Goal: Task Accomplishment & Management: Manage account settings

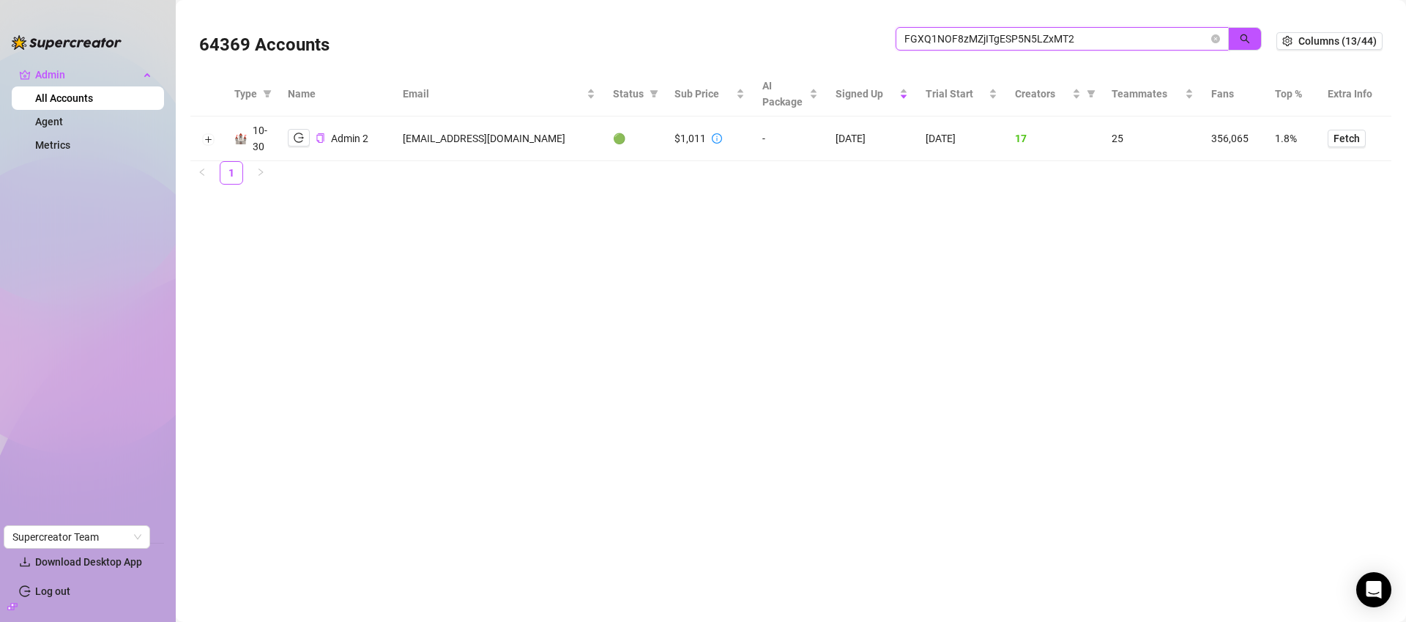
click at [1132, 41] on input "FGXQ1NOF8zMZjITgESP5N5LZxMT2" at bounding box center [1057, 39] width 304 height 16
click at [1133, 41] on input "FGXQ1NOF8zMZjITgESP5N5LZxMT2" at bounding box center [1057, 39] width 304 height 16
paste input "[PERSON_NAME][EMAIL_ADDRESS]"
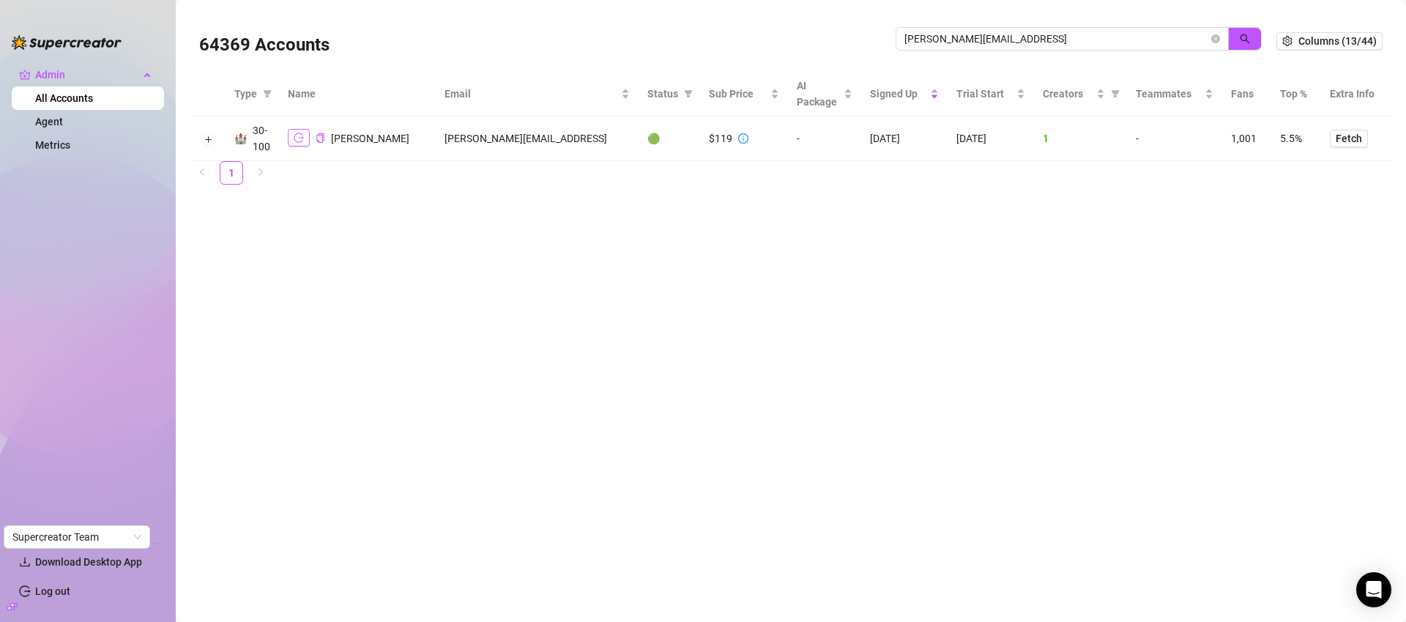
click at [303, 142] on icon "logout" at bounding box center [299, 138] width 10 height 10
click at [1077, 40] on input "david@greymatterdigital.ai" at bounding box center [1057, 39] width 304 height 16
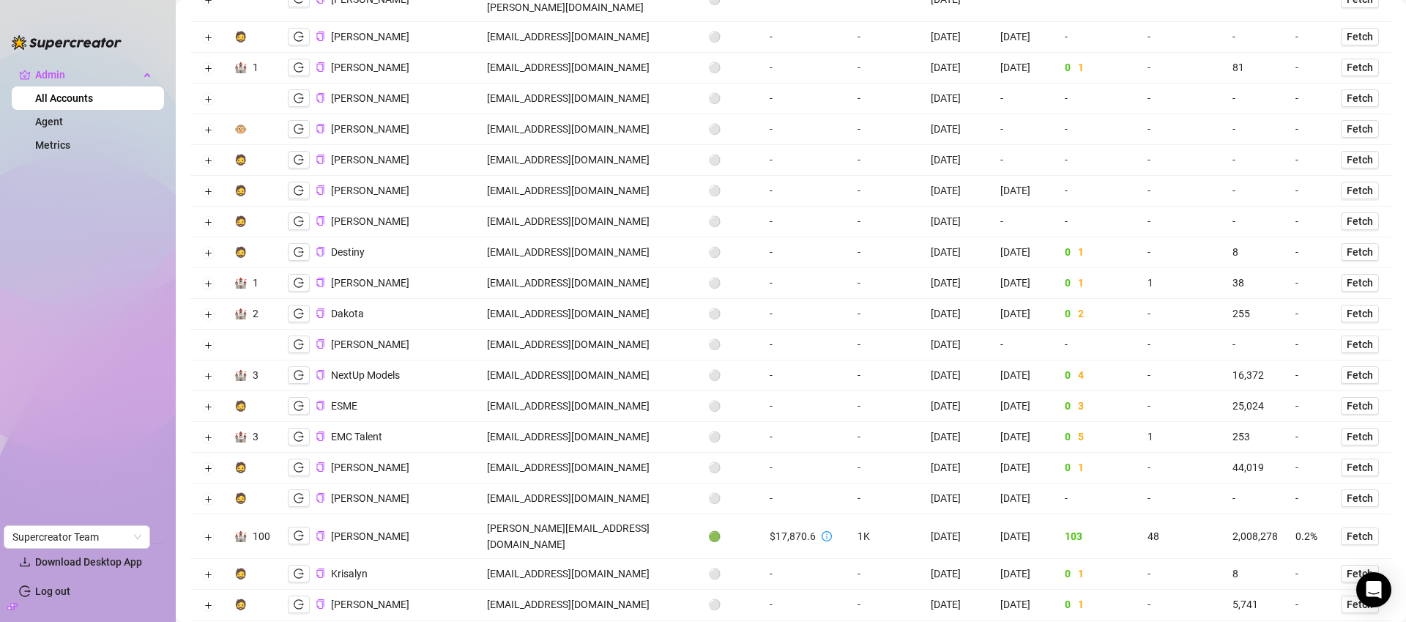
scroll to position [1408, 0]
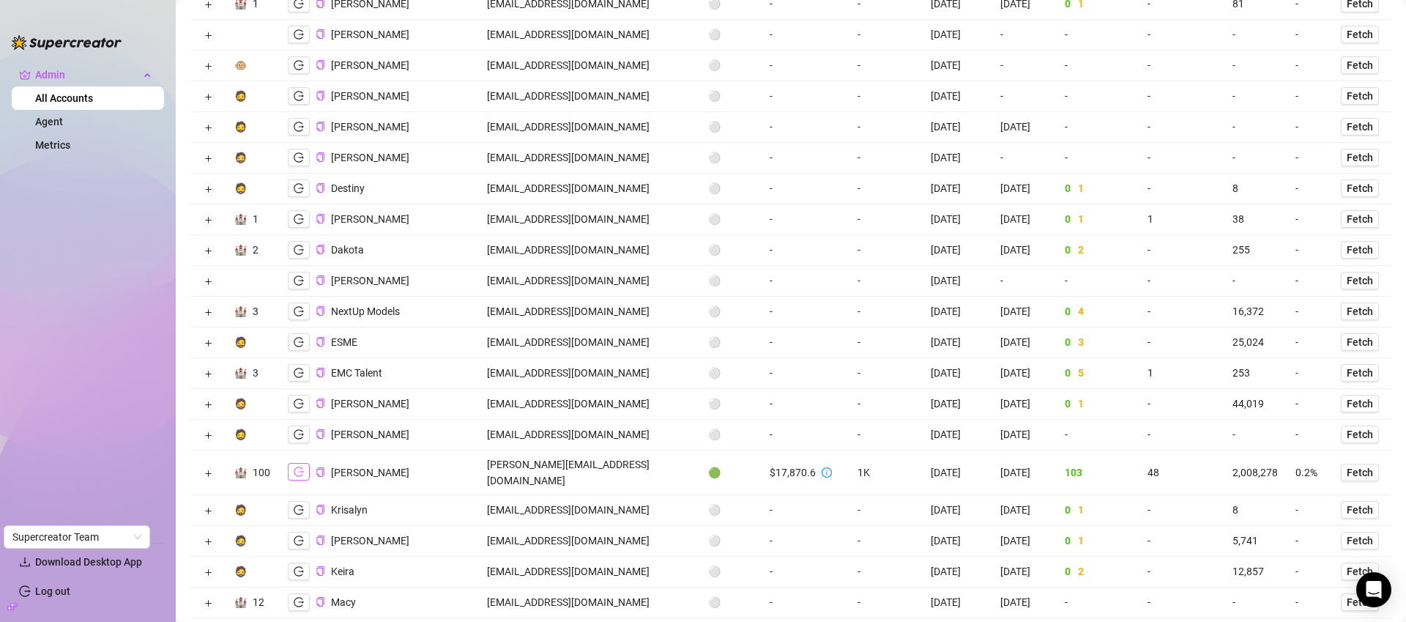
click at [299, 467] on icon "logout" at bounding box center [299, 472] width 10 height 10
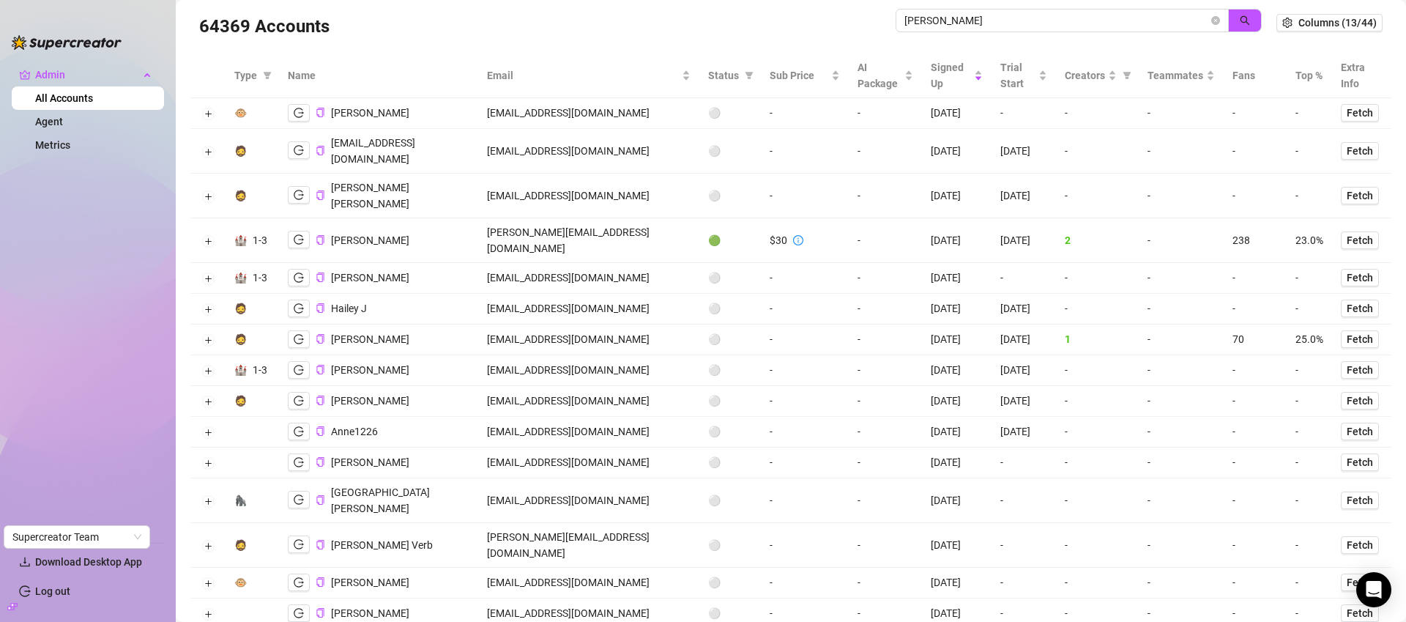
scroll to position [0, 0]
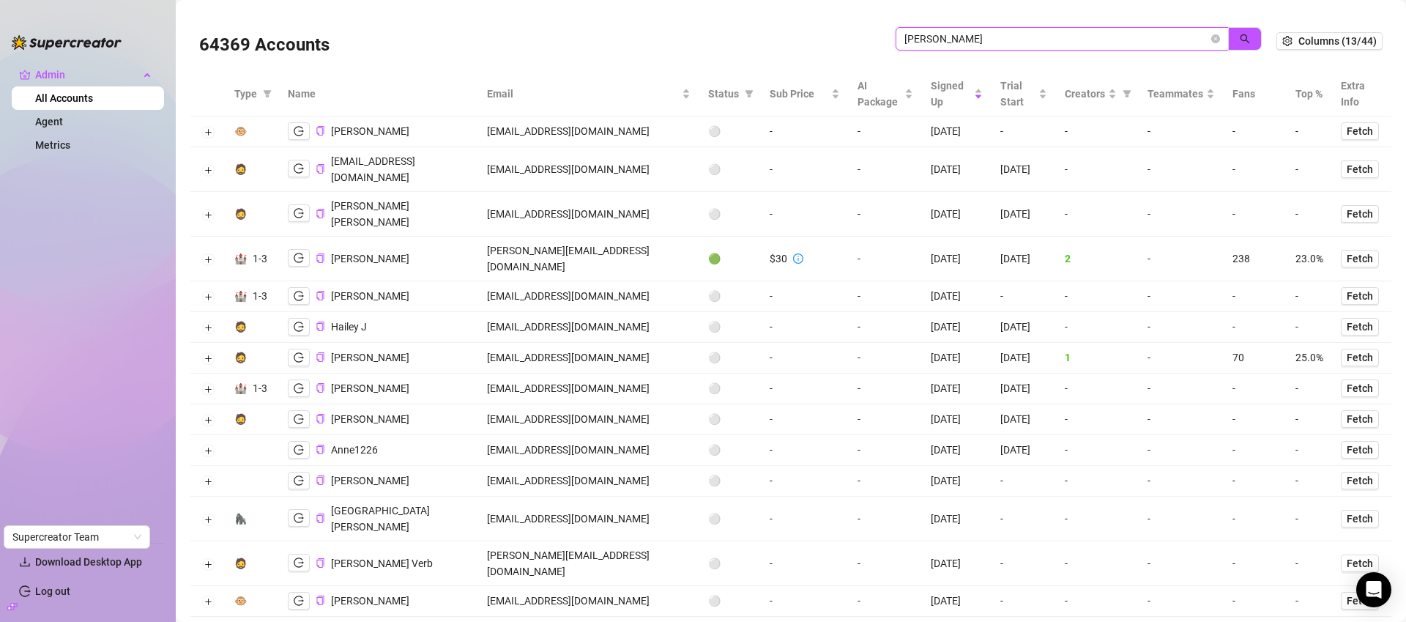
click at [1037, 40] on input "jackson" at bounding box center [1057, 39] width 304 height 16
click at [1038, 40] on input "jackson" at bounding box center [1057, 39] width 304 height 16
paste input "cpaovacz@gmail.com"
type input "cpaovacz@gmail.com"
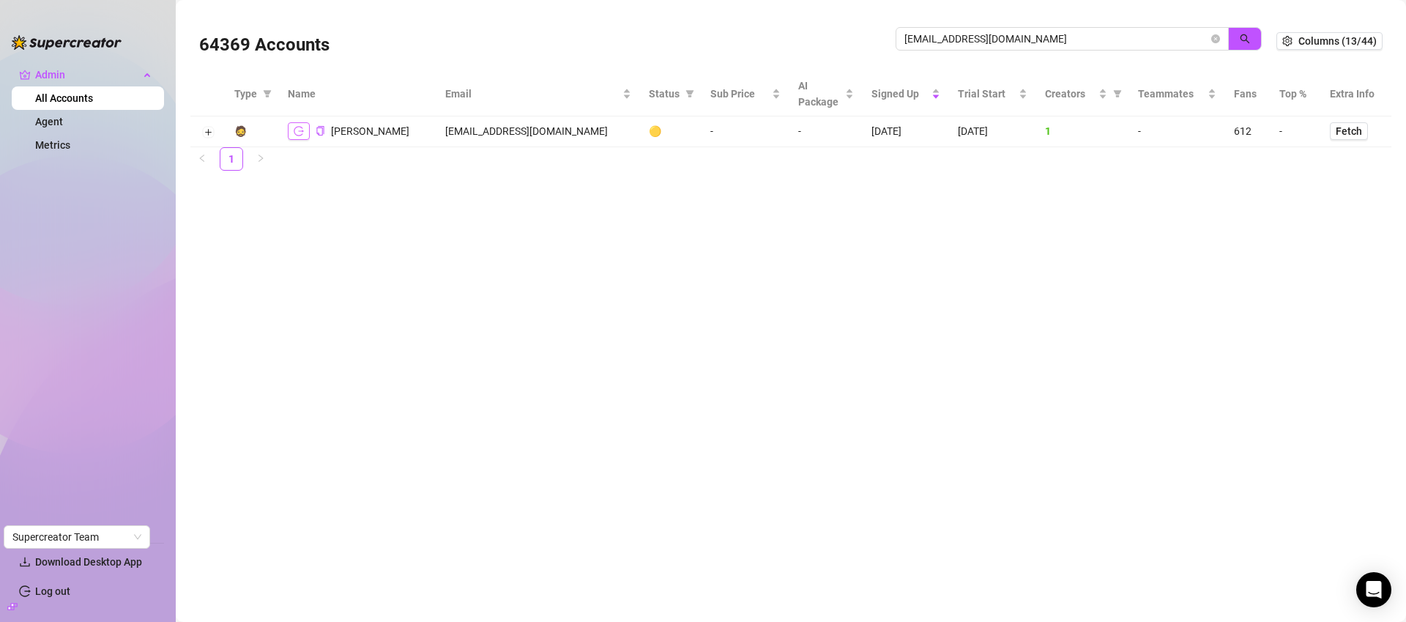
click at [296, 130] on icon "logout" at bounding box center [299, 131] width 10 height 10
click at [1214, 40] on icon "close-circle" at bounding box center [1215, 38] width 9 height 9
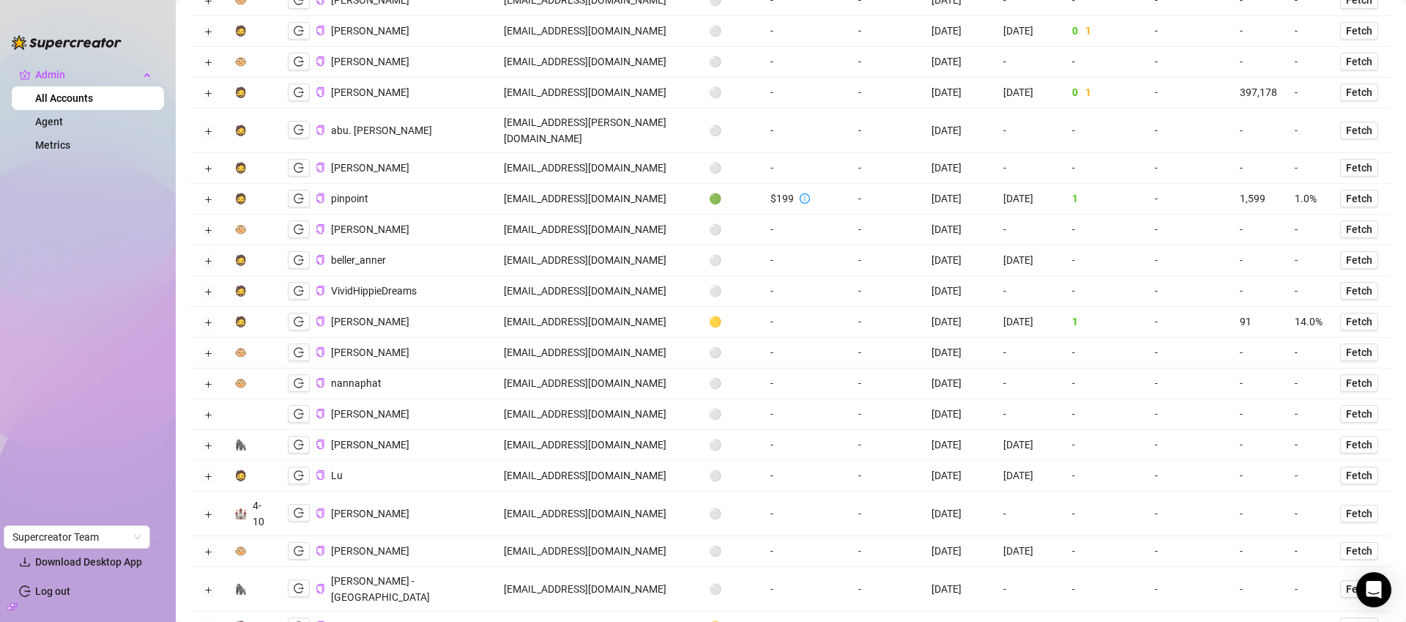
scroll to position [1086, 0]
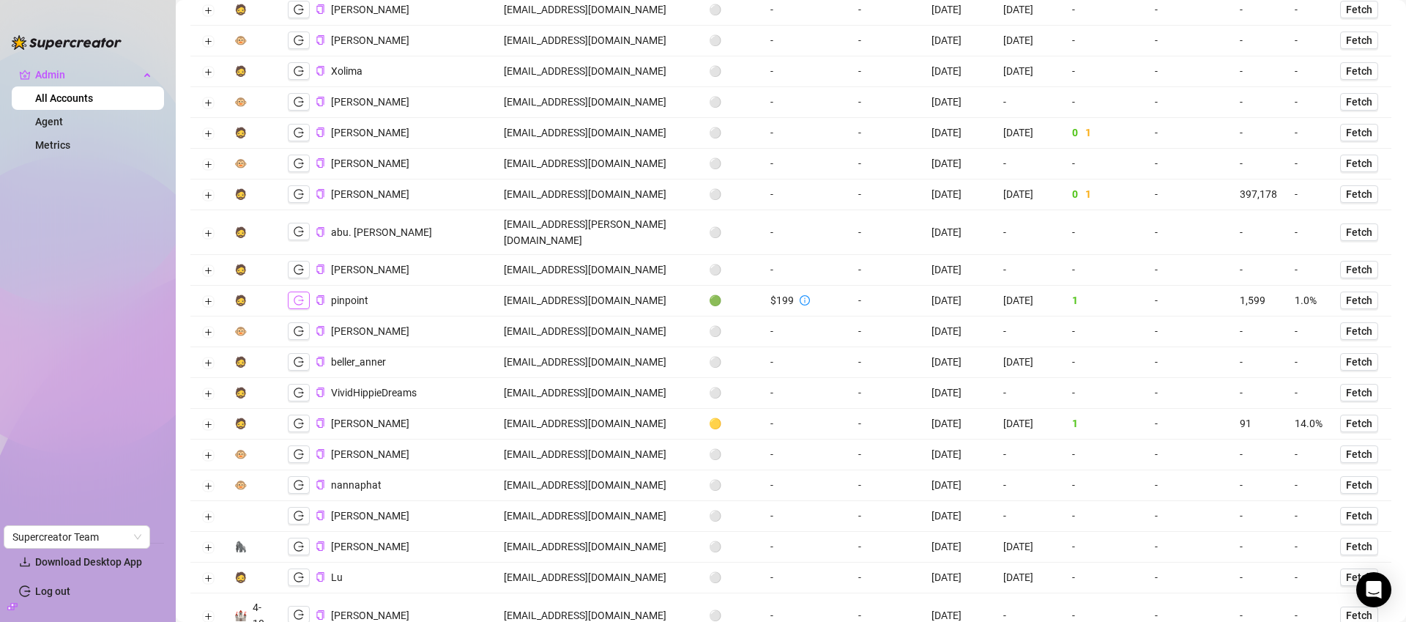
click at [301, 295] on icon "logout" at bounding box center [299, 300] width 10 height 10
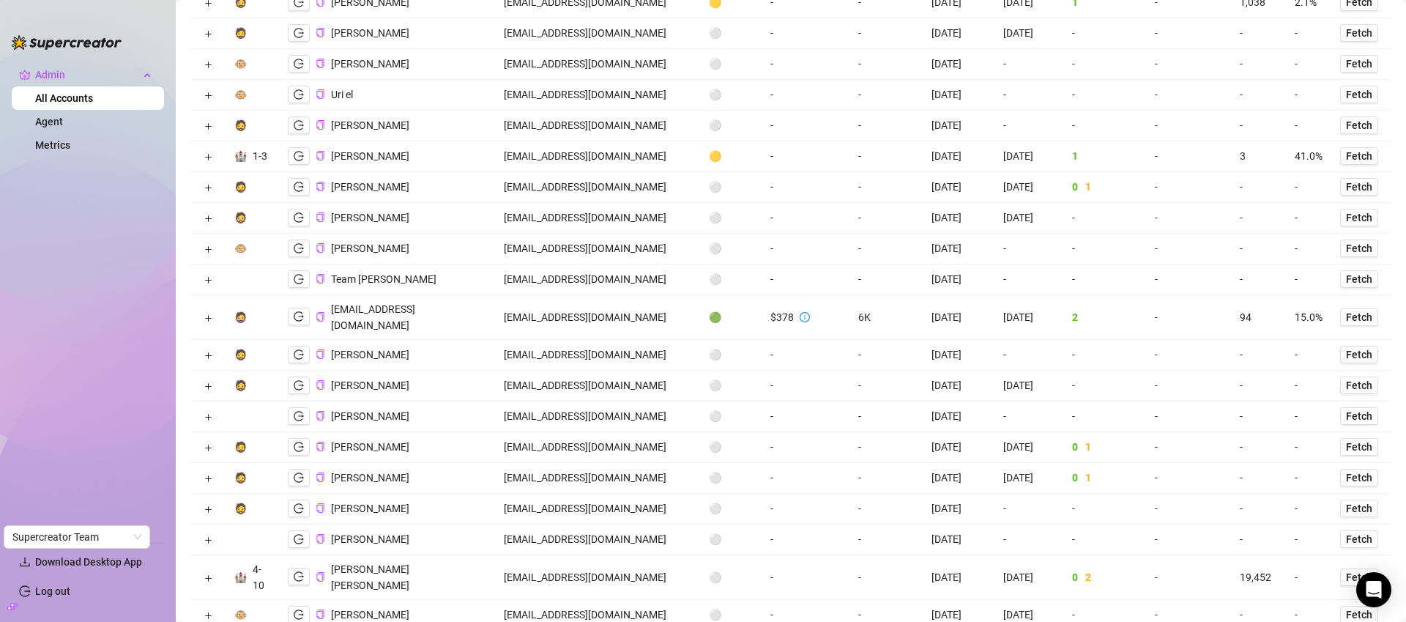
scroll to position [2506, 0]
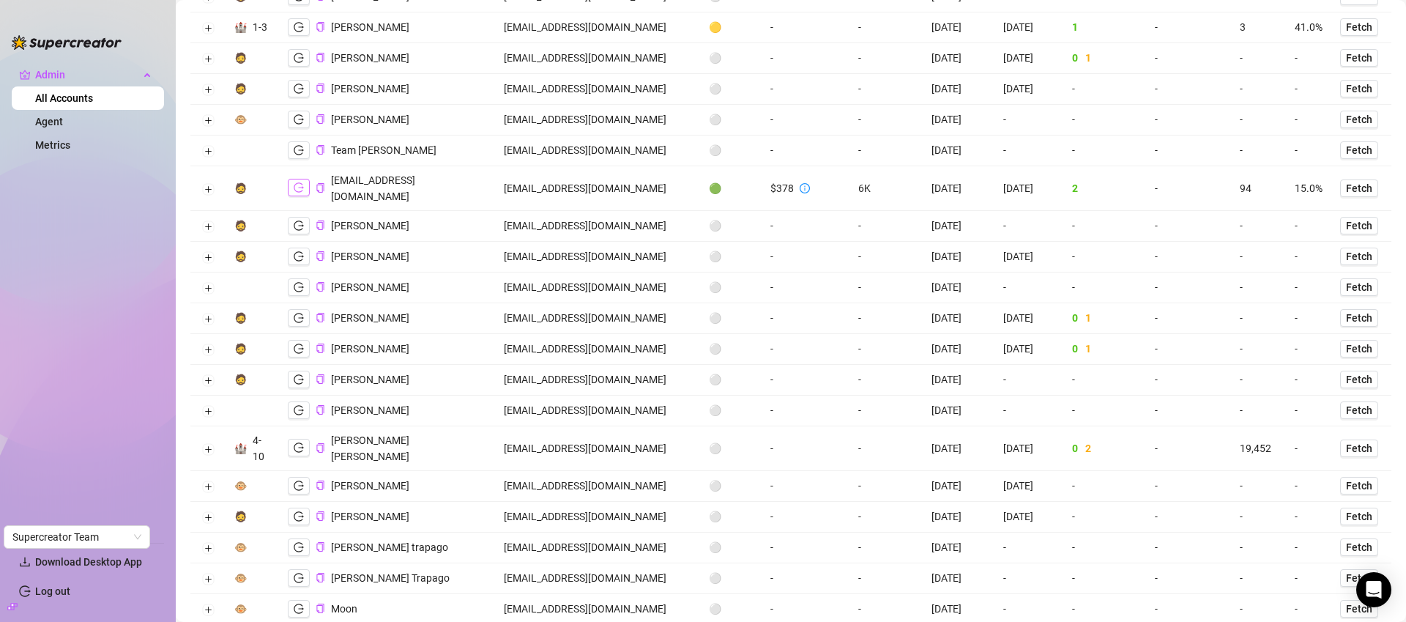
click at [294, 182] on icon "logout" at bounding box center [299, 187] width 10 height 10
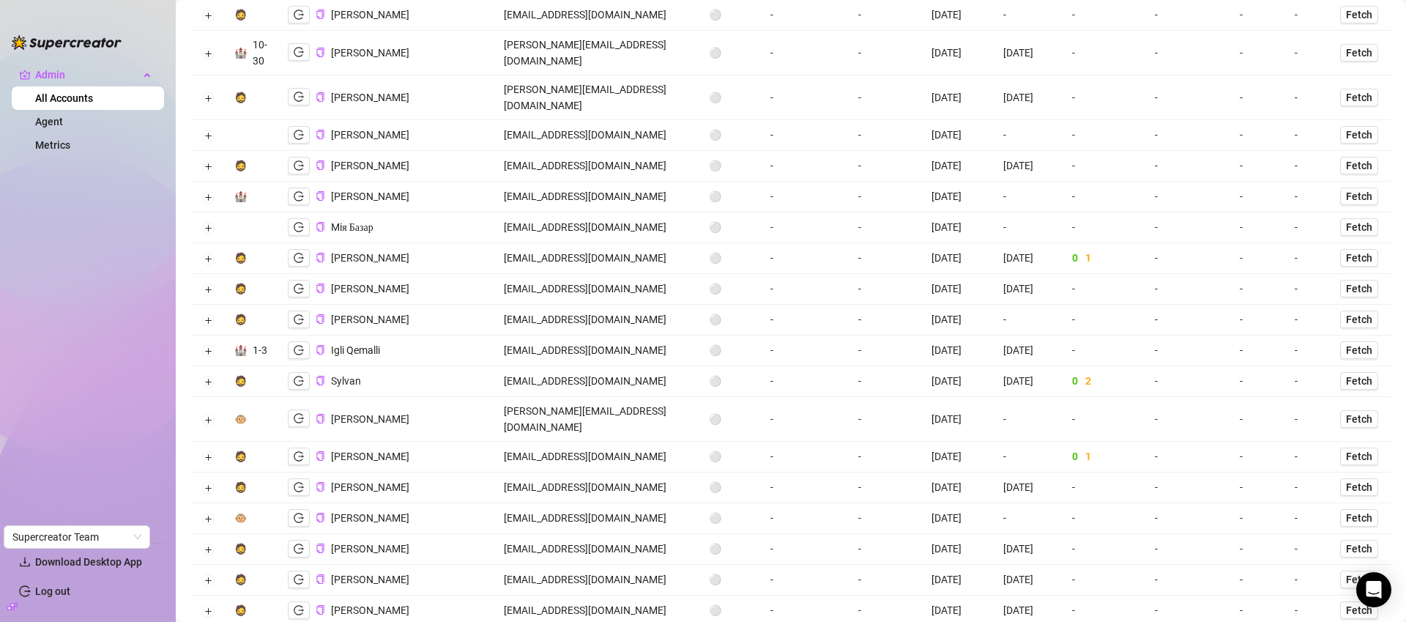
scroll to position [39, 0]
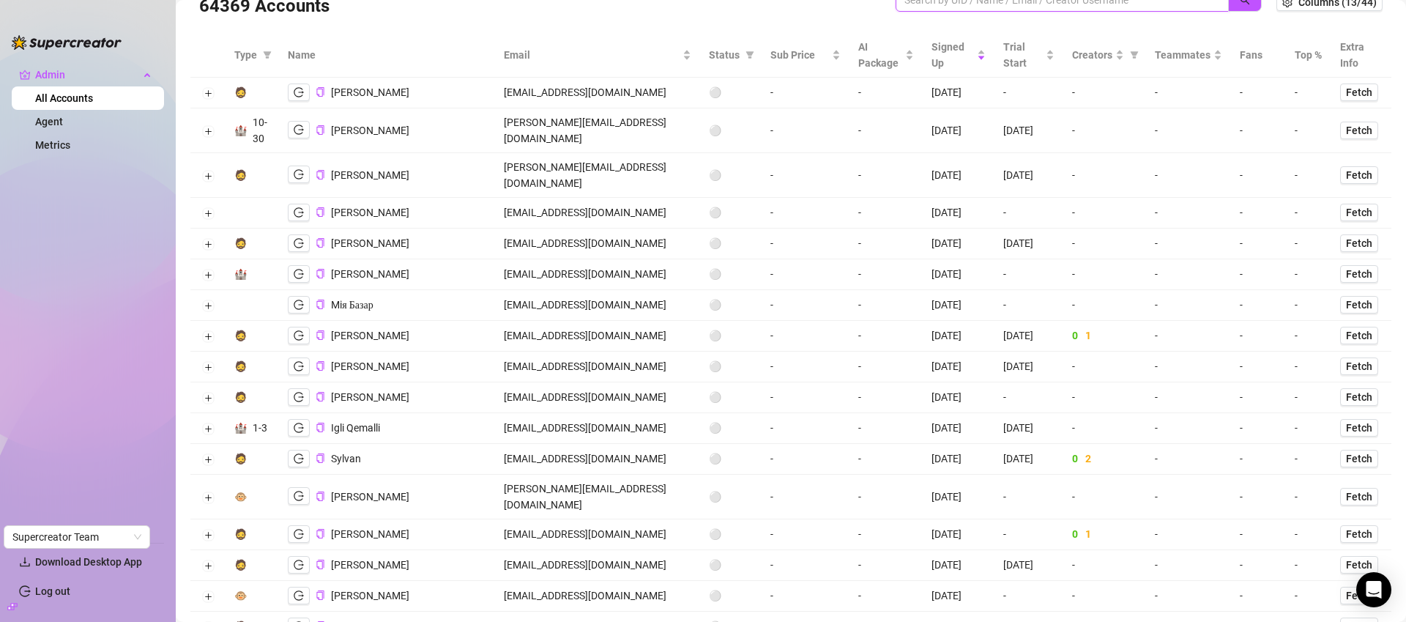
click at [1064, 4] on input "search" at bounding box center [1057, 0] width 304 height 16
paste input "cpaovacz@gmail.com"
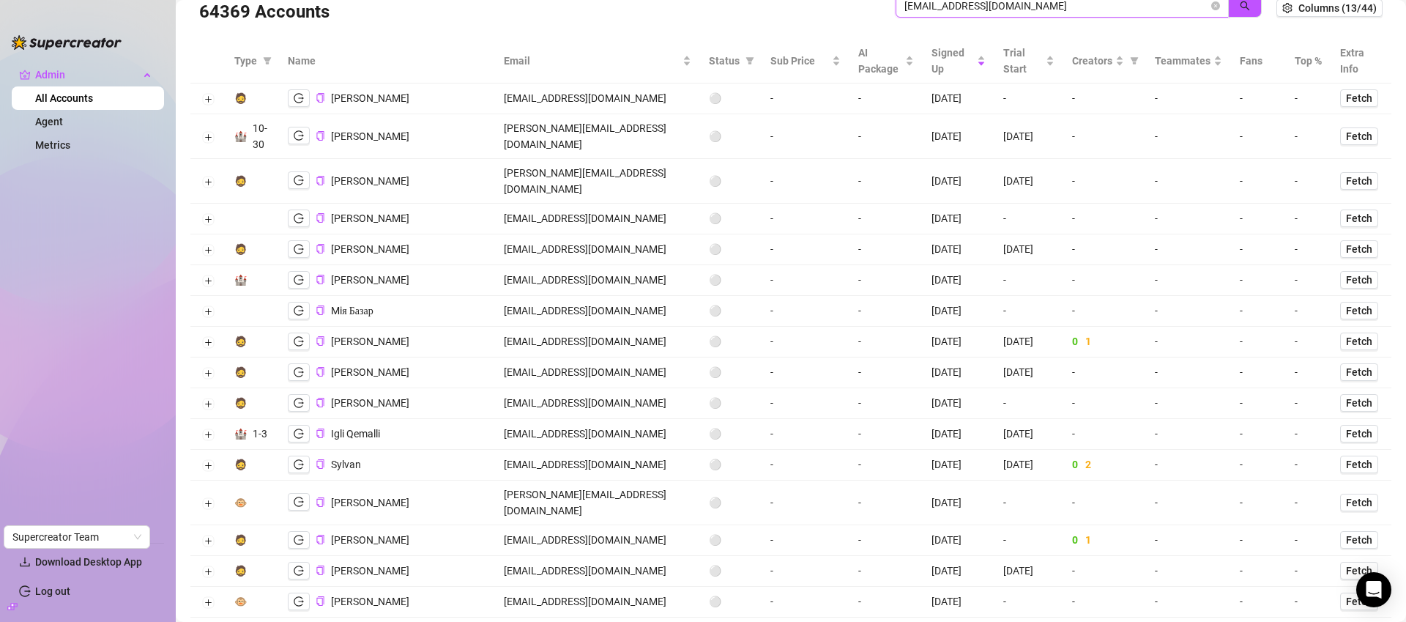
type input "cpaovacz@gmail.com"
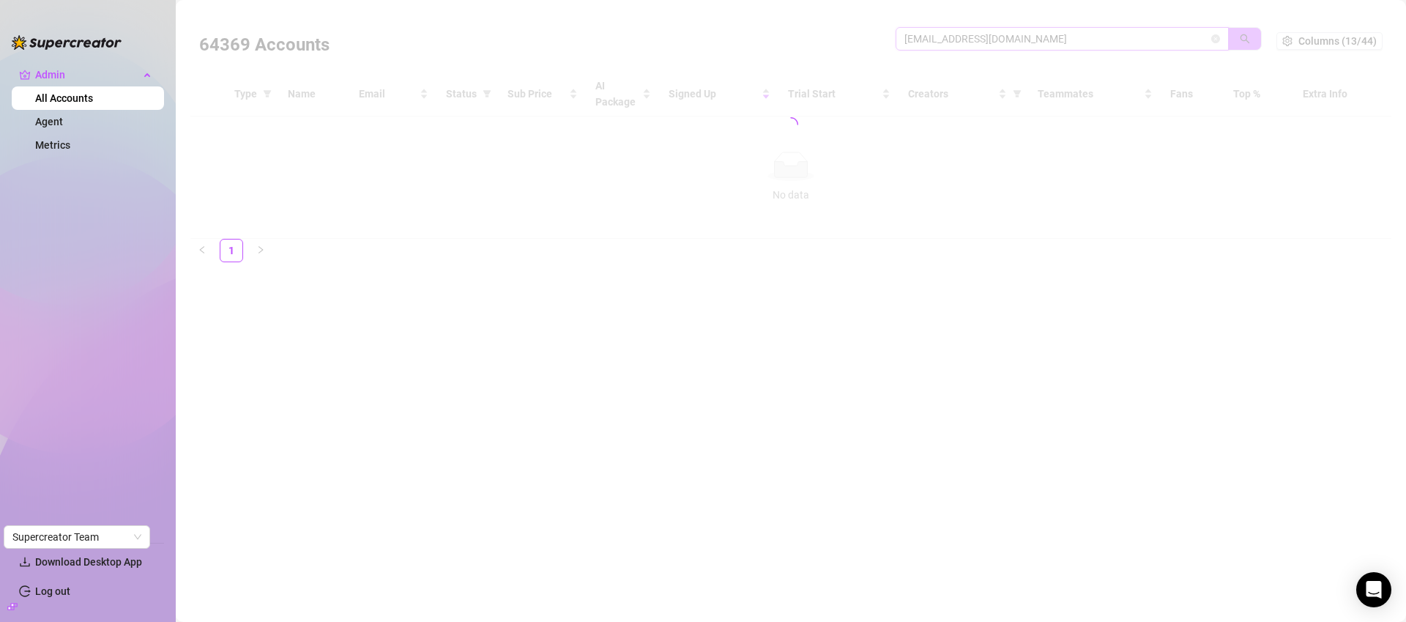
scroll to position [0, 0]
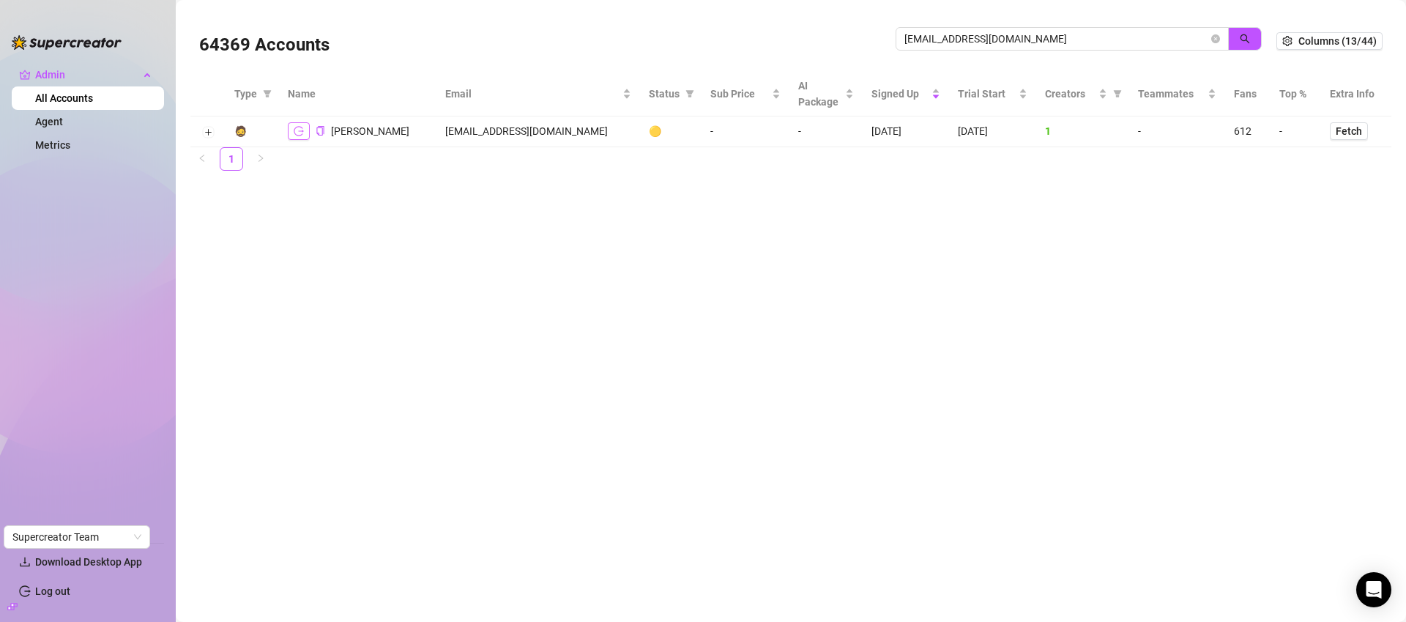
click at [301, 133] on icon "logout" at bounding box center [299, 131] width 10 height 10
click at [202, 127] on td at bounding box center [207, 131] width 35 height 31
click at [209, 128] on button "Expand row" at bounding box center [208, 133] width 12 height 12
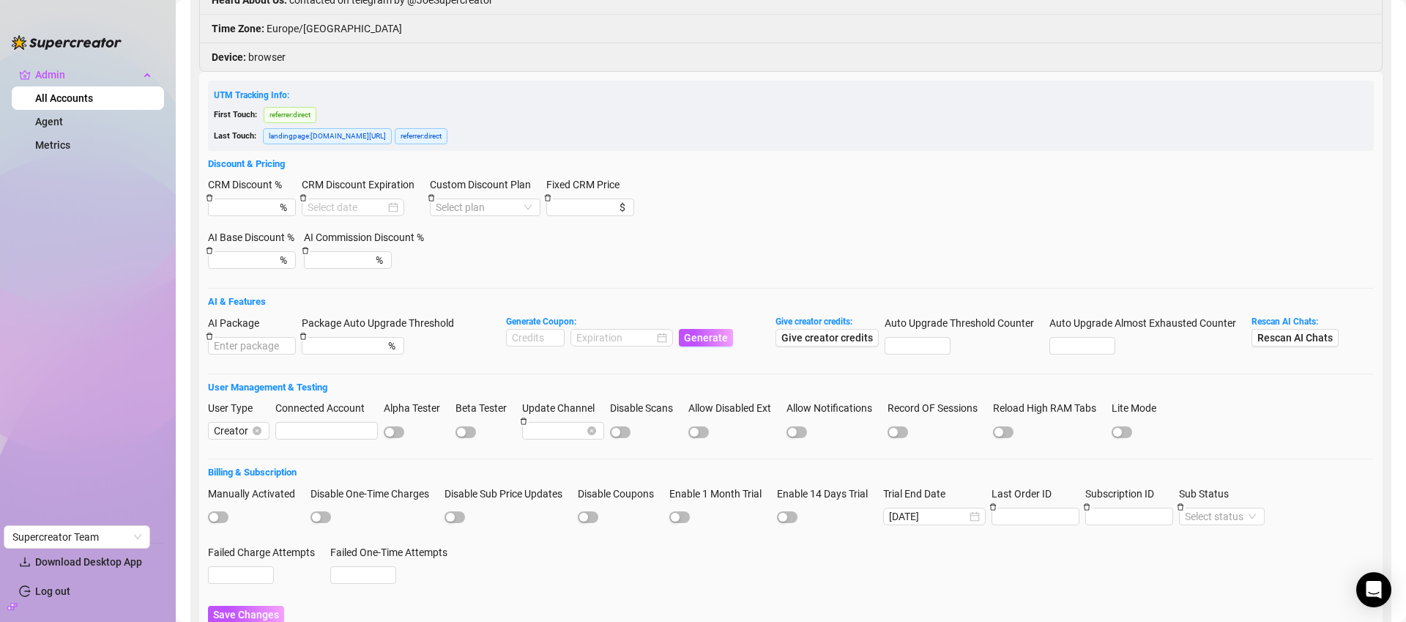
scroll to position [284, 0]
click at [537, 338] on input at bounding box center [535, 335] width 57 height 16
type input "1000"
click at [642, 333] on input at bounding box center [615, 335] width 78 height 16
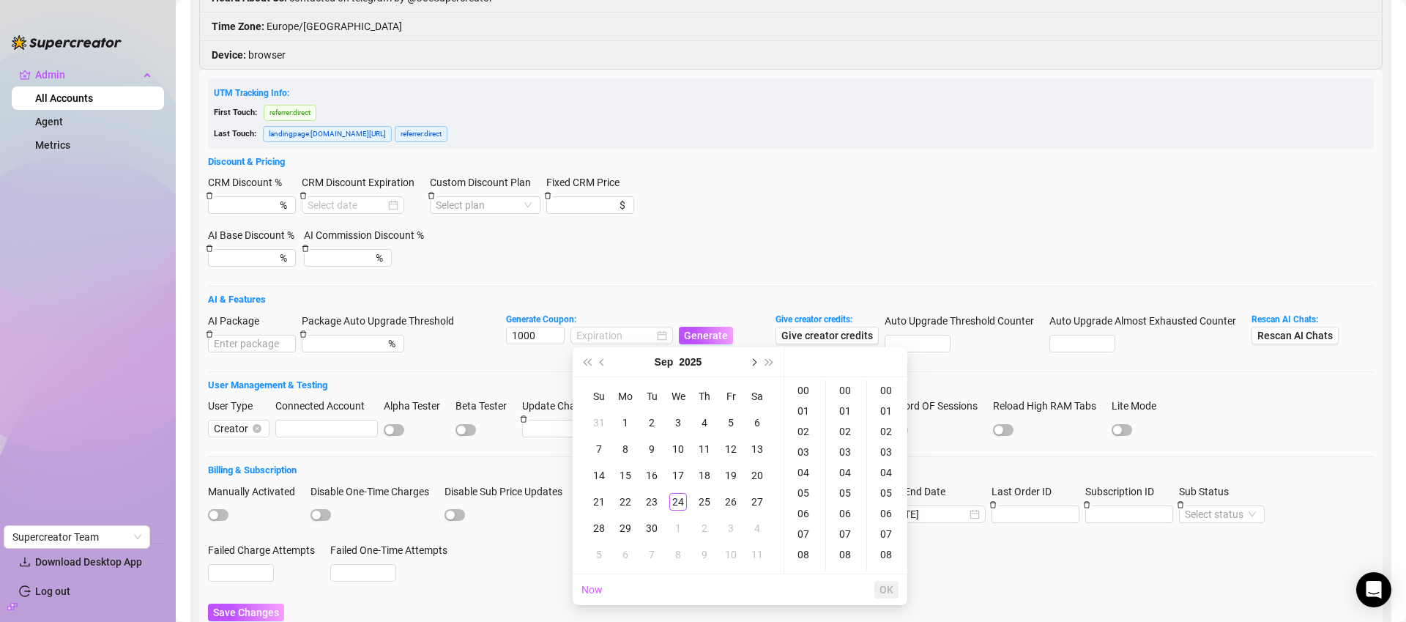
click at [754, 360] on span "Next month (PageDown)" at bounding box center [752, 361] width 7 height 7
click at [676, 527] on div "29" at bounding box center [678, 528] width 18 height 18
type input "2025-10-29 00:00:00"
click at [890, 590] on span "OK" at bounding box center [887, 590] width 14 height 12
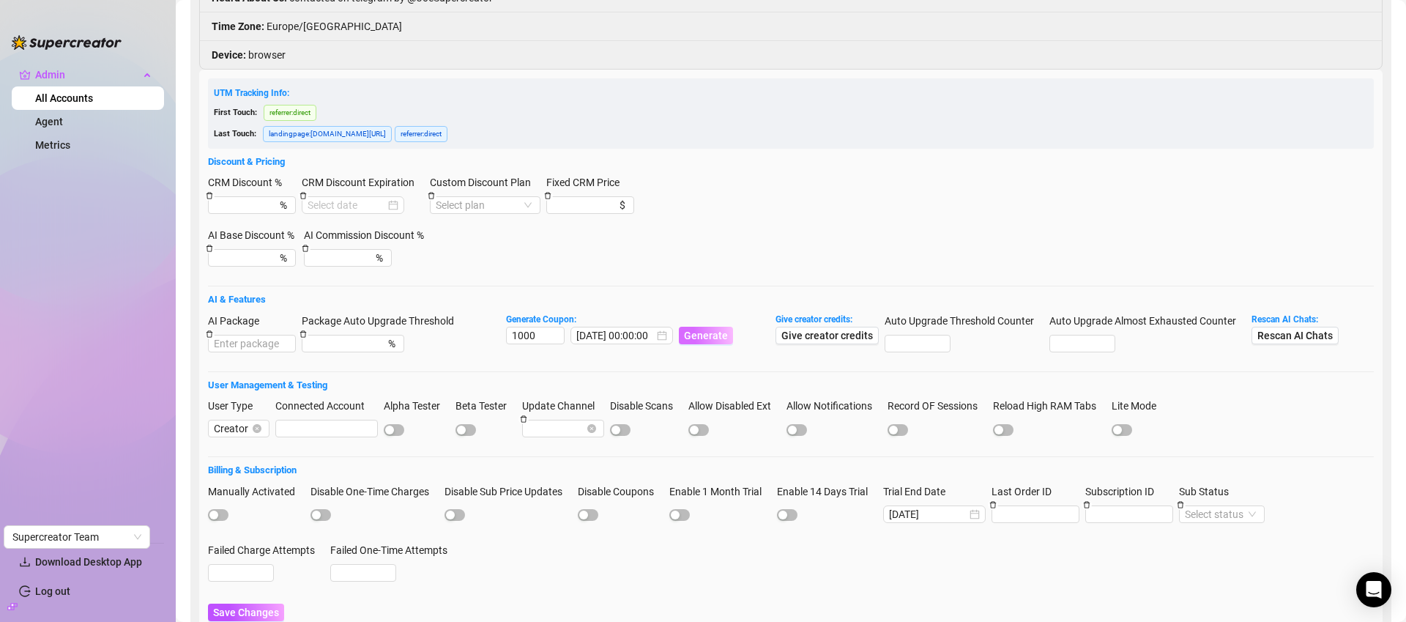
click at [713, 333] on span "Generate" at bounding box center [706, 336] width 44 height 12
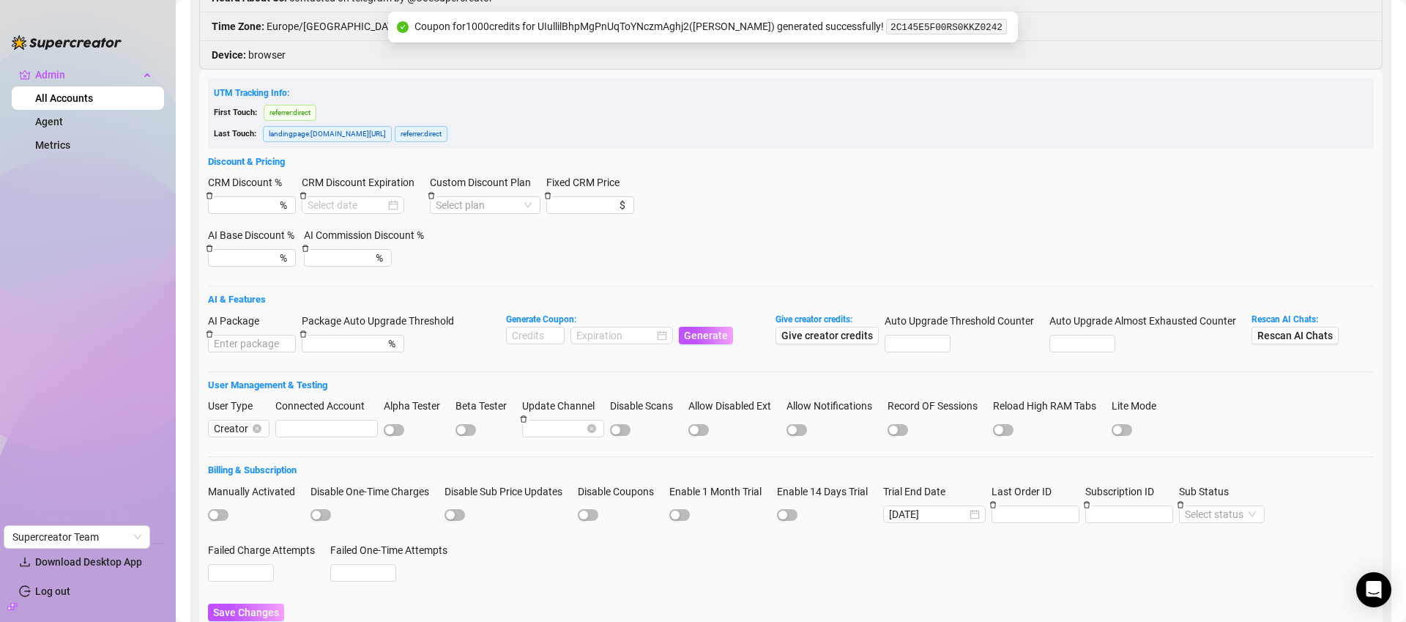
click at [959, 28] on code "2C145E5F00RS0KKZ0242" at bounding box center [946, 26] width 121 height 15
copy code "2C145E5F00RS0KKZ0242"
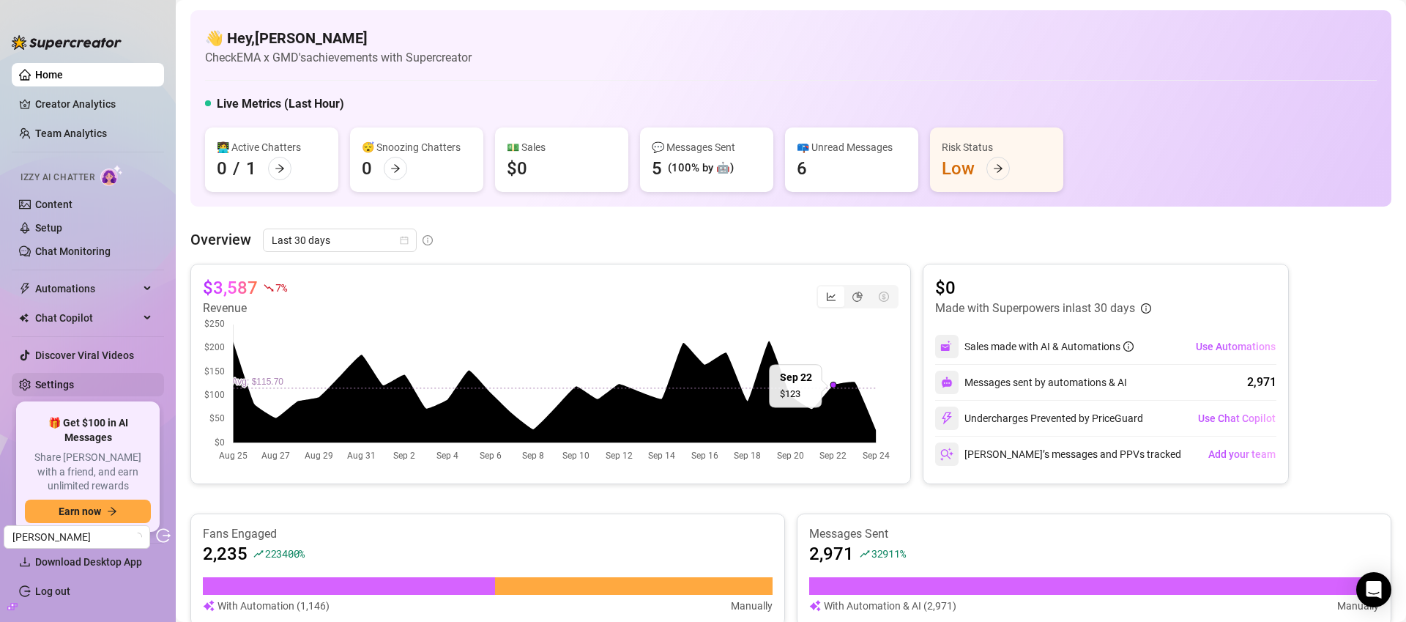
click at [64, 379] on link "Settings" at bounding box center [54, 385] width 39 height 12
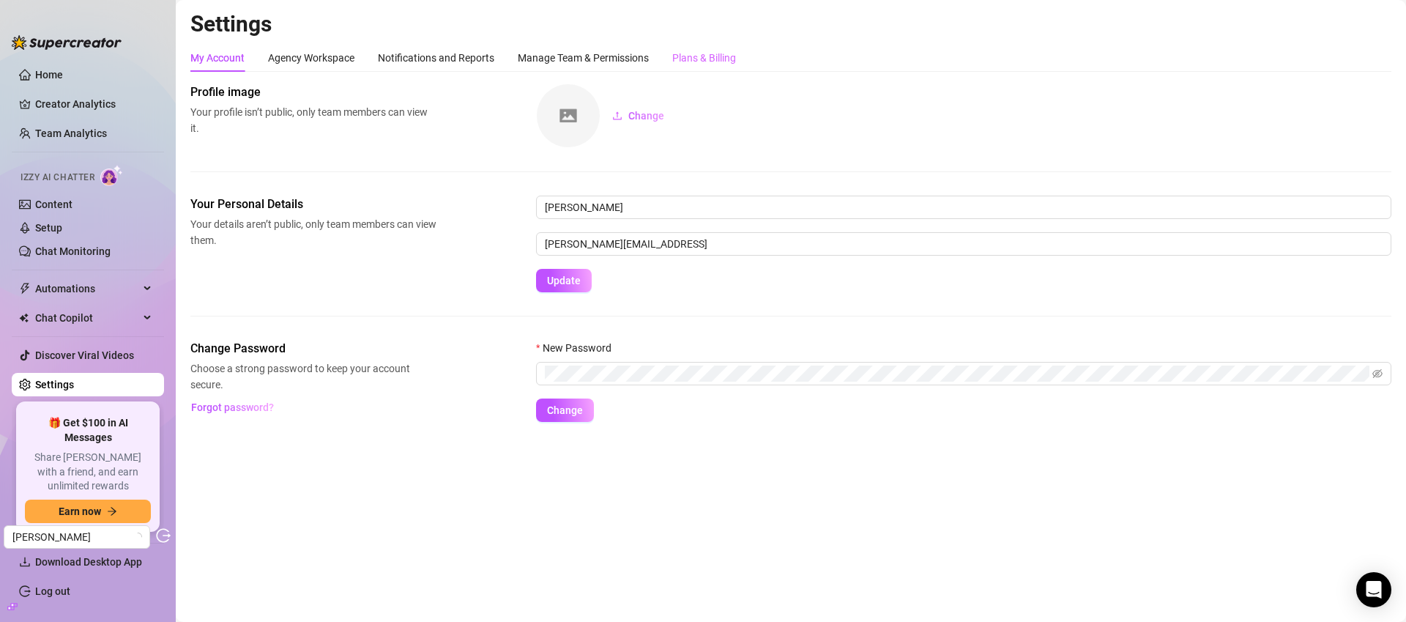
click at [724, 67] on div "Plans & Billing" at bounding box center [704, 58] width 64 height 28
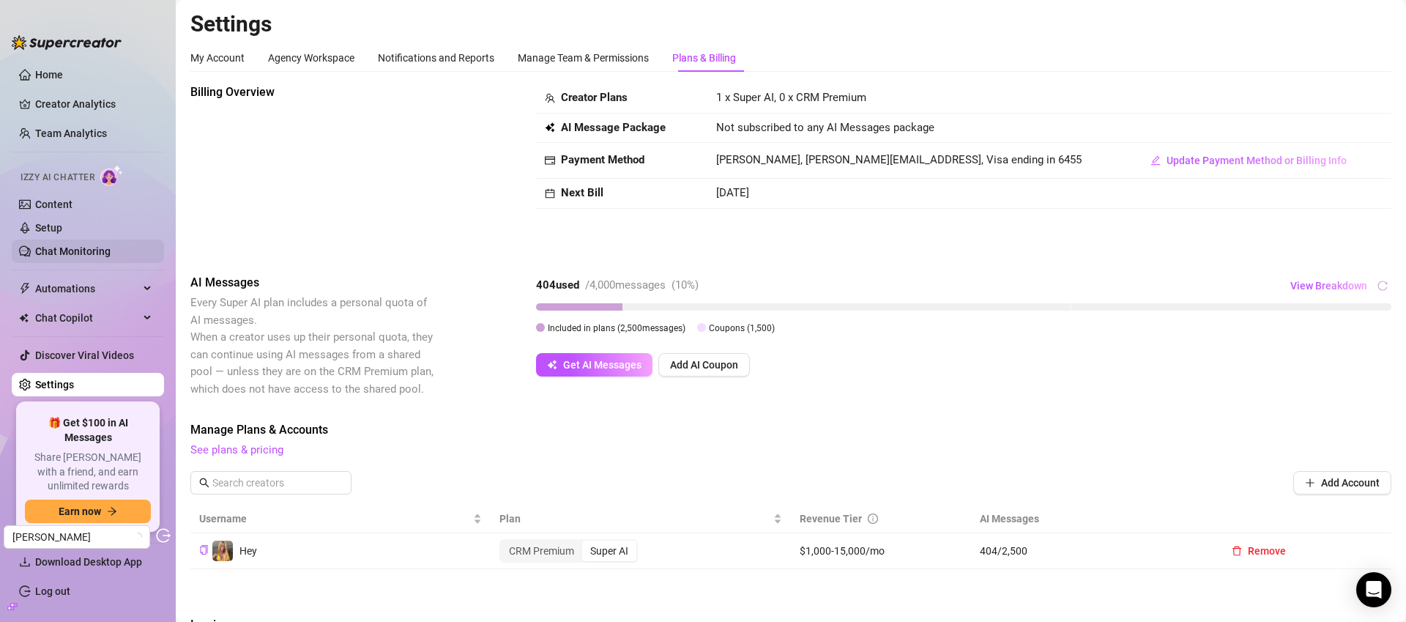
click at [65, 247] on link "Chat Monitoring" at bounding box center [72, 251] width 75 height 12
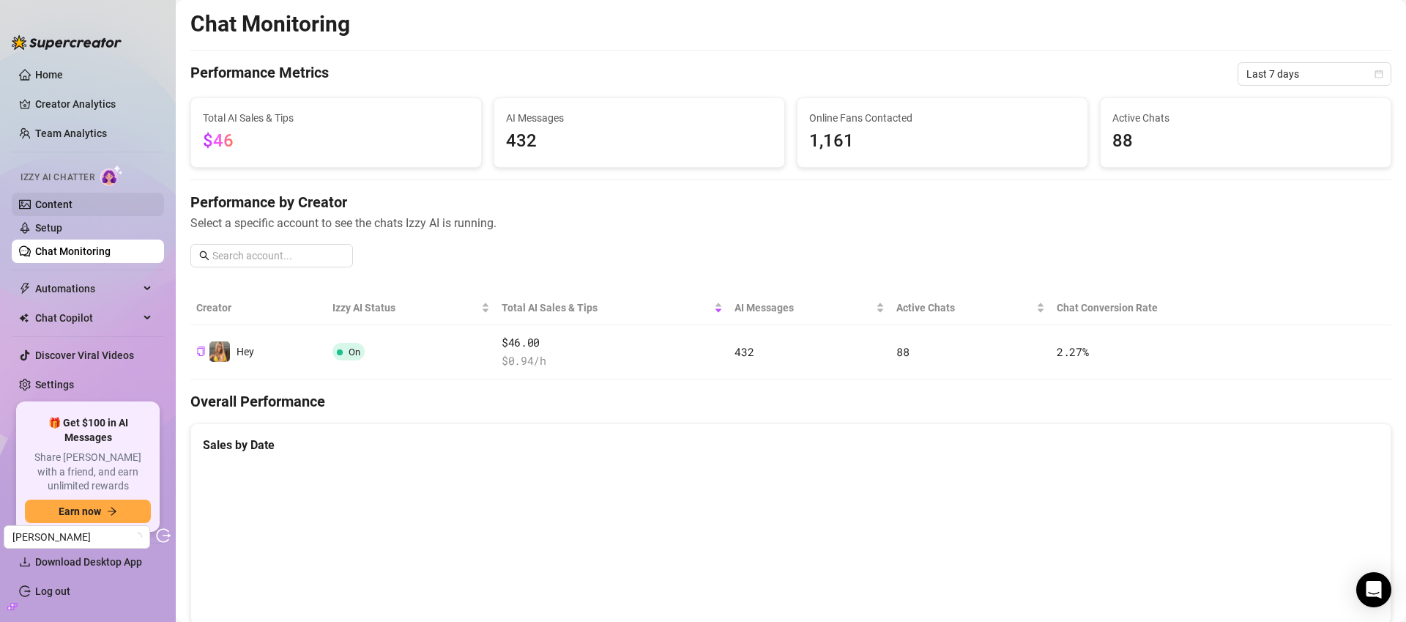
click at [56, 203] on link "Content" at bounding box center [53, 204] width 37 height 12
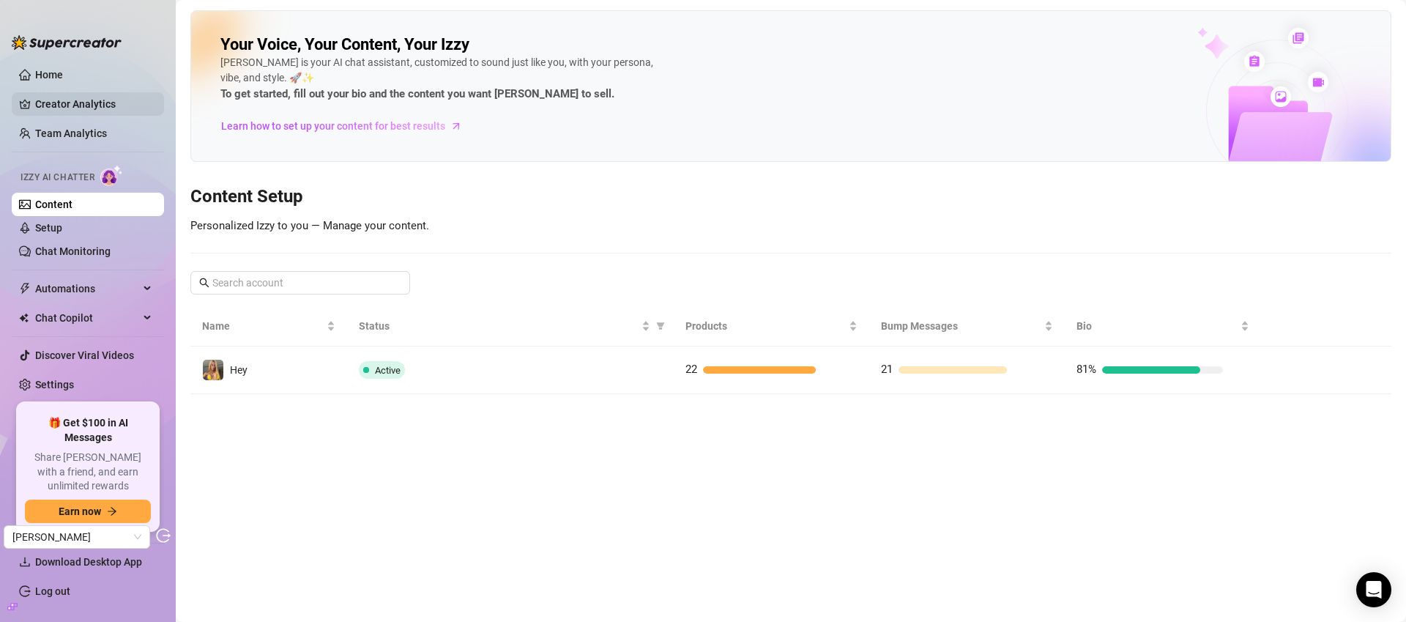
click at [67, 103] on link "Creator Analytics" at bounding box center [93, 103] width 117 height 23
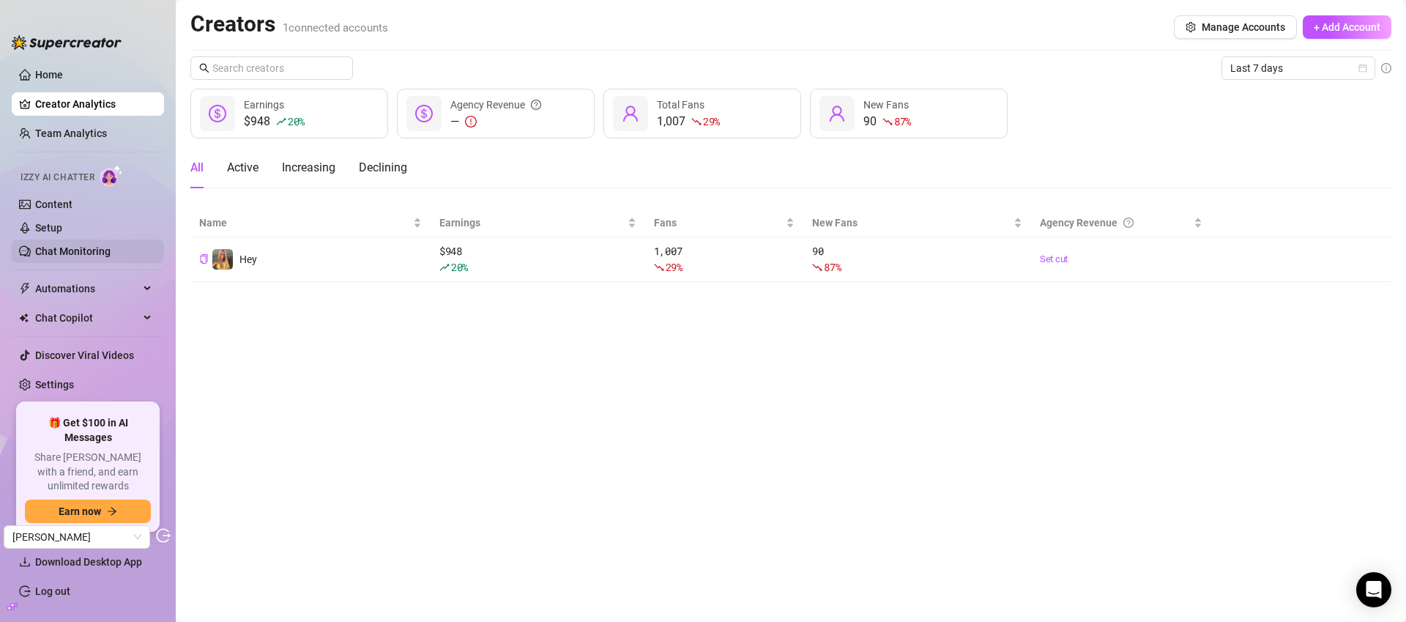
click at [111, 251] on link "Chat Monitoring" at bounding box center [72, 251] width 75 height 12
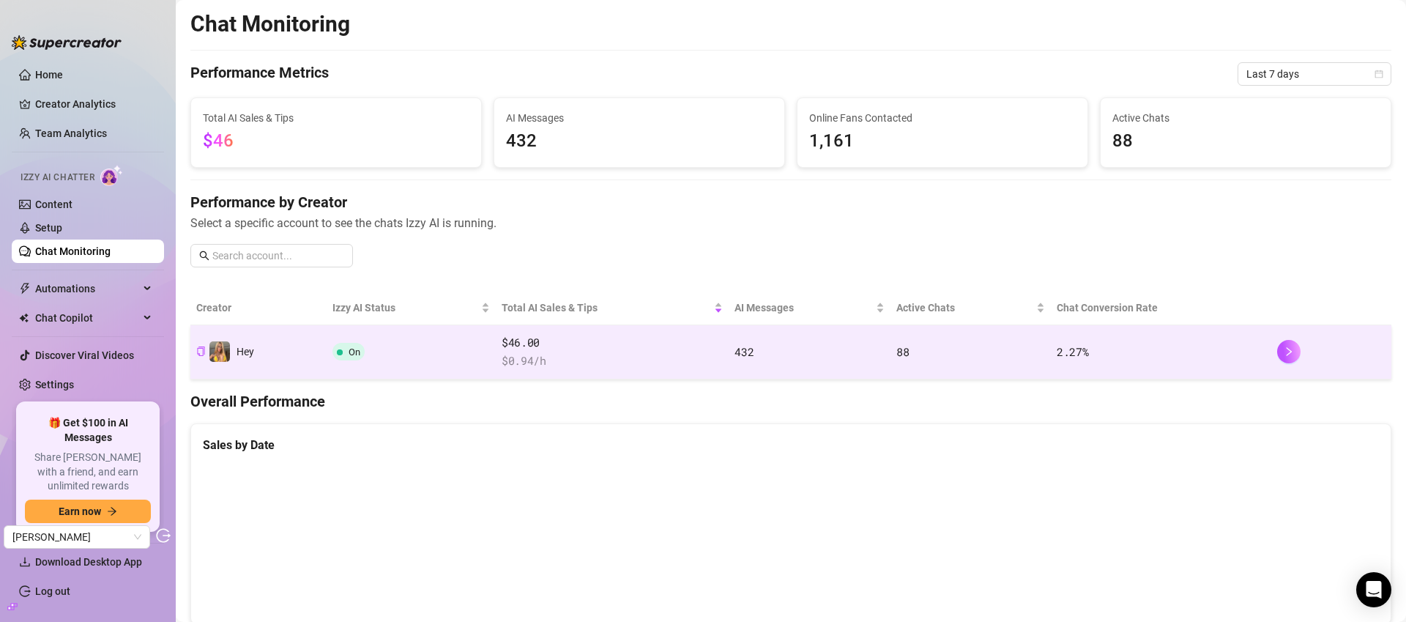
click at [467, 361] on td "On" at bounding box center [411, 352] width 169 height 54
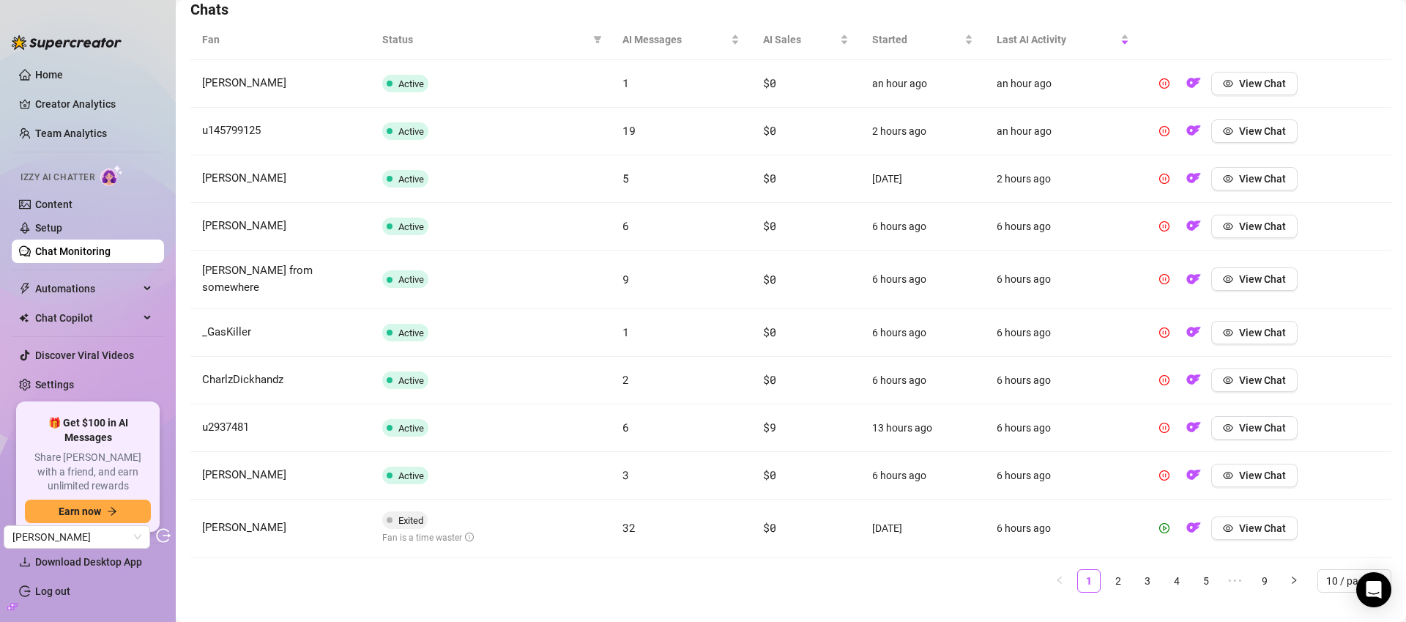
scroll to position [502, 0]
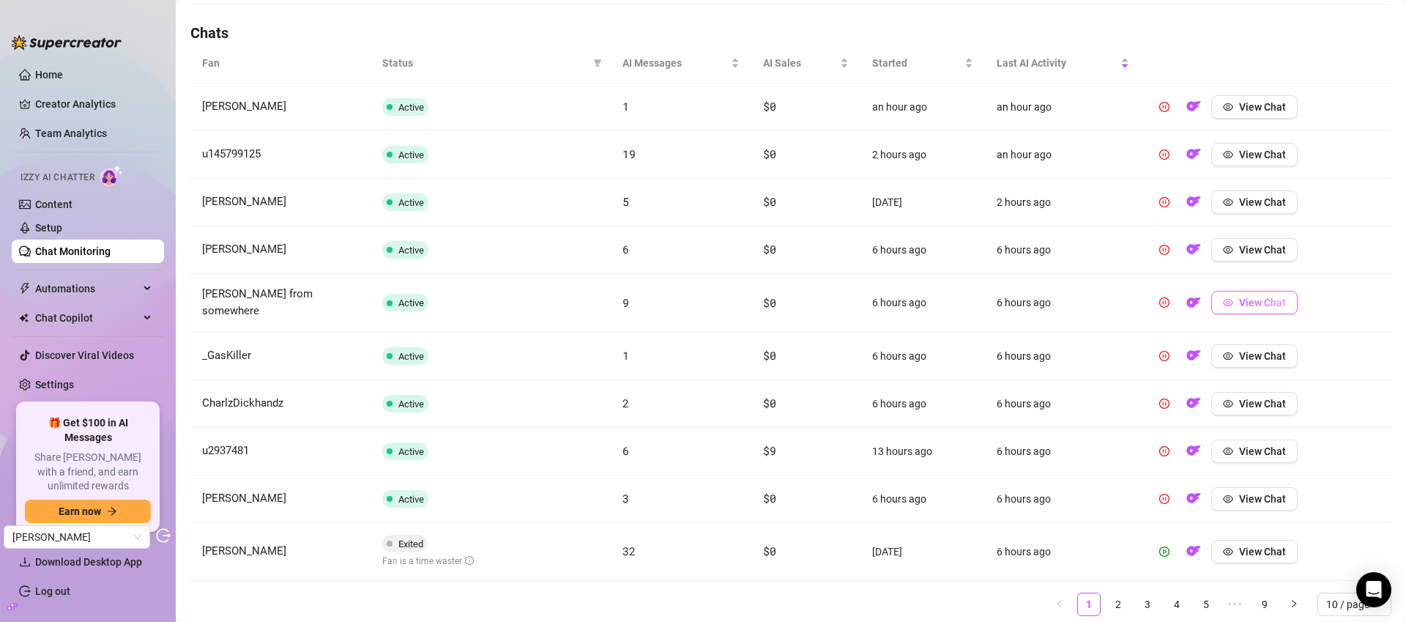
click at [1270, 306] on button "View Chat" at bounding box center [1254, 302] width 86 height 23
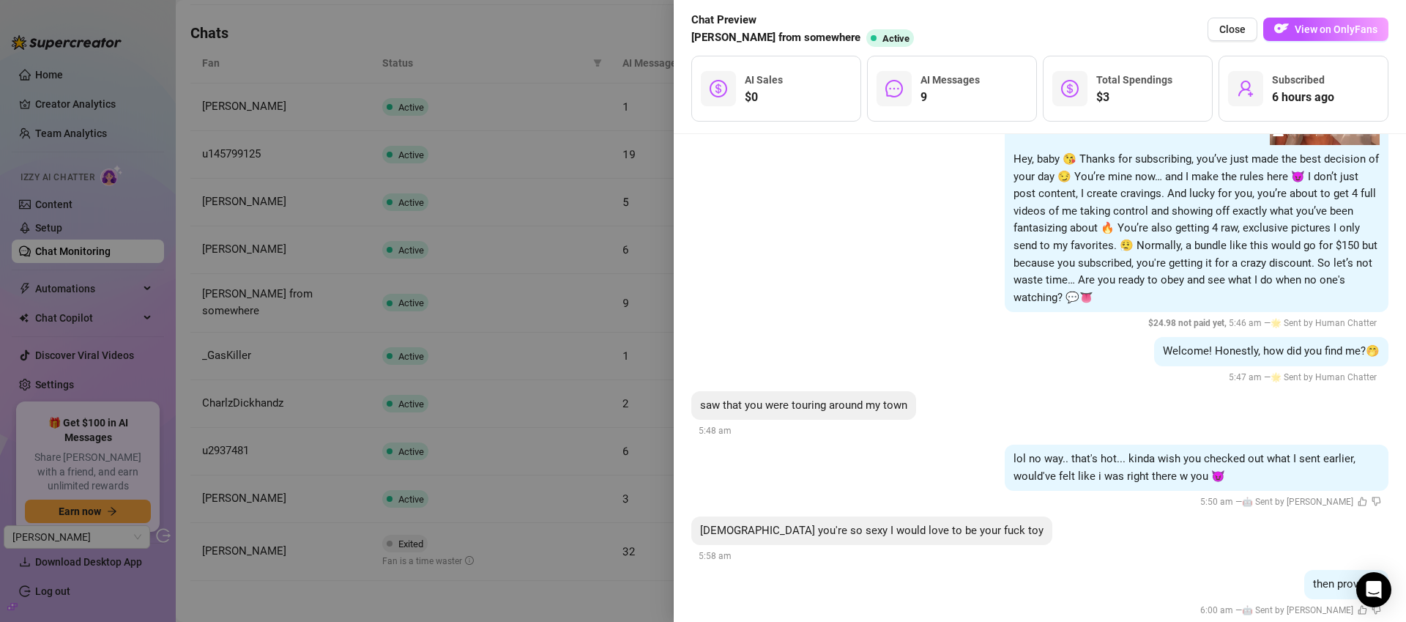
scroll to position [170, 0]
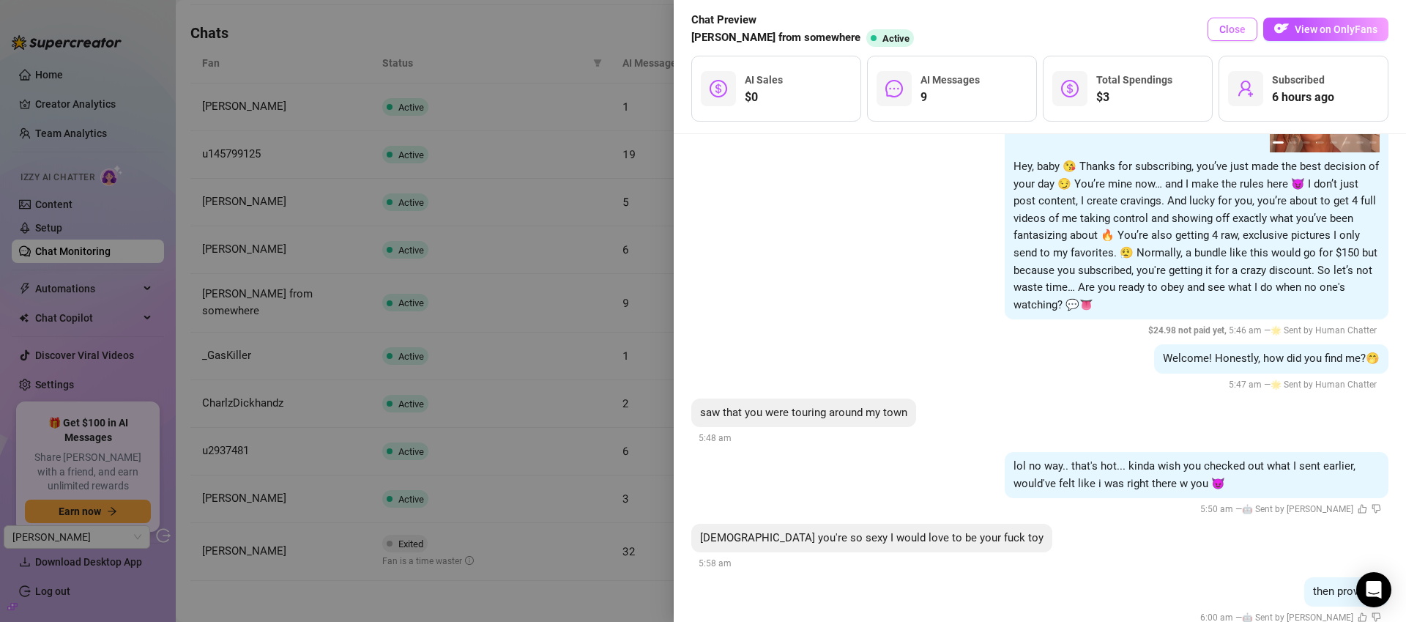
click at [1234, 25] on span "Close" at bounding box center [1233, 29] width 26 height 12
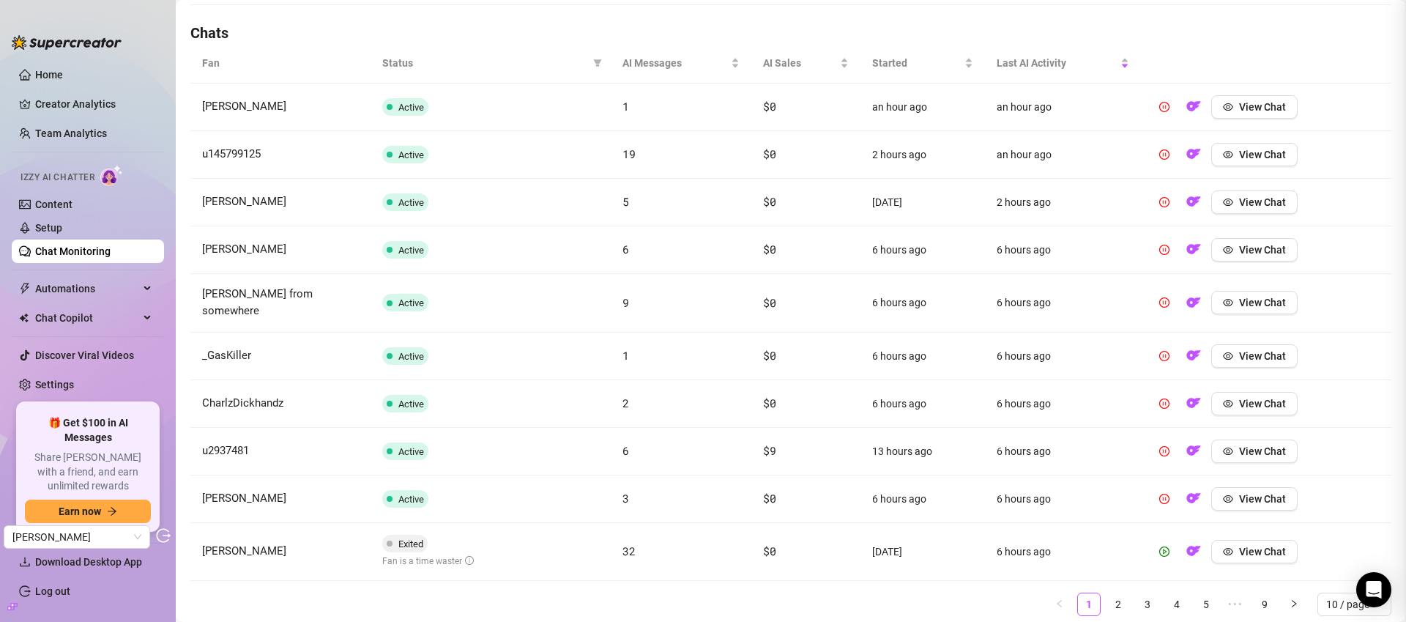
scroll to position [0, 0]
click at [1247, 198] on span "View Chat" at bounding box center [1262, 202] width 47 height 12
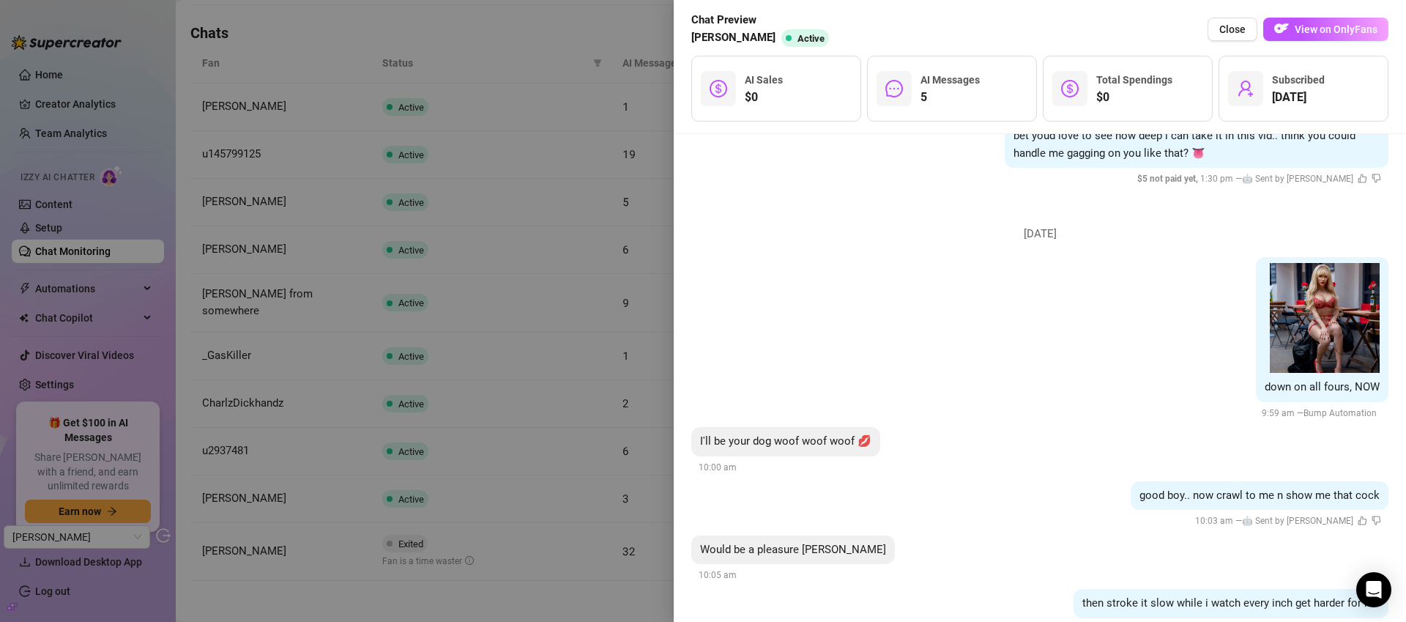
scroll to position [688, 0]
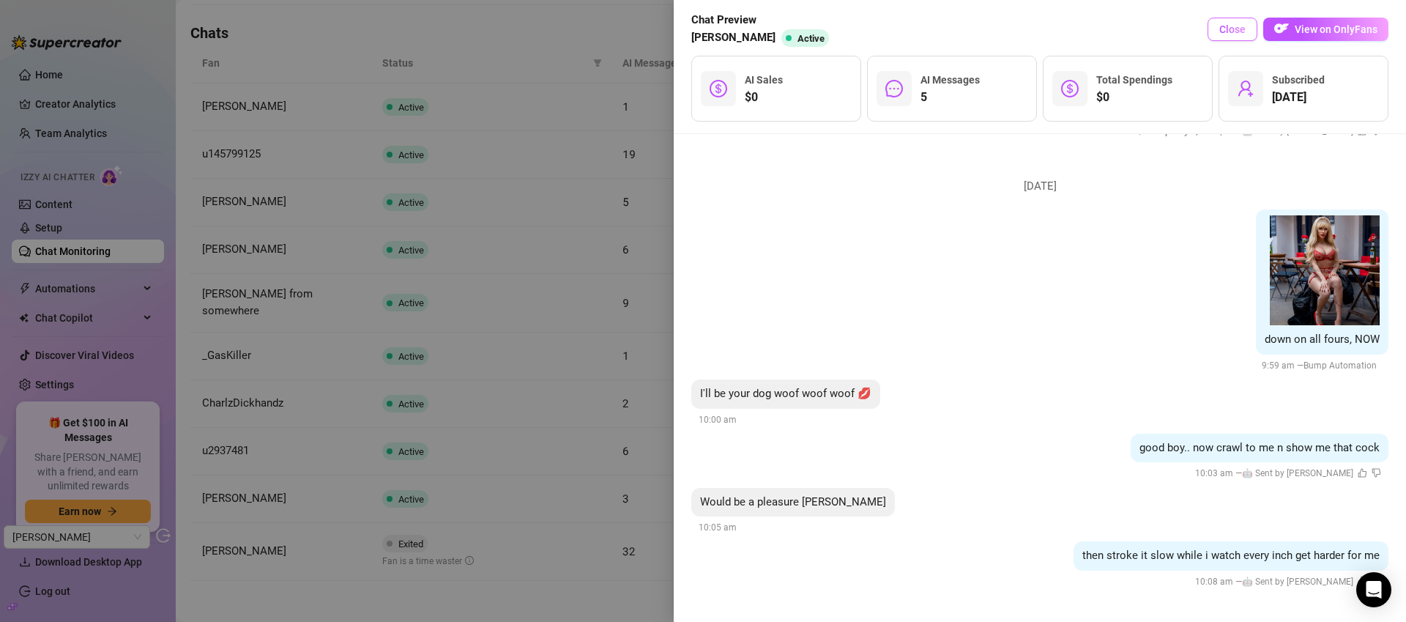
click at [1237, 29] on span "Close" at bounding box center [1233, 29] width 26 height 12
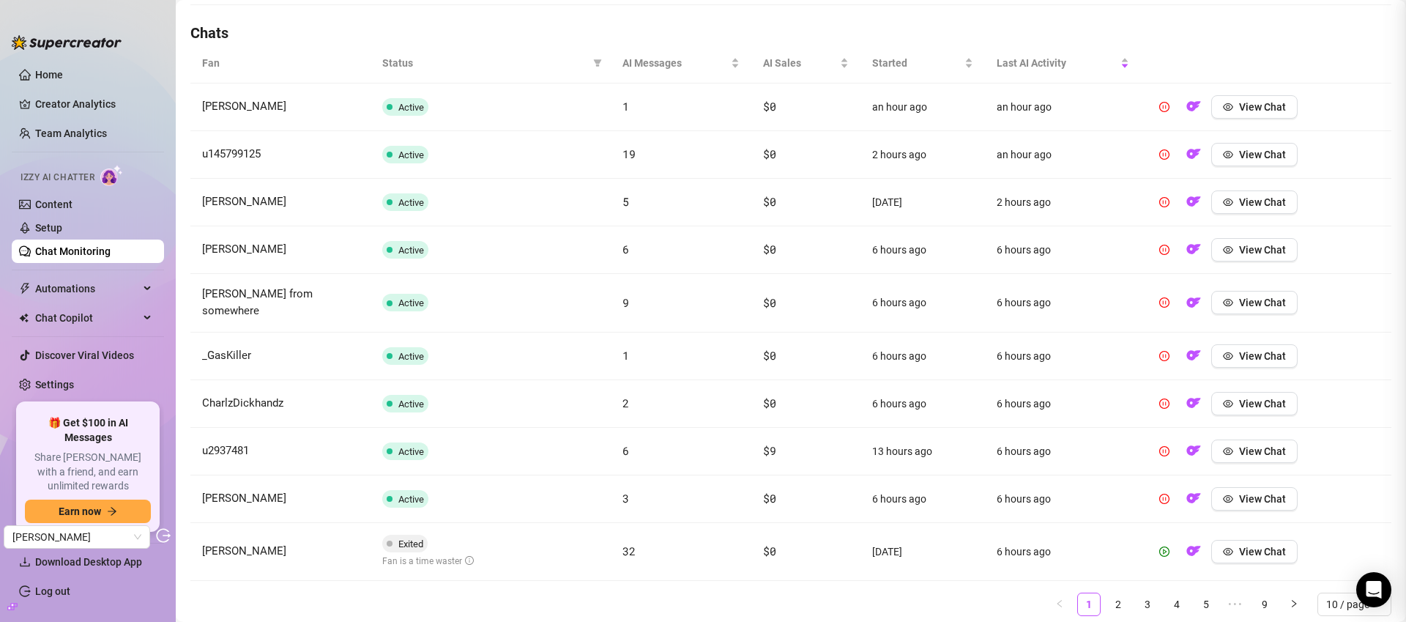
scroll to position [0, 0]
click at [1251, 493] on span "View Chat" at bounding box center [1262, 499] width 47 height 12
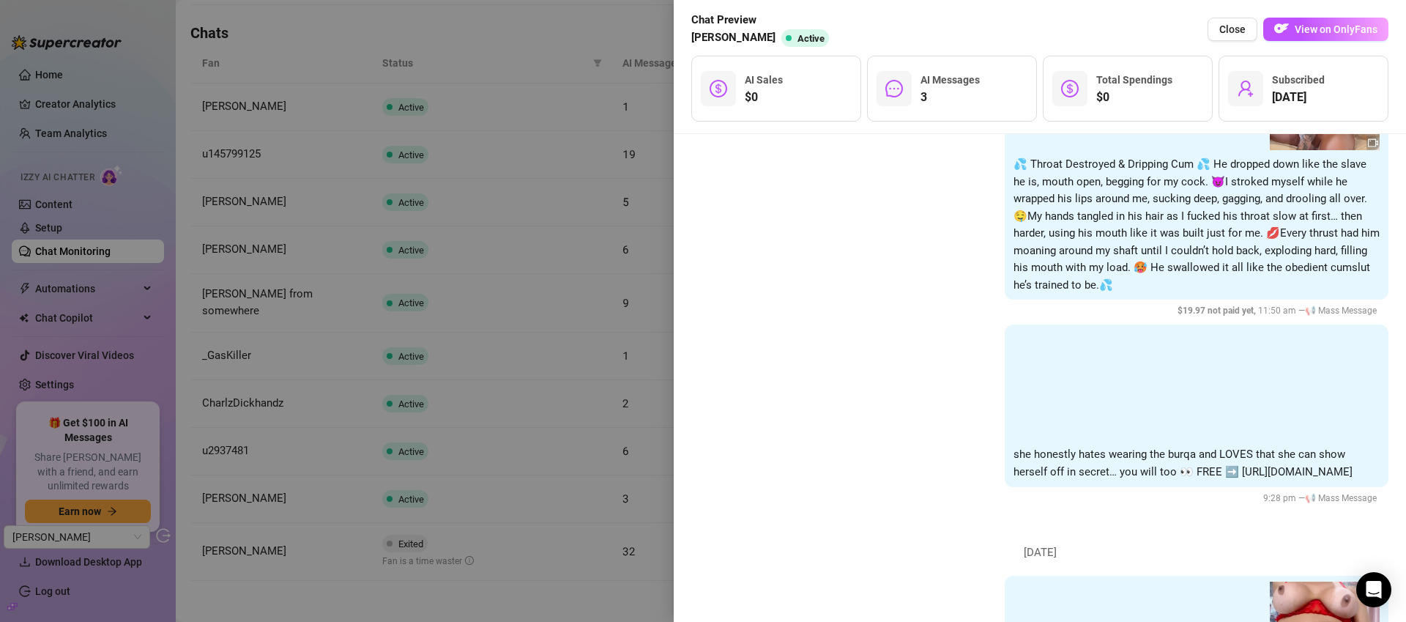
scroll to position [3018, 0]
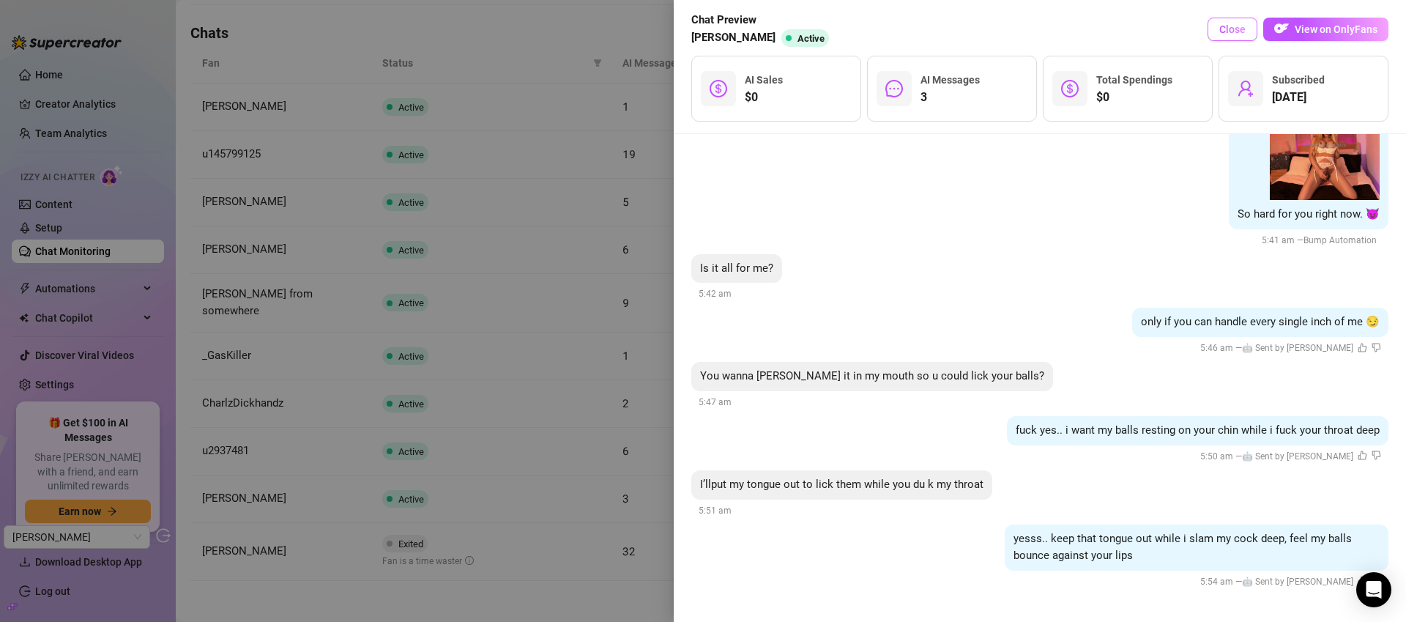
click at [1242, 24] on span "Close" at bounding box center [1233, 29] width 26 height 12
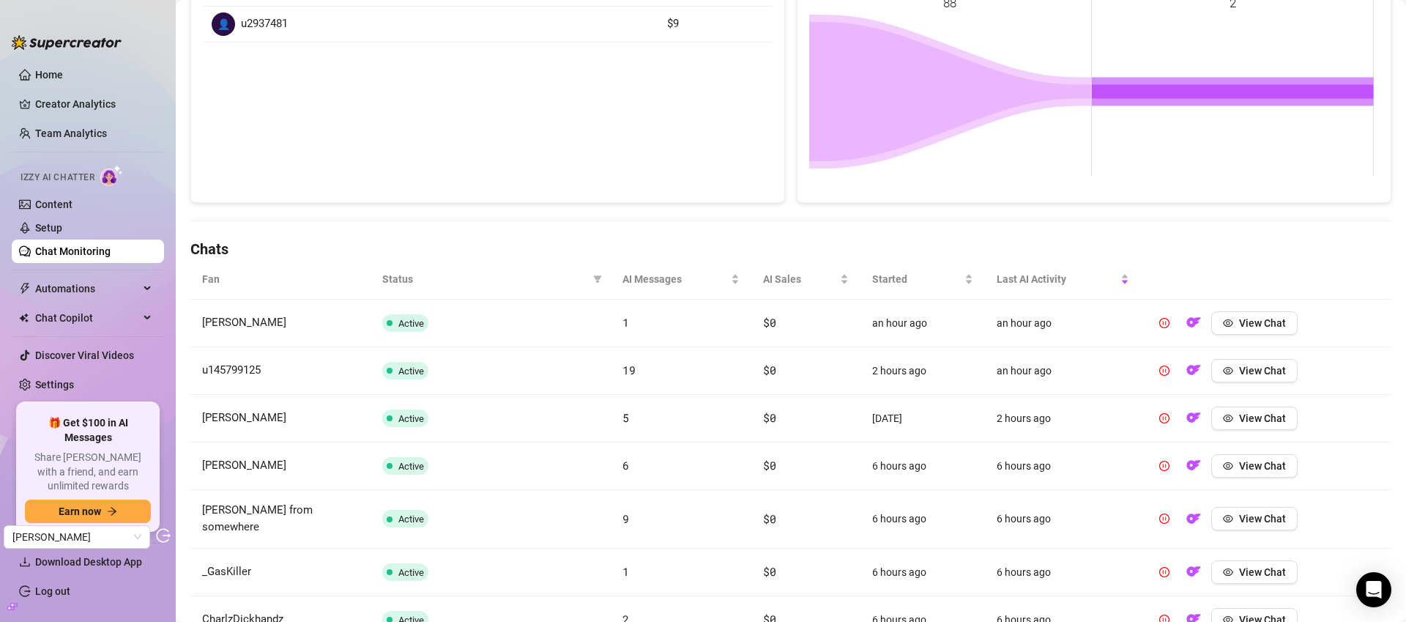
scroll to position [541, 0]
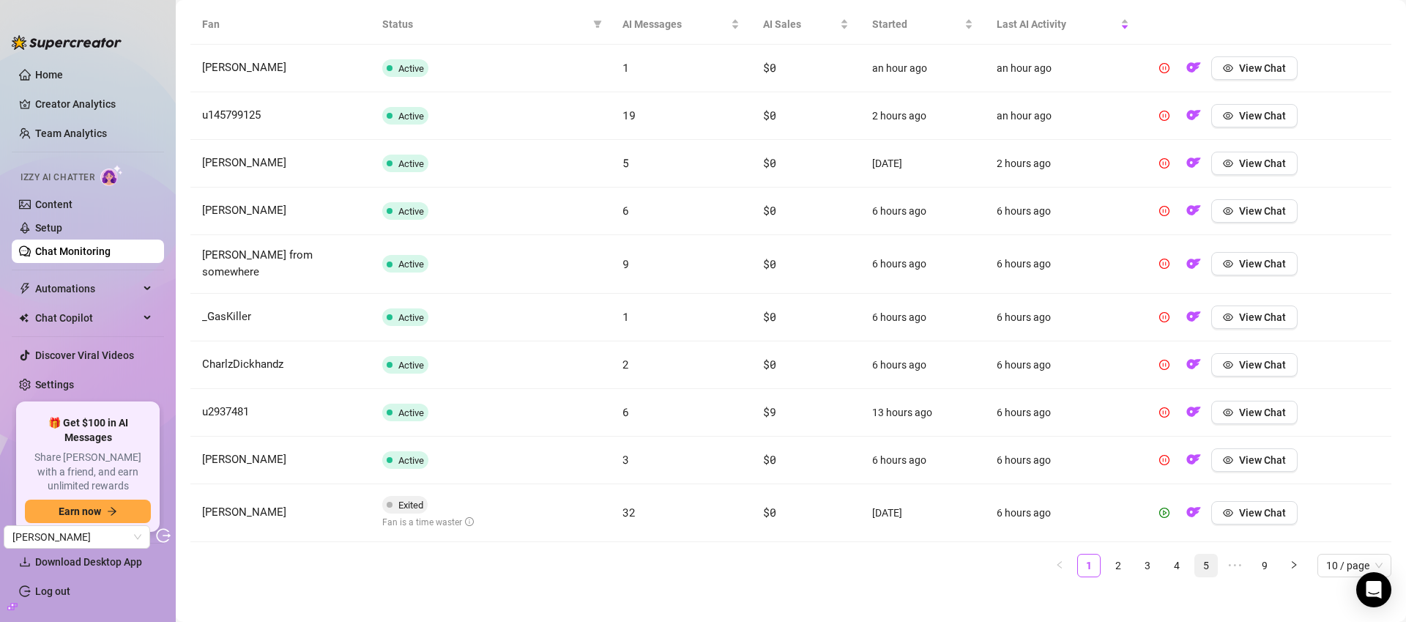
click at [1166, 554] on link "4" at bounding box center [1177, 565] width 22 height 22
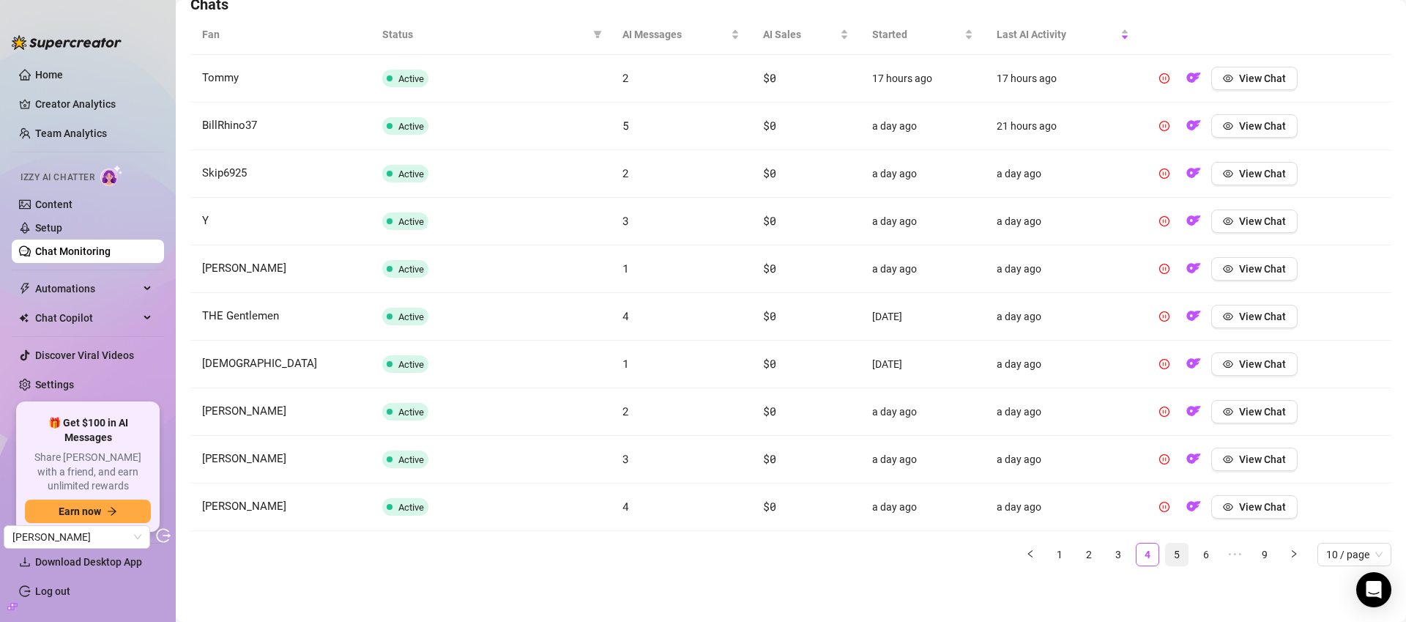
scroll to position [530, 0]
click at [1270, 126] on span "View Chat" at bounding box center [1262, 126] width 47 height 12
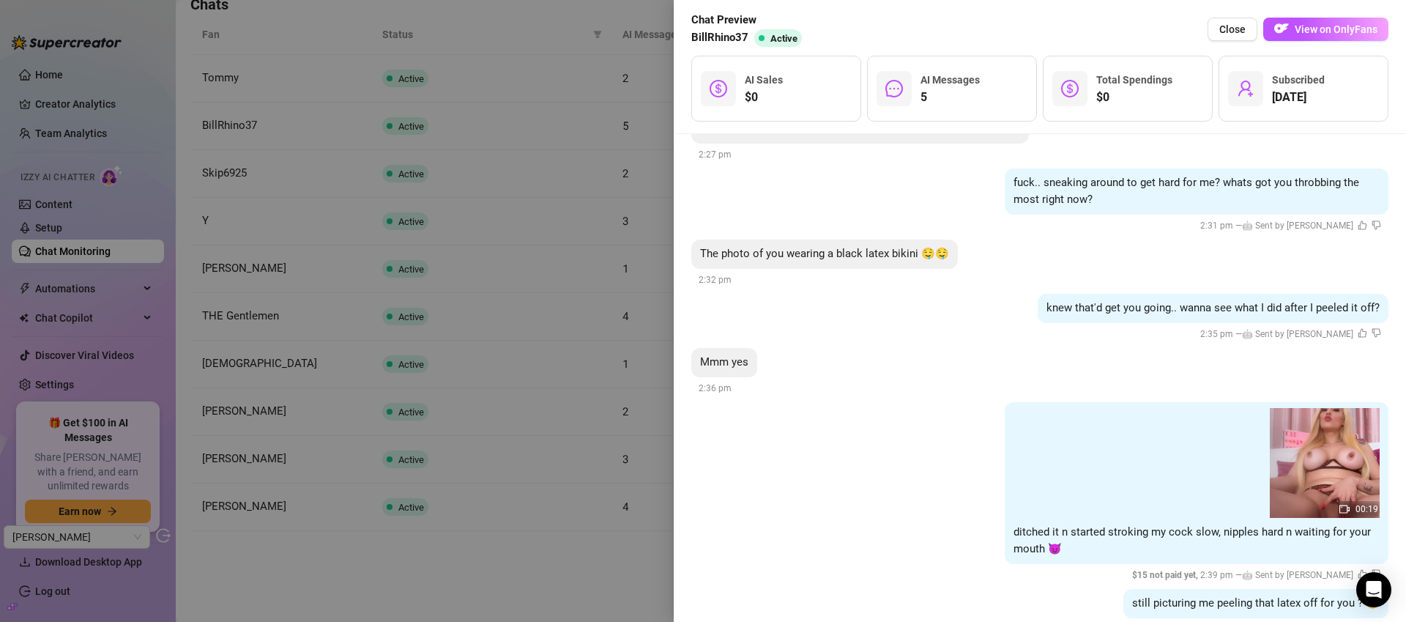
scroll to position [3388, 0]
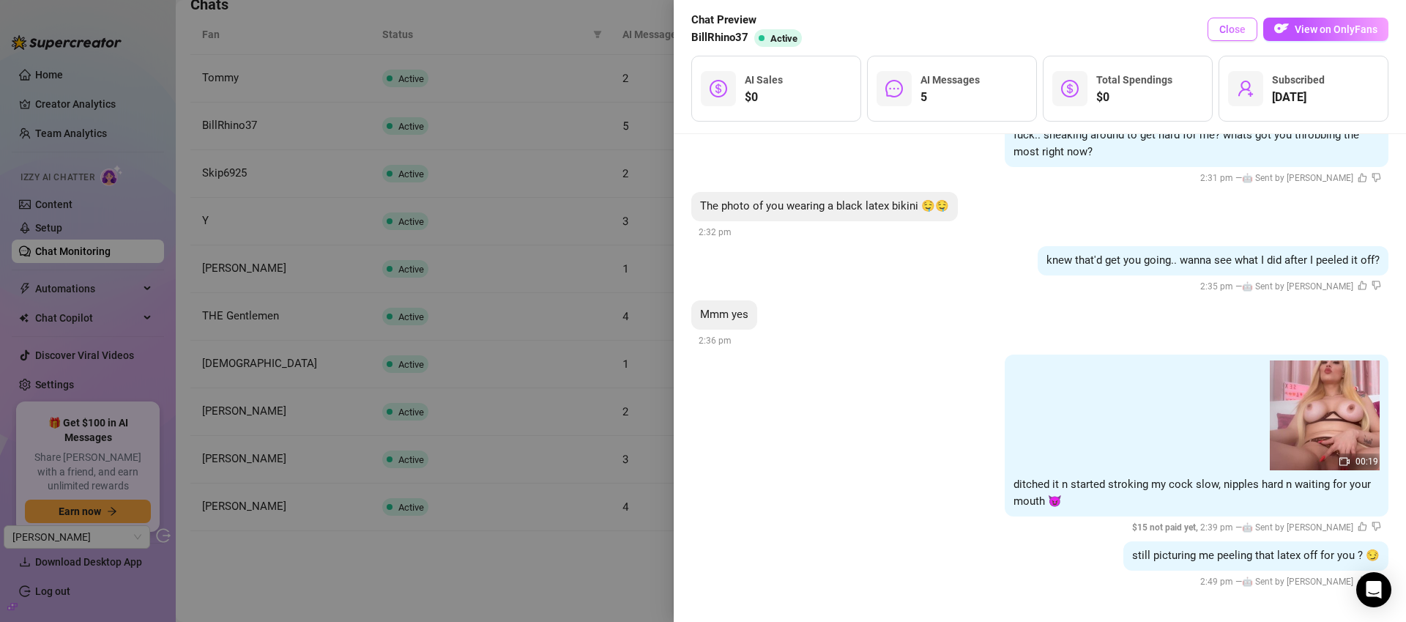
click at [1241, 25] on span "Close" at bounding box center [1233, 29] width 26 height 12
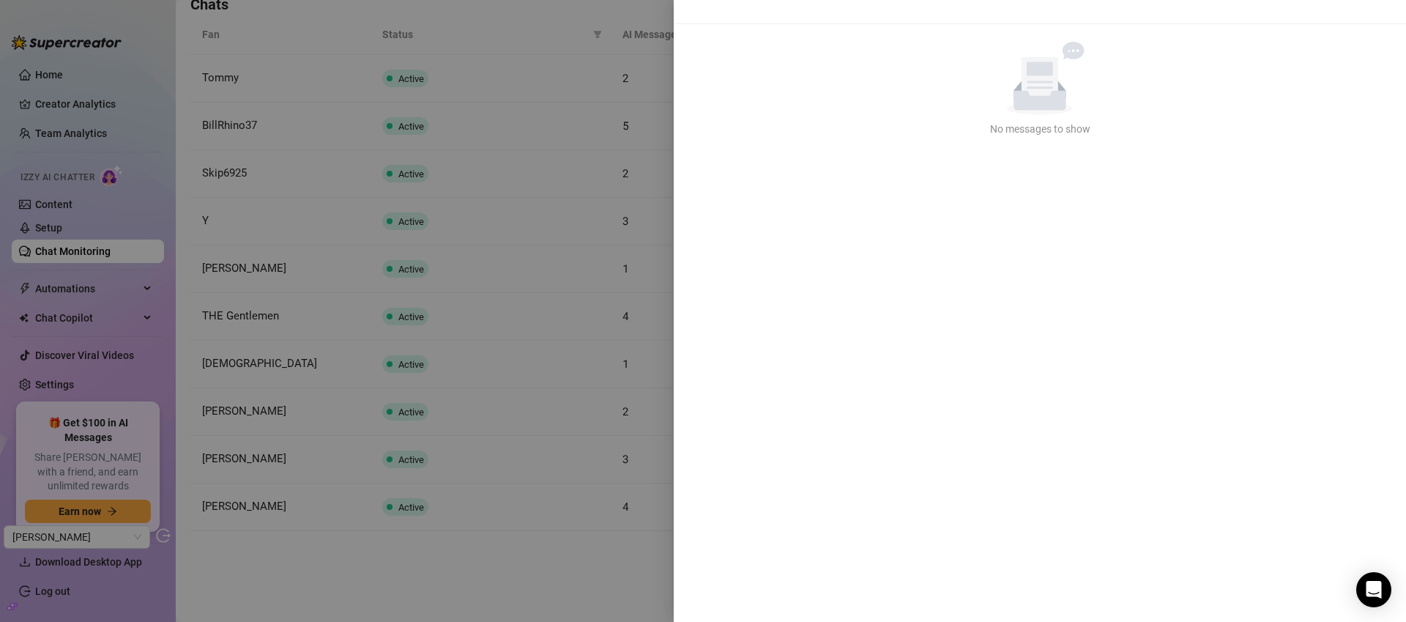
scroll to position [0, 0]
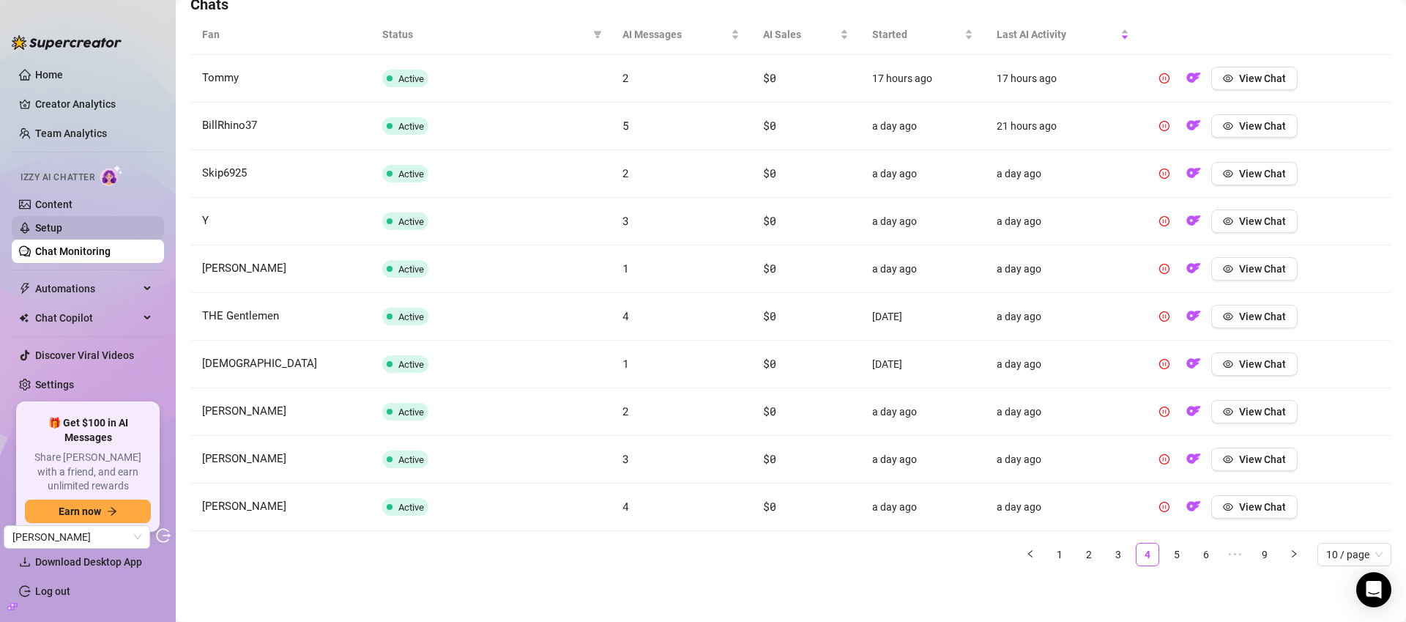
click at [62, 226] on link "Setup" at bounding box center [48, 228] width 27 height 12
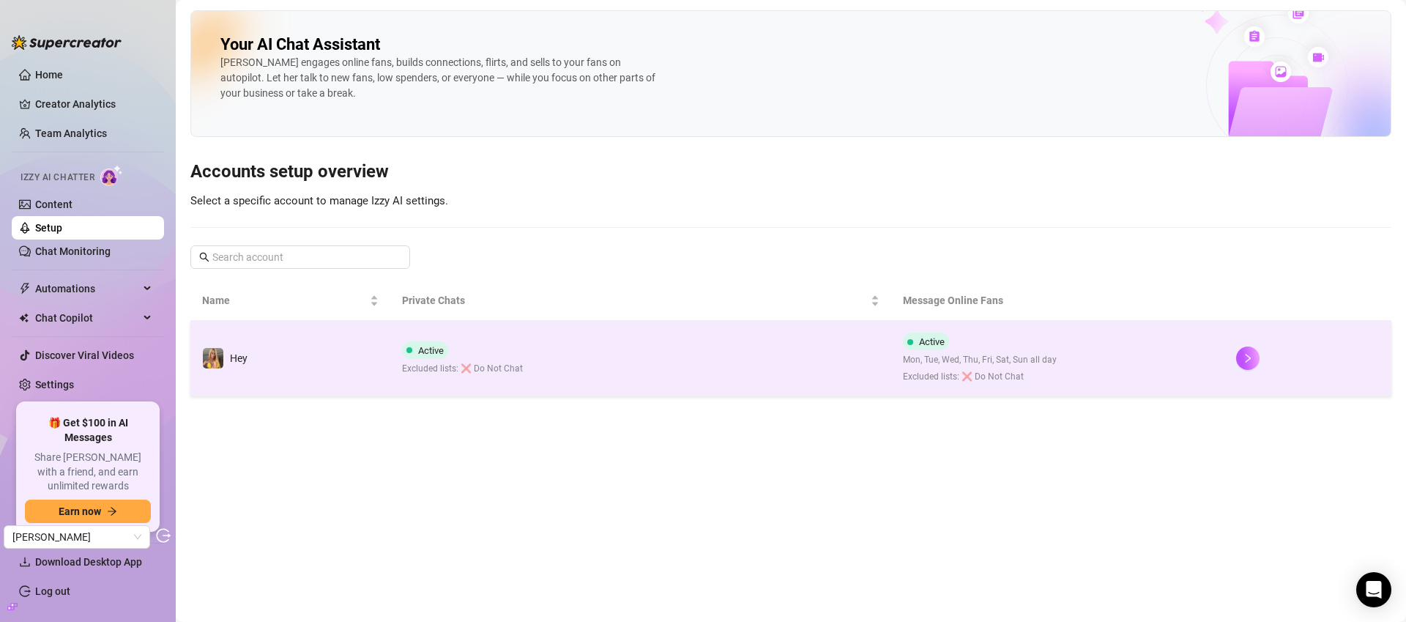
click at [629, 363] on td "Active Excluded lists: ❌ Do Not Chat" at bounding box center [640, 358] width 500 height 75
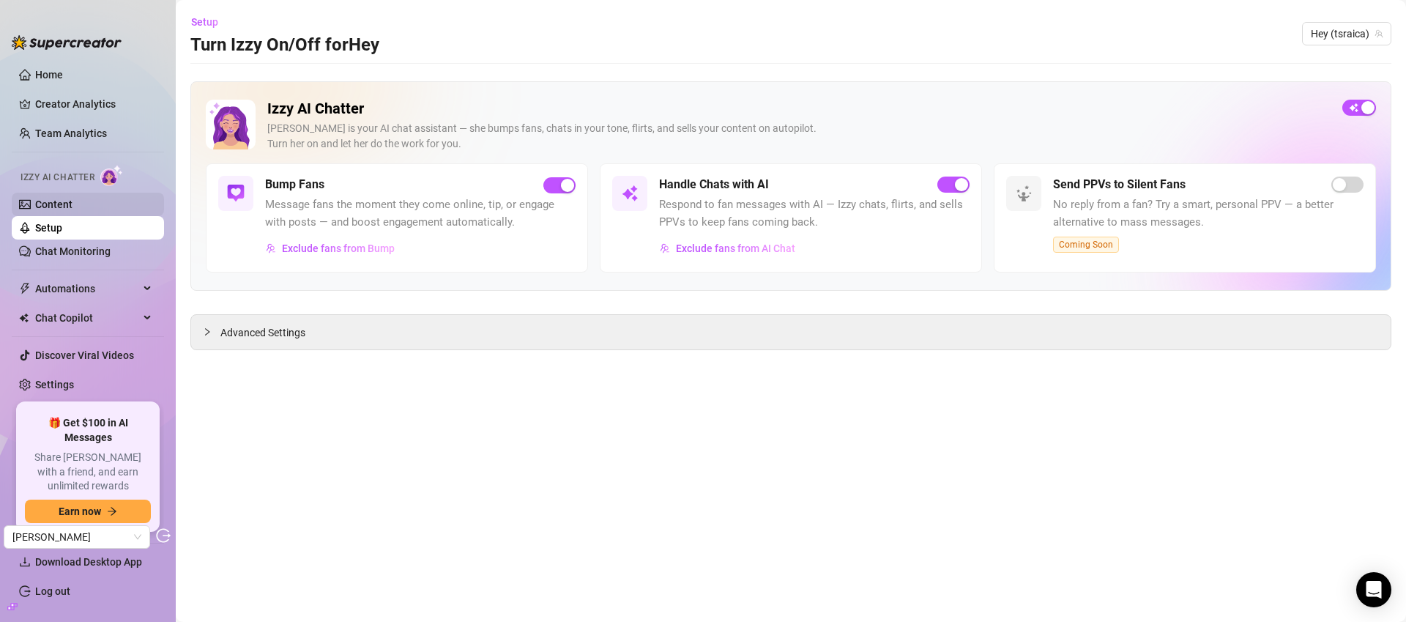
click at [73, 210] on link "Content" at bounding box center [53, 204] width 37 height 12
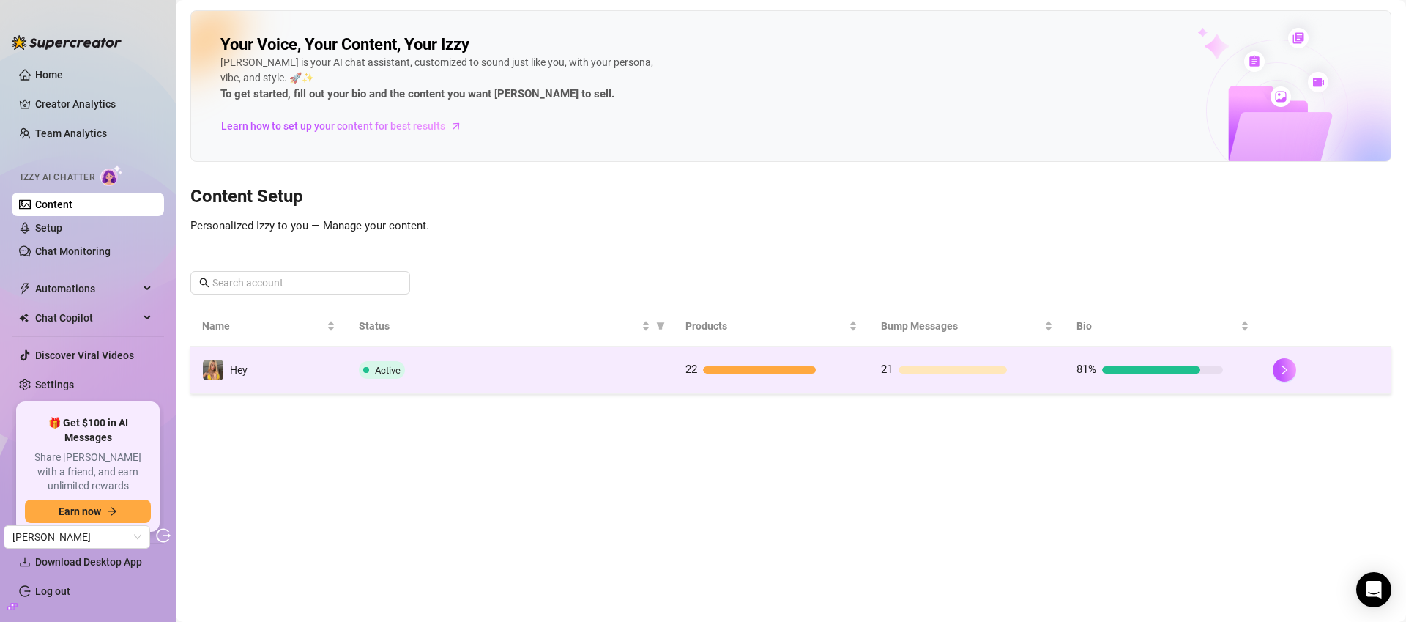
click at [576, 359] on td "Active" at bounding box center [510, 370] width 327 height 48
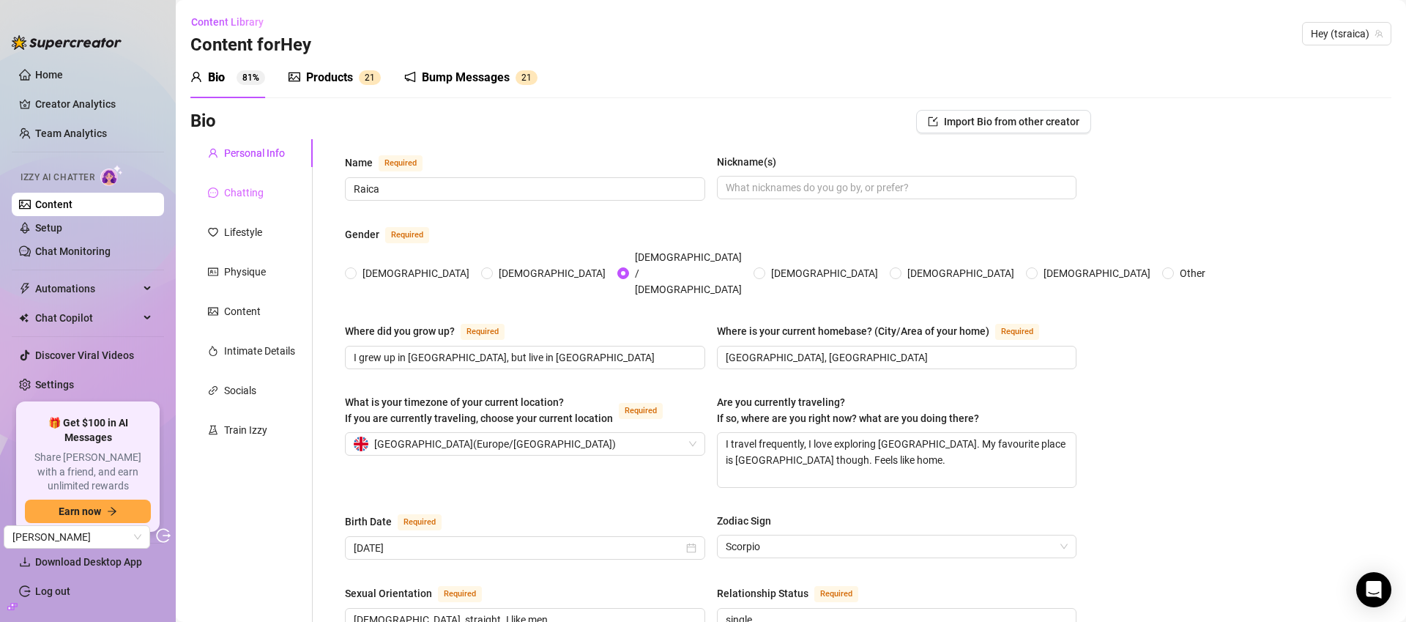
click at [264, 198] on div "Chatting" at bounding box center [251, 193] width 122 height 28
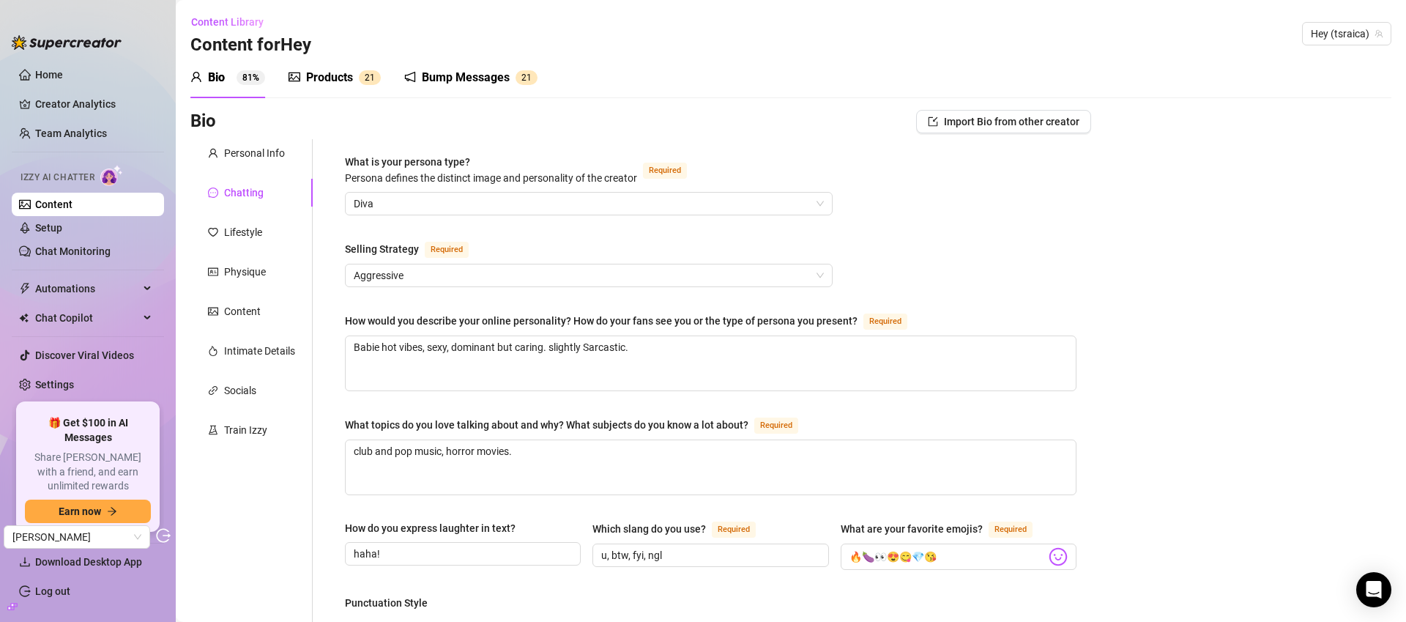
click at [61, 207] on link "Content" at bounding box center [53, 204] width 37 height 12
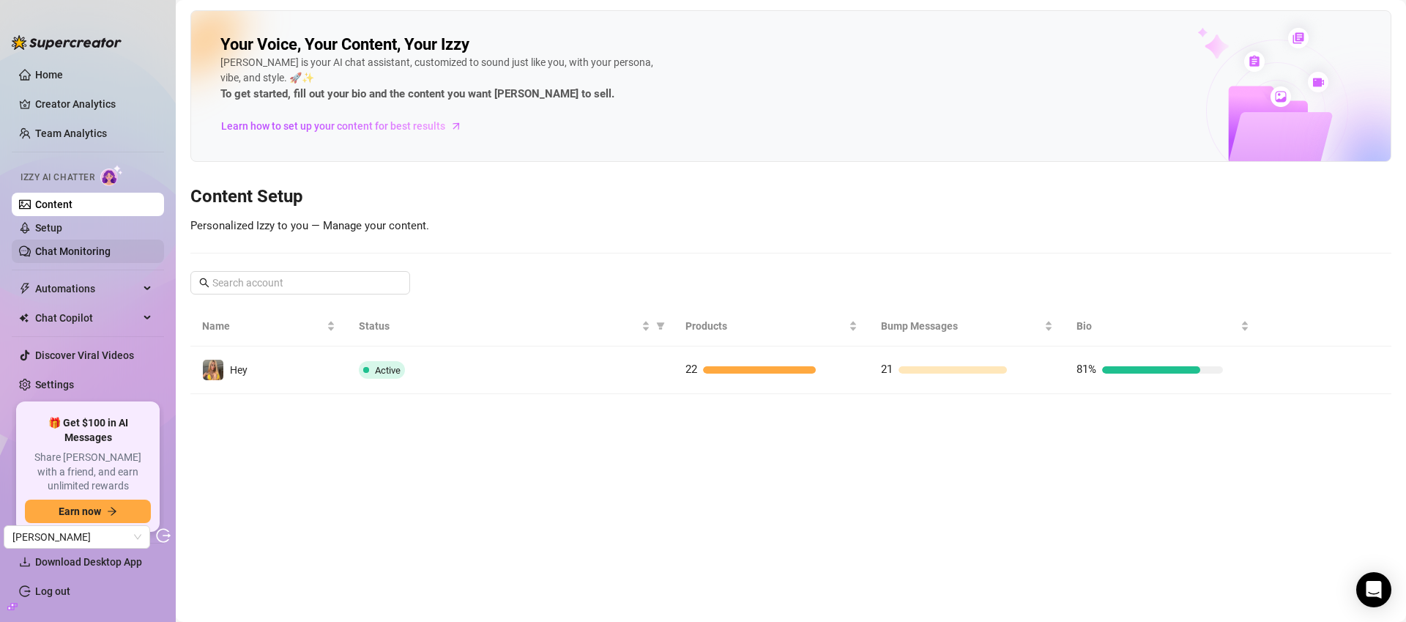
click at [56, 248] on link "Chat Monitoring" at bounding box center [72, 251] width 75 height 12
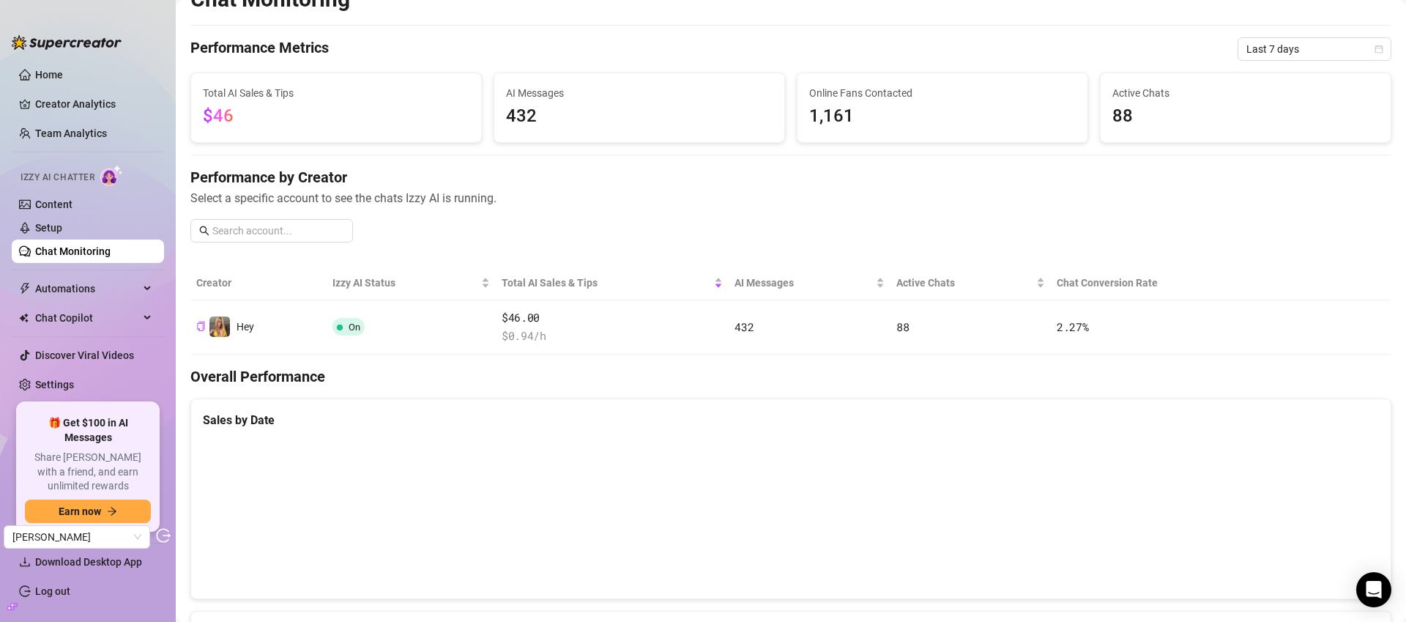
scroll to position [147, 0]
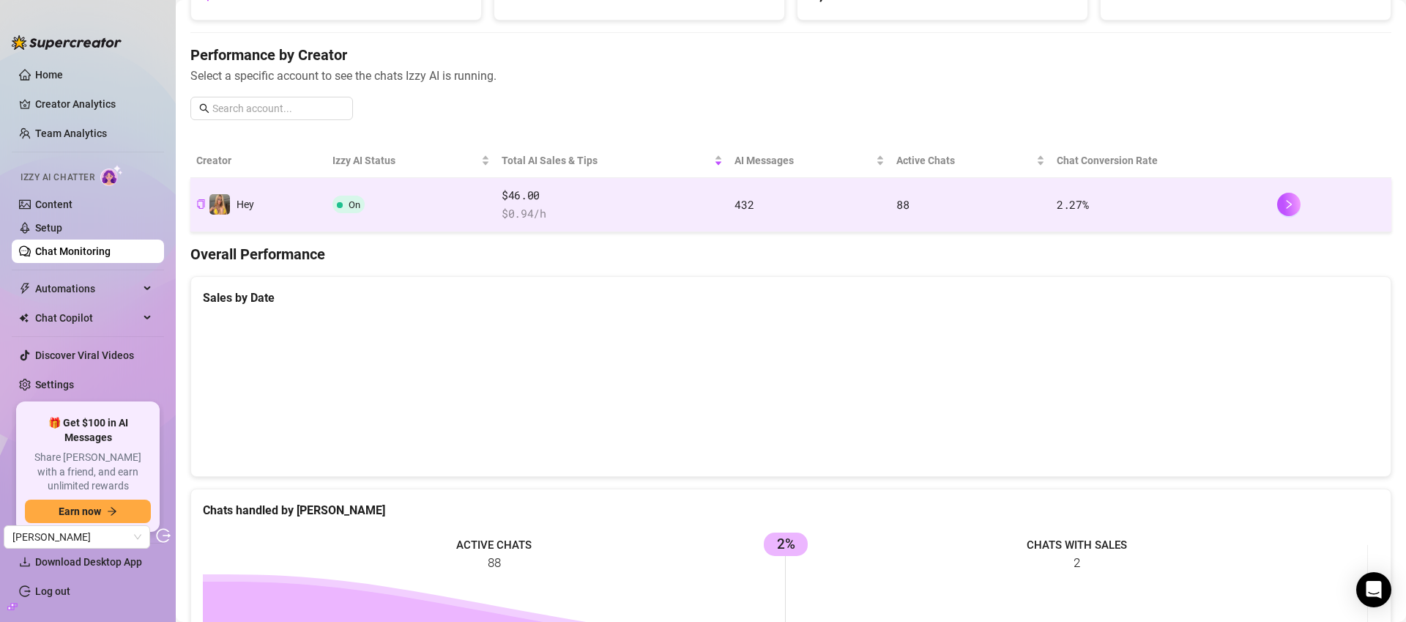
click at [426, 201] on td "On" at bounding box center [411, 205] width 169 height 54
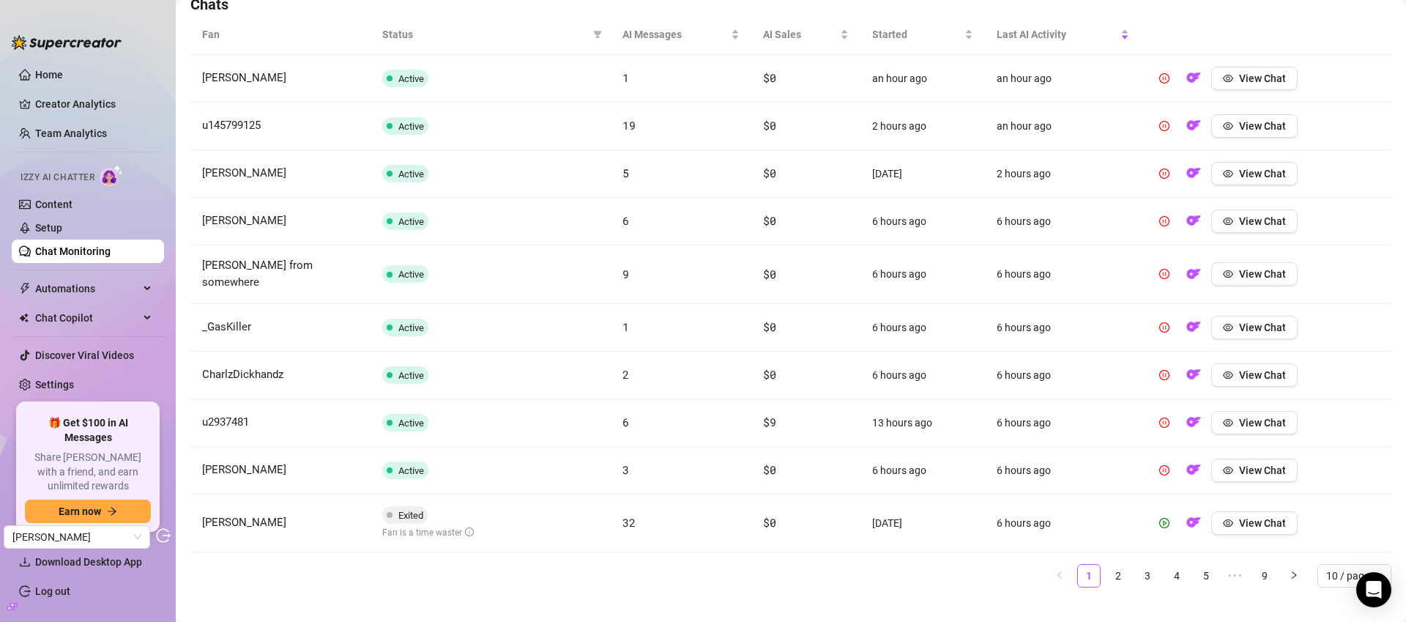
scroll to position [541, 0]
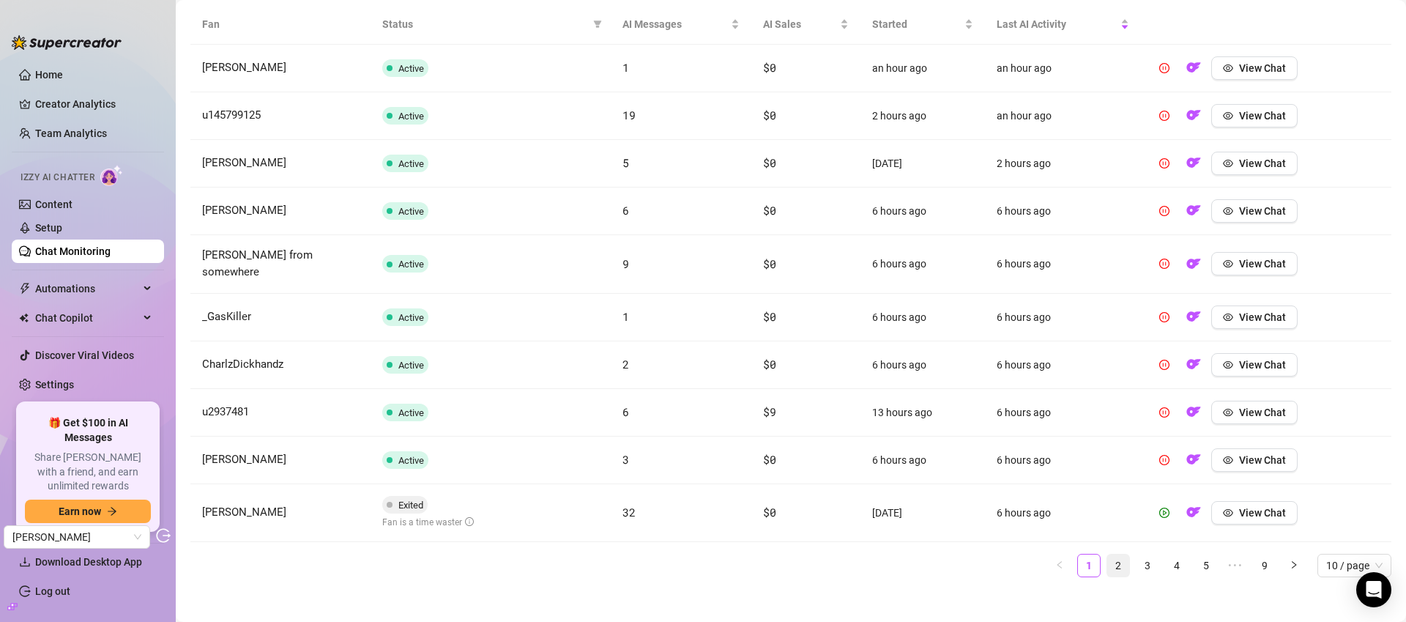
click at [1107, 554] on link "2" at bounding box center [1118, 565] width 22 height 22
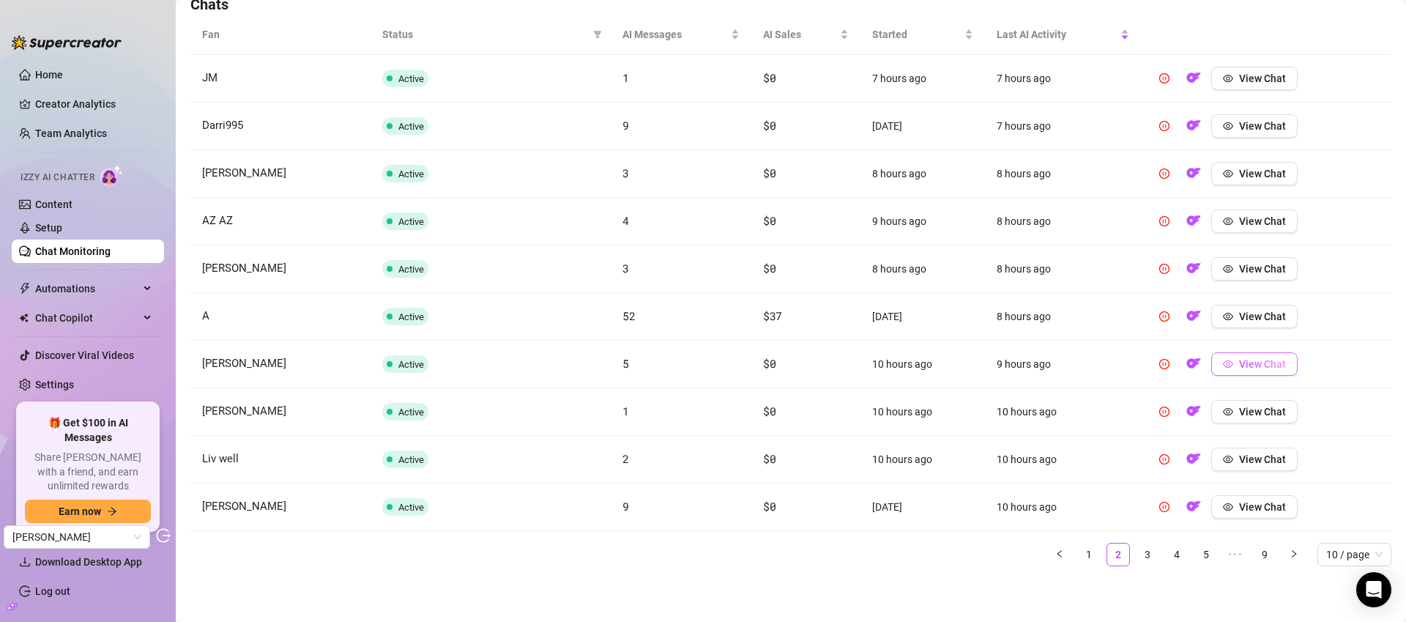
click at [1244, 371] on button "View Chat" at bounding box center [1254, 363] width 86 height 23
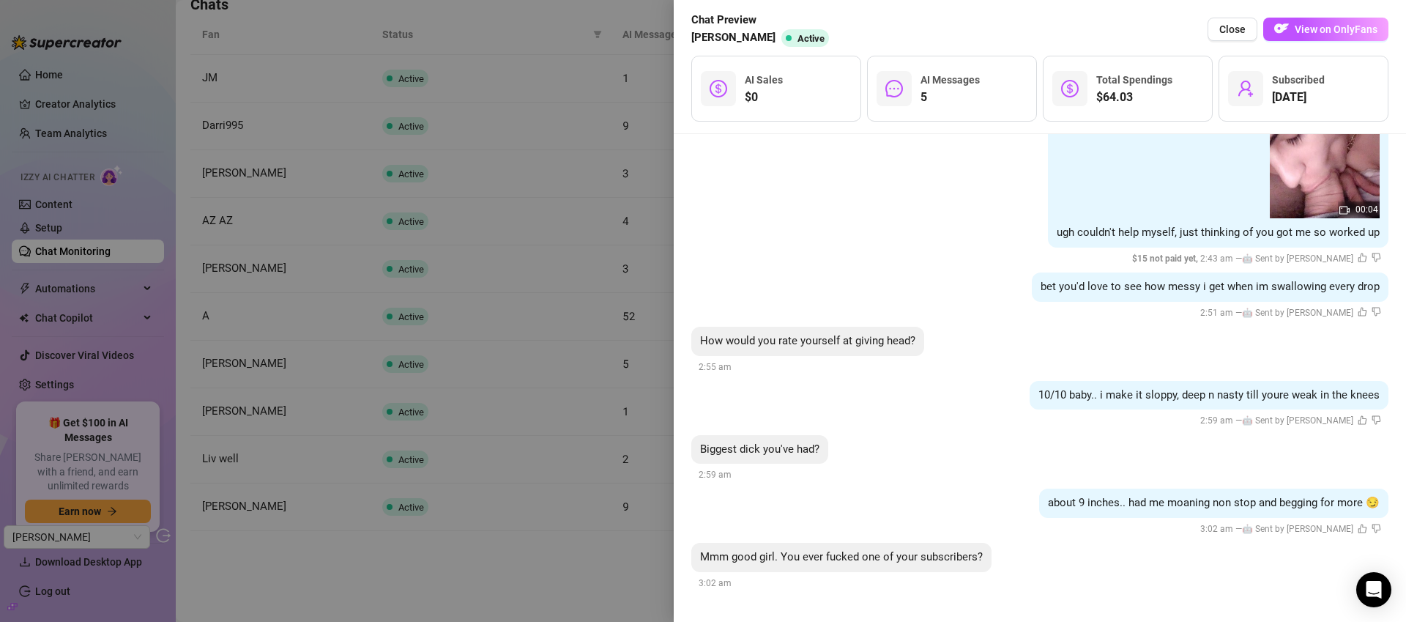
scroll to position [3711, 0]
click at [1222, 29] on span "Close" at bounding box center [1233, 29] width 26 height 12
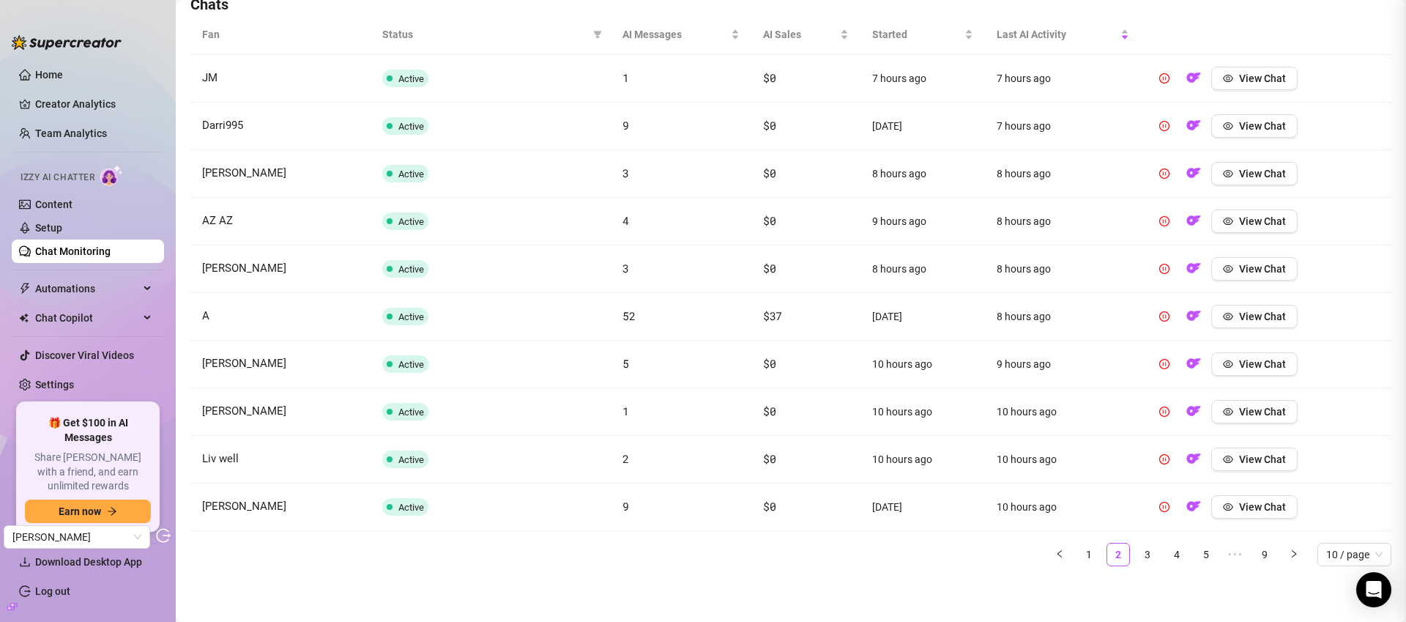
scroll to position [0, 0]
click at [73, 208] on link "Content" at bounding box center [53, 204] width 37 height 12
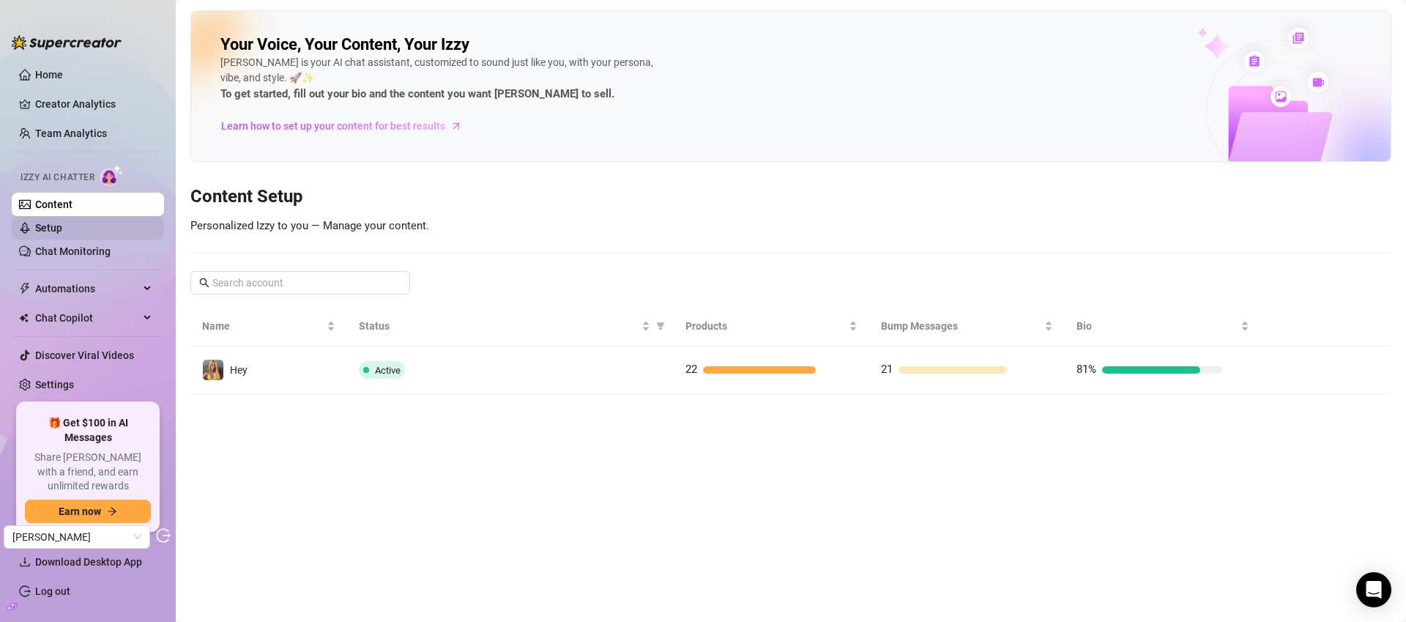
click at [58, 234] on link "Setup" at bounding box center [48, 228] width 27 height 12
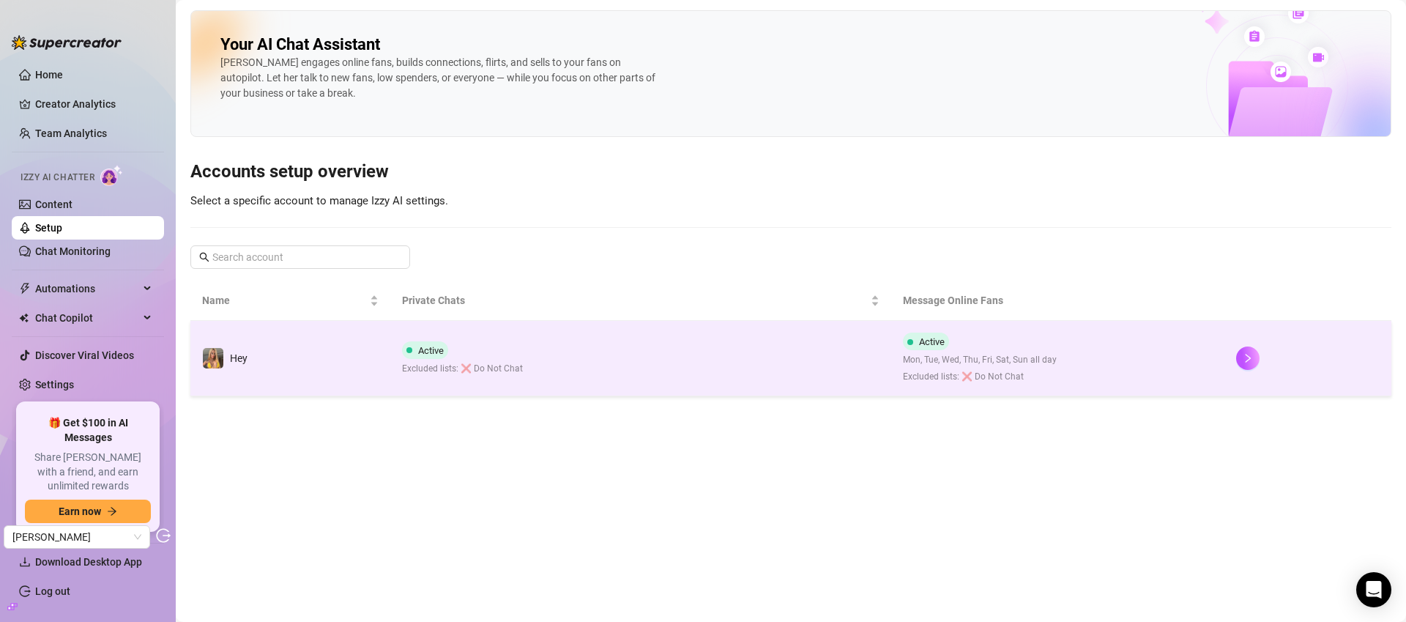
click at [852, 358] on td "Active Excluded lists: ❌ Do Not Chat" at bounding box center [640, 358] width 500 height 75
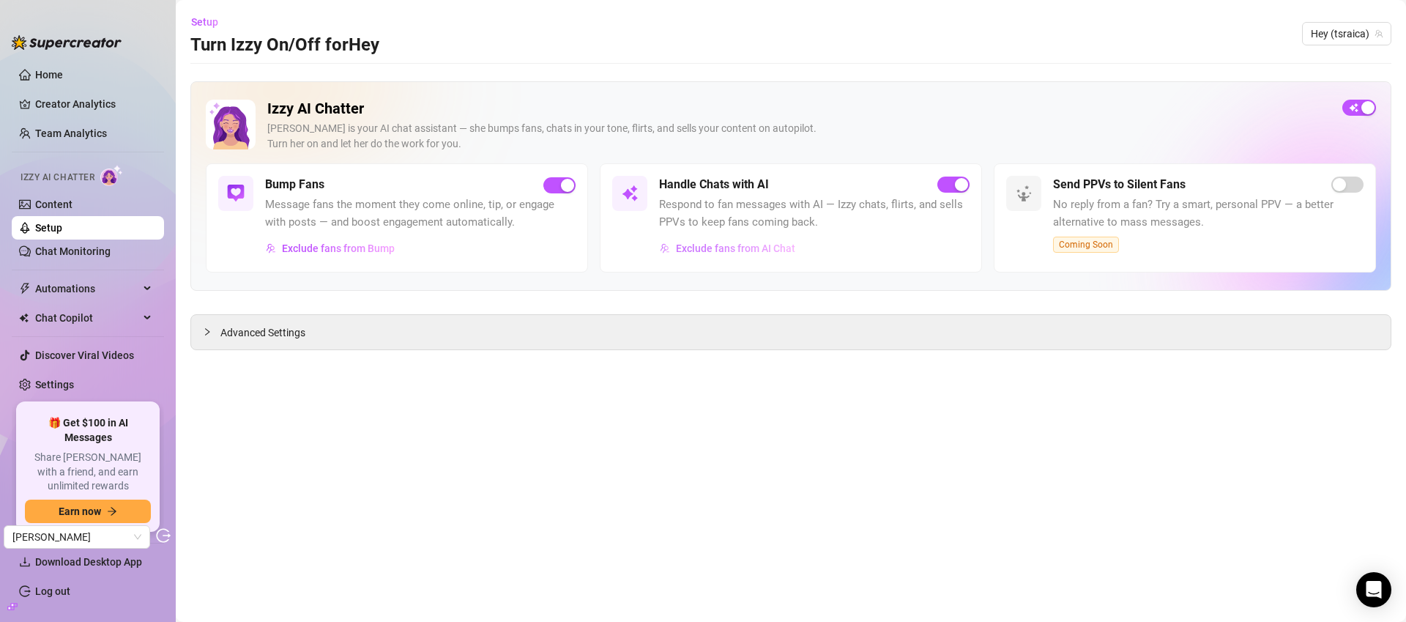
click at [751, 250] on span "Exclude fans from AI Chat" at bounding box center [735, 248] width 119 height 12
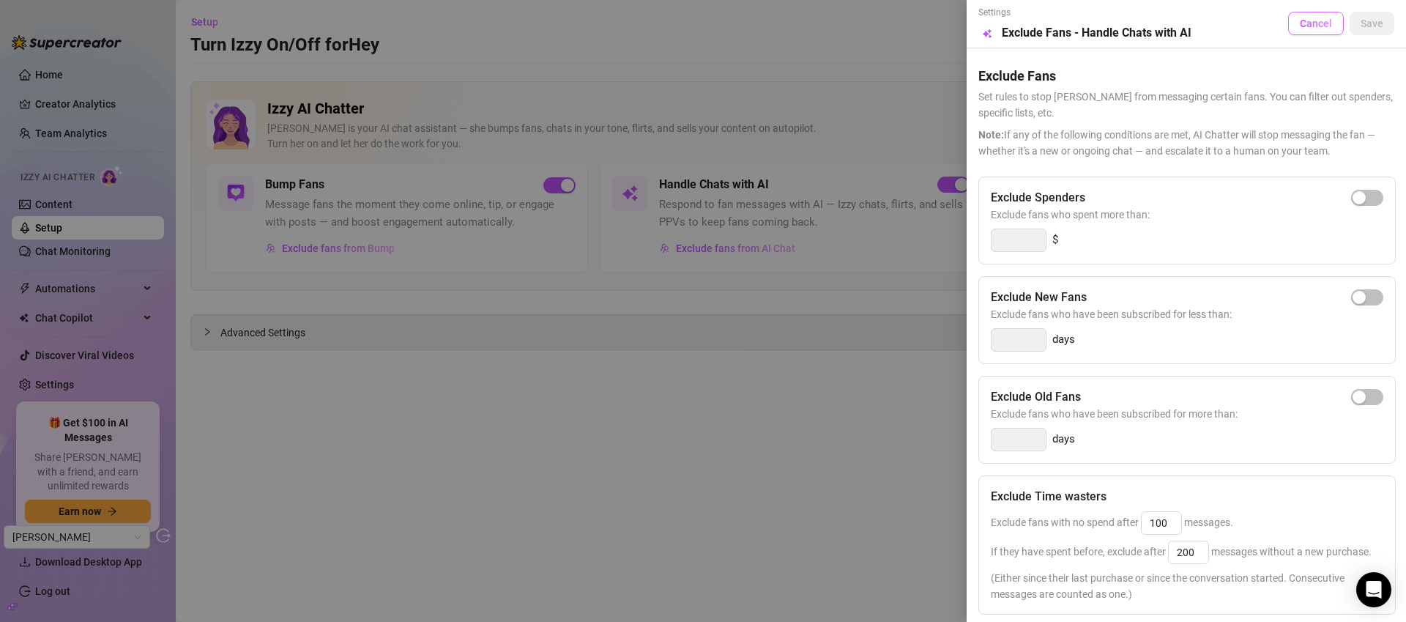
click at [1300, 18] on span "Cancel" at bounding box center [1316, 24] width 32 height 12
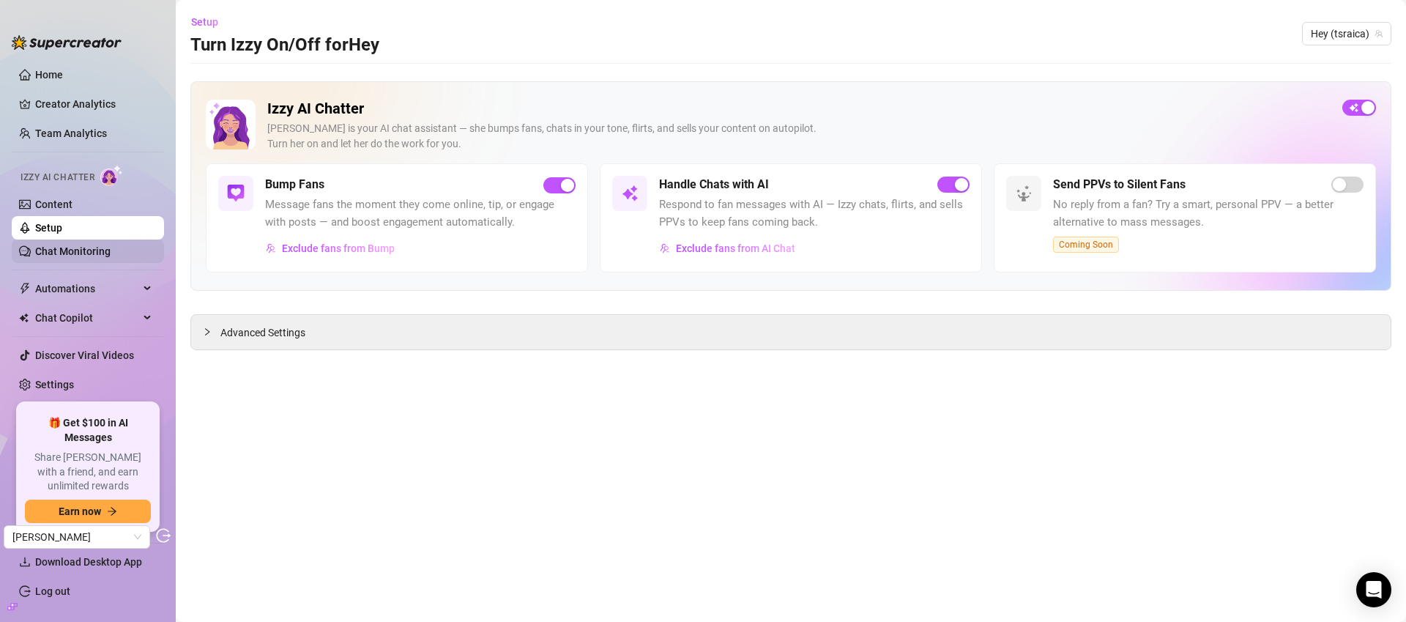
click at [103, 250] on link "Chat Monitoring" at bounding box center [72, 251] width 75 height 12
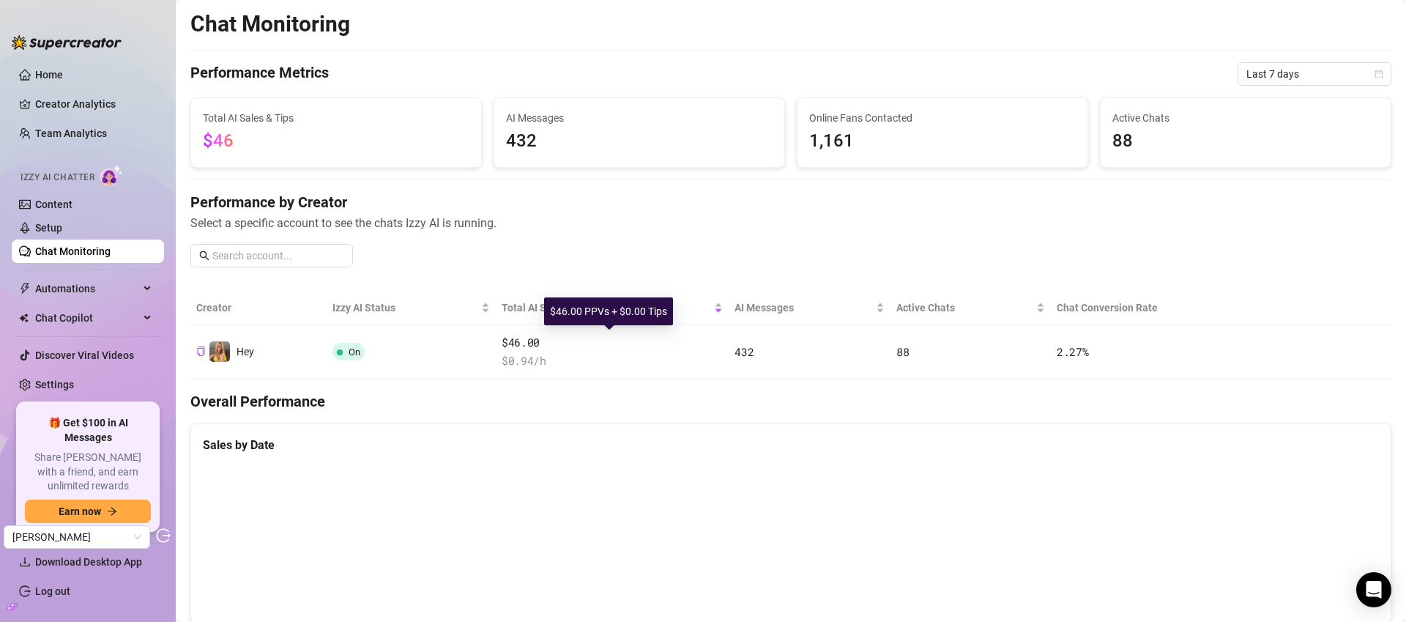
click at [635, 352] on div "$46.00 $ 0.94 /h" at bounding box center [613, 352] width 222 height 36
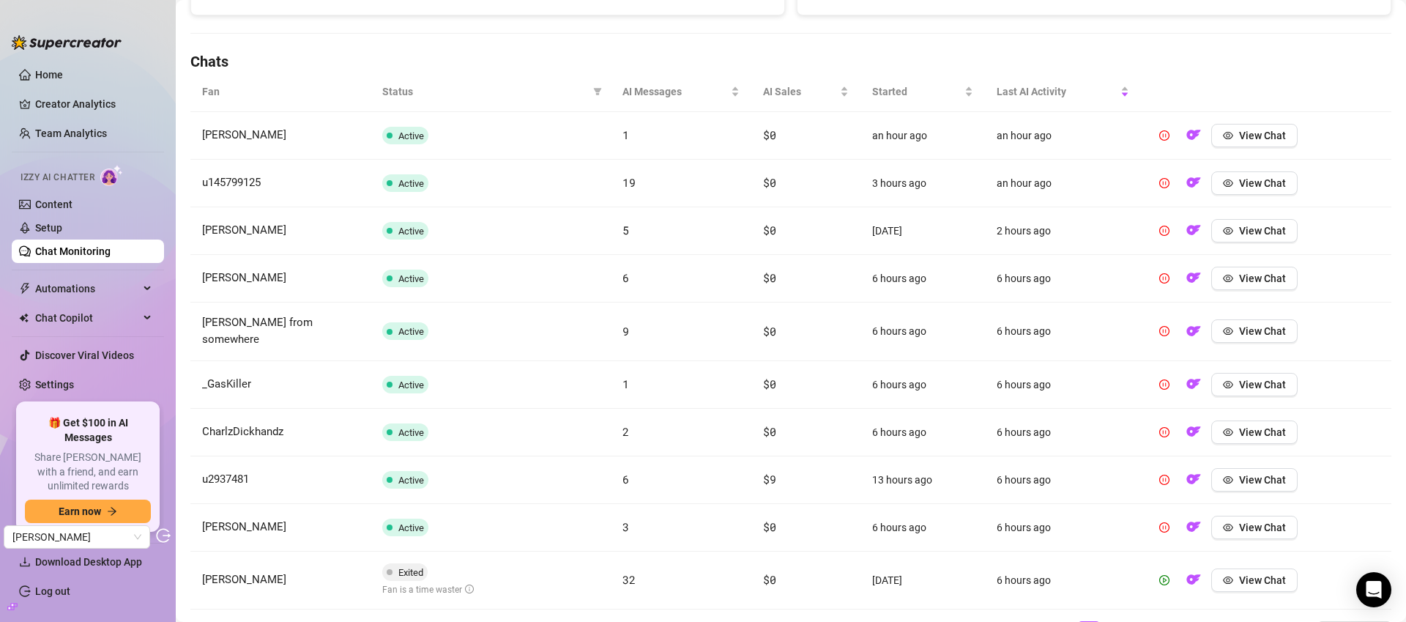
scroll to position [519, 0]
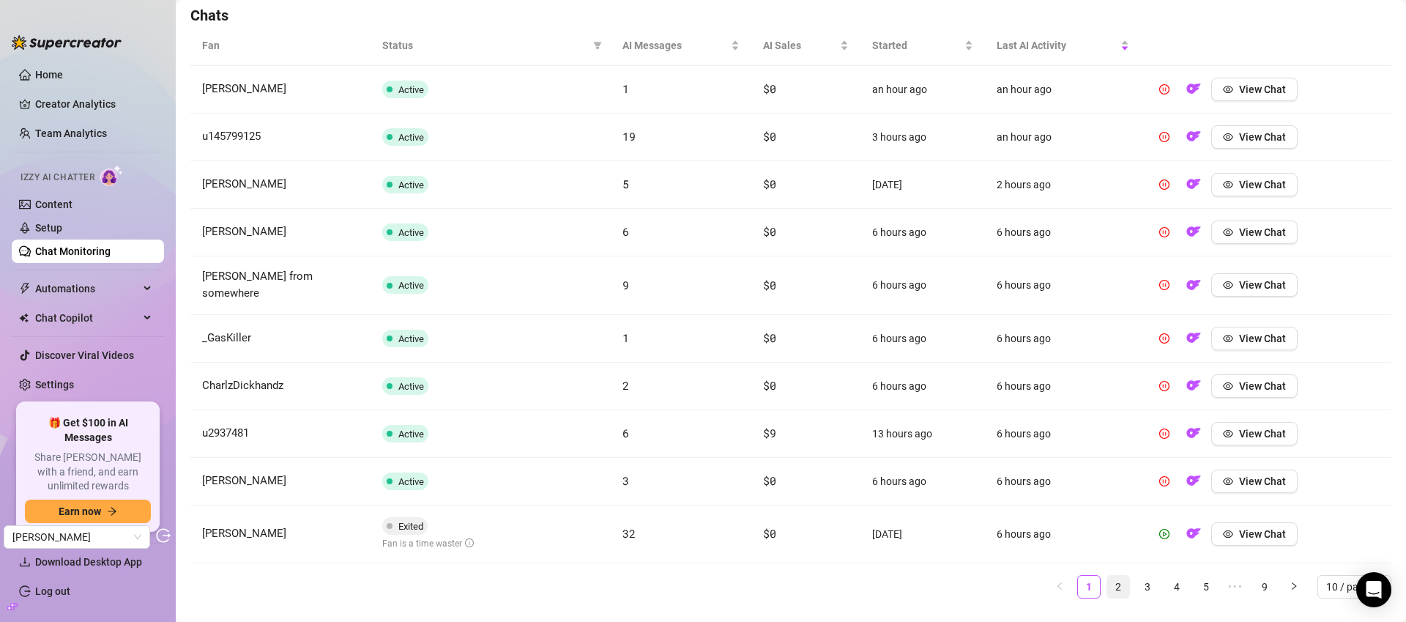
click at [1110, 576] on link "2" at bounding box center [1118, 587] width 22 height 22
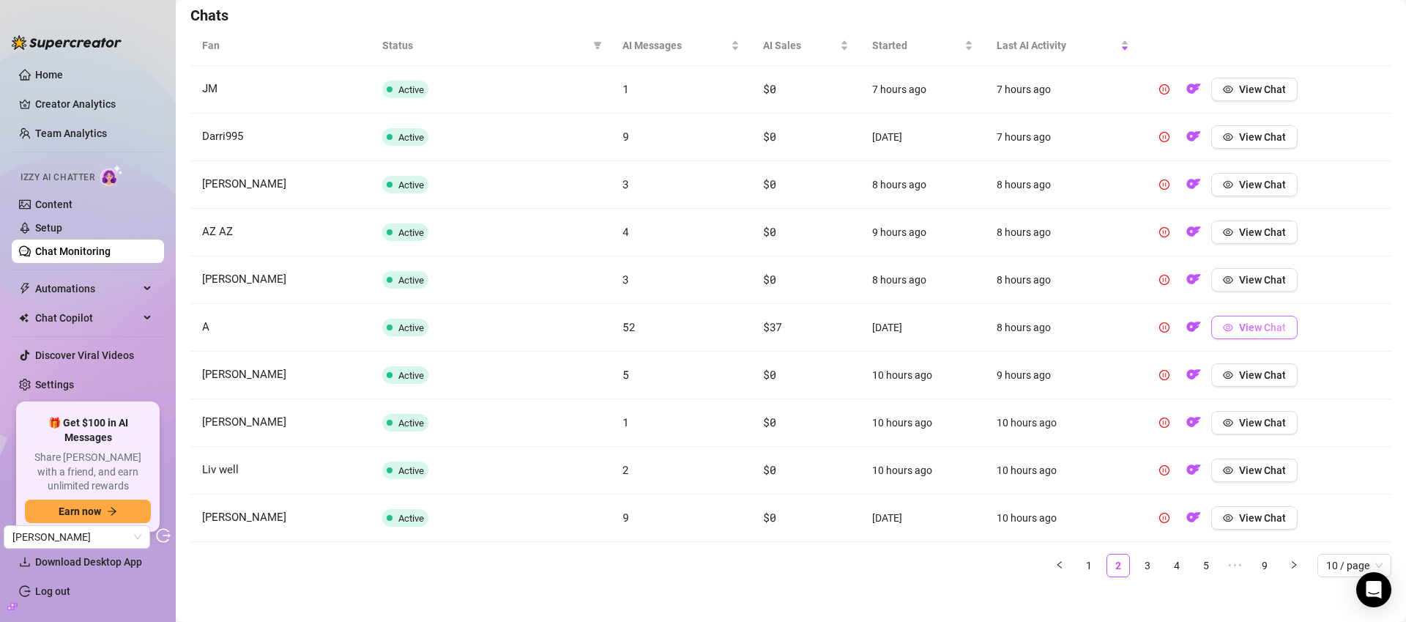
click at [1266, 330] on span "View Chat" at bounding box center [1262, 328] width 47 height 12
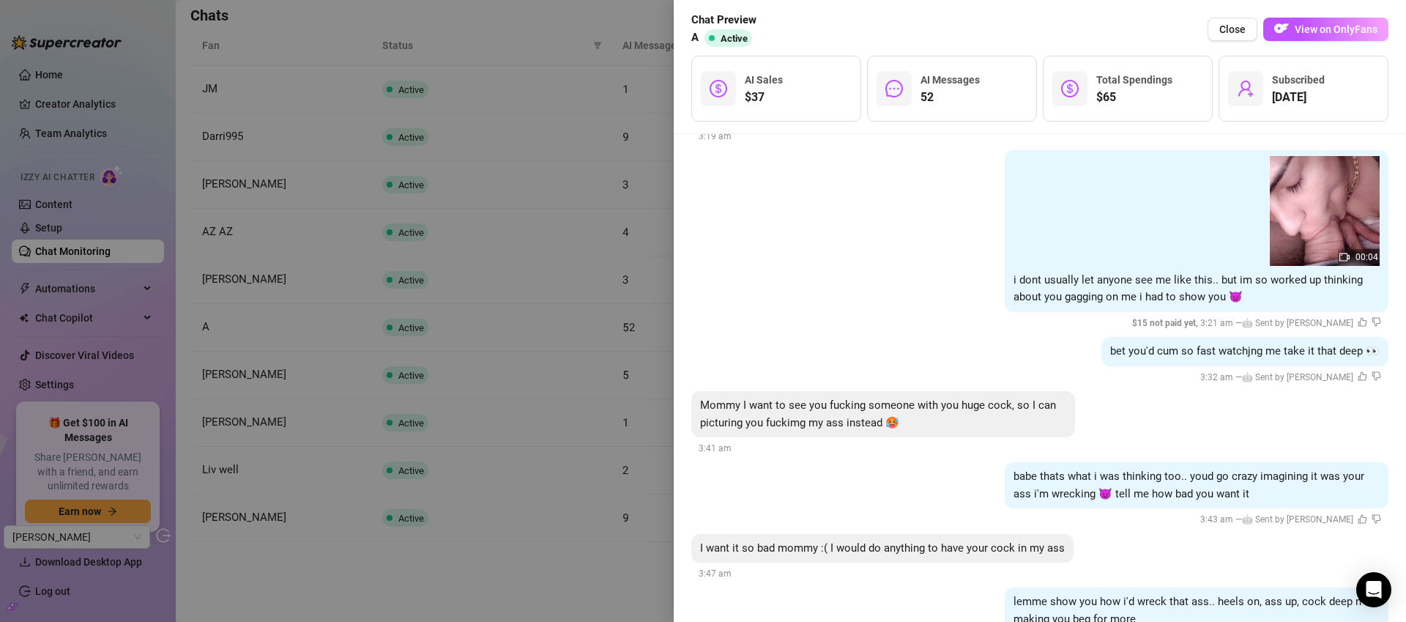
scroll to position [11937, 0]
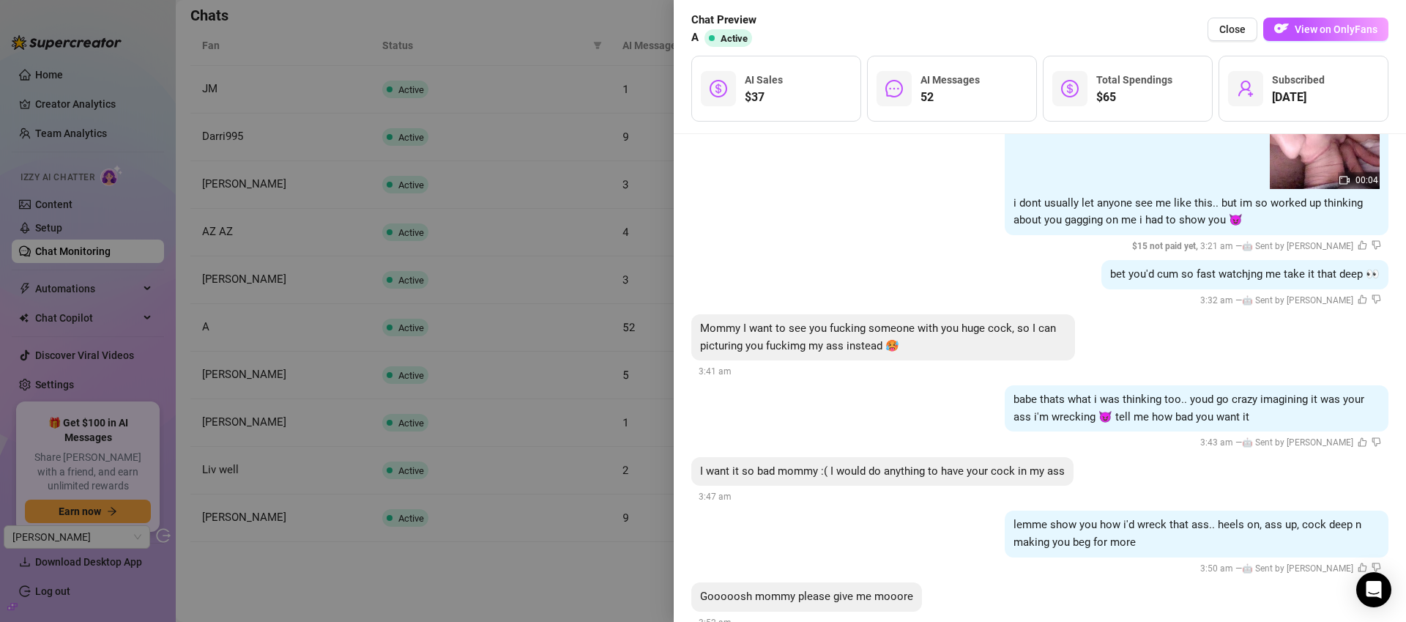
click at [1239, 31] on span "Close" at bounding box center [1233, 29] width 26 height 12
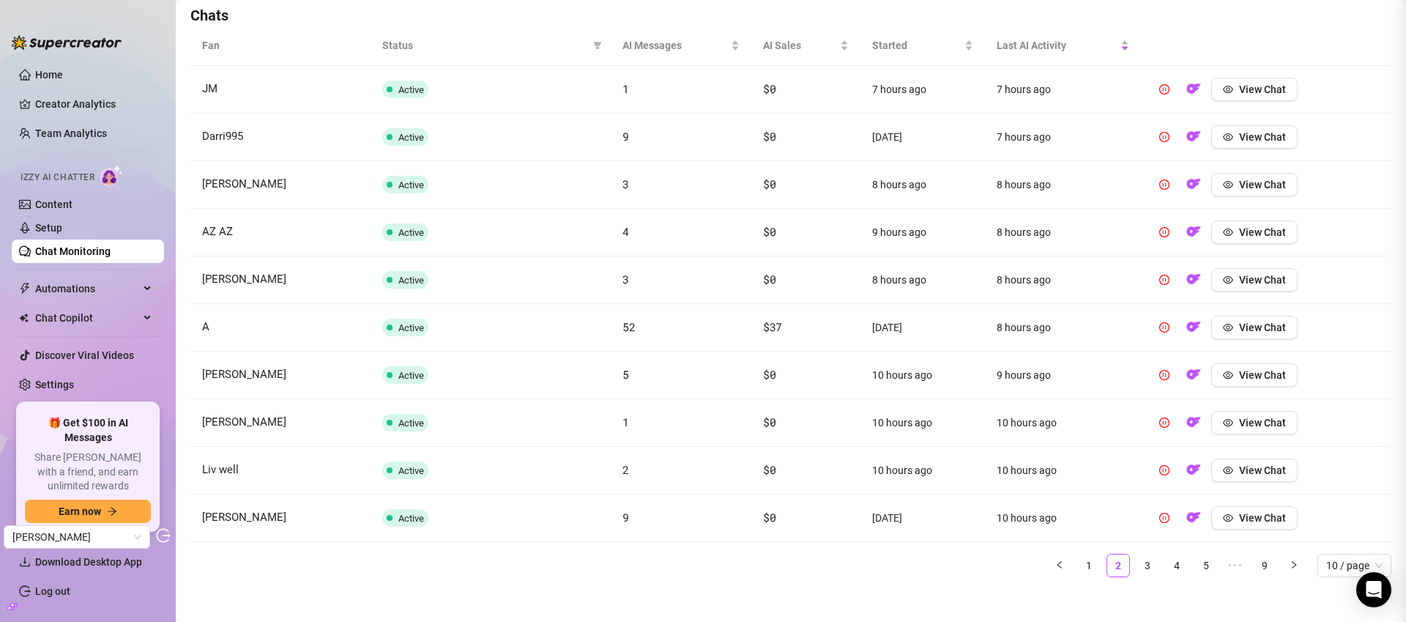
scroll to position [0, 0]
click at [1255, 371] on span "View Chat" at bounding box center [1262, 375] width 47 height 12
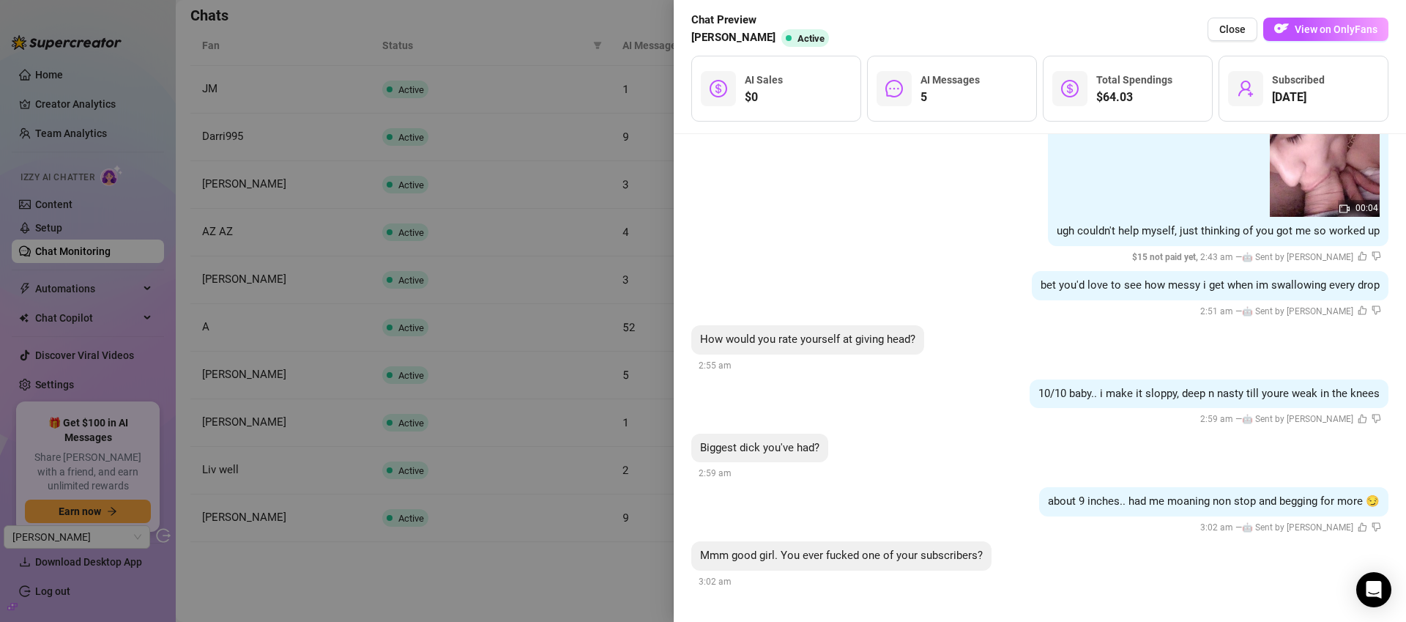
scroll to position [3711, 0]
click at [1233, 30] on span "Close" at bounding box center [1233, 29] width 26 height 12
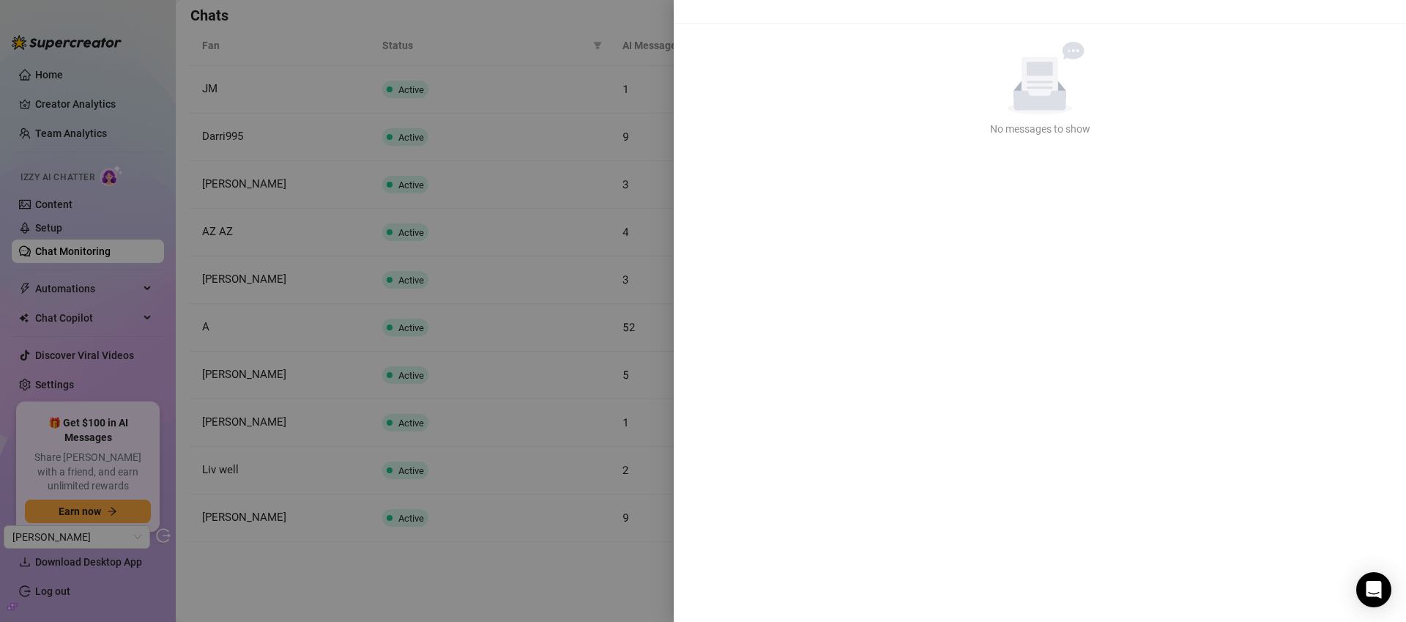
scroll to position [0, 0]
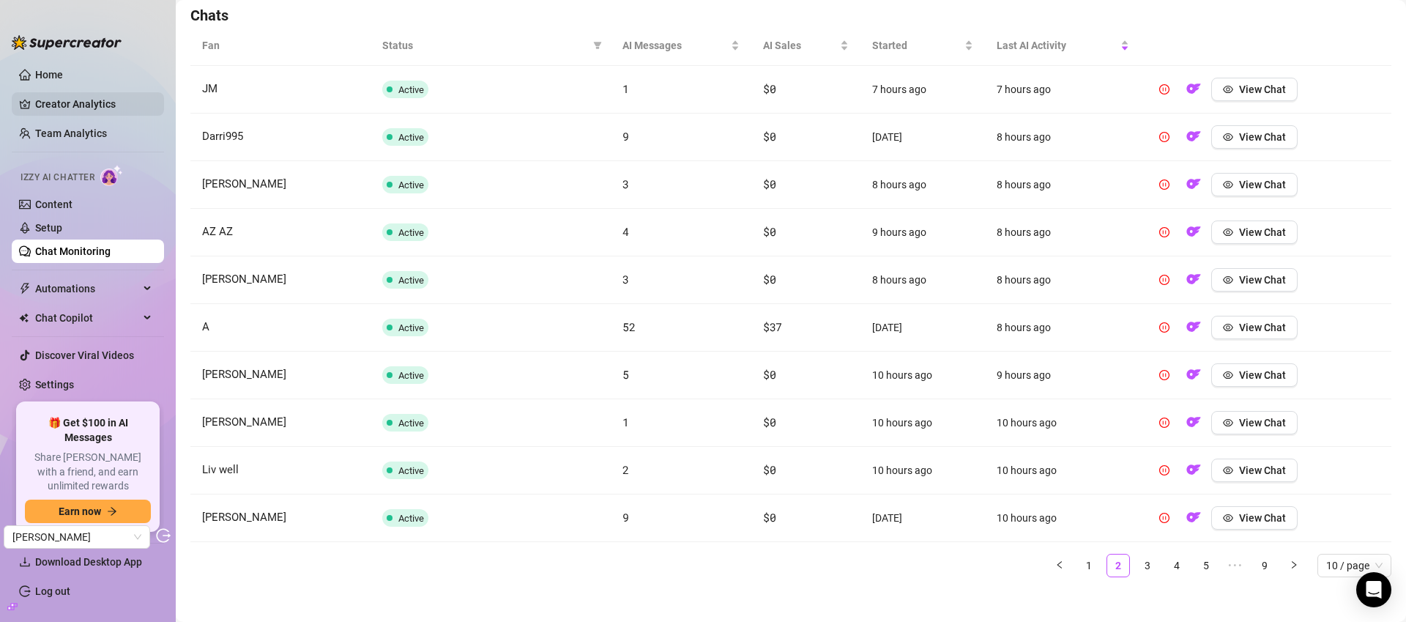
click at [89, 108] on link "Creator Analytics" at bounding box center [93, 103] width 117 height 23
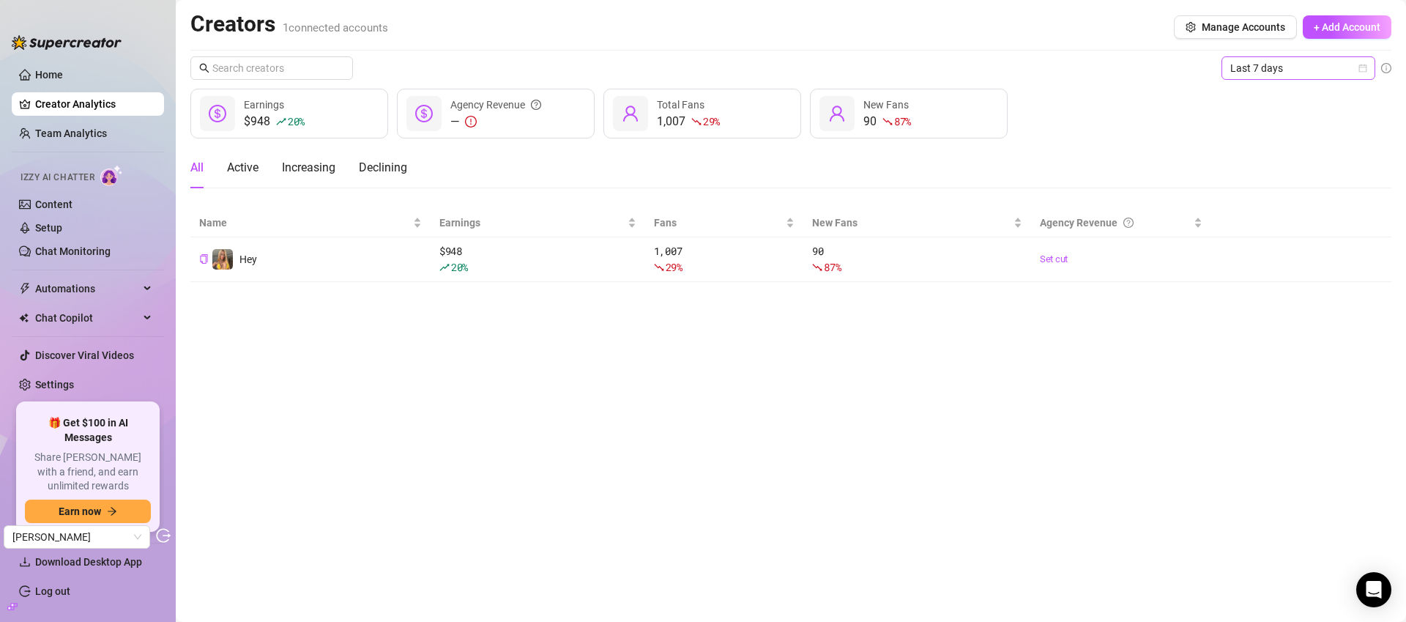
click at [1282, 74] on span "Last 7 days" at bounding box center [1298, 68] width 136 height 22
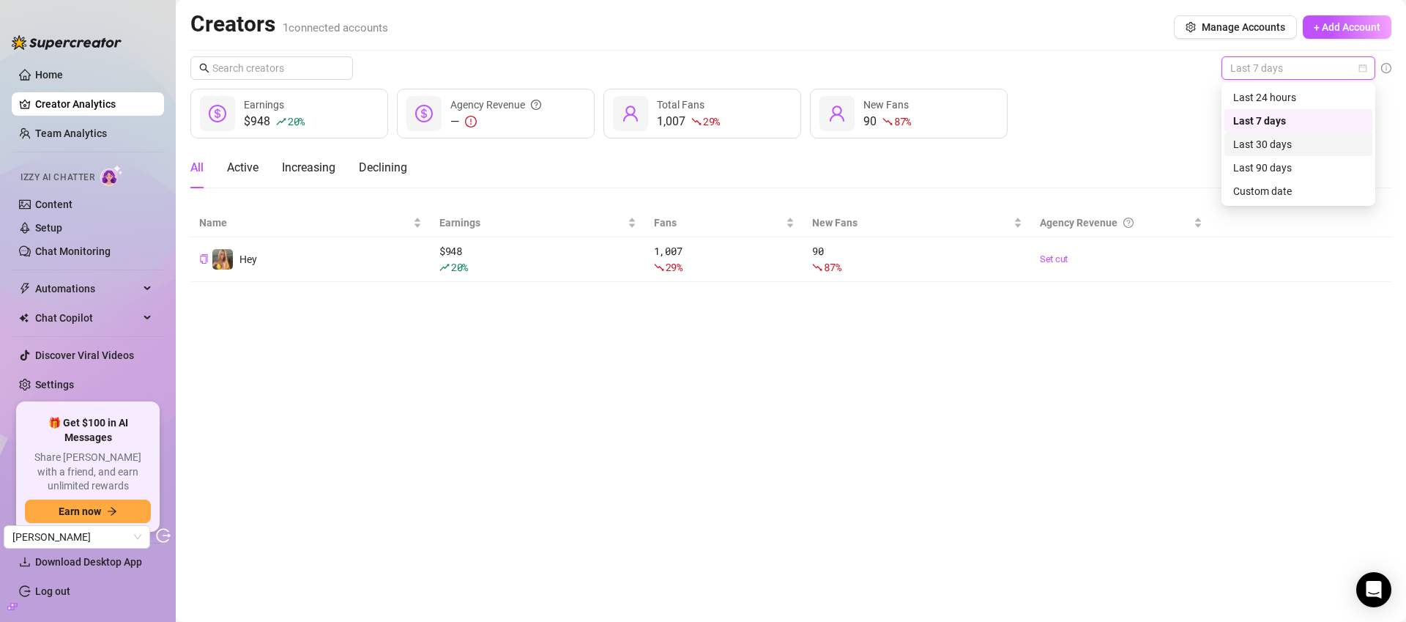
click at [1301, 144] on div "Last 30 days" at bounding box center [1298, 144] width 130 height 16
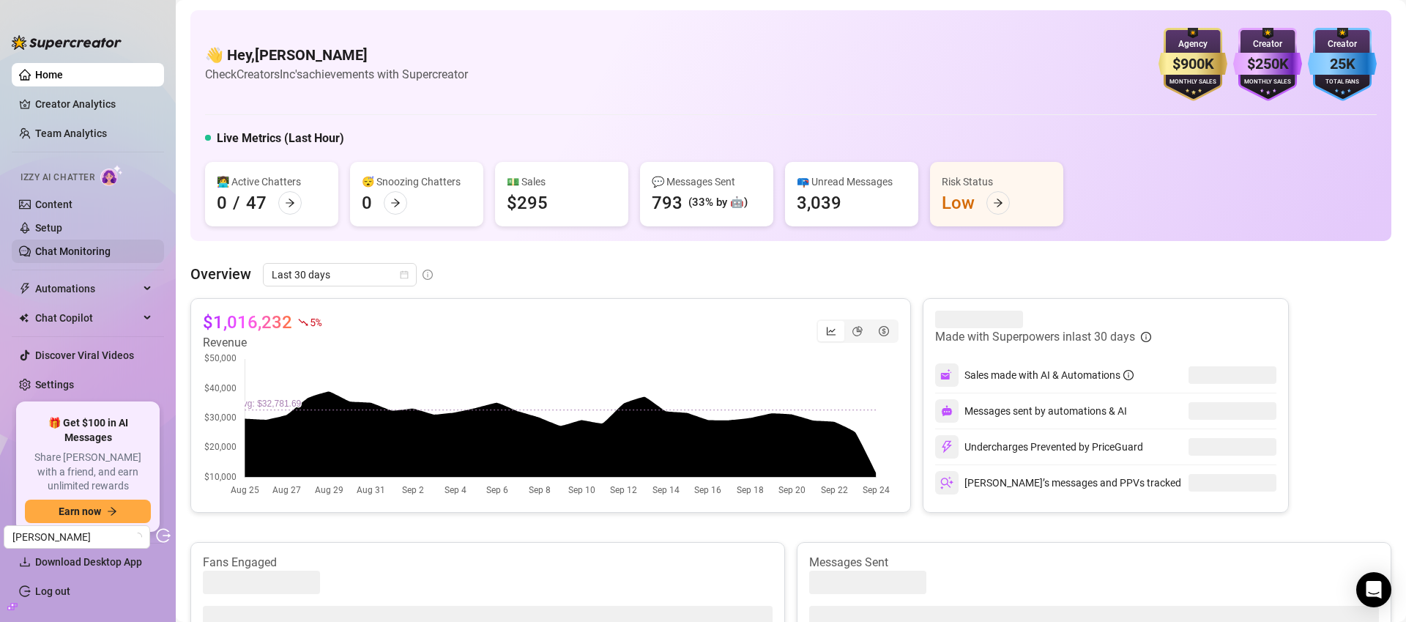
click at [110, 256] on link "Chat Monitoring" at bounding box center [72, 251] width 75 height 12
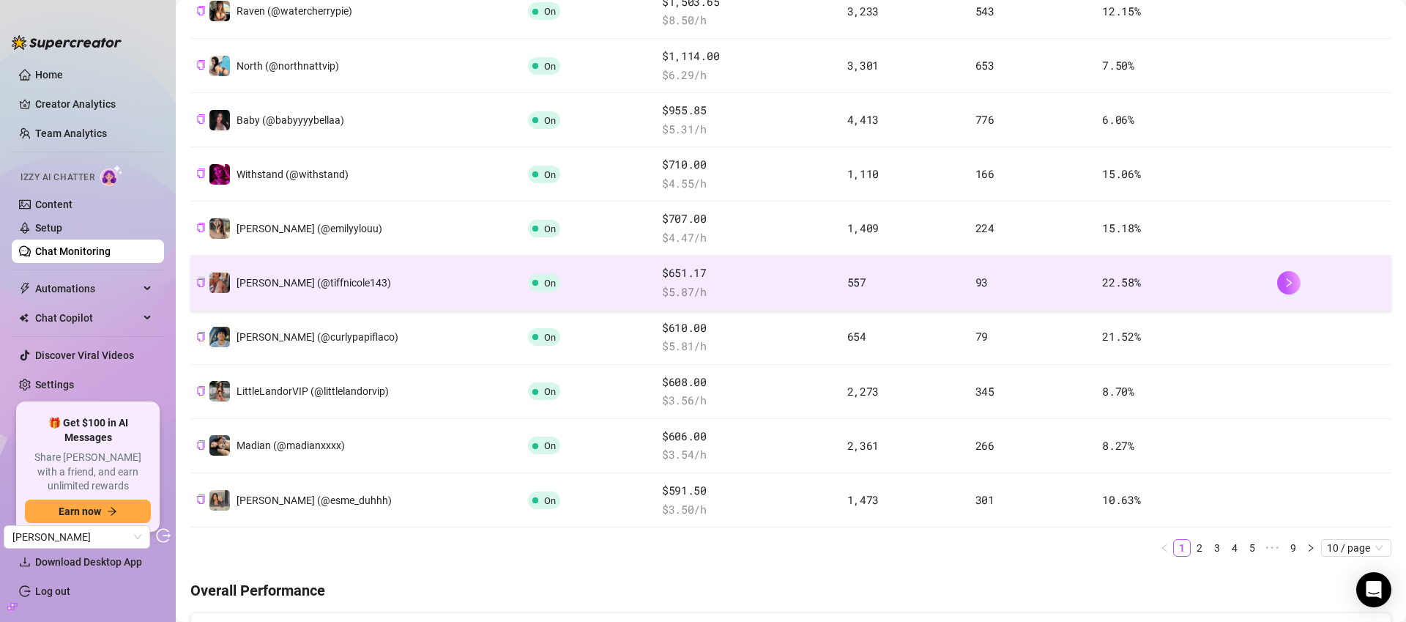
scroll to position [343, 0]
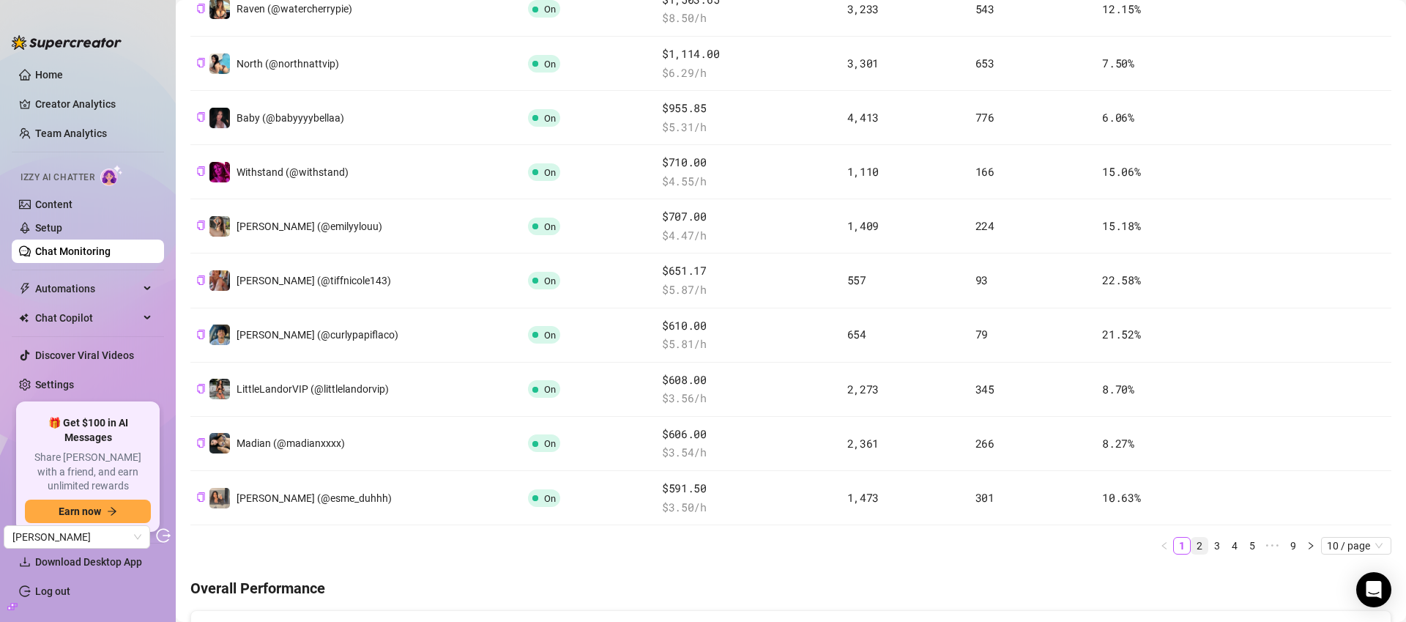
click at [1192, 540] on link "2" at bounding box center [1200, 546] width 16 height 16
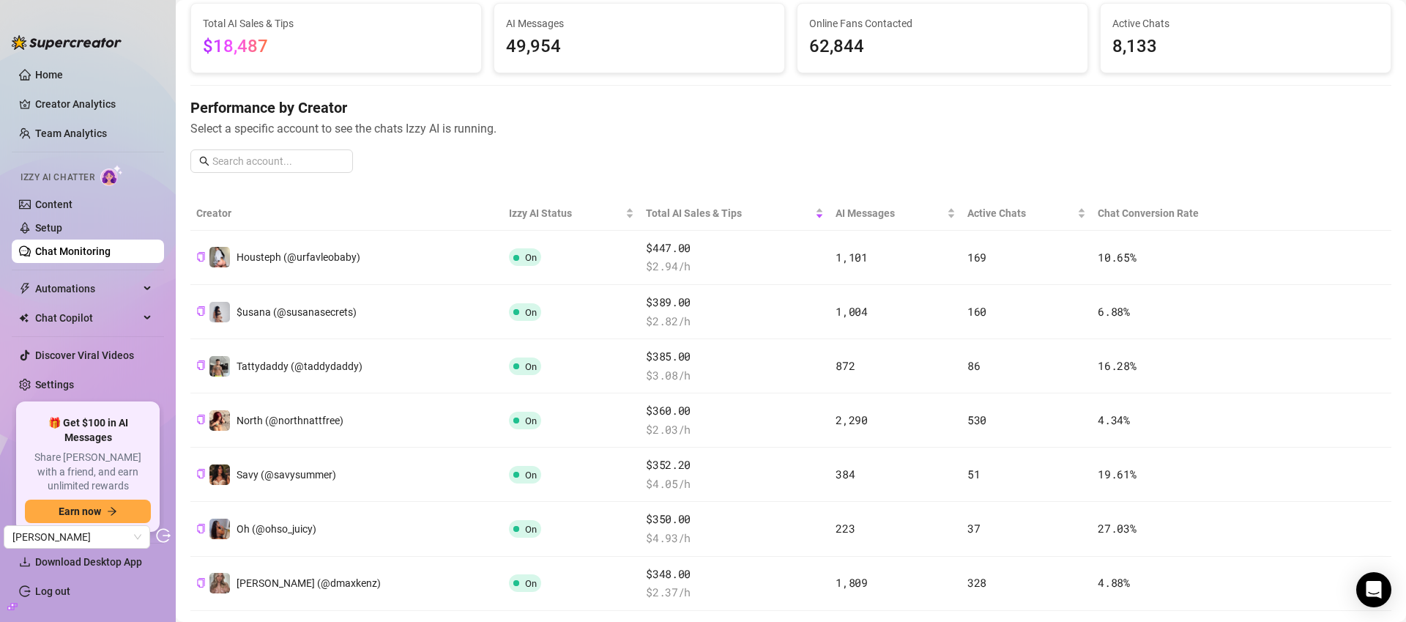
scroll to position [0, 0]
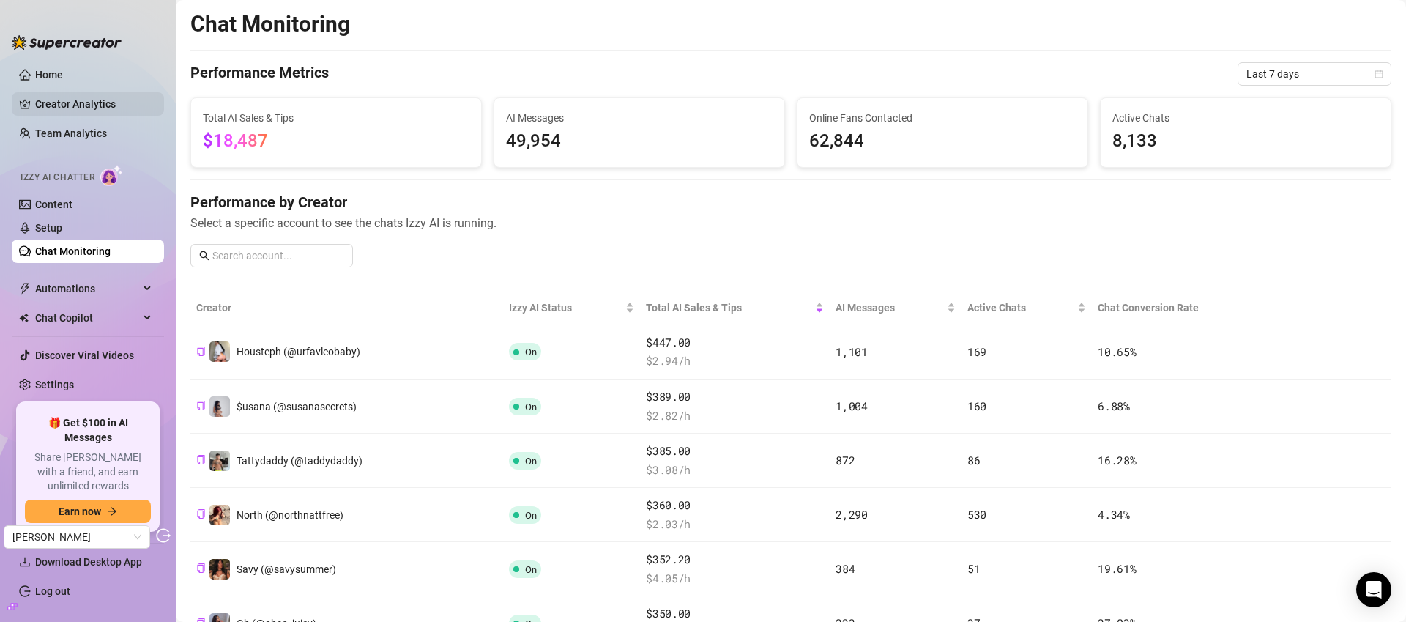
click at [75, 102] on link "Creator Analytics" at bounding box center [93, 103] width 117 height 23
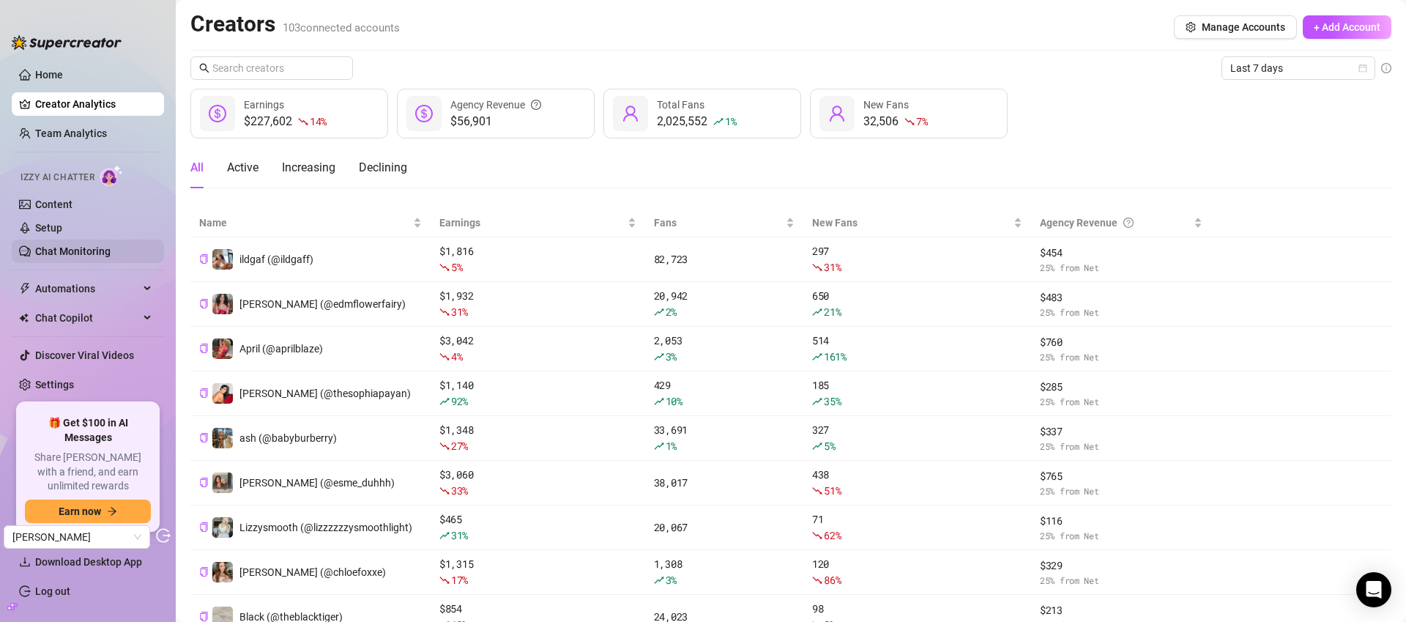
click at [85, 253] on link "Chat Monitoring" at bounding box center [72, 251] width 75 height 12
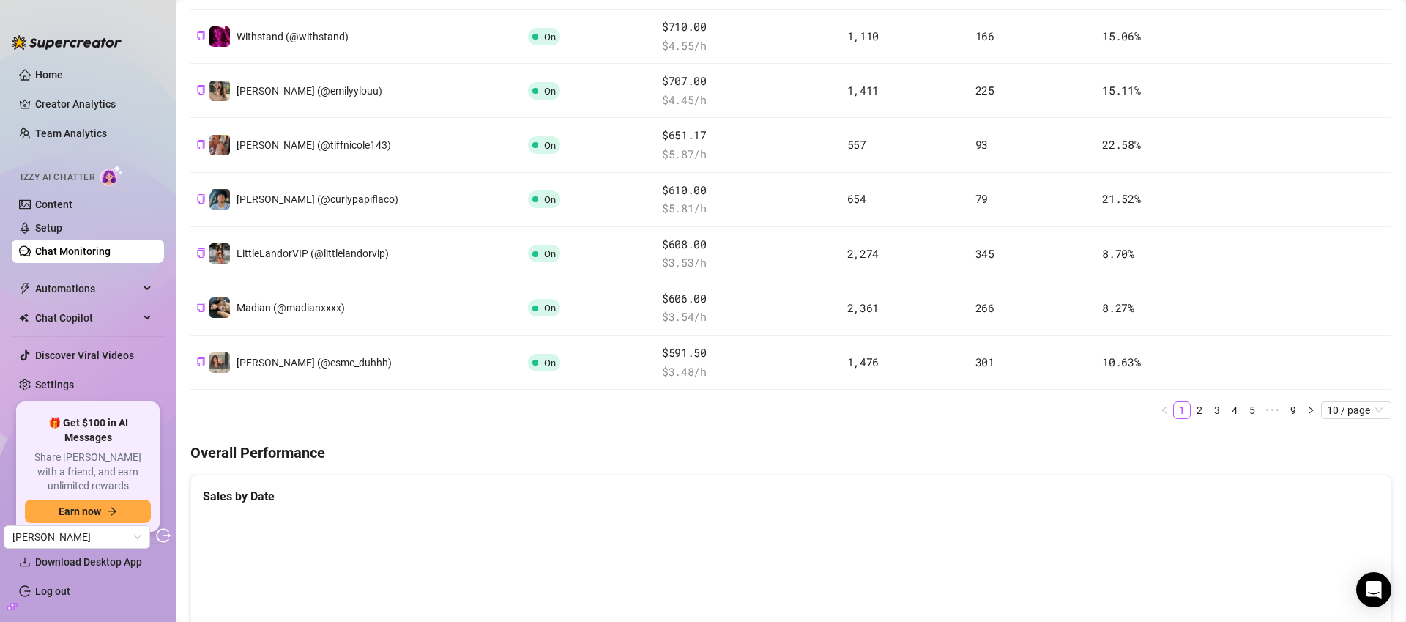
scroll to position [480, 0]
click at [1227, 409] on link "4" at bounding box center [1235, 408] width 16 height 16
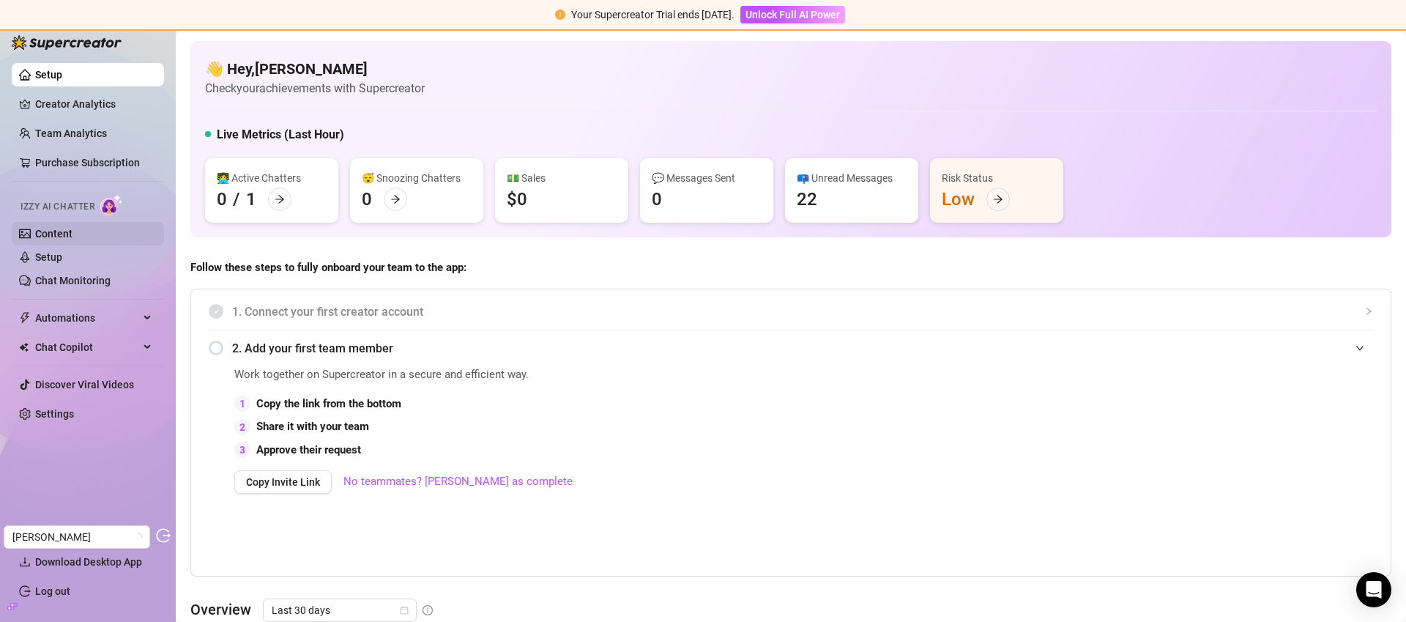
click at [73, 229] on link "Content" at bounding box center [53, 234] width 37 height 12
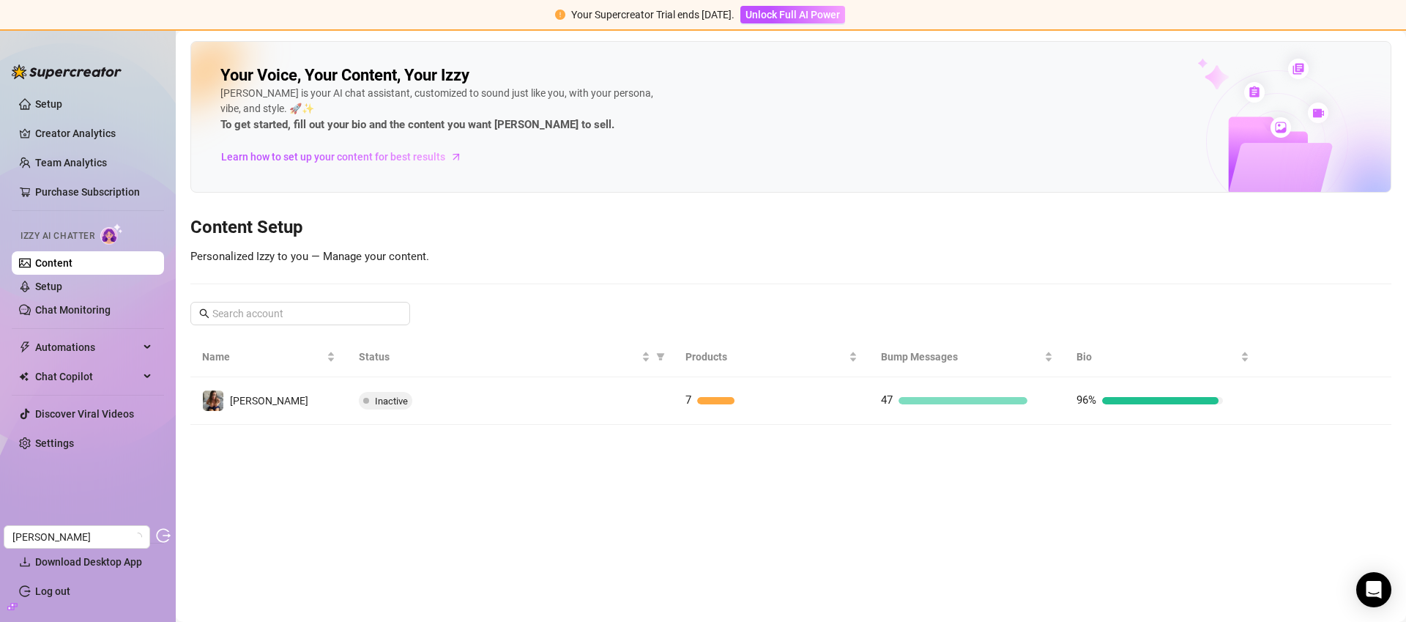
click at [631, 391] on td "Inactive" at bounding box center [510, 401] width 327 height 48
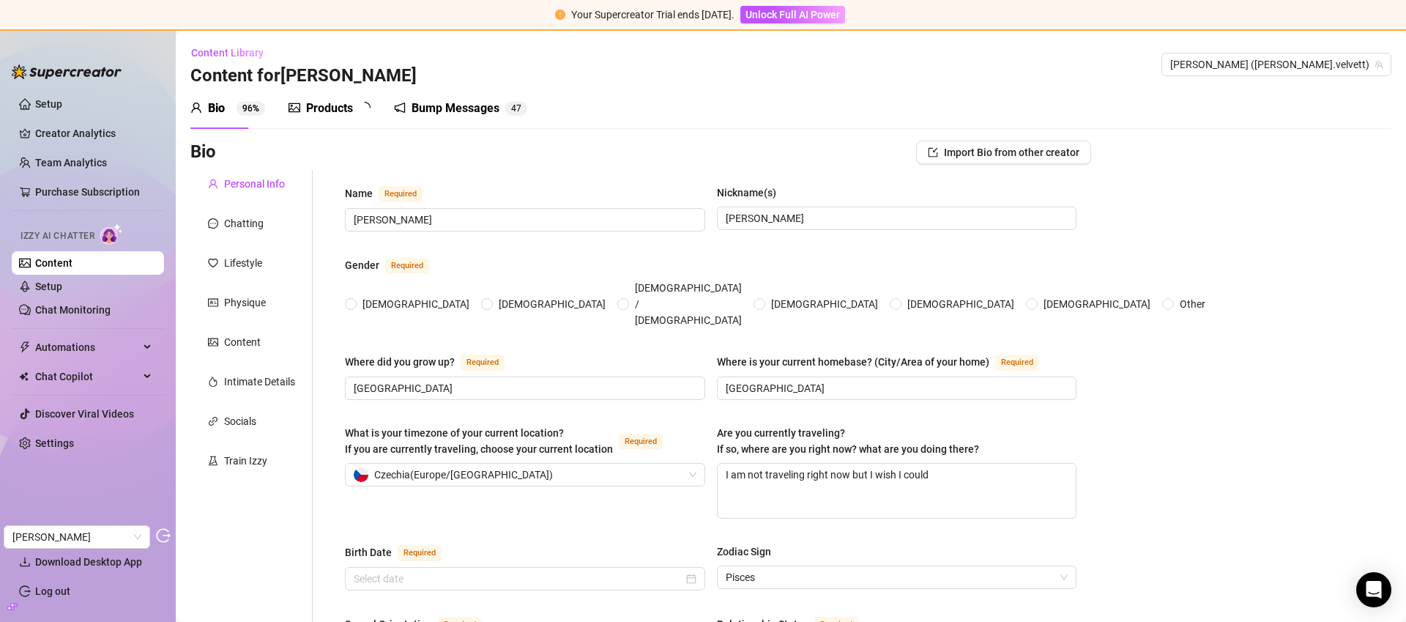
radio input "true"
type input "February 21st, 1986"
click at [233, 231] on div "Chatting" at bounding box center [251, 223] width 122 height 28
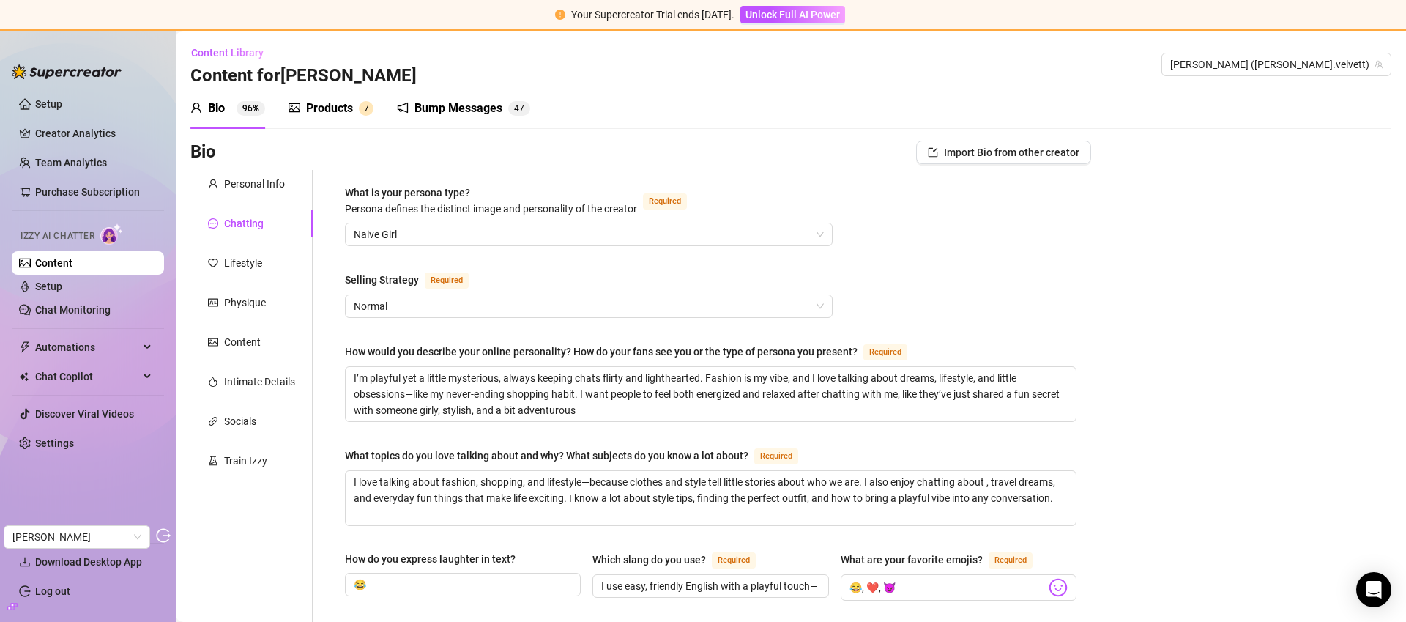
click at [323, 115] on div "Products" at bounding box center [329, 109] width 47 height 18
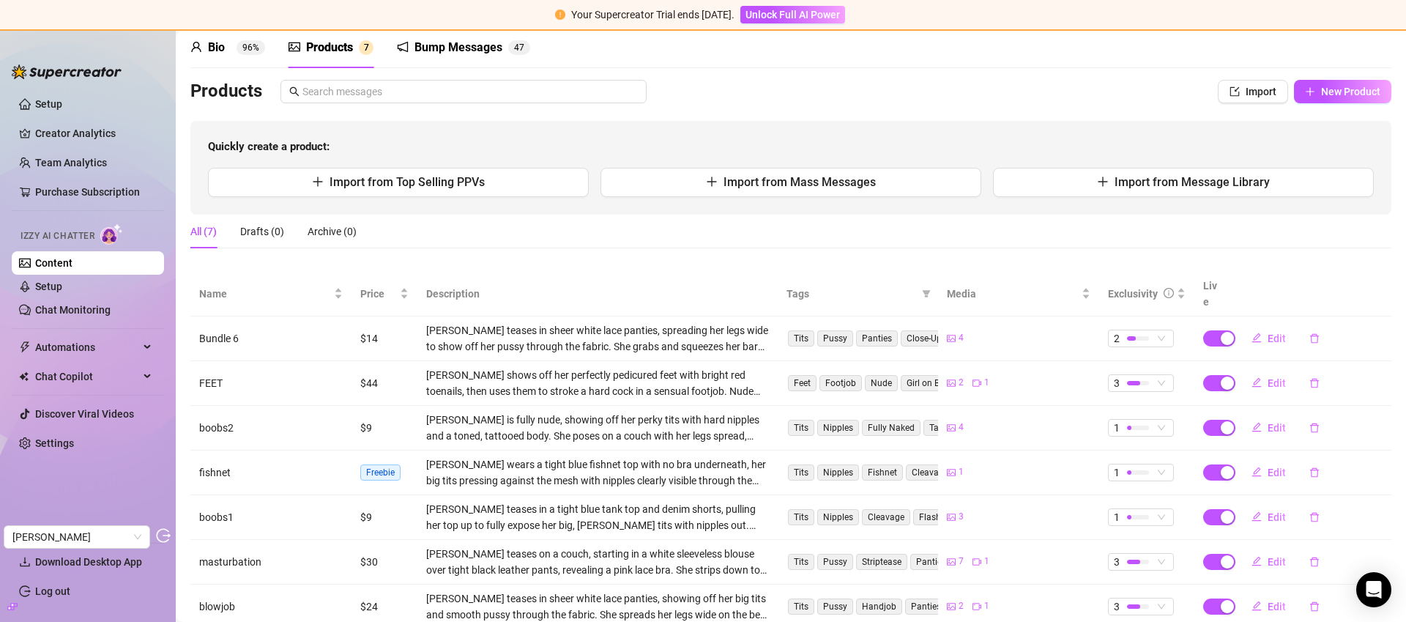
scroll to position [96, 0]
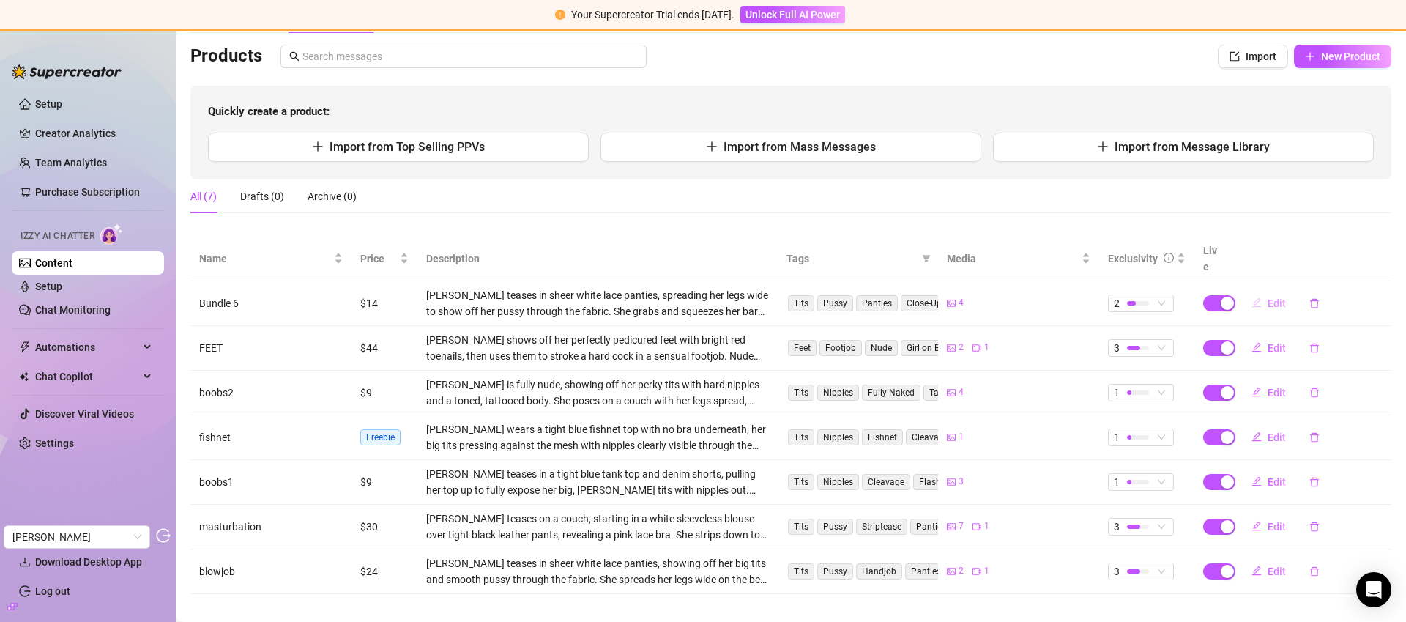
click at [1268, 297] on span "Edit" at bounding box center [1277, 303] width 18 height 12
type textarea "Would you lick my pussy baby?"
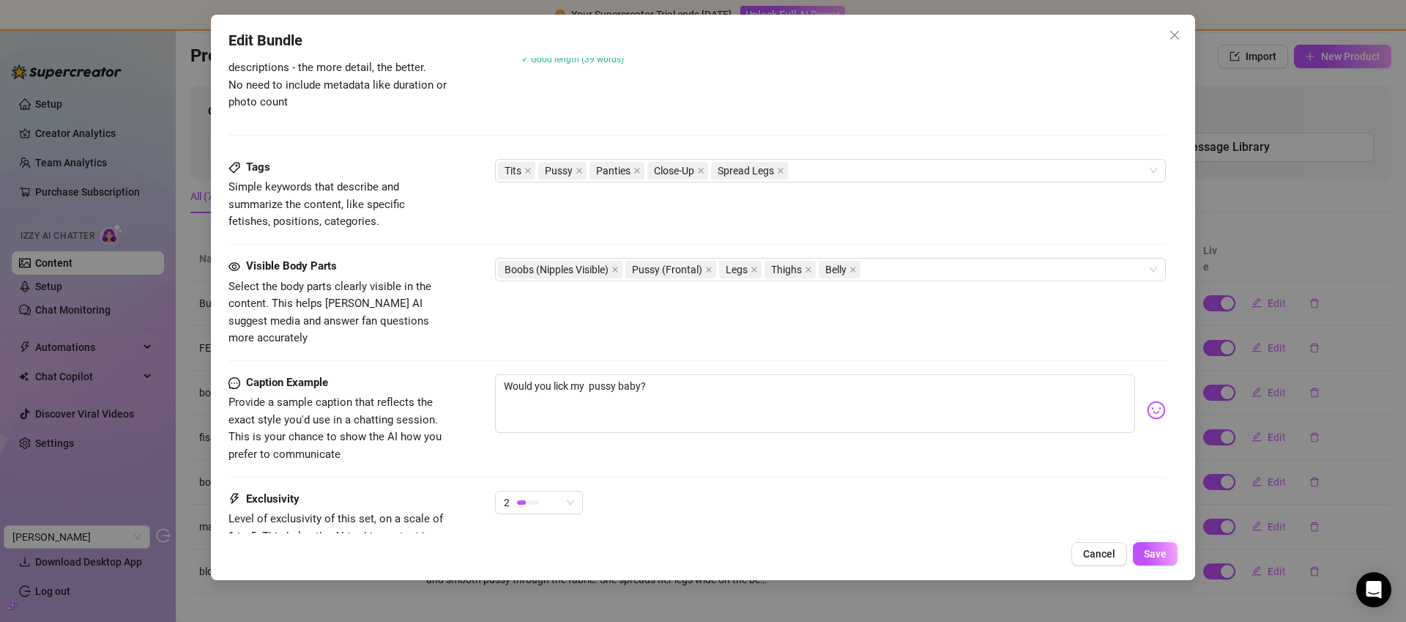
scroll to position [853, 0]
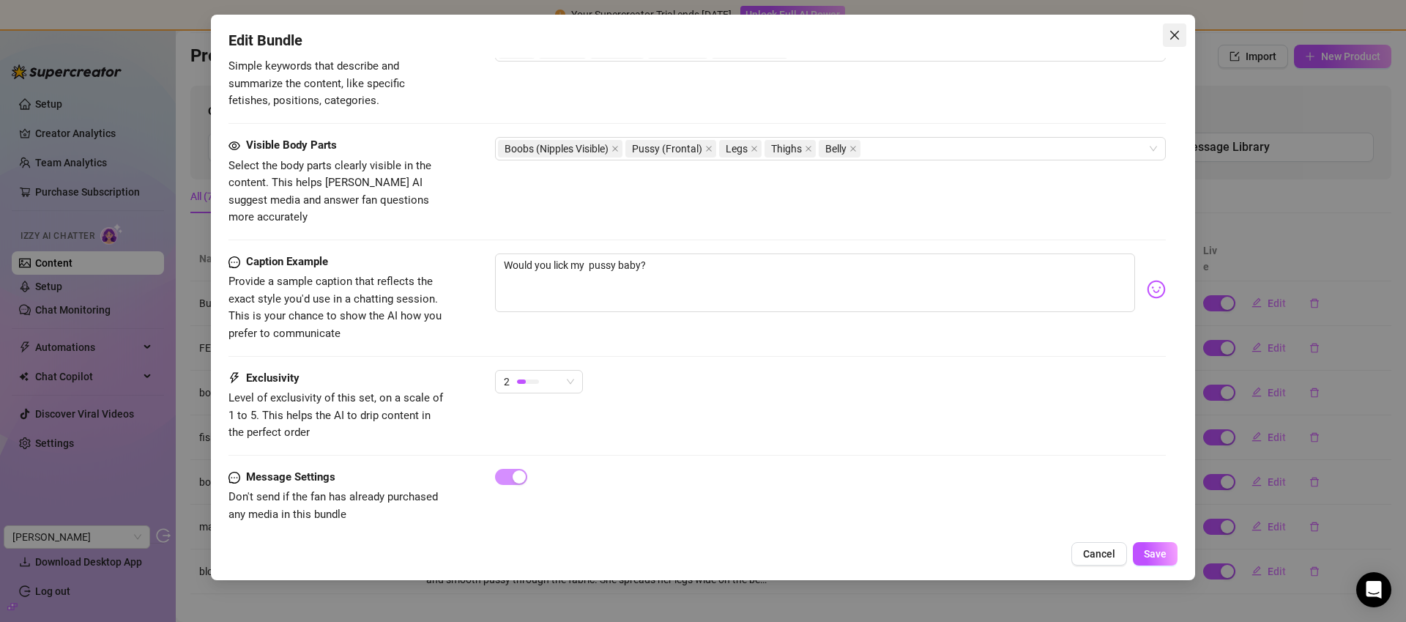
click at [1174, 32] on icon "close" at bounding box center [1175, 35] width 12 height 12
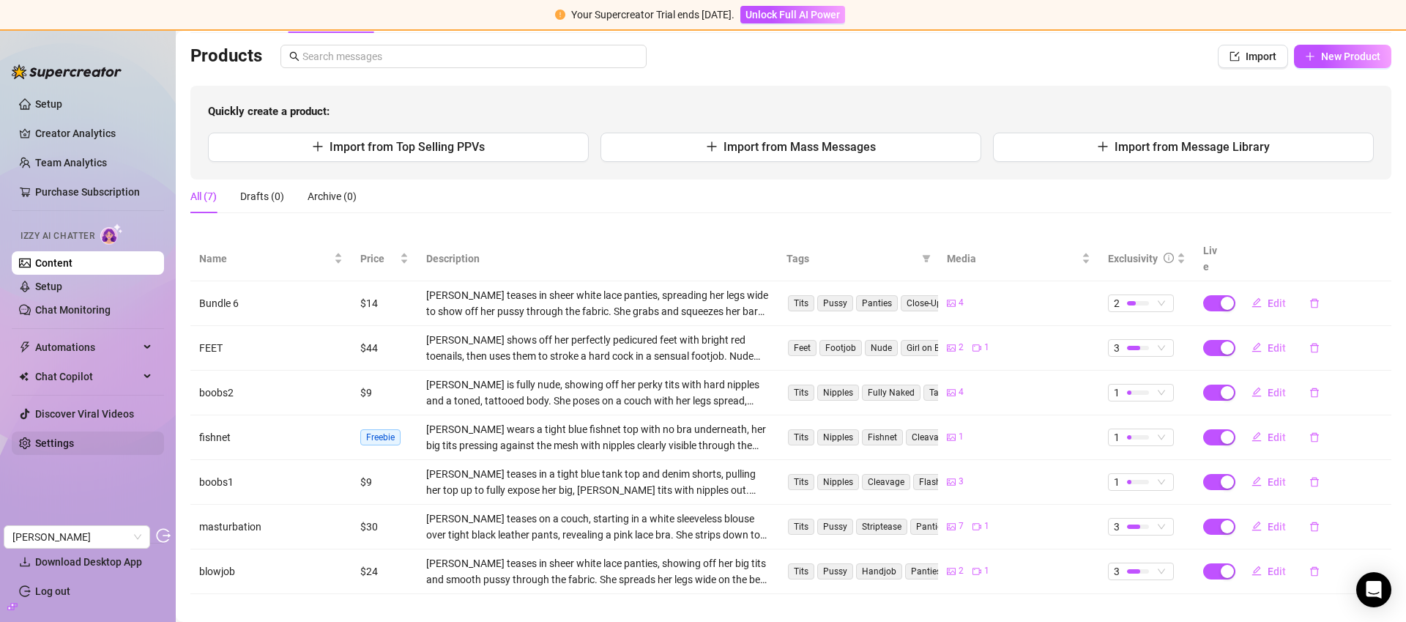
click at [73, 445] on link "Settings" at bounding box center [54, 443] width 39 height 12
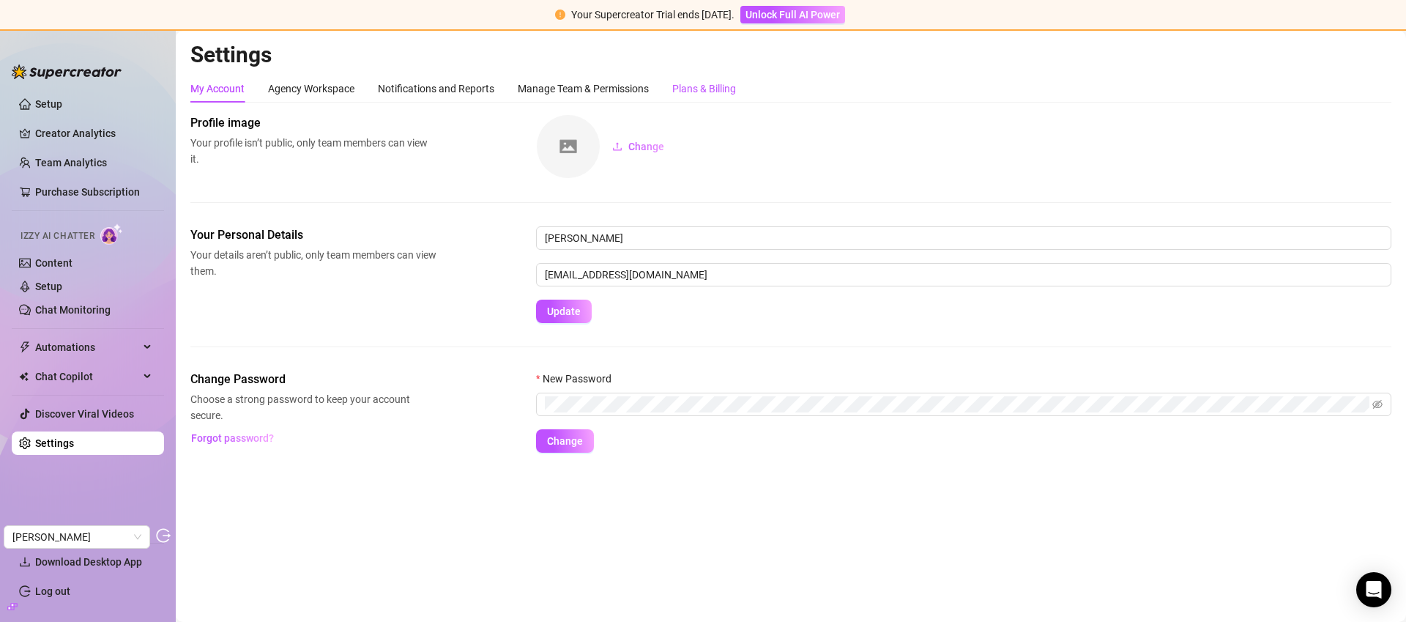
click at [726, 91] on div "Plans & Billing" at bounding box center [704, 89] width 64 height 16
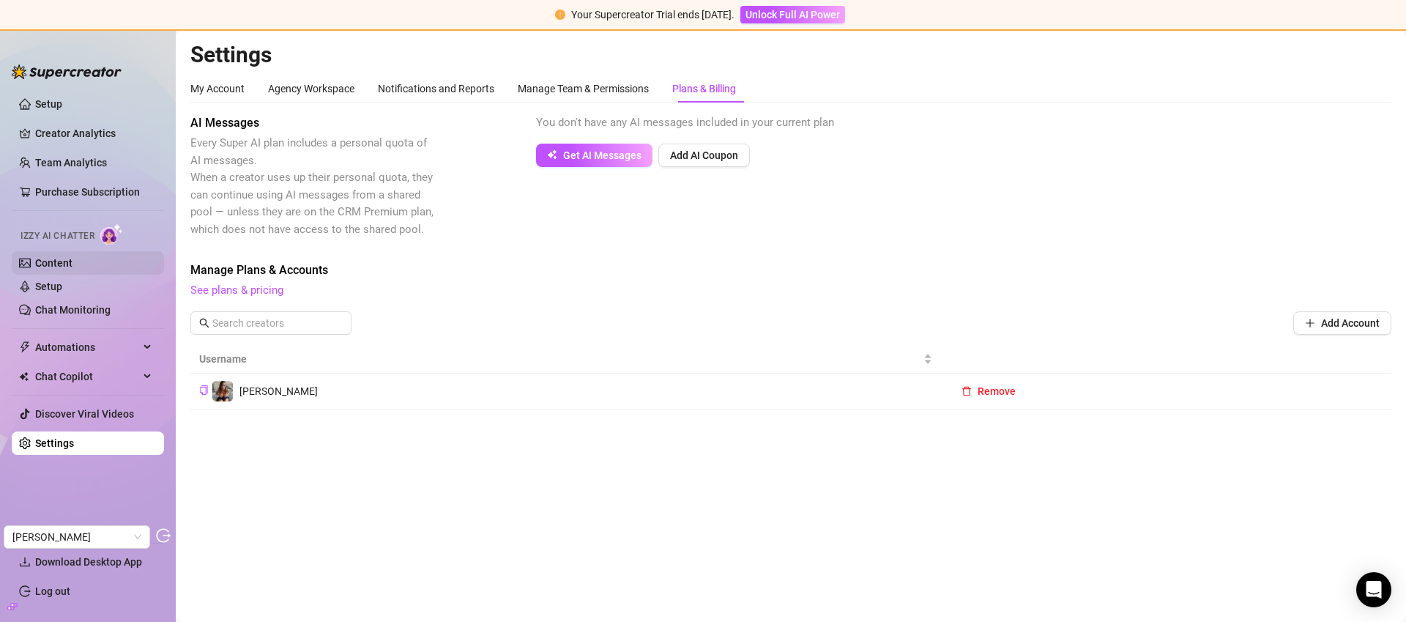
click at [70, 269] on link "Content" at bounding box center [53, 263] width 37 height 12
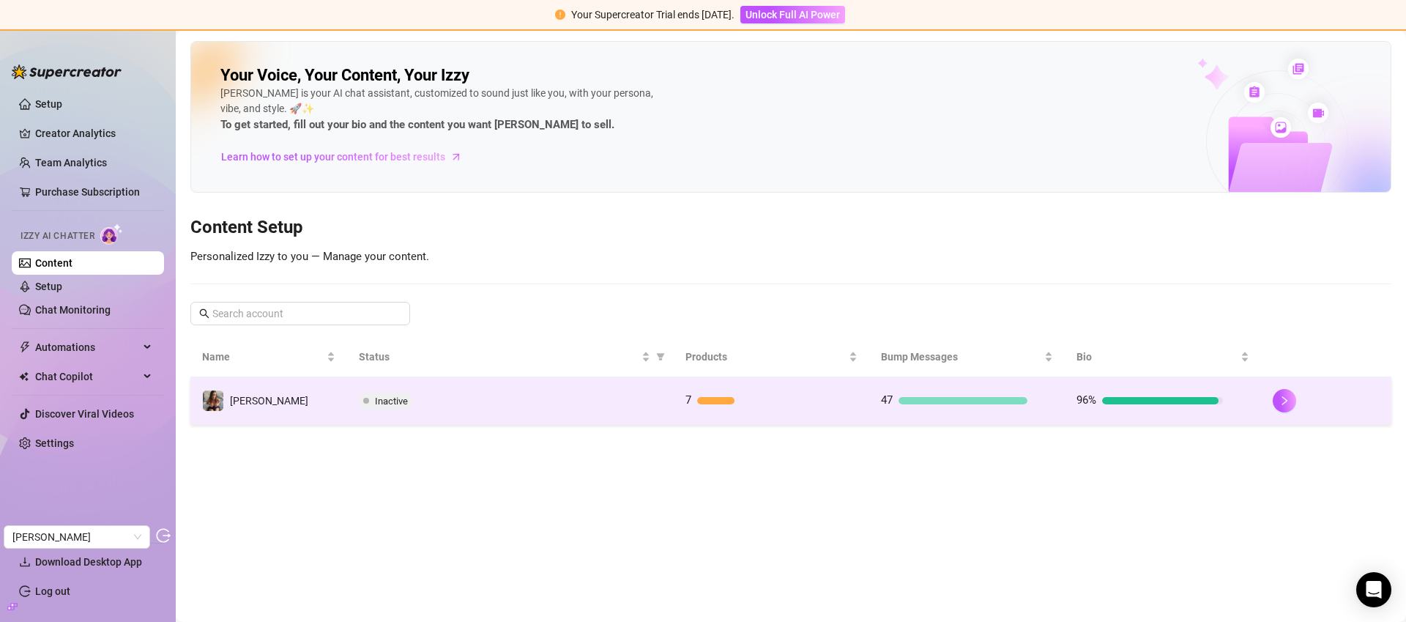
click at [477, 420] on td "Inactive" at bounding box center [510, 401] width 327 height 48
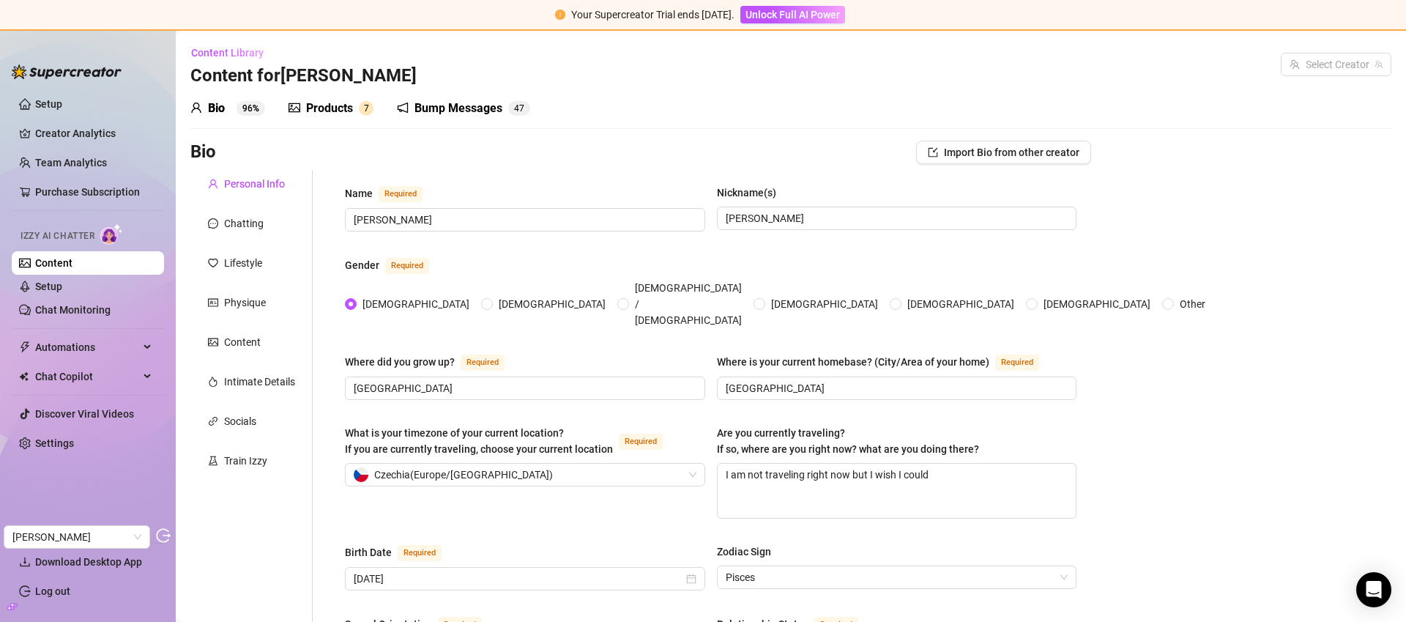
click at [320, 110] on div "Products" at bounding box center [329, 109] width 47 height 18
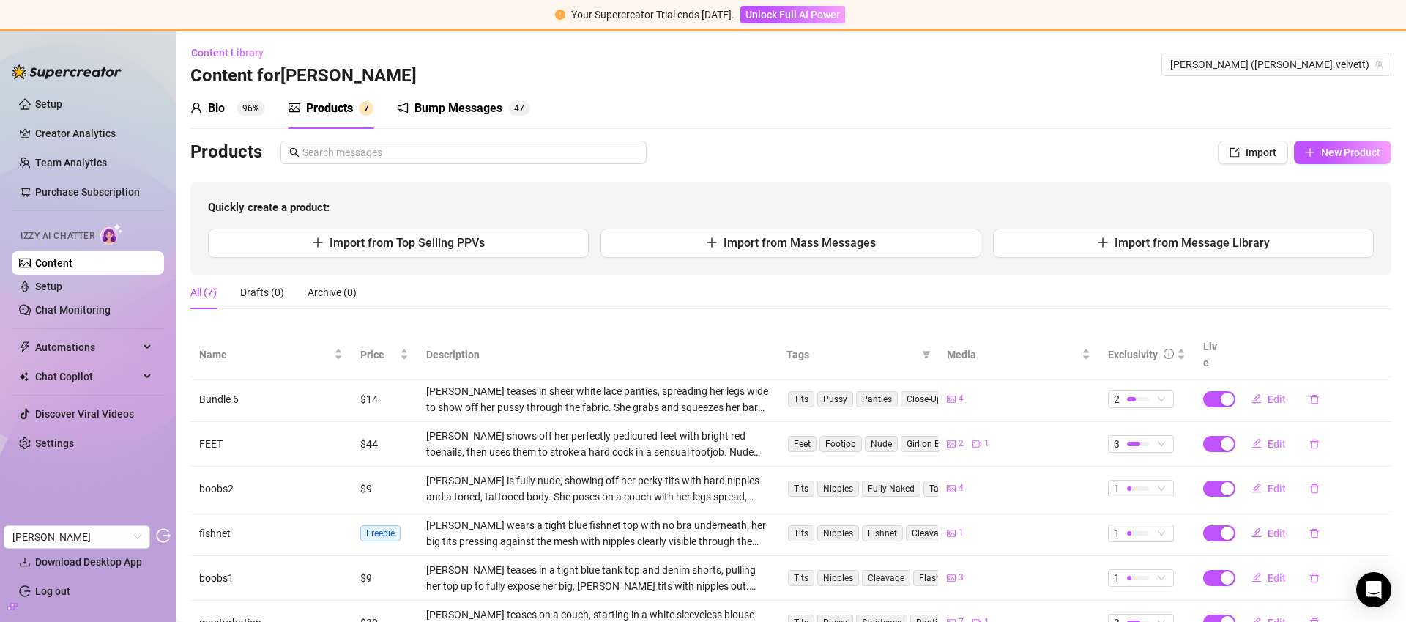
click at [212, 105] on div "Bio" at bounding box center [216, 109] width 17 height 18
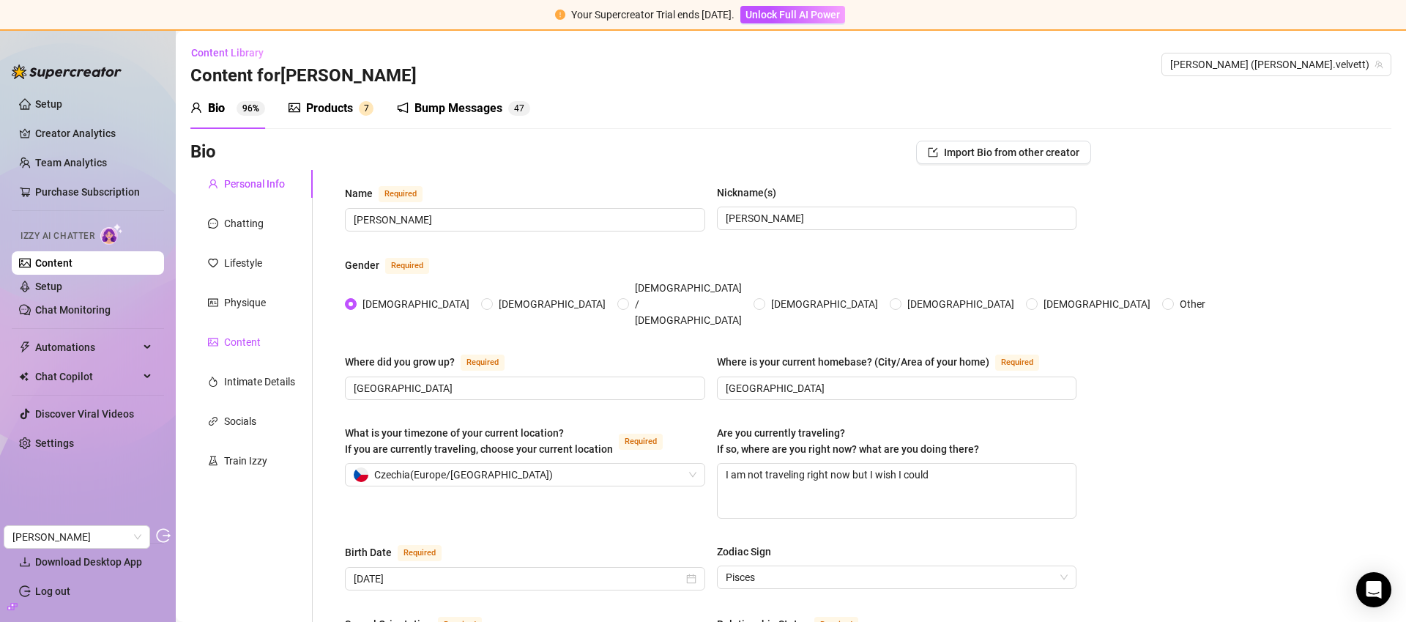
click at [256, 339] on div "Content" at bounding box center [242, 342] width 37 height 16
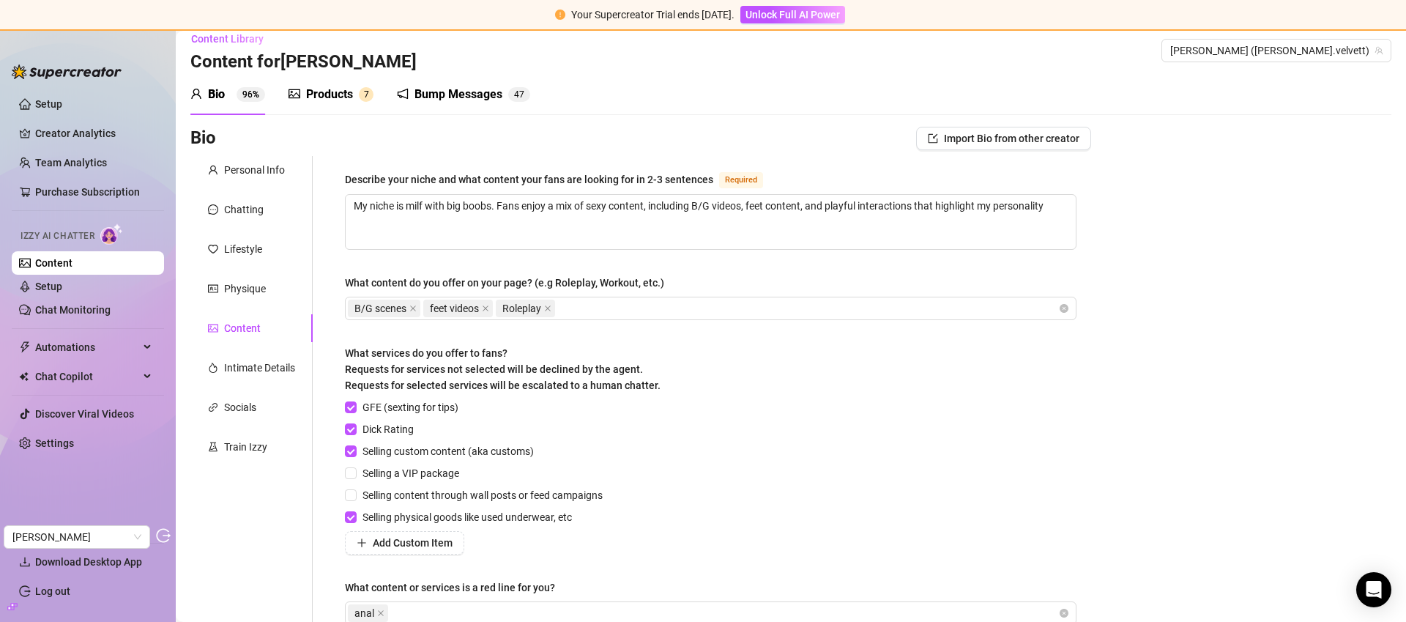
scroll to position [36, 0]
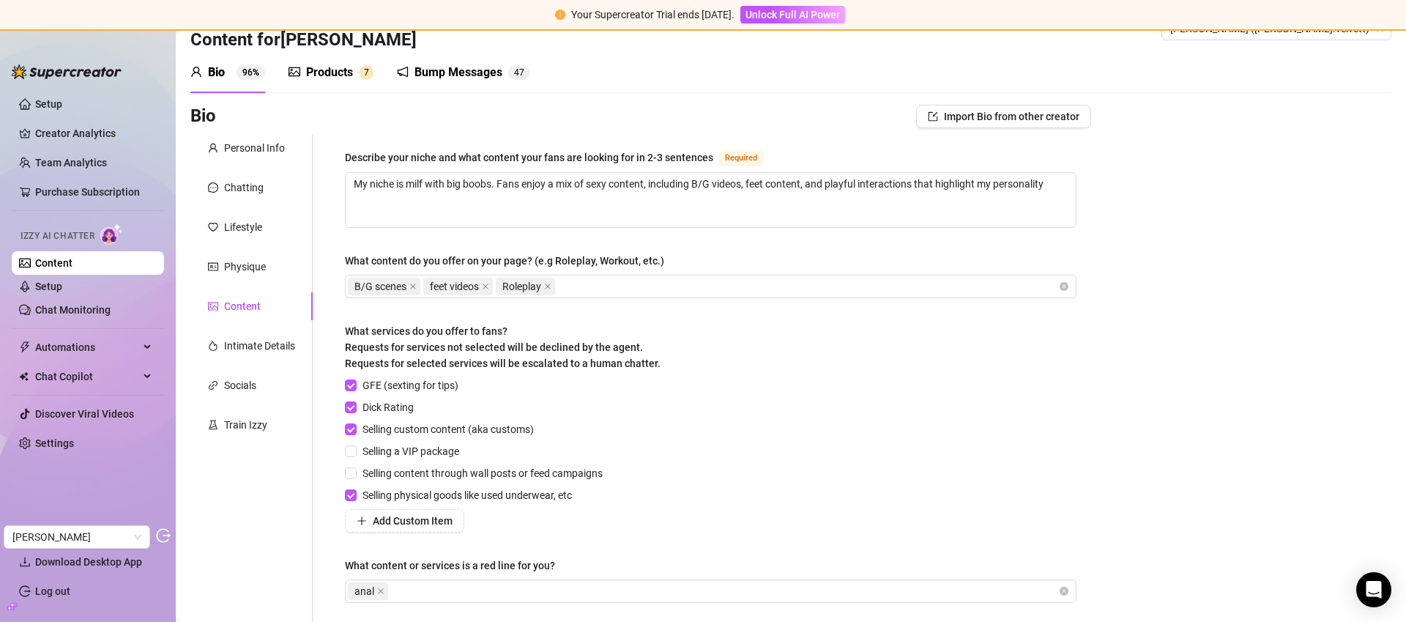
click at [345, 70] on div "Products" at bounding box center [329, 73] width 47 height 18
click at [330, 74] on div "Products" at bounding box center [329, 73] width 47 height 18
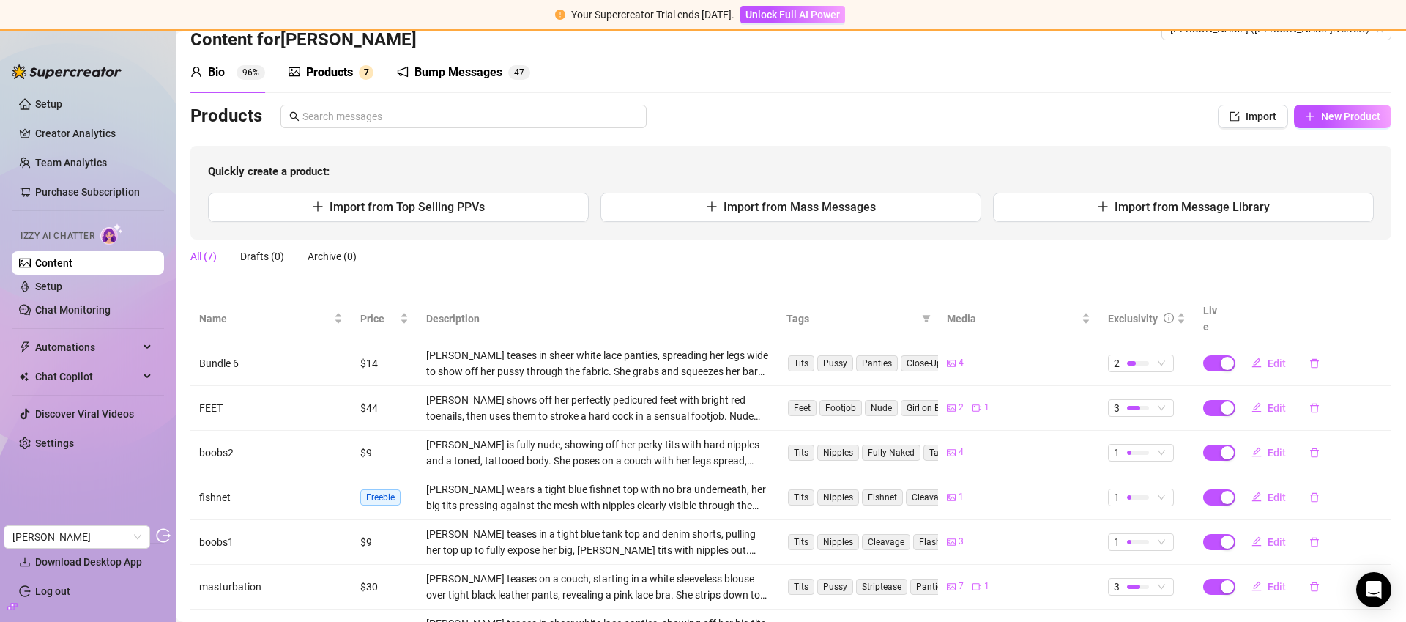
click at [344, 72] on div "Products" at bounding box center [329, 73] width 47 height 18
click at [1329, 114] on span "New Product" at bounding box center [1350, 117] width 59 height 12
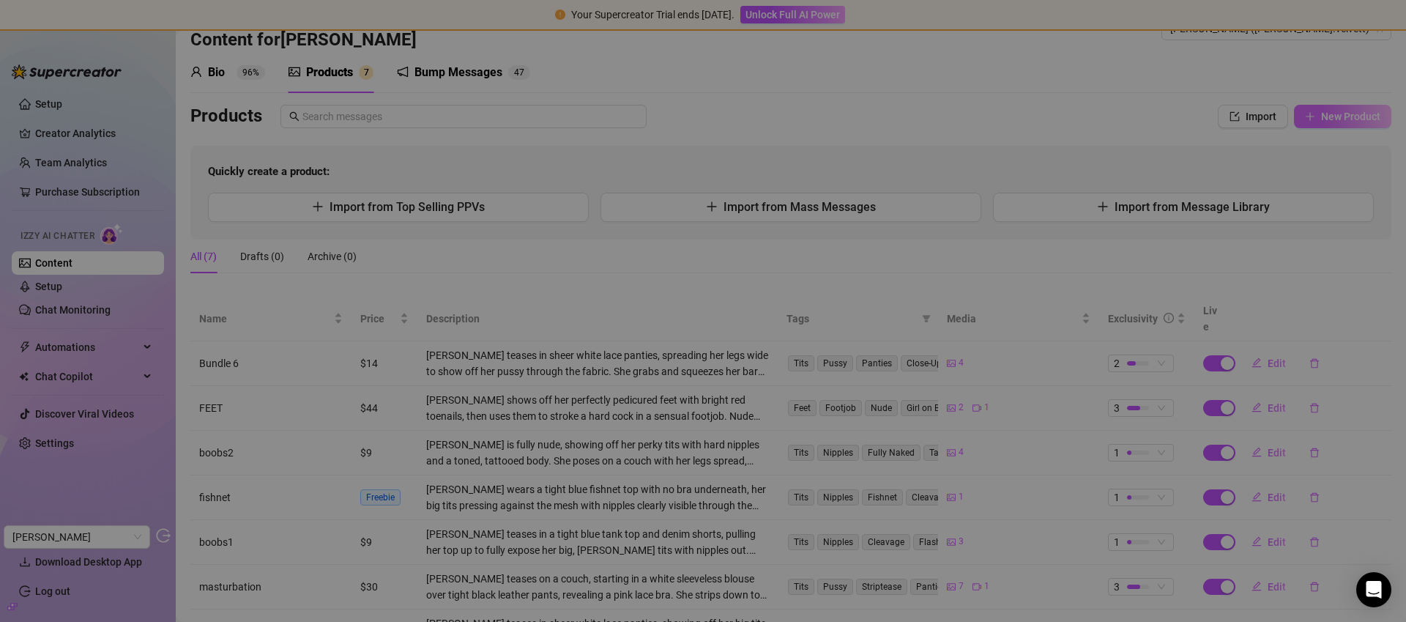
type textarea "Type your message here..."
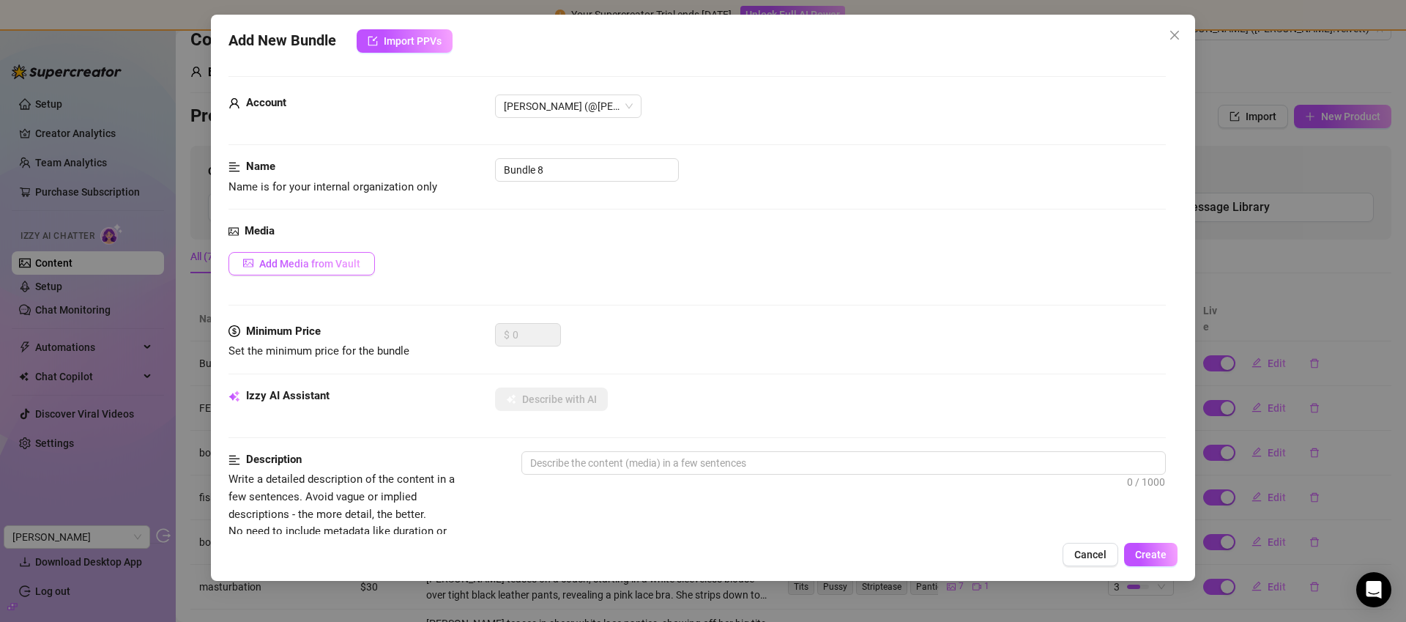
click at [330, 267] on span "Add Media from Vault" at bounding box center [309, 264] width 101 height 12
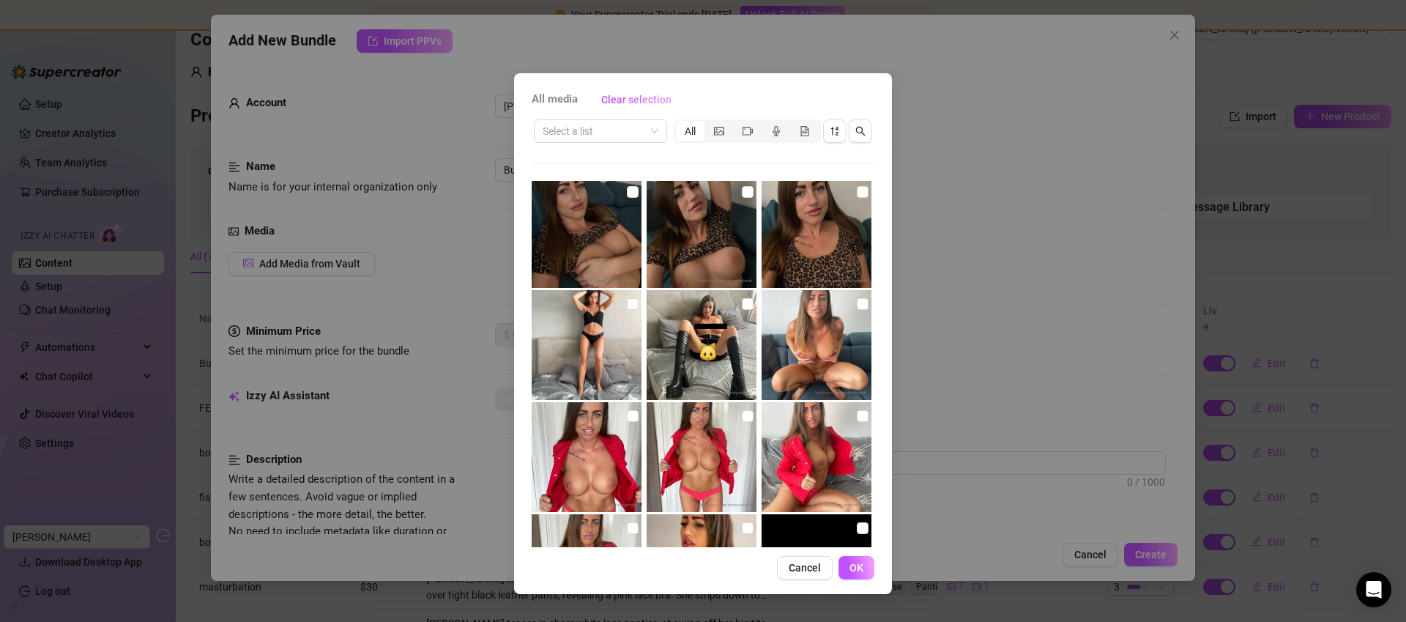
scroll to position [1364, 0]
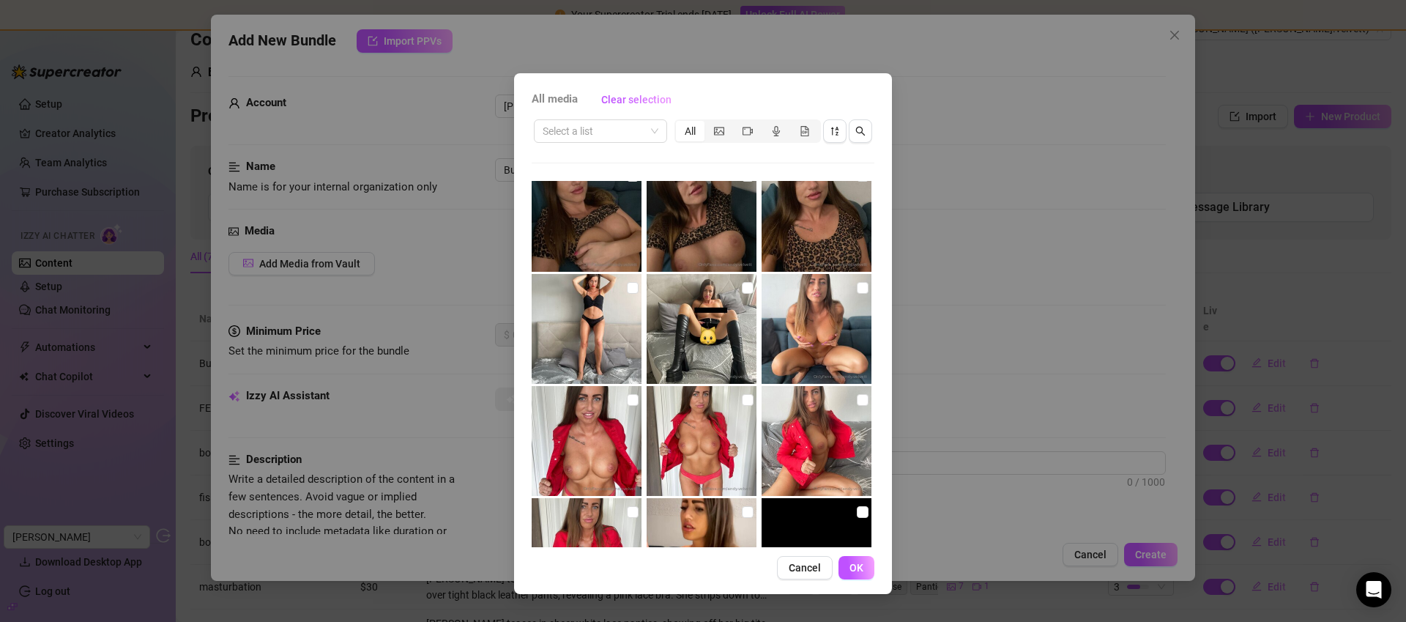
click at [691, 333] on img at bounding box center [702, 329] width 110 height 110
checkbox input "true"
click at [866, 568] on button "OK" at bounding box center [857, 567] width 36 height 23
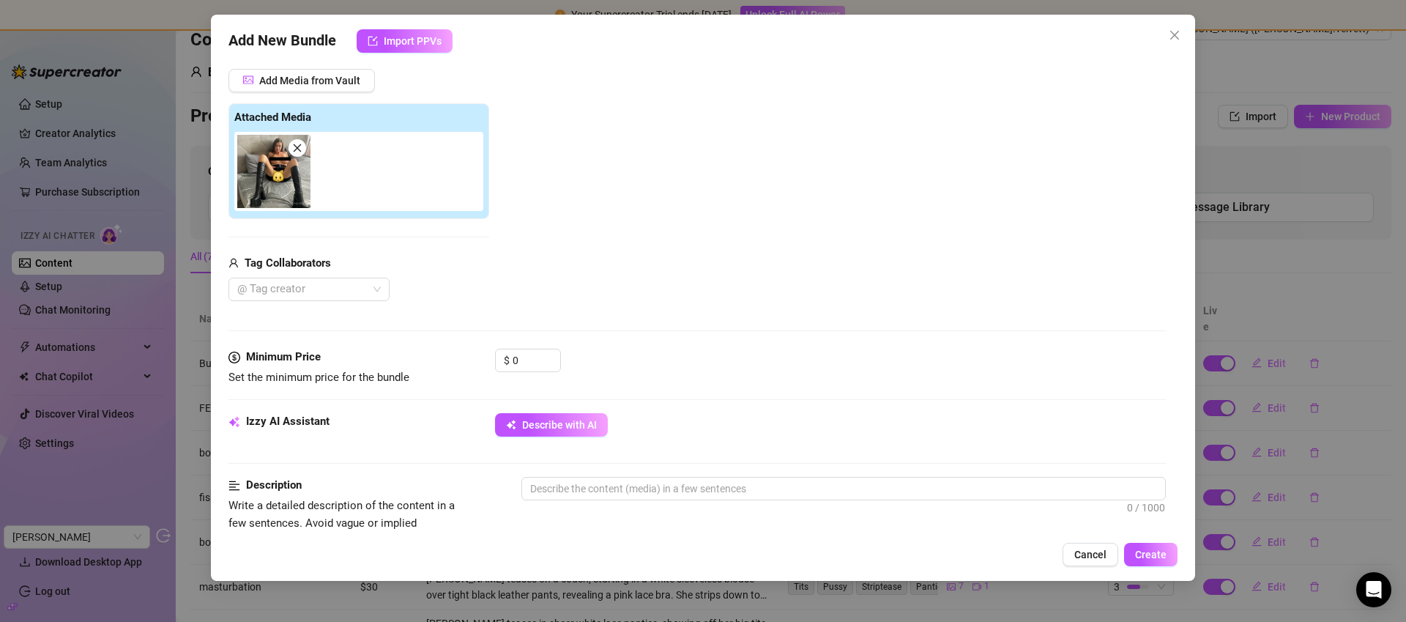
scroll to position [222, 0]
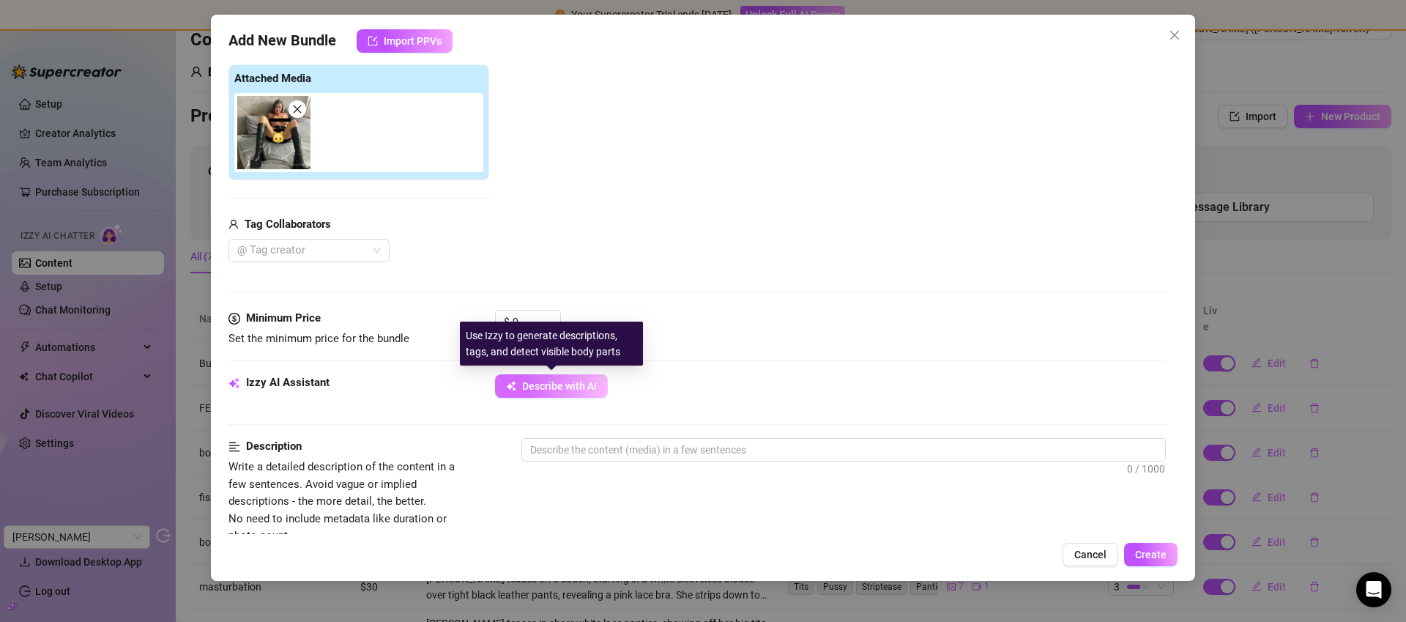
click at [520, 382] on button "Describe with AI" at bounding box center [551, 385] width 113 height 23
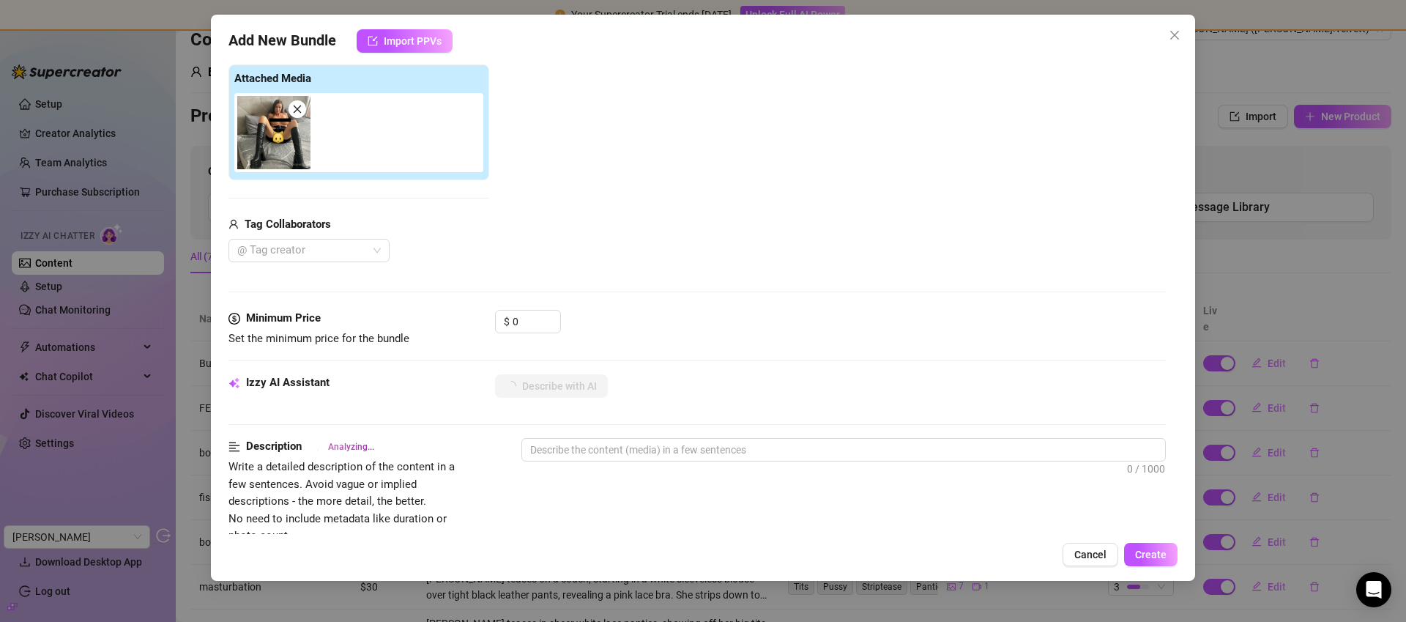
type textarea "Andrea"
type textarea "Andrea sits"
type textarea "Andrea sits spread-legged"
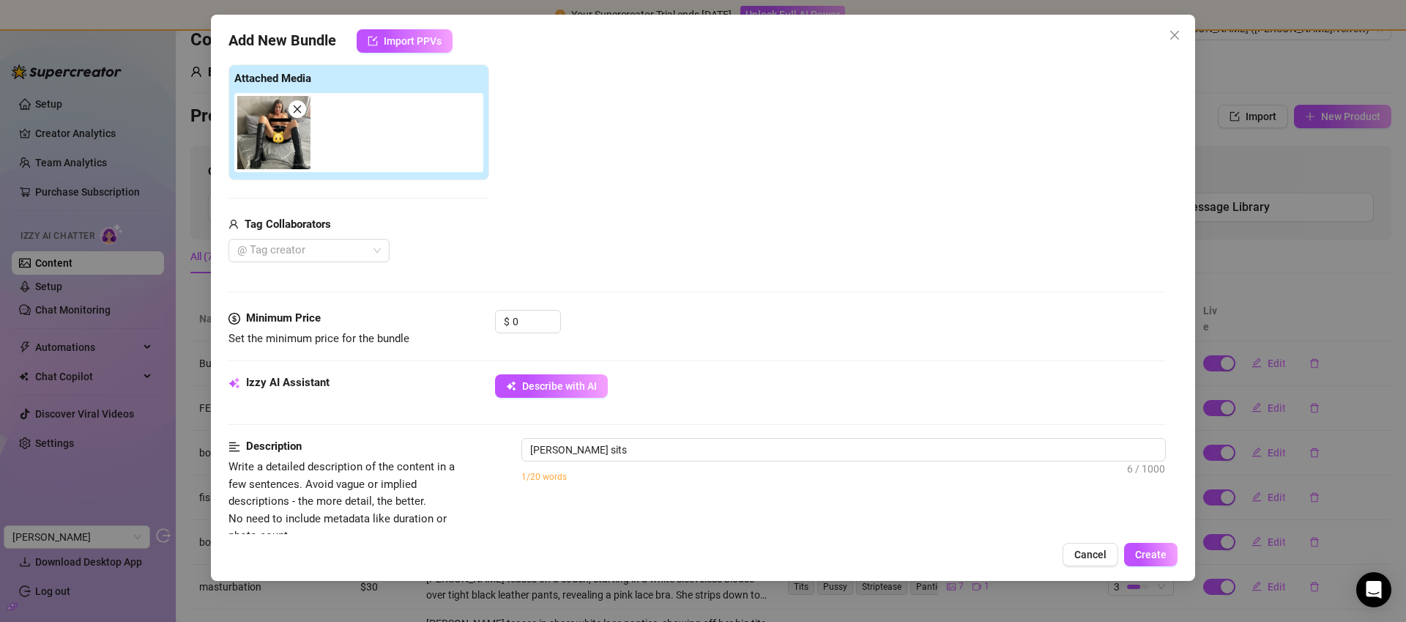
type textarea "Andrea sits spread-legged"
type textarea "Andrea sits spread-legged on"
type textarea "Andrea sits spread-legged on a"
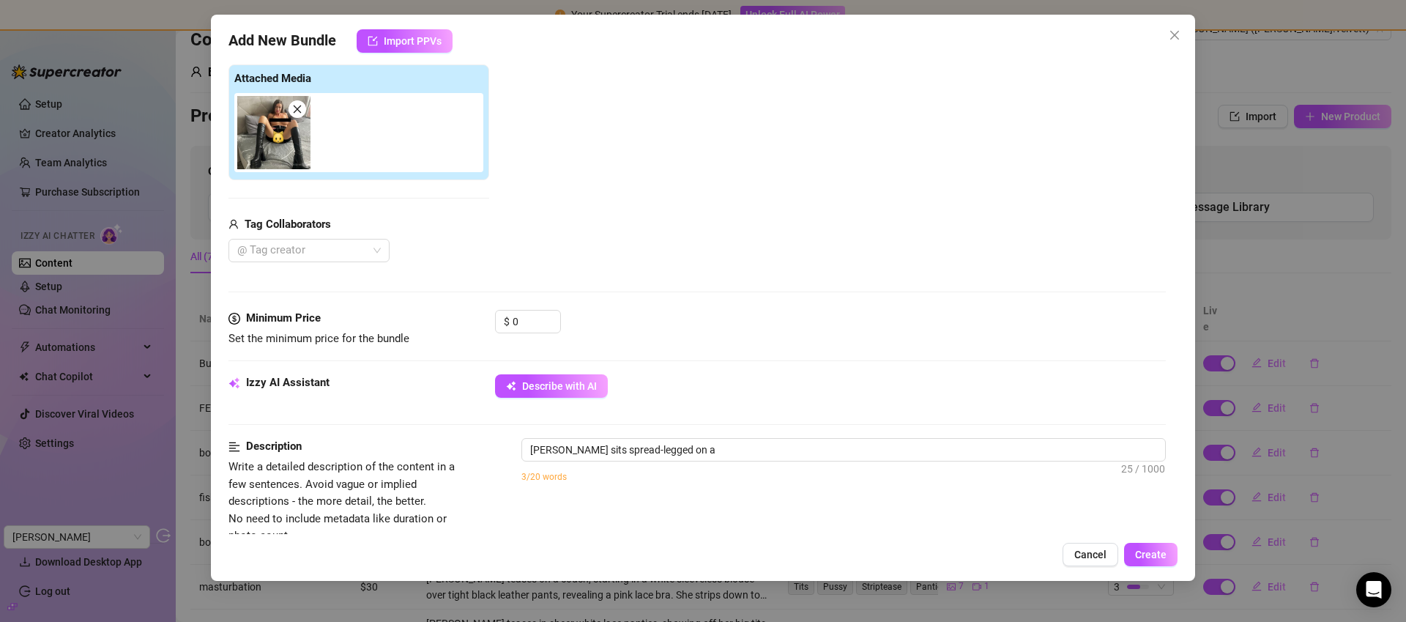
type textarea "Andrea sits spread-legged on a bed"
type textarea "Andrea sits spread-legged on a bed wearing"
type textarea "Andrea sits spread-legged on a bed wearing knee-high"
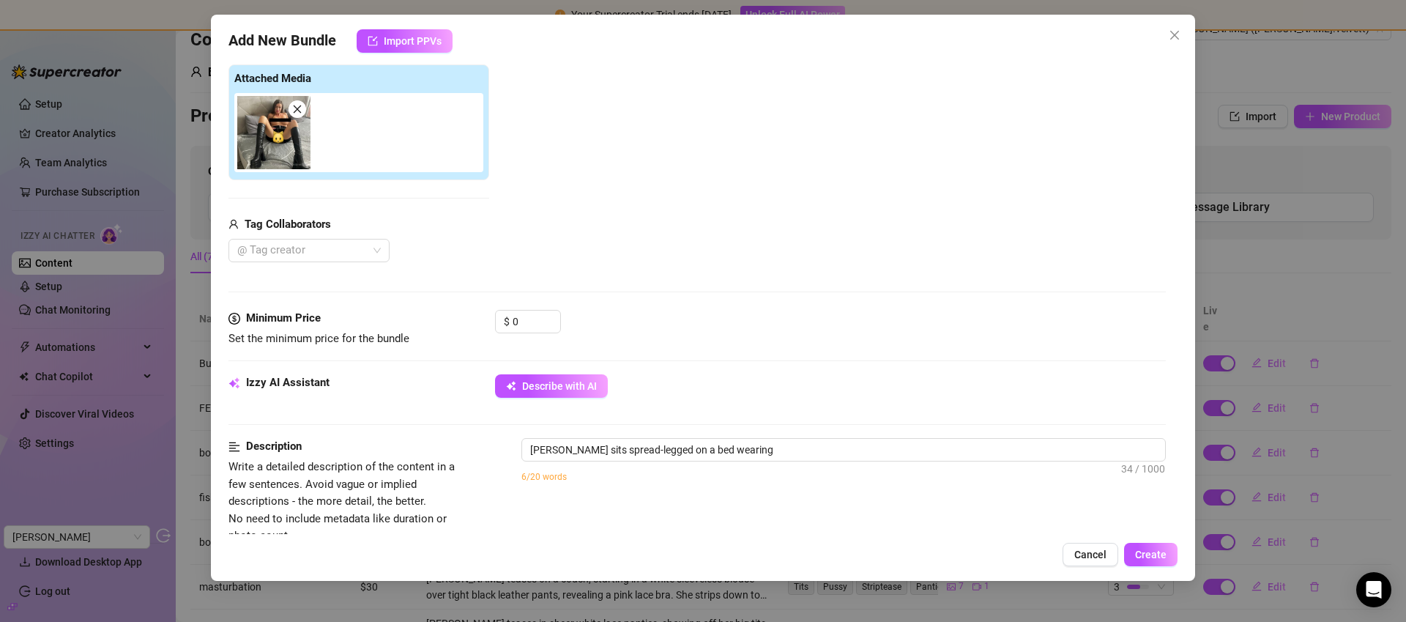
type textarea "Andrea sits spread-legged on a bed wearing knee-high"
type textarea "Andrea sits spread-legged on a bed wearing knee-high black"
type textarea "Andrea sits spread-legged on a bed wearing knee-high black platform"
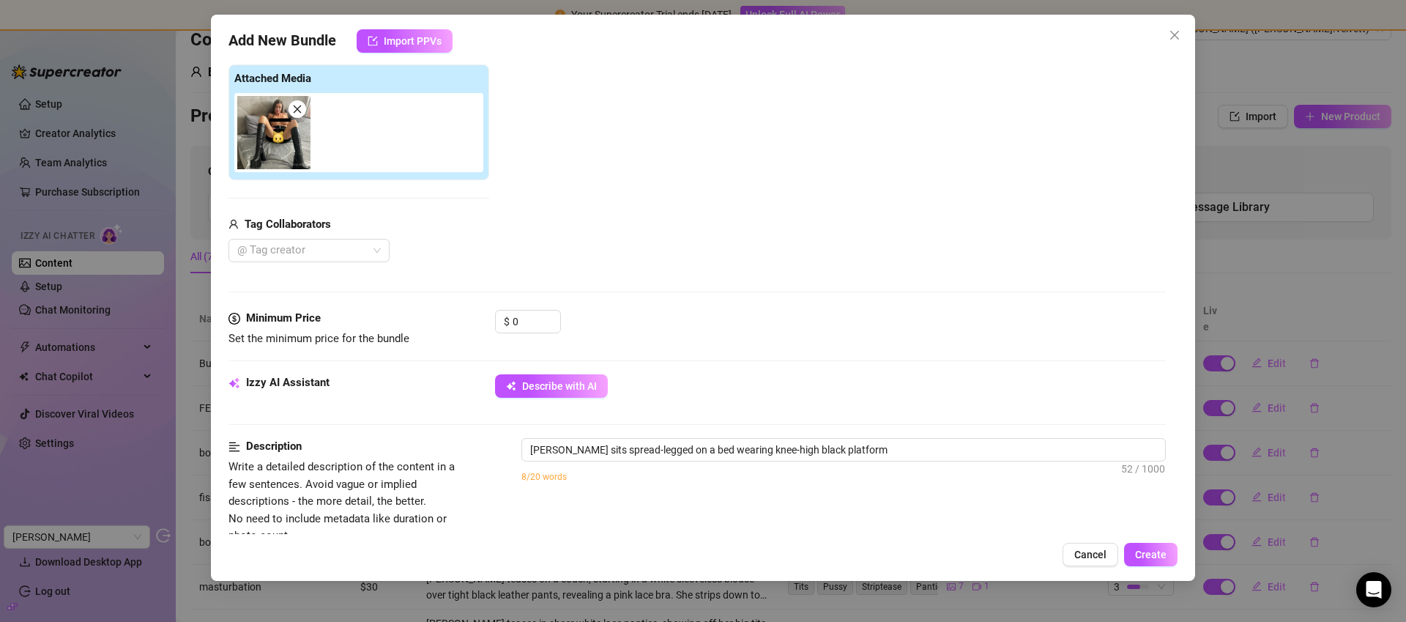
type textarea "Andrea sits spread-legged on a bed wearing knee-high black platform boots"
type textarea "Andrea sits spread-legged on a bed wearing knee-high black platform boots and"
type textarea "Andrea sits spread-legged on a bed wearing knee-high black platform boots and a"
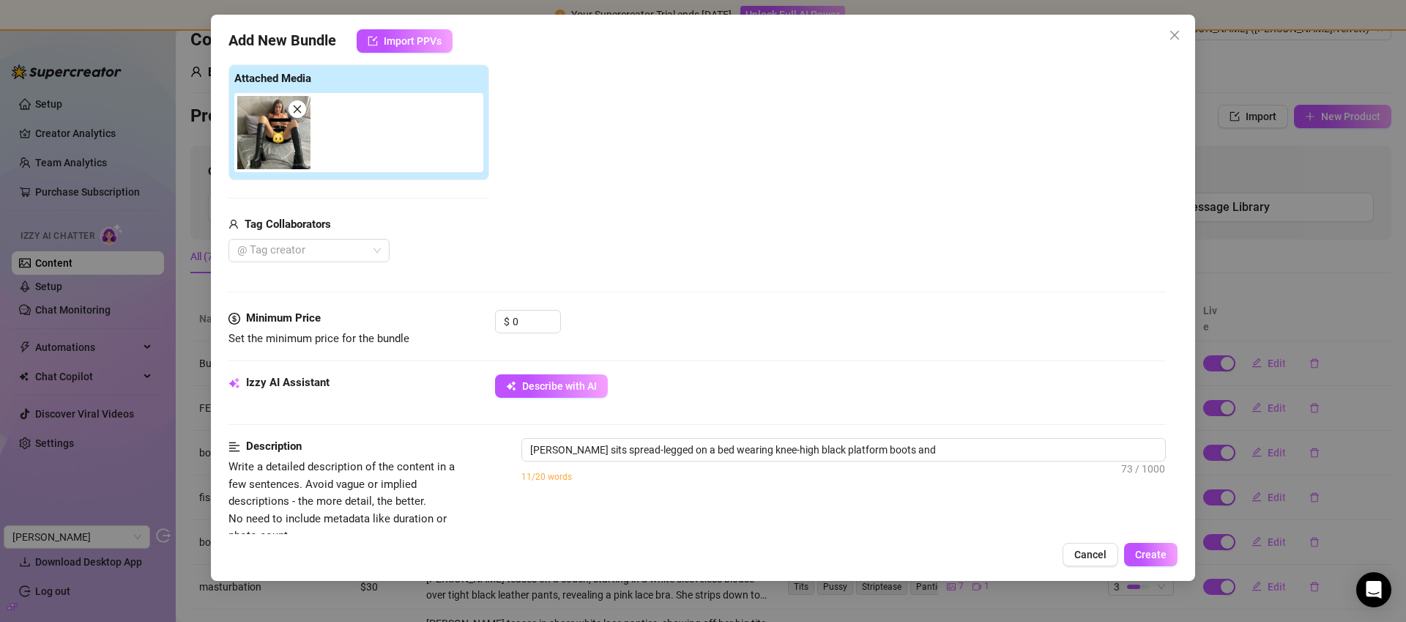
type textarea "Andrea sits spread-legged on a bed wearing knee-high black platform boots and a"
type textarea "Andrea sits spread-legged on a bed wearing knee-high black platform boots and a…"
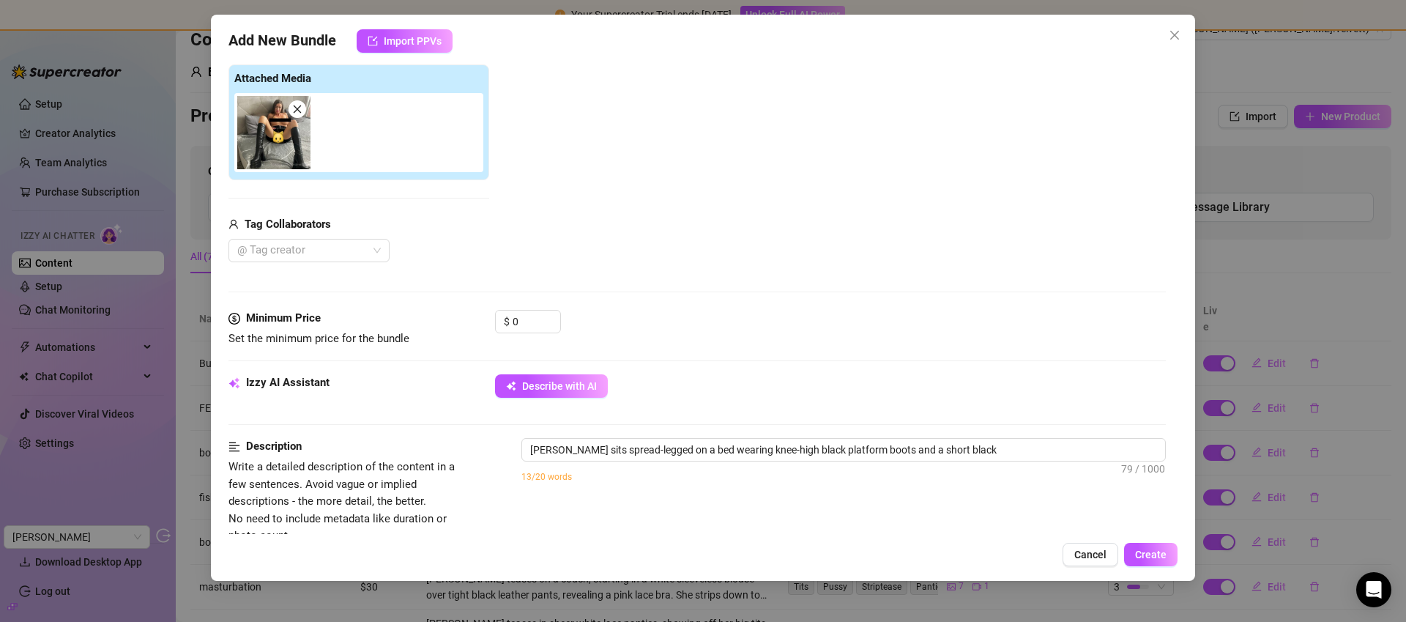
type textarea "Andrea sits spread-legged on a bed wearing knee-high black platform boots and a…"
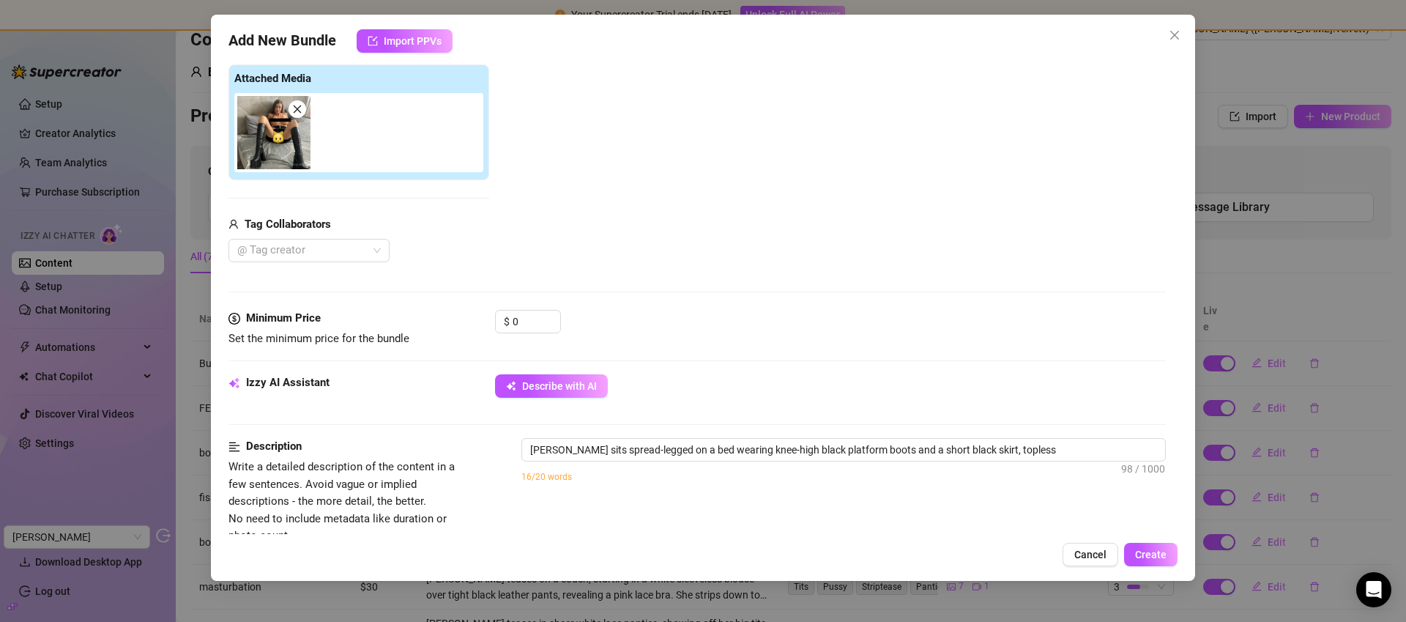
type textarea "Andrea sits spread-legged on a bed wearing knee-high black platform boots and a…"
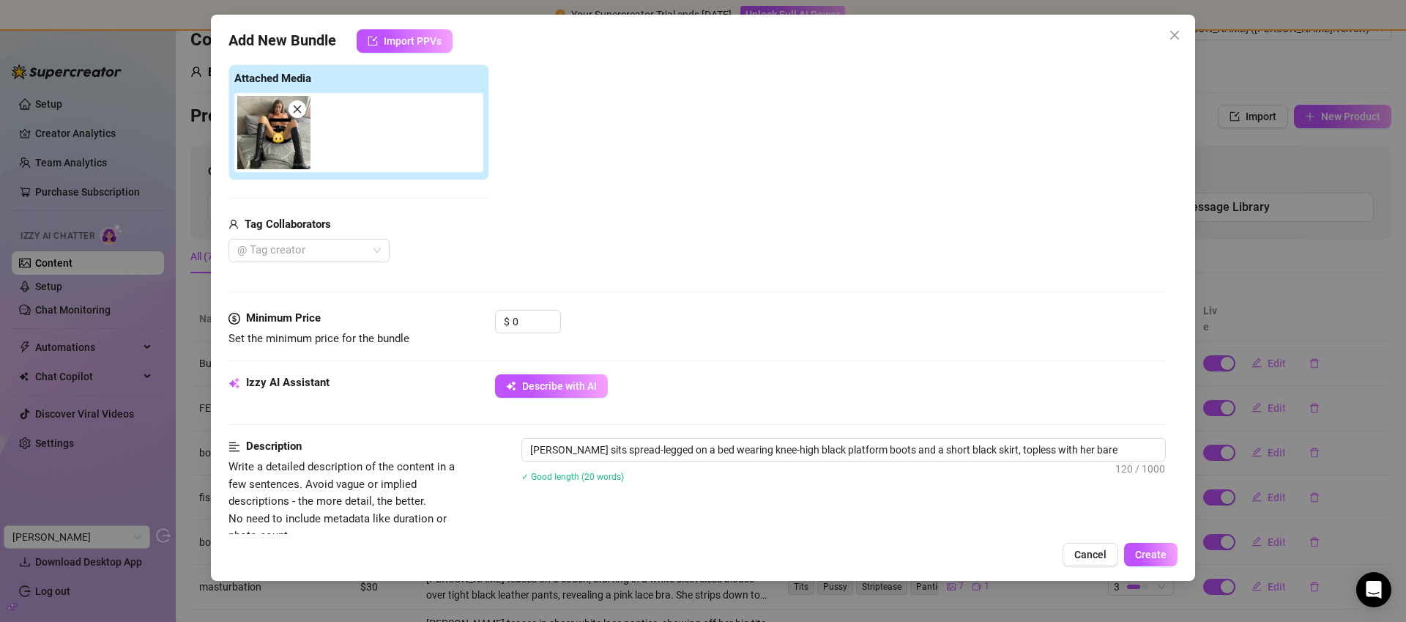
type textarea "Andrea sits spread-legged on a bed wearing knee-high black platform boots and a…"
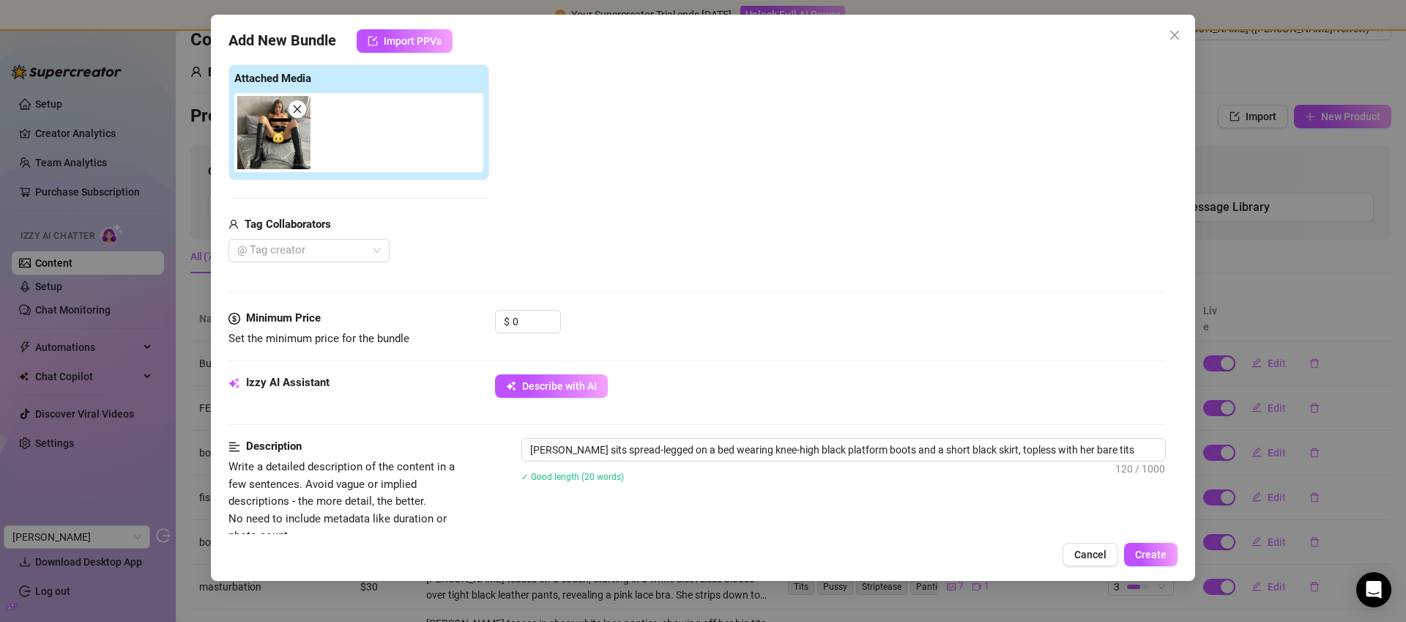
type textarea "Andrea sits spread-legged on a bed wearing knee-high black platform boots and a…"
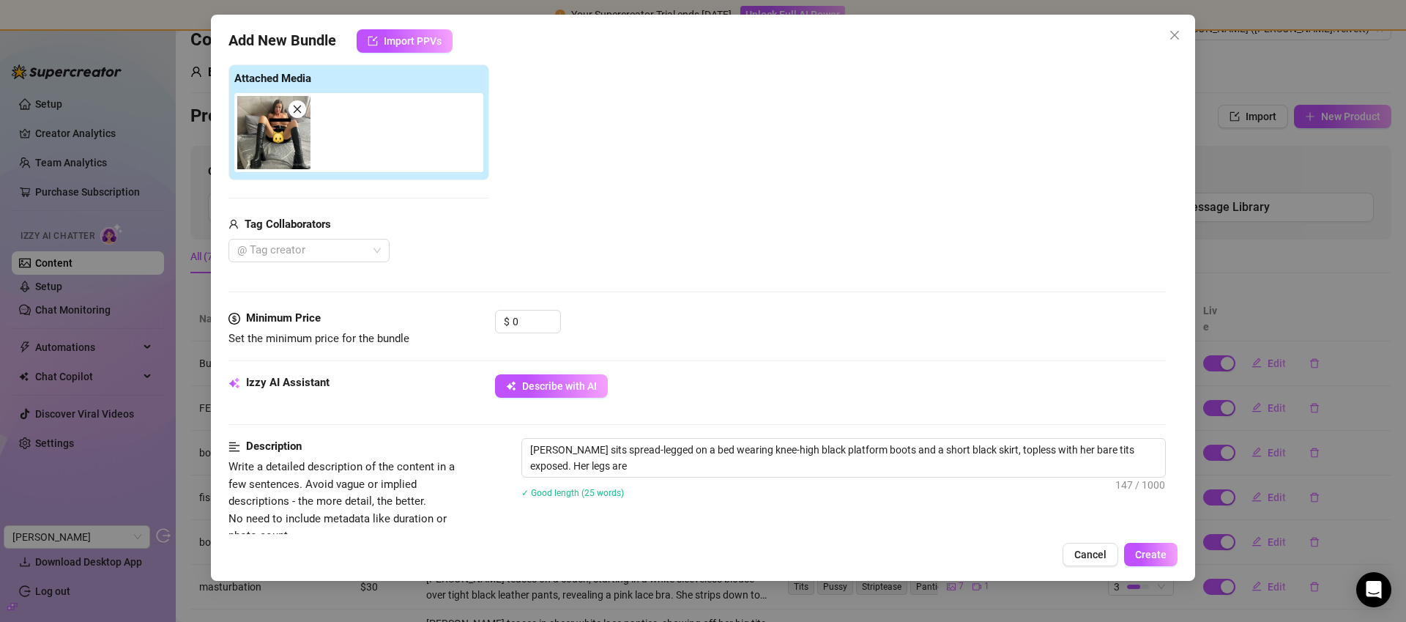
type textarea "Andrea sits spread-legged on a bed wearing knee-high black platform boots and a…"
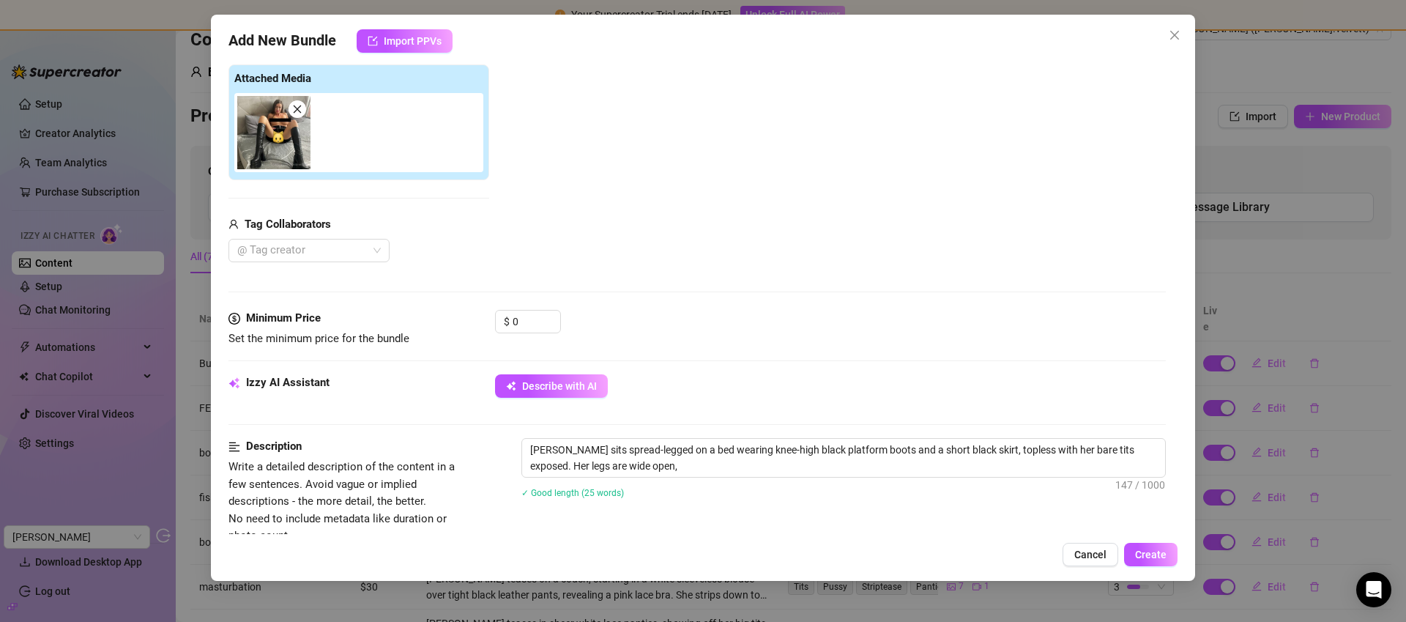
type textarea "Andrea sits spread-legged on a bed wearing knee-high black platform boots and a…"
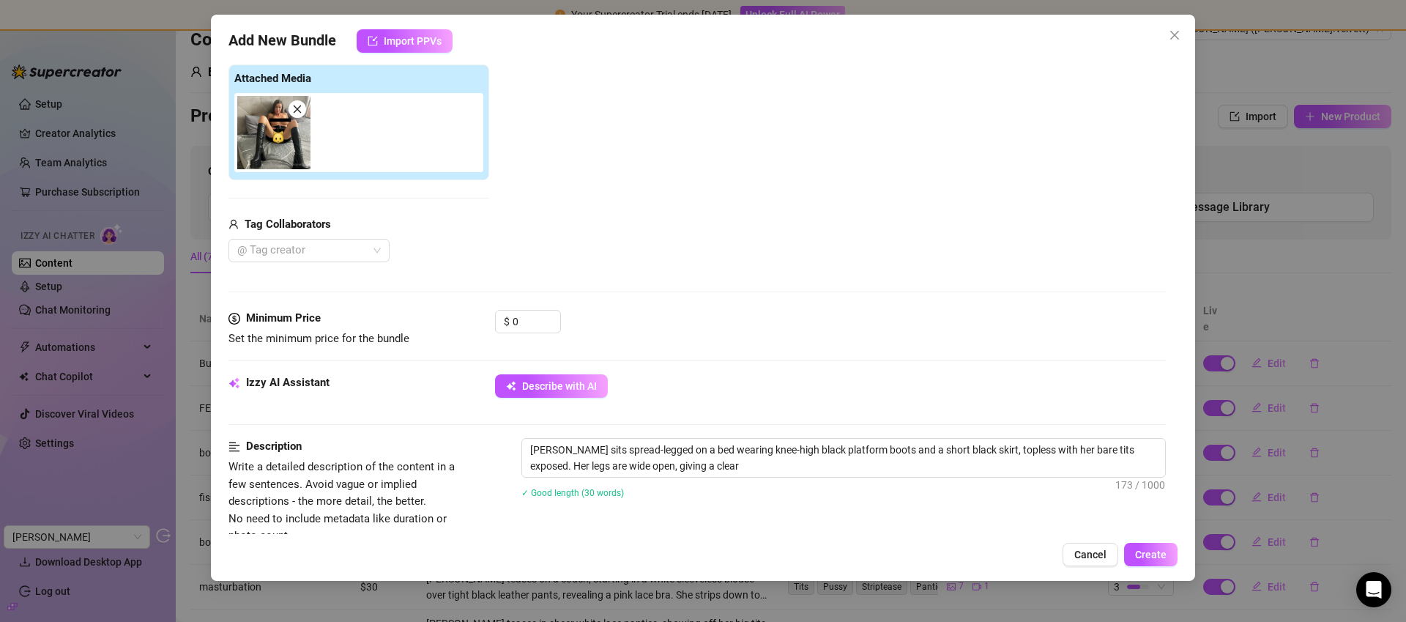
type textarea "Andrea sits spread-legged on a bed wearing knee-high black platform boots and a…"
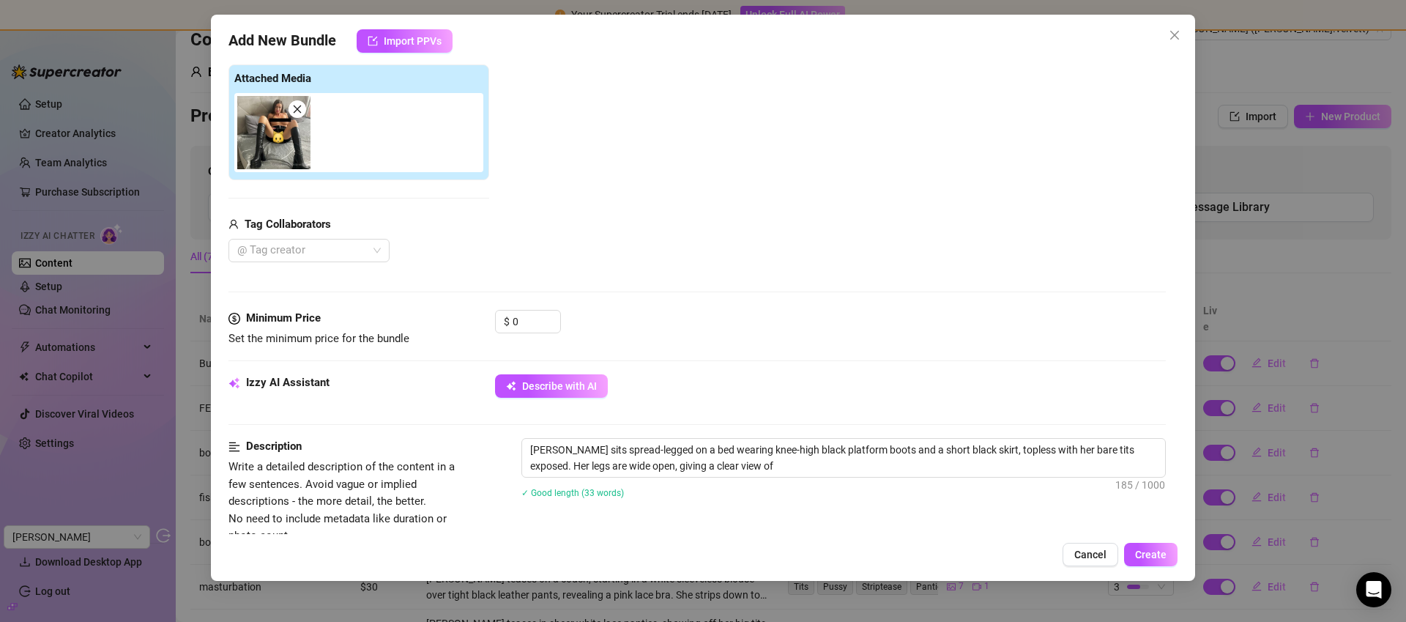
type textarea "Andrea sits spread-legged on a bed wearing knee-high black platform boots and a…"
click at [295, 112] on icon "close" at bounding box center [297, 109] width 10 height 10
type textarea "Andrea sits spread-legged on a bed wearing knee-high black platform boots and a…"
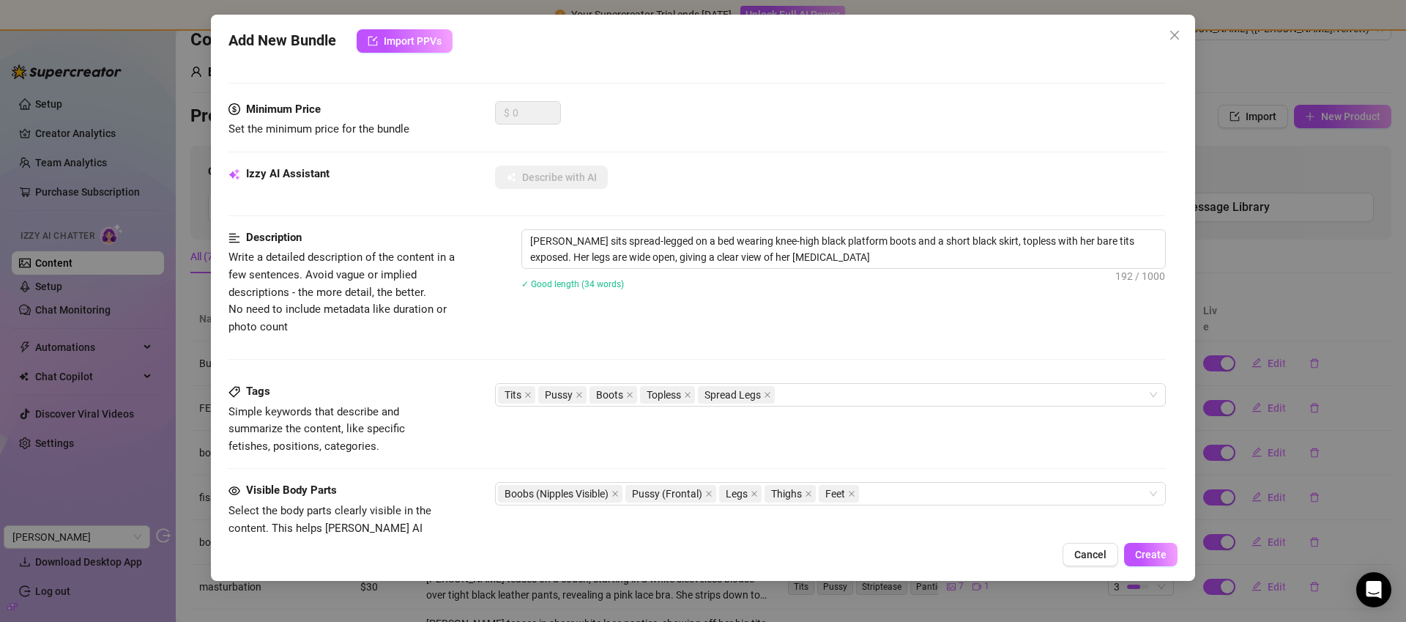
type textarea "Andrea sits spread-legged on a bed wearing knee-high black platform boots and a…"
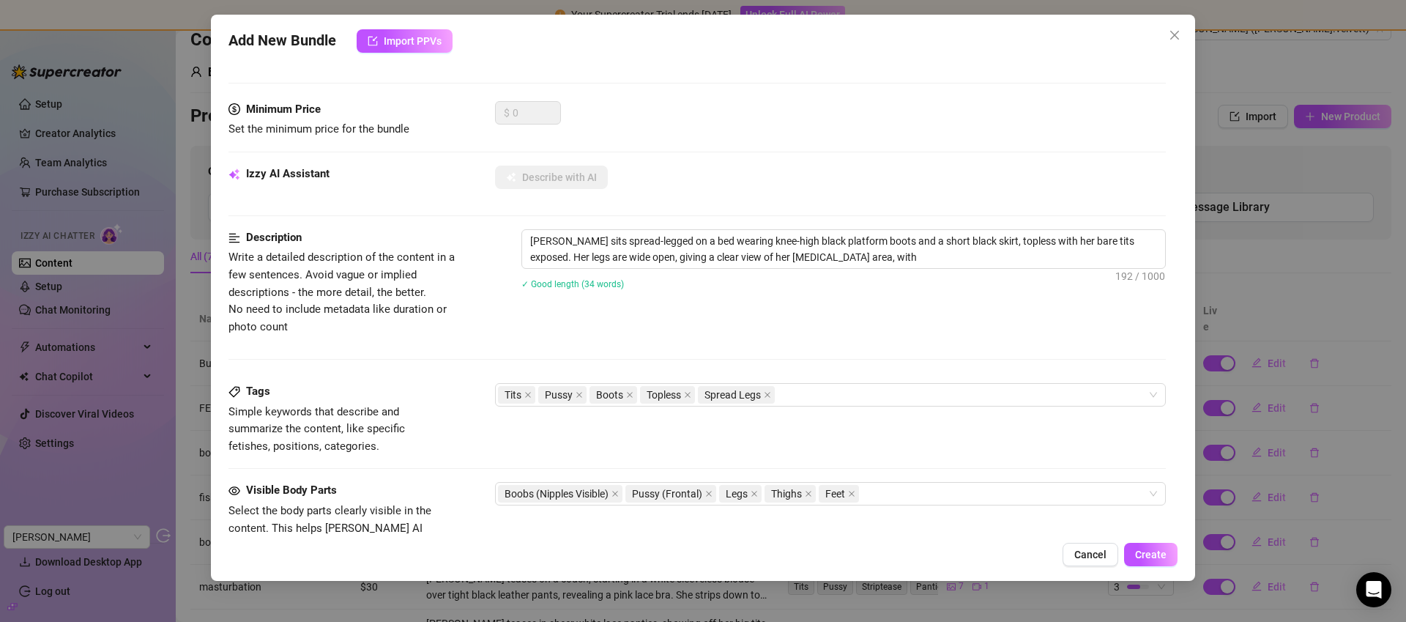
type textarea "Andrea sits spread-legged on a bed wearing knee-high black platform boots and a…"
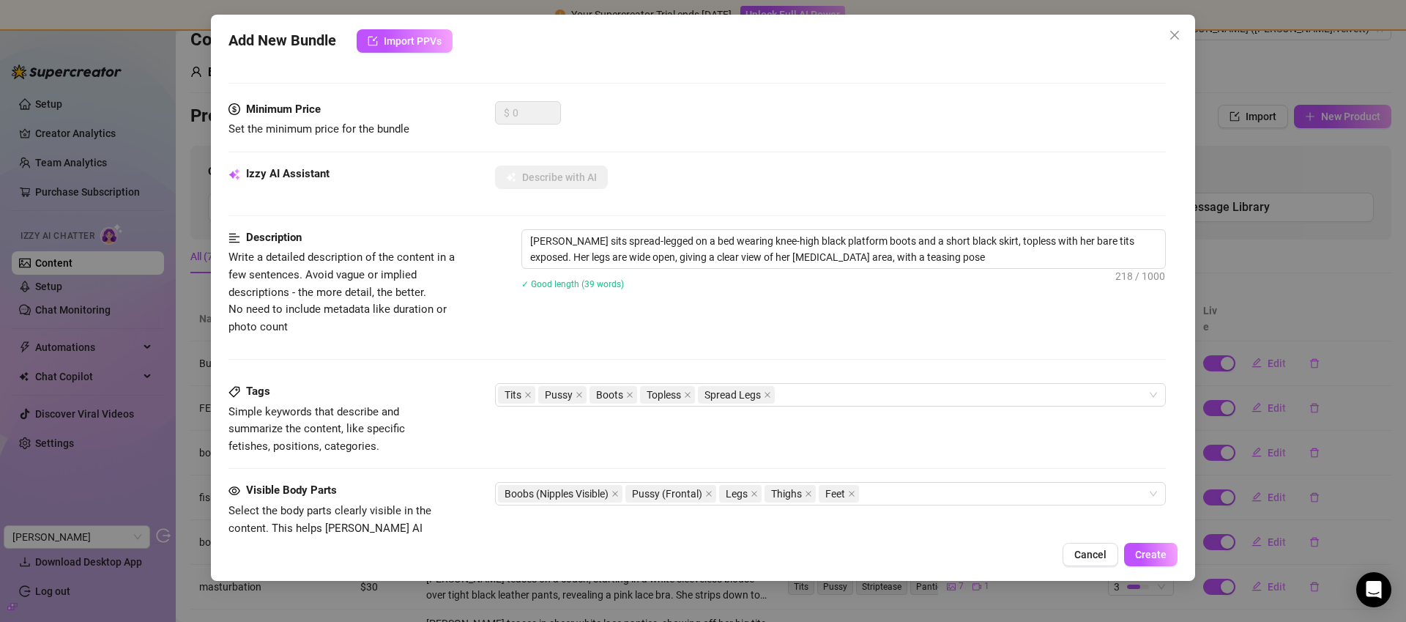
type textarea "Andrea sits spread-legged on a bed wearing knee-high black platform boots and a…"
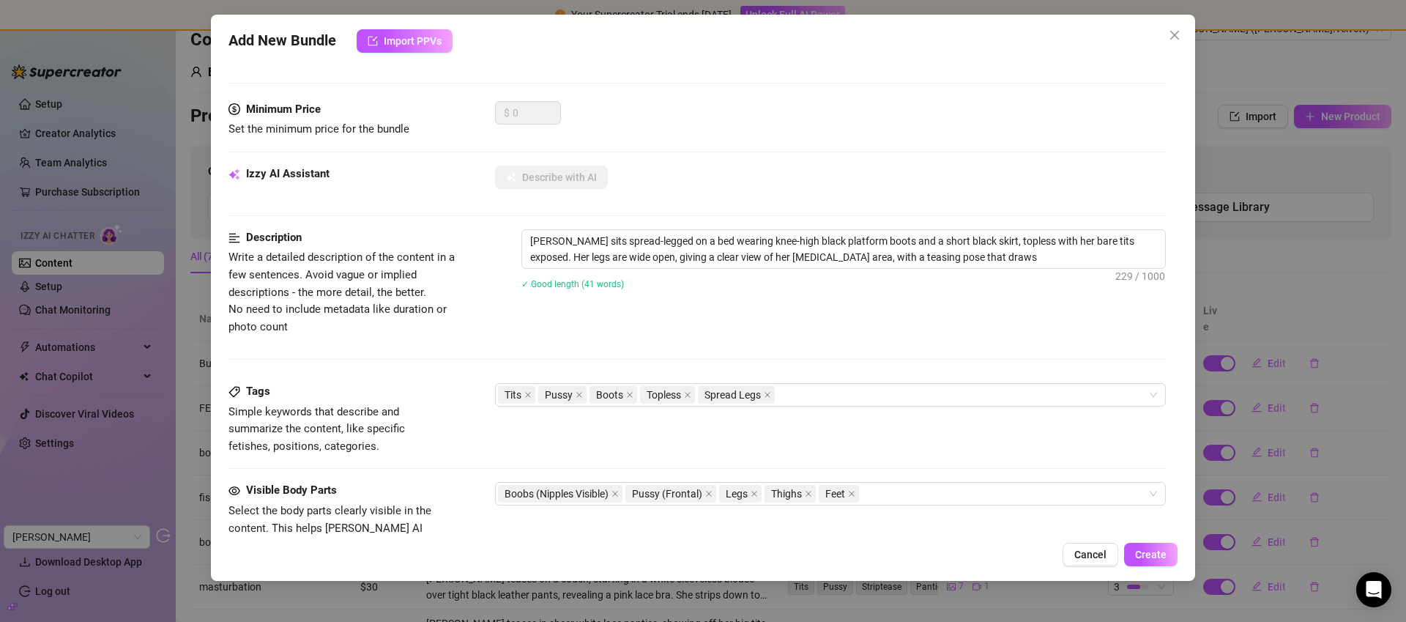
type textarea "Andrea sits spread-legged on a bed wearing knee-high black platform boots and a…"
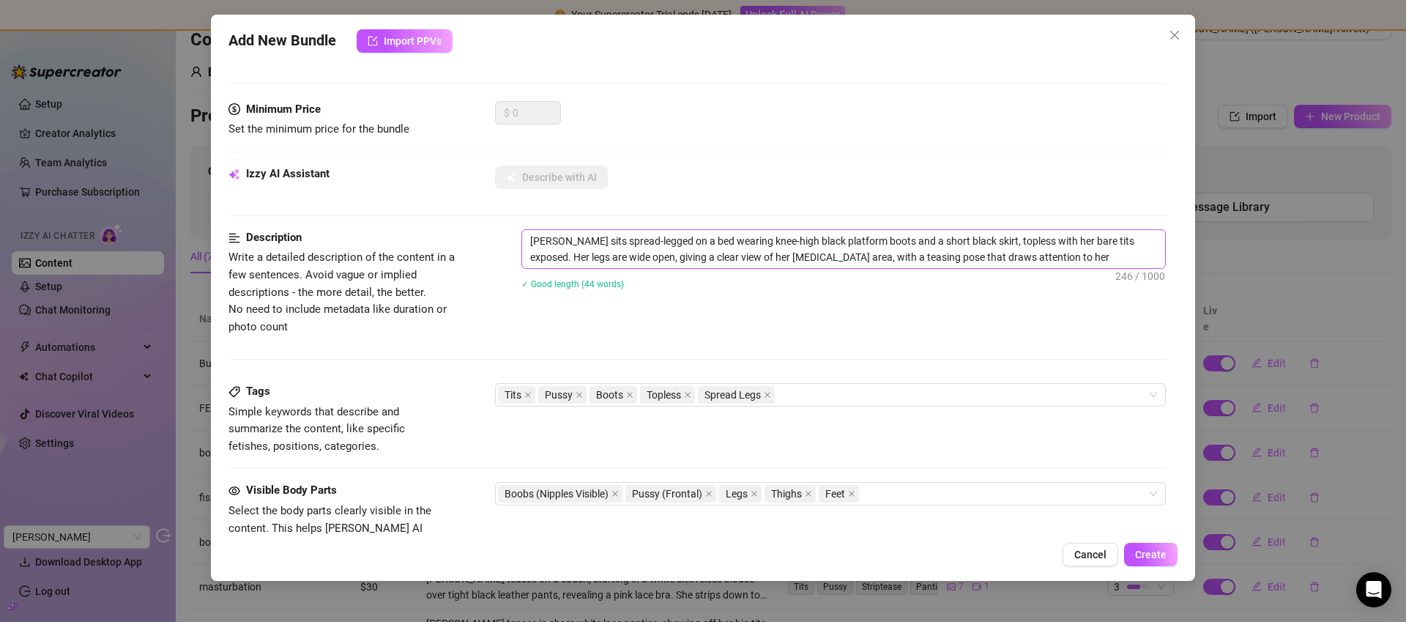
type textarea "Andrea sits spread-legged on a bed wearing knee-high black platform boots and a…"
drag, startPoint x: 1110, startPoint y: 255, endPoint x: 521, endPoint y: 243, distance: 589.0
click at [522, 243] on textarea "Andrea sits spread-legged on a bed wearing knee-high black platform boots and a…" at bounding box center [843, 249] width 643 height 38
type textarea "Describe the content (media) in a few sentences"
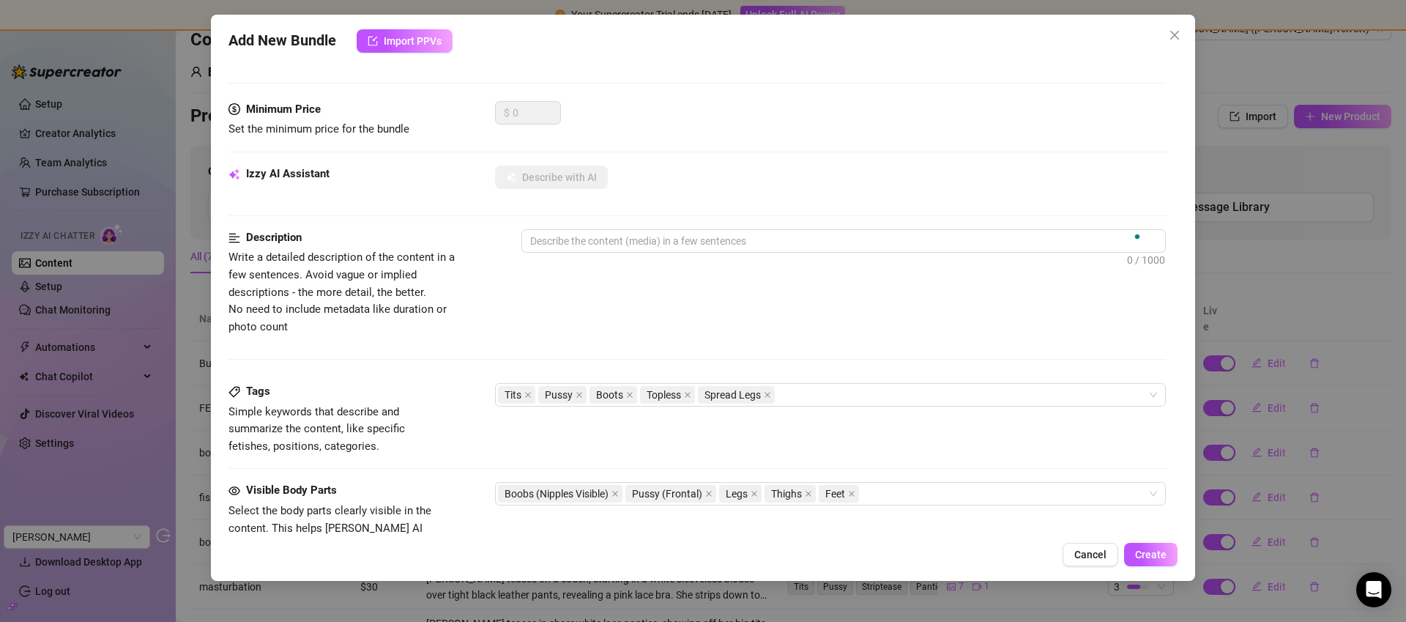
click at [818, 191] on div "Izzy AI Assistant Describe with AI" at bounding box center [698, 184] width 938 height 37
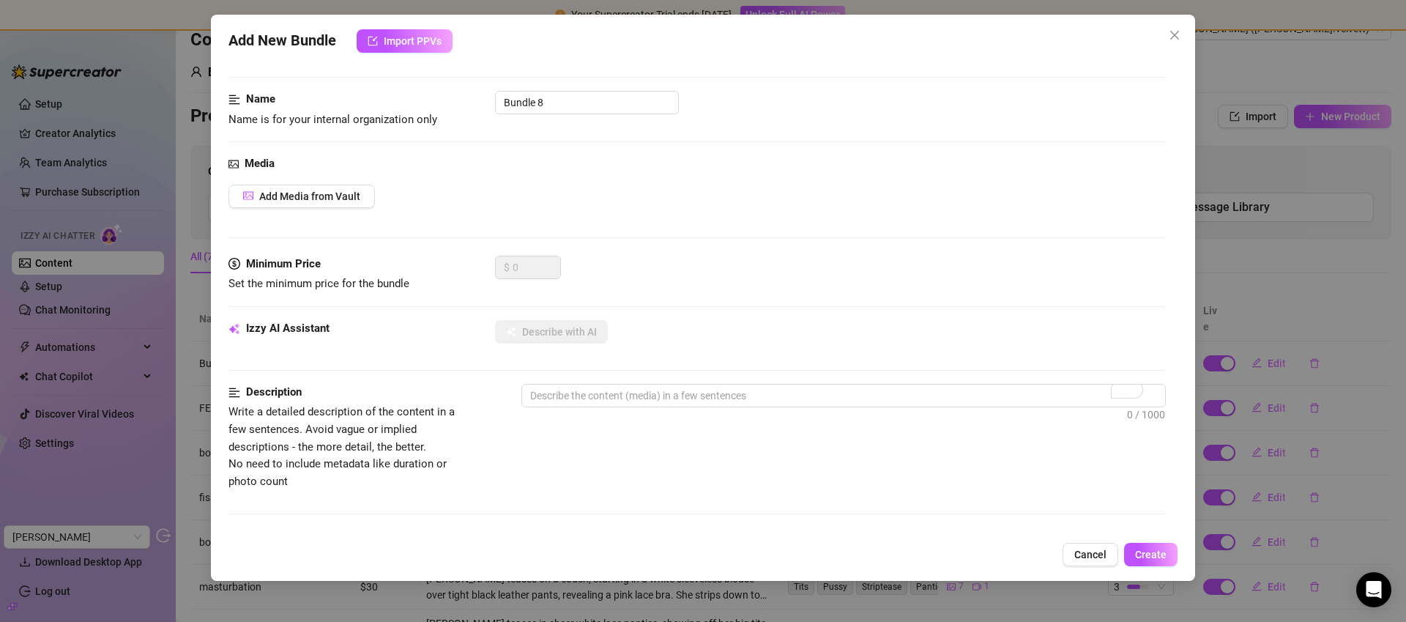
scroll to position [0, 0]
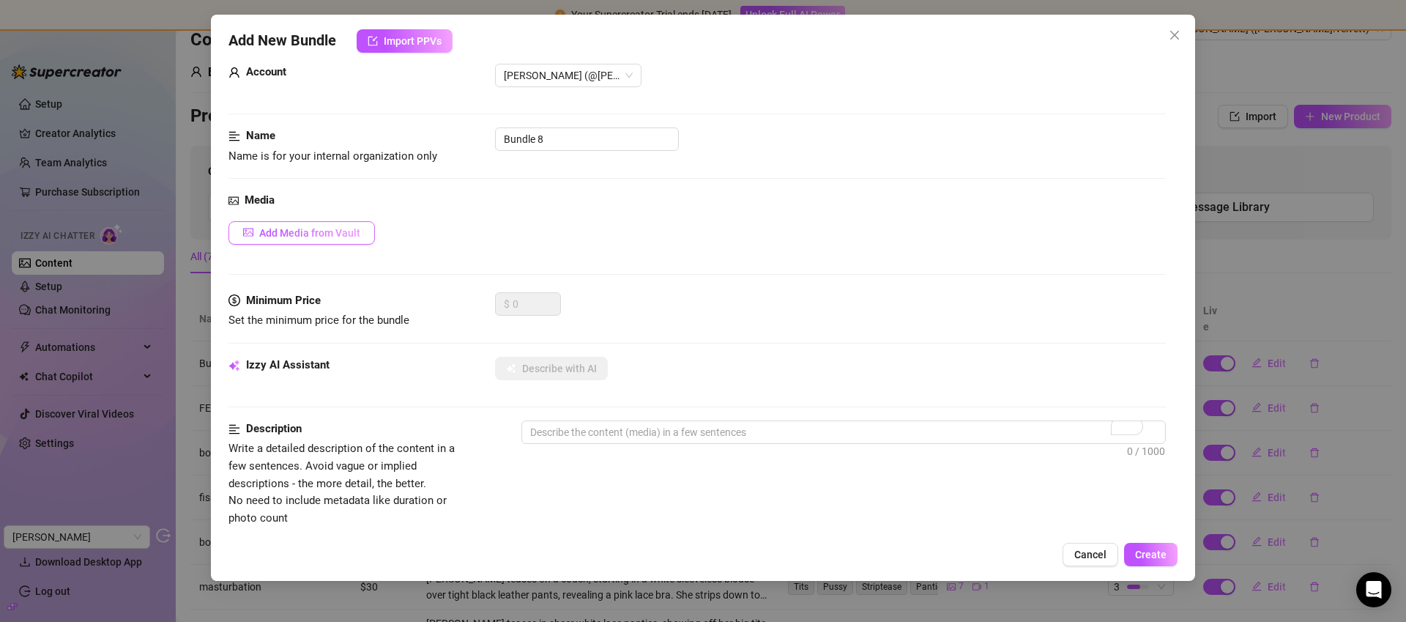
click at [335, 233] on span "Add Media from Vault" at bounding box center [309, 233] width 101 height 12
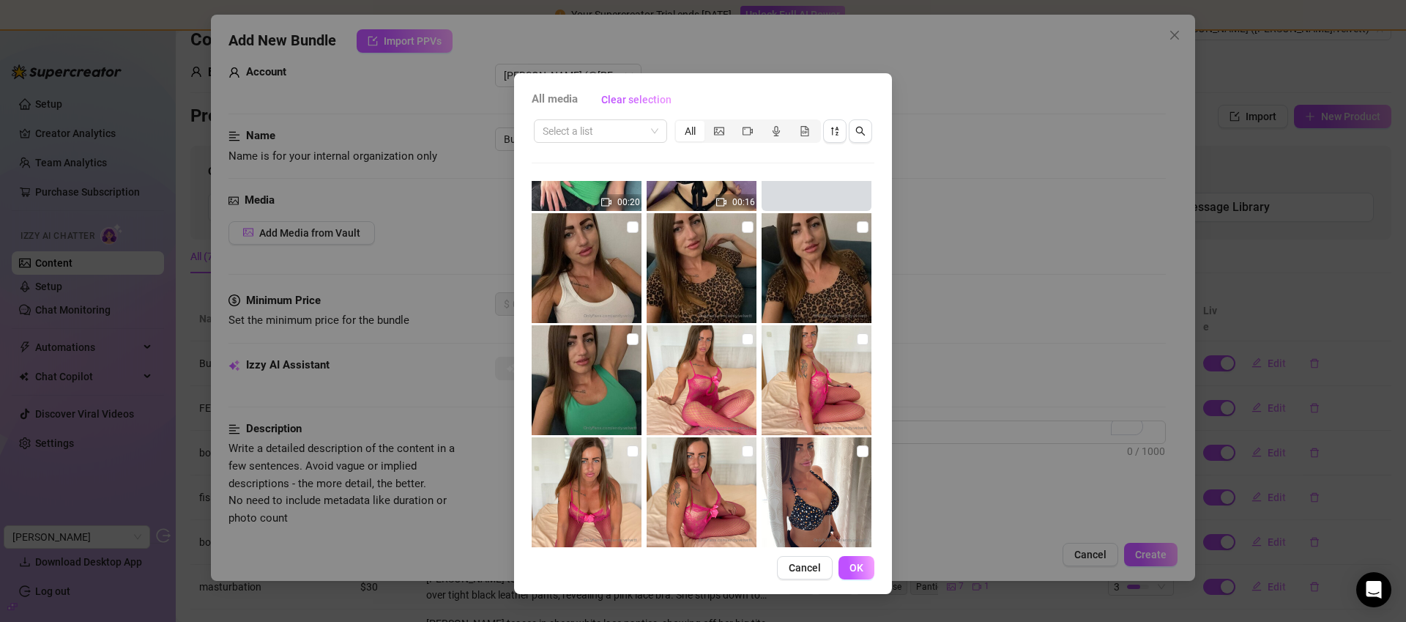
scroll to position [2345, 0]
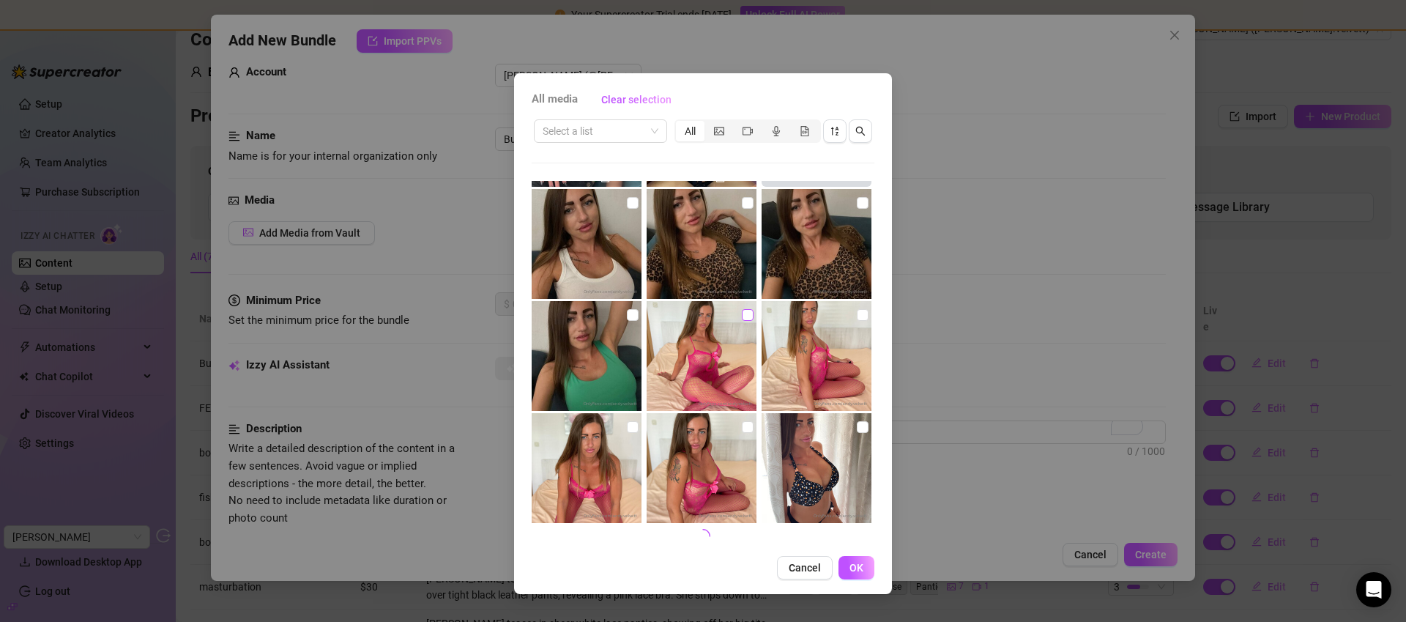
click at [744, 313] on input "checkbox" at bounding box center [748, 315] width 12 height 12
checkbox input "true"
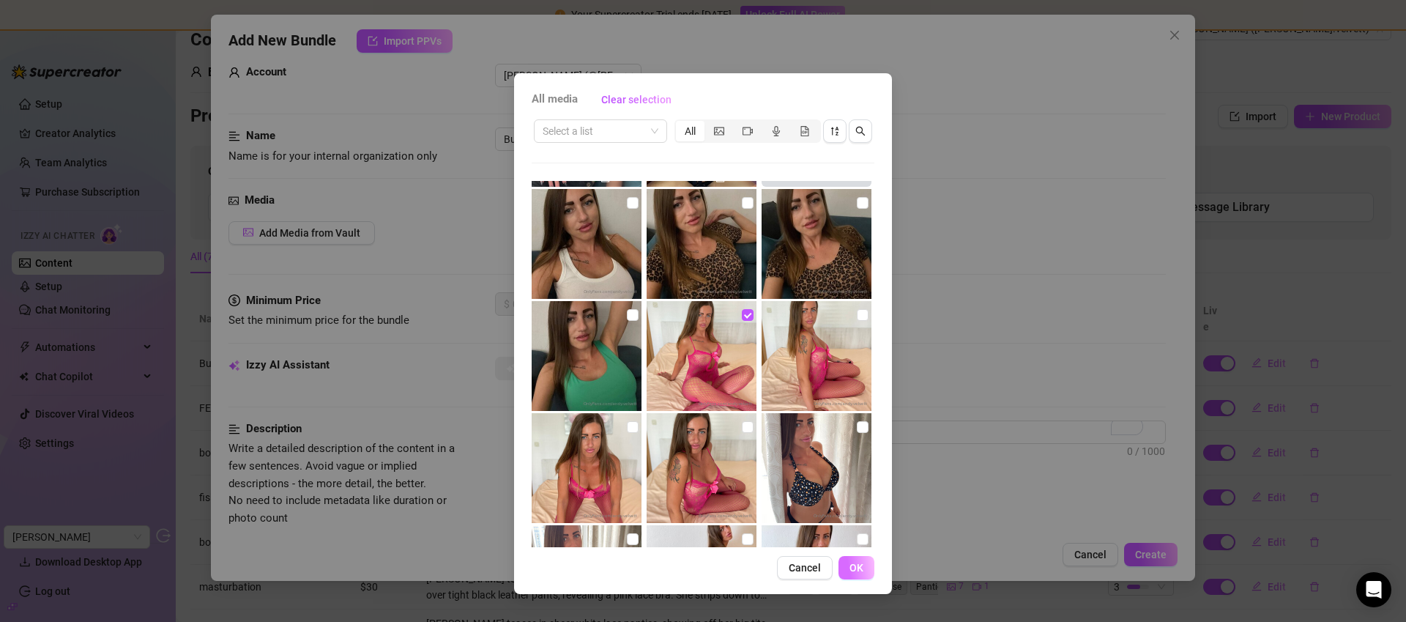
click at [851, 568] on span "OK" at bounding box center [857, 568] width 14 height 12
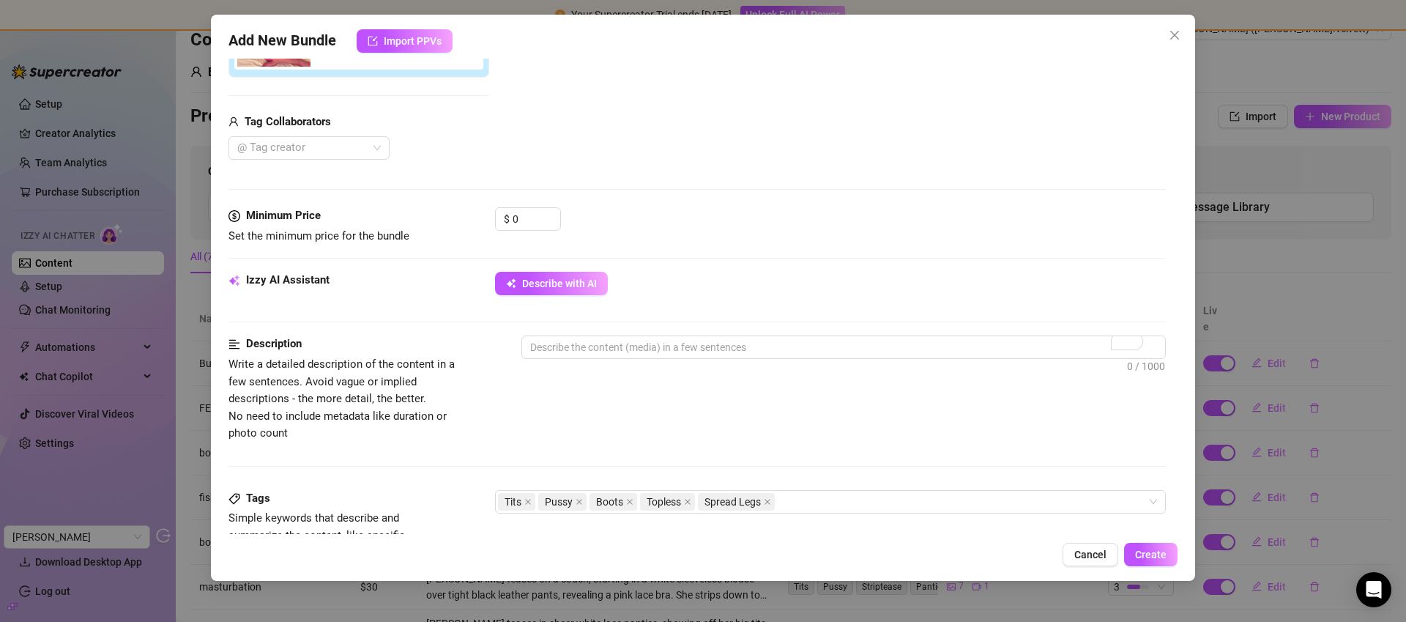
scroll to position [328, 0]
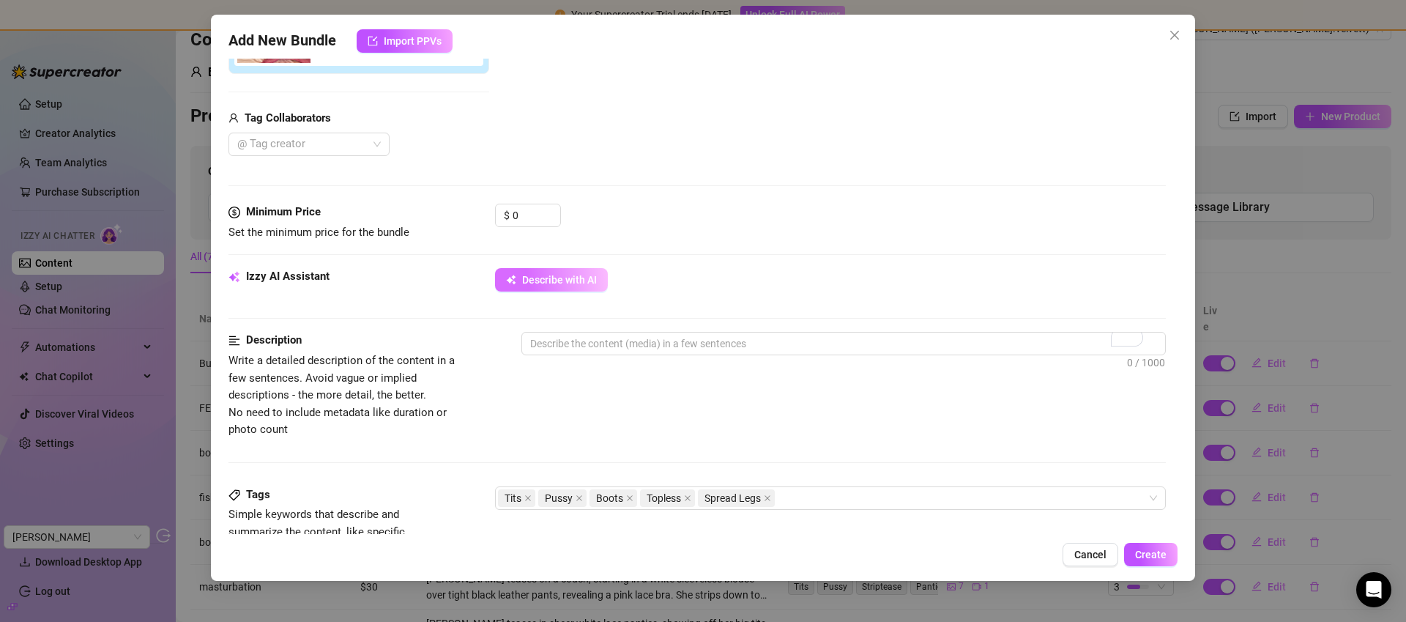
click at [580, 276] on span "Describe with AI" at bounding box center [559, 280] width 75 height 12
type textarea "Andrea"
type textarea "Andrea poses"
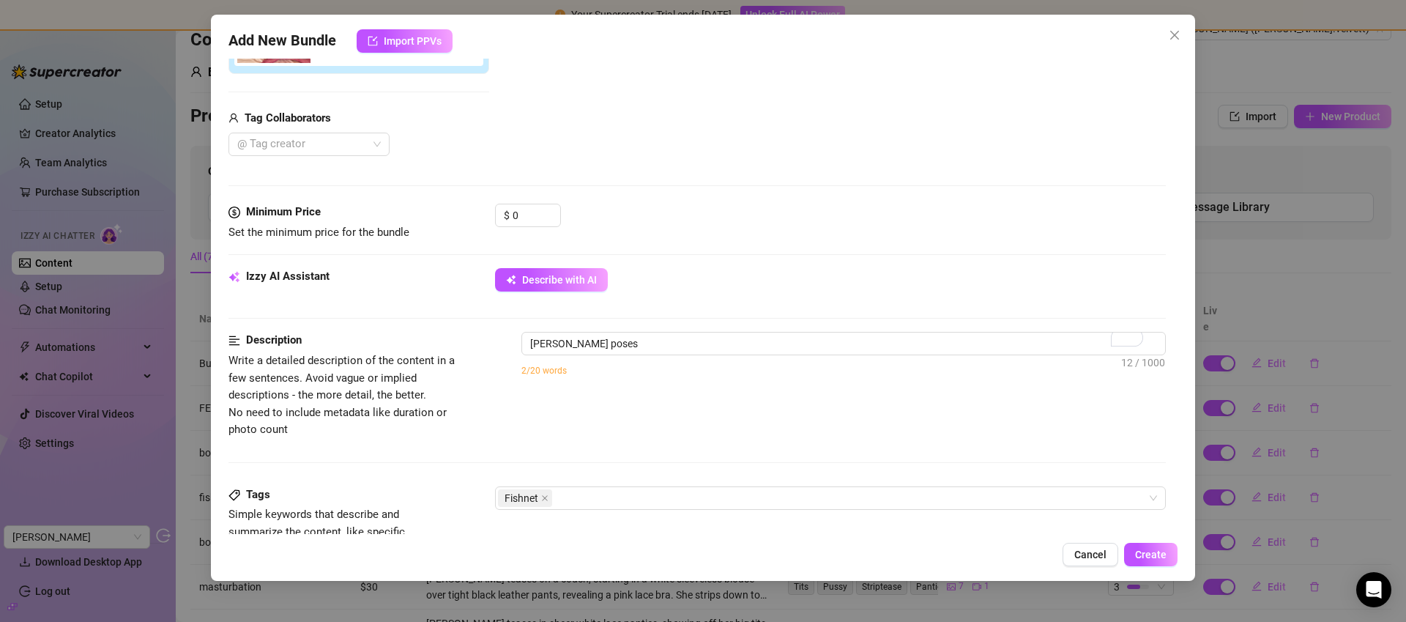
type textarea "Andrea poses on"
type textarea "Andrea poses on a"
type textarea "Andrea poses on a bed"
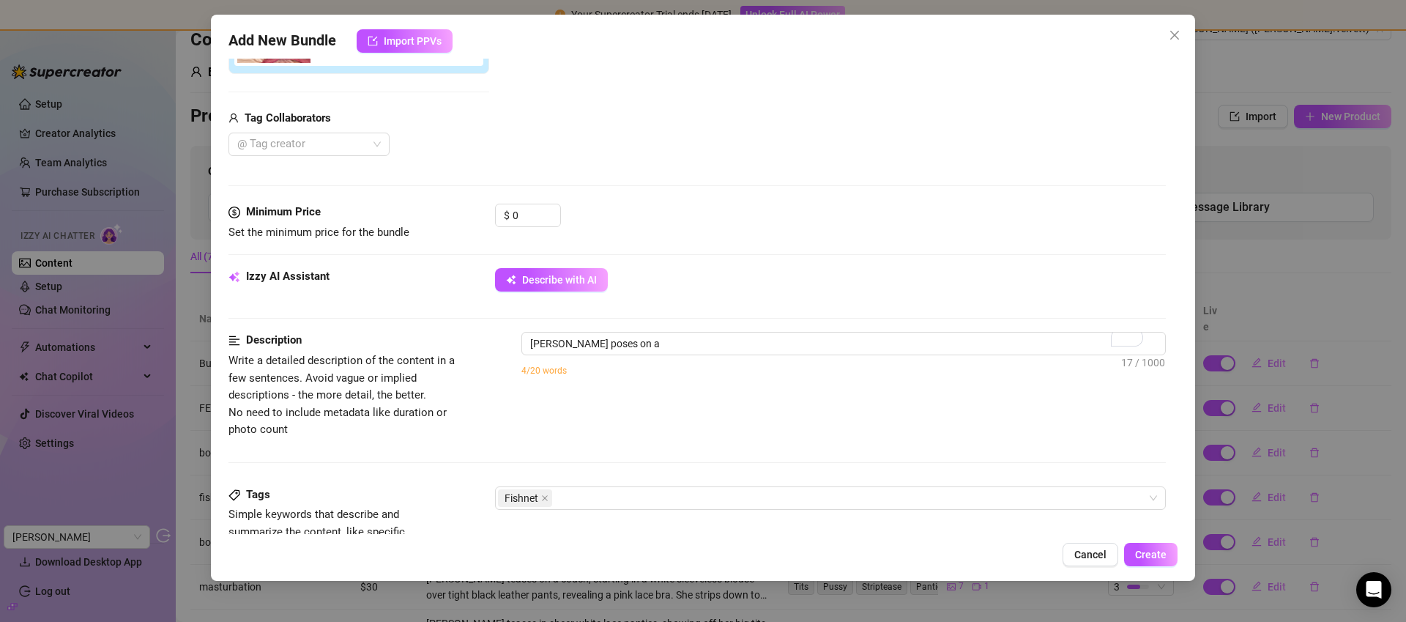
type textarea "Andrea poses on a bed"
type textarea "Andrea poses on a bed in"
type textarea "Andrea poses on a bed in a"
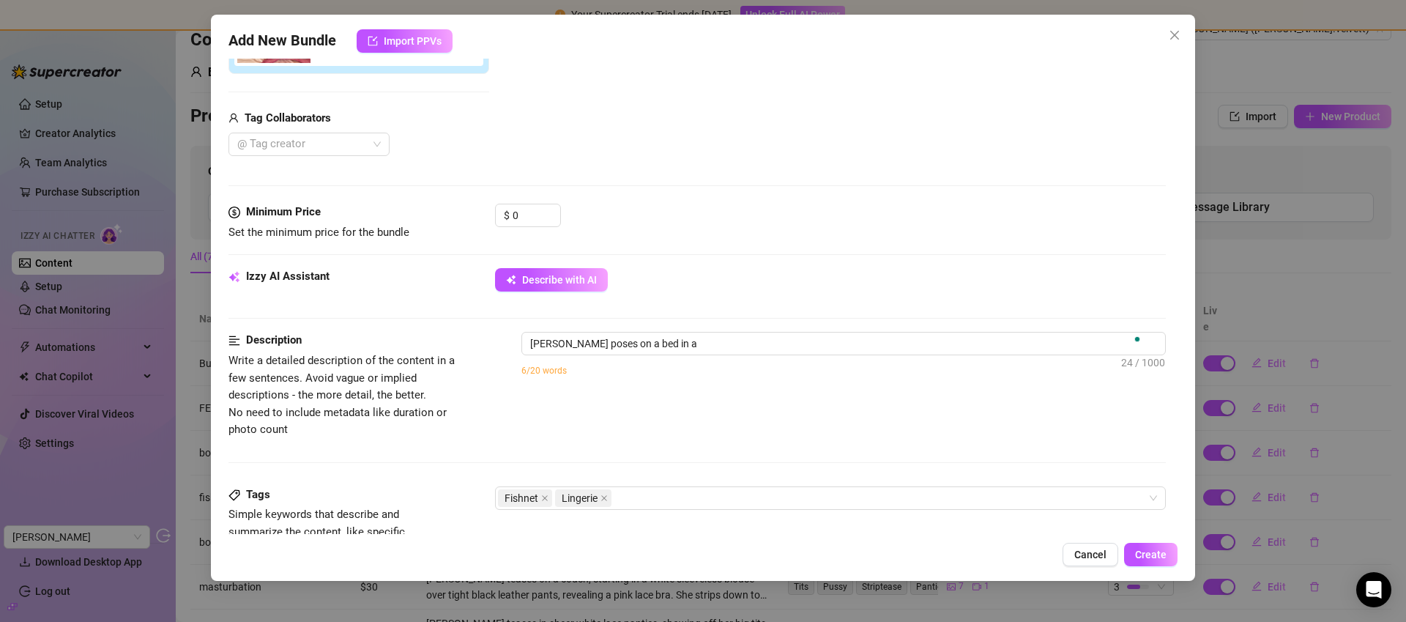
type textarea "Andrea poses on a bed in a sheer"
type textarea "Andrea poses on a bed in a sheer hot"
type textarea "Andrea poses on a bed in a sheer hot pink"
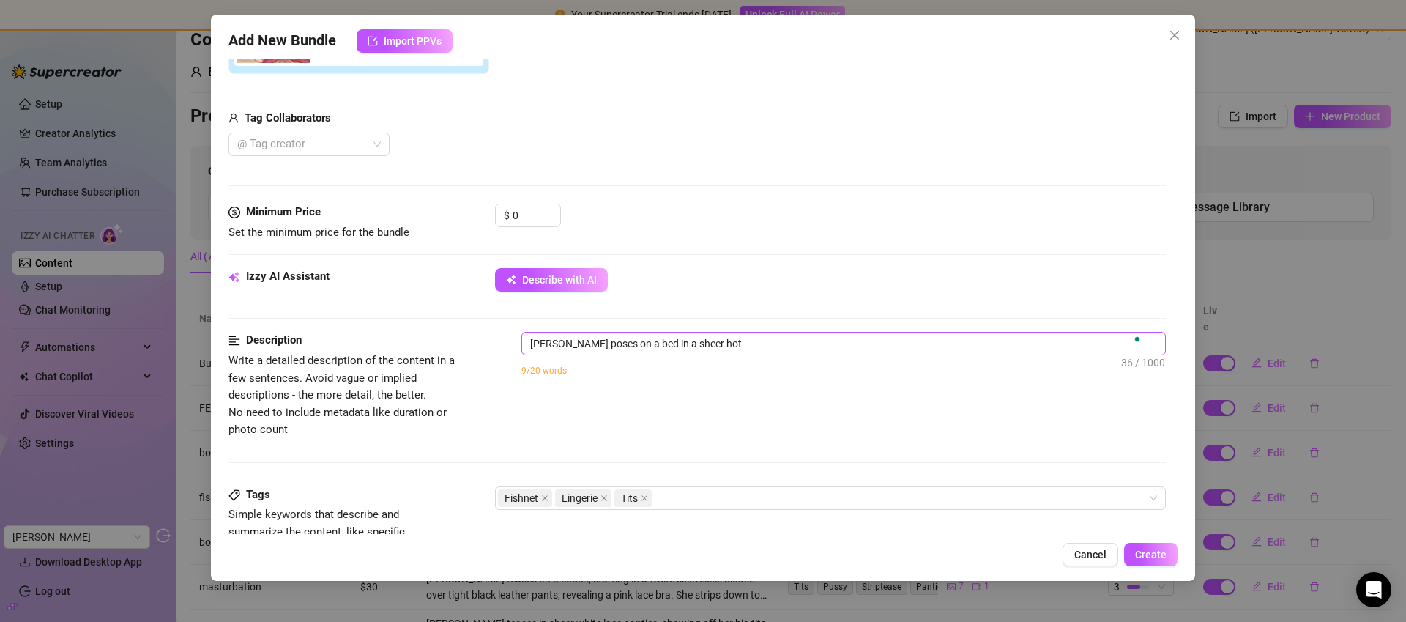
type textarea "Andrea poses on a bed in a sheer hot pink"
type textarea "Andrea poses on a bed in a sheer hot pink fishnet"
type textarea "Andrea poses on a bed in a sheer hot pink fishnet bodysuit"
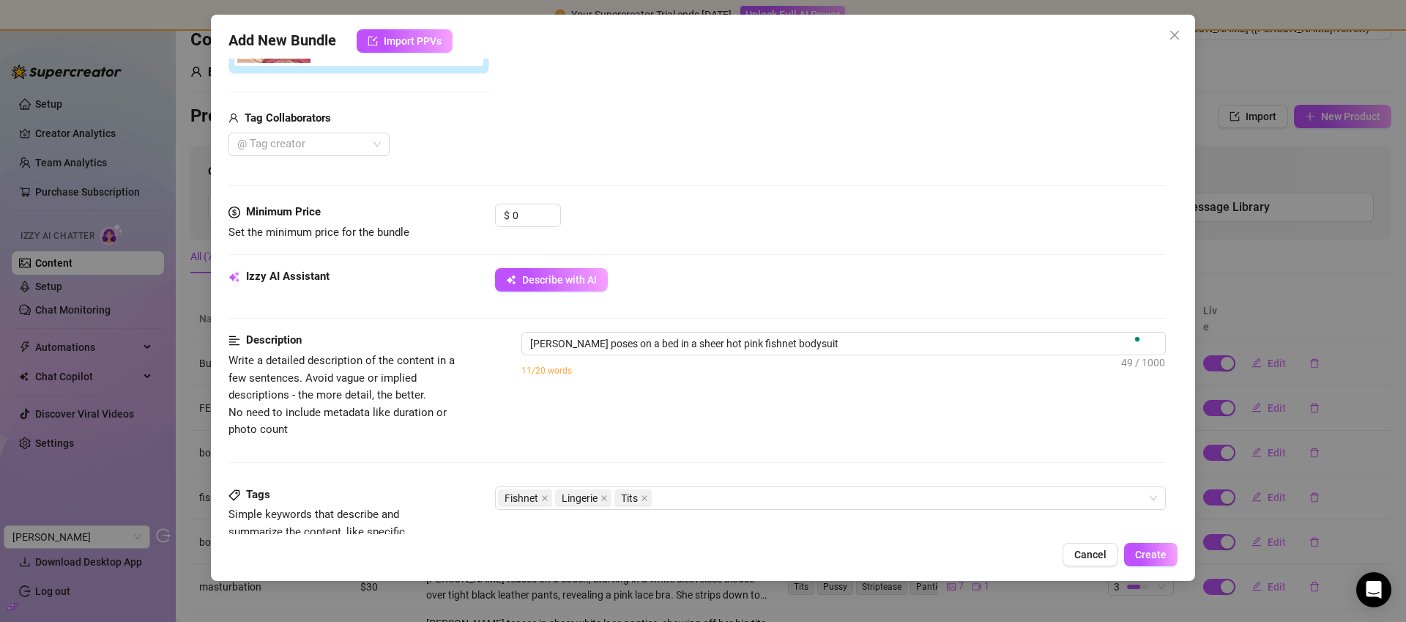
type textarea "Andrea poses on a bed in a sheer hot pink fishnet bodysuit with"
type textarea "Andrea poses on a bed in a sheer hot pink fishnet bodysuit with a"
type textarea "Andrea poses on a bed in a sheer hot pink fishnet bodysuit with a bow"
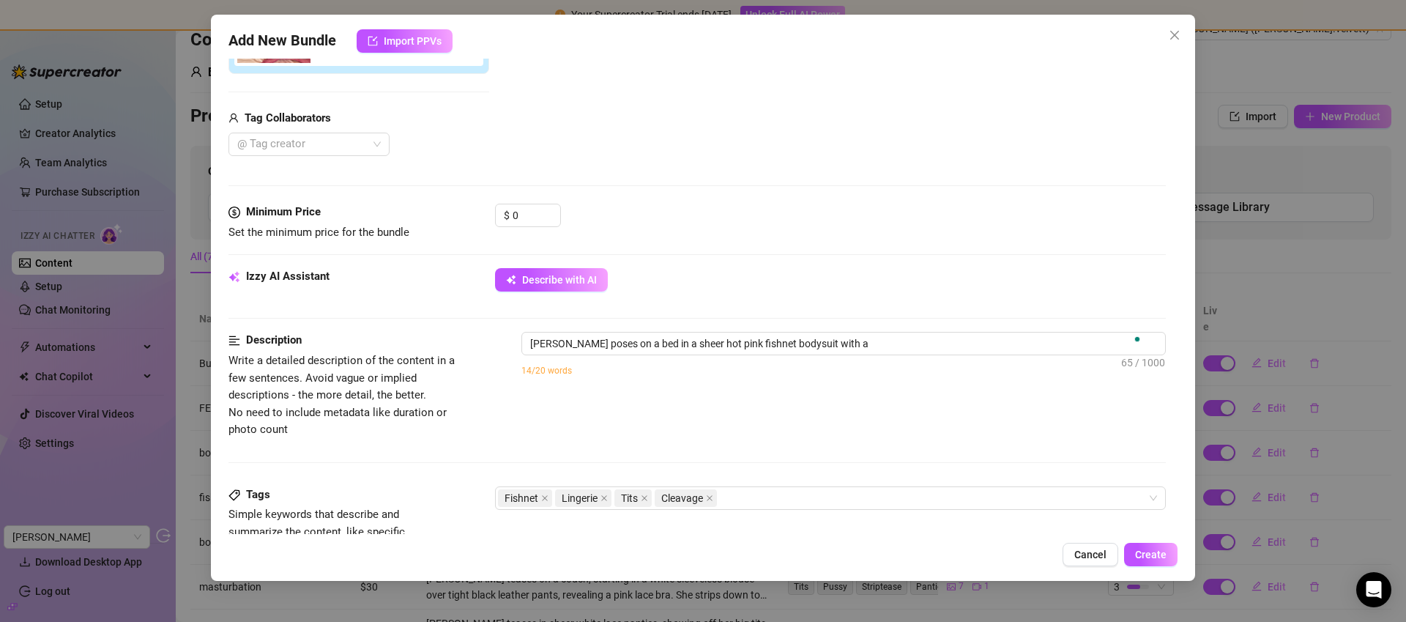
type textarea "Andrea poses on a bed in a sheer hot pink fishnet bodysuit with a bow"
type textarea "Andrea poses on a bed in a sheer hot pink fishnet bodysuit with a bow detail,"
type textarea "Andrea poses on a bed in a sheer hot pink fishnet bodysuit with a bow detail, s…"
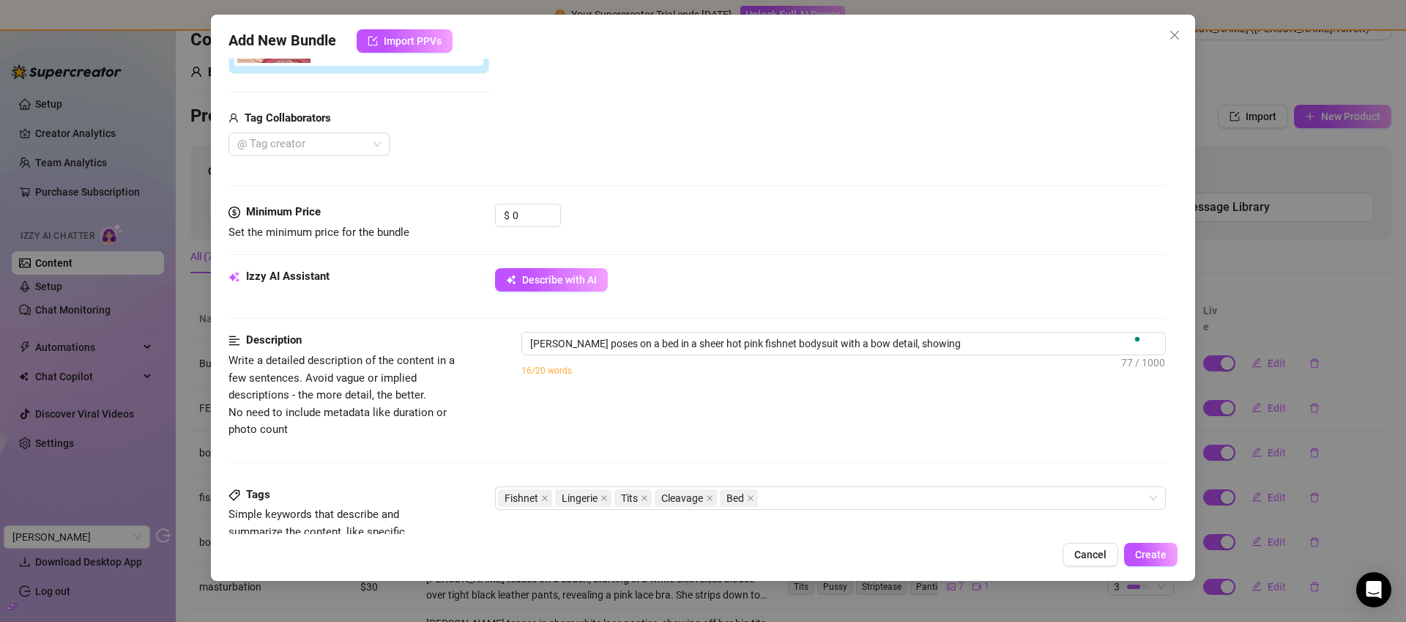
type textarea "Andrea poses on a bed in a sheer hot pink fishnet bodysuit with a bow detail, s…"
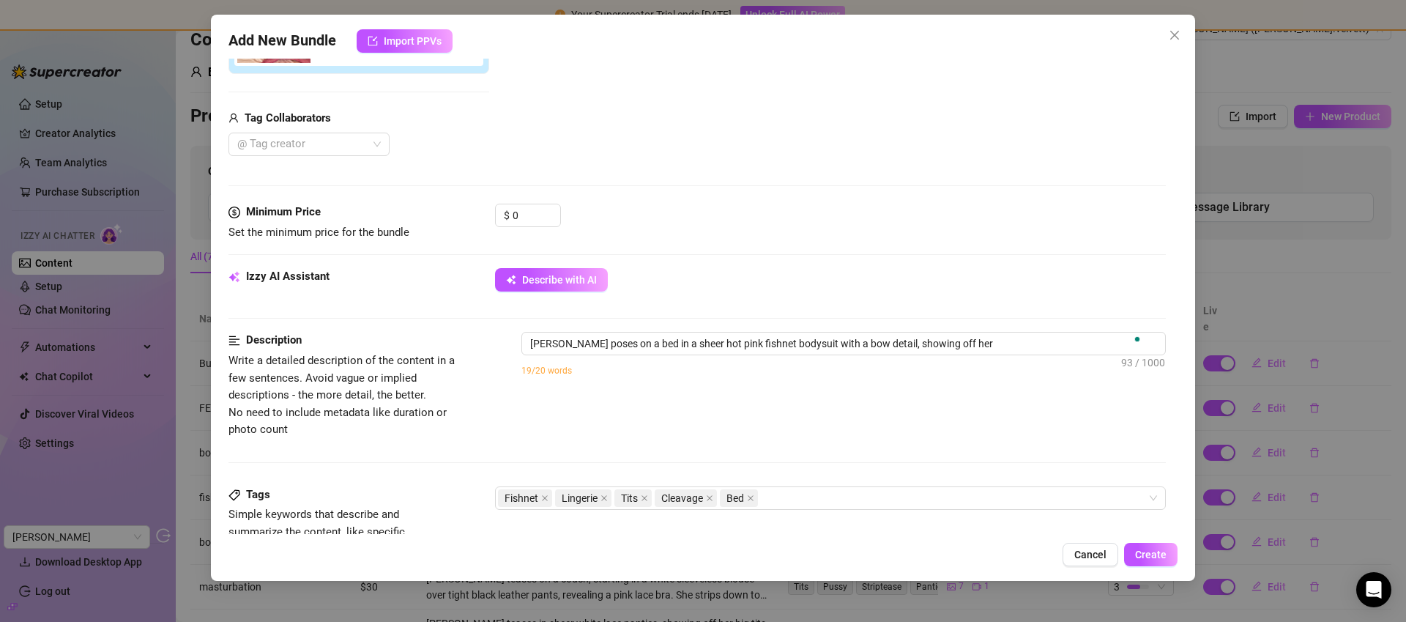
type textarea "Andrea poses on a bed in a sheer hot pink fishnet bodysuit with a bow detail, s…"
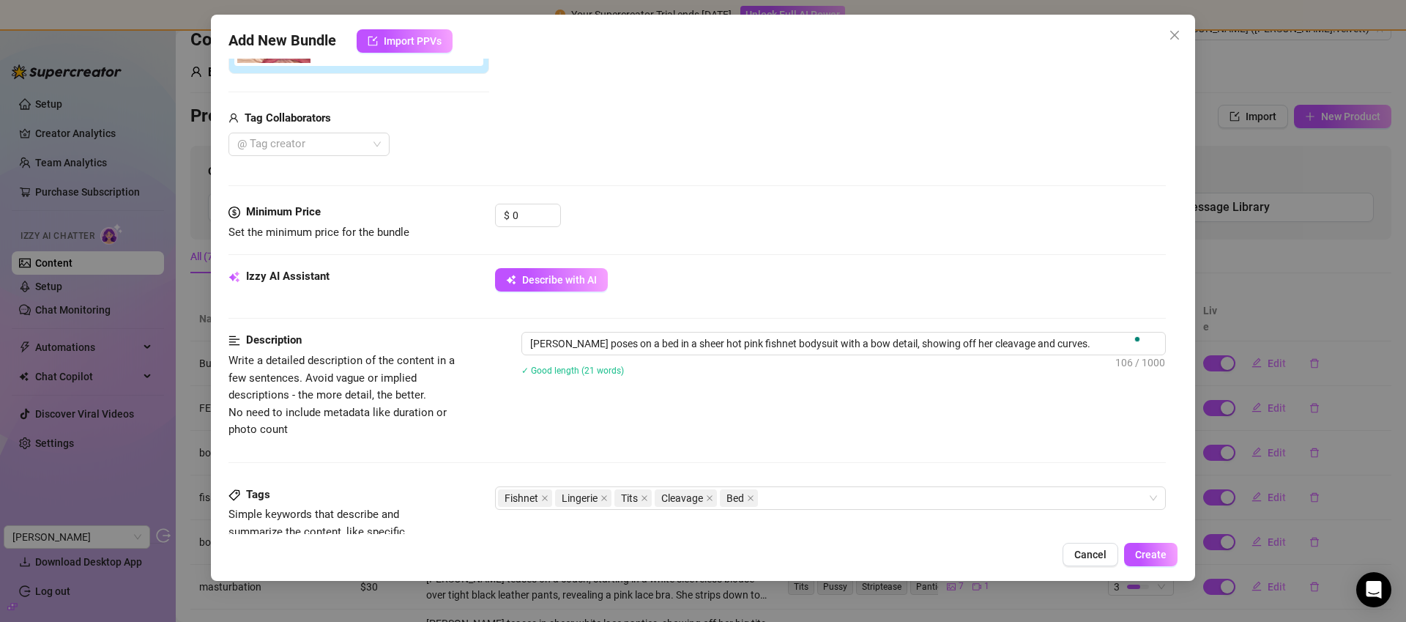
type textarea "Andrea poses on a bed in a sheer hot pink fishnet bodysuit with a bow detail, s…"
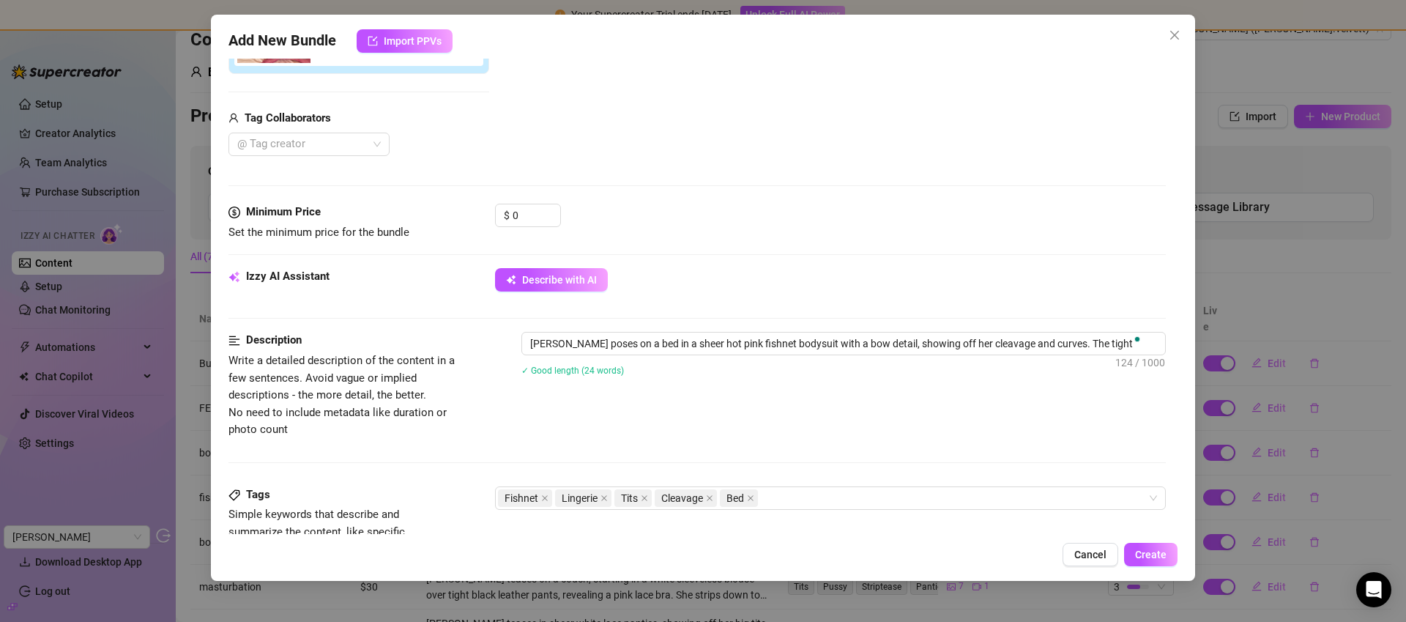
type textarea "Andrea poses on a bed in a sheer hot pink fishnet bodysuit with a bow detail, s…"
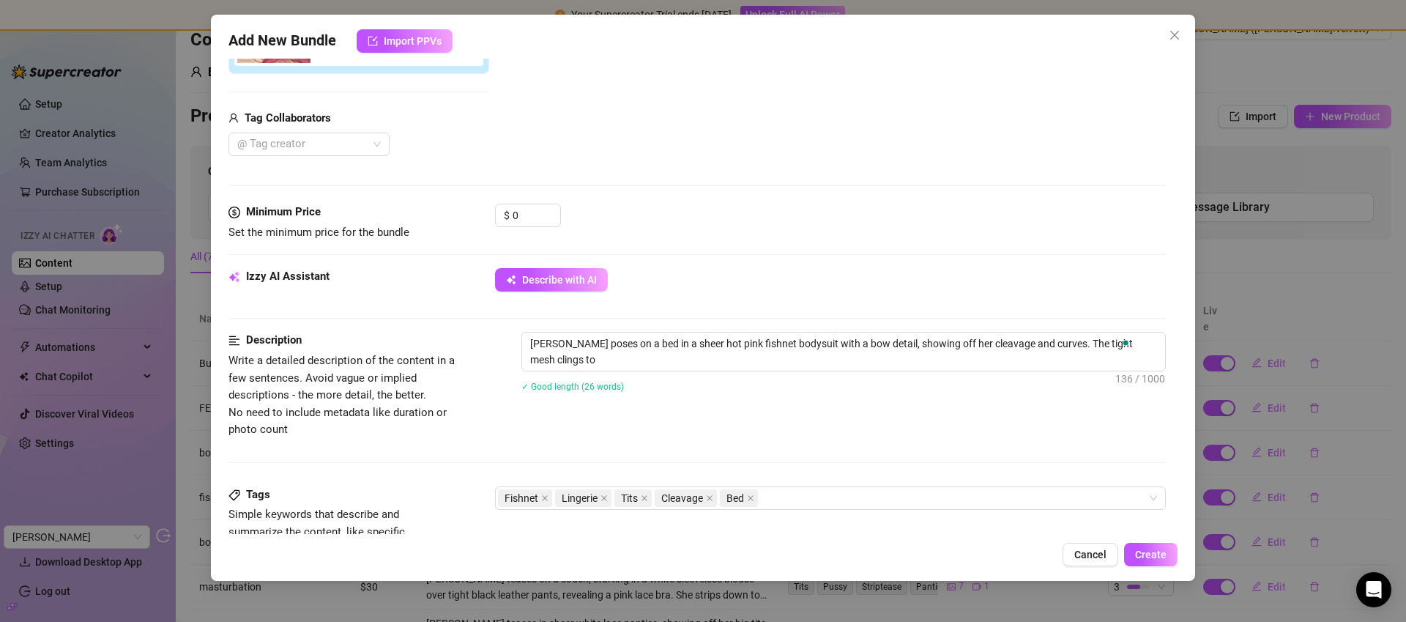
type textarea "Andrea poses on a bed in a sheer hot pink fishnet bodysuit with a bow detail, s…"
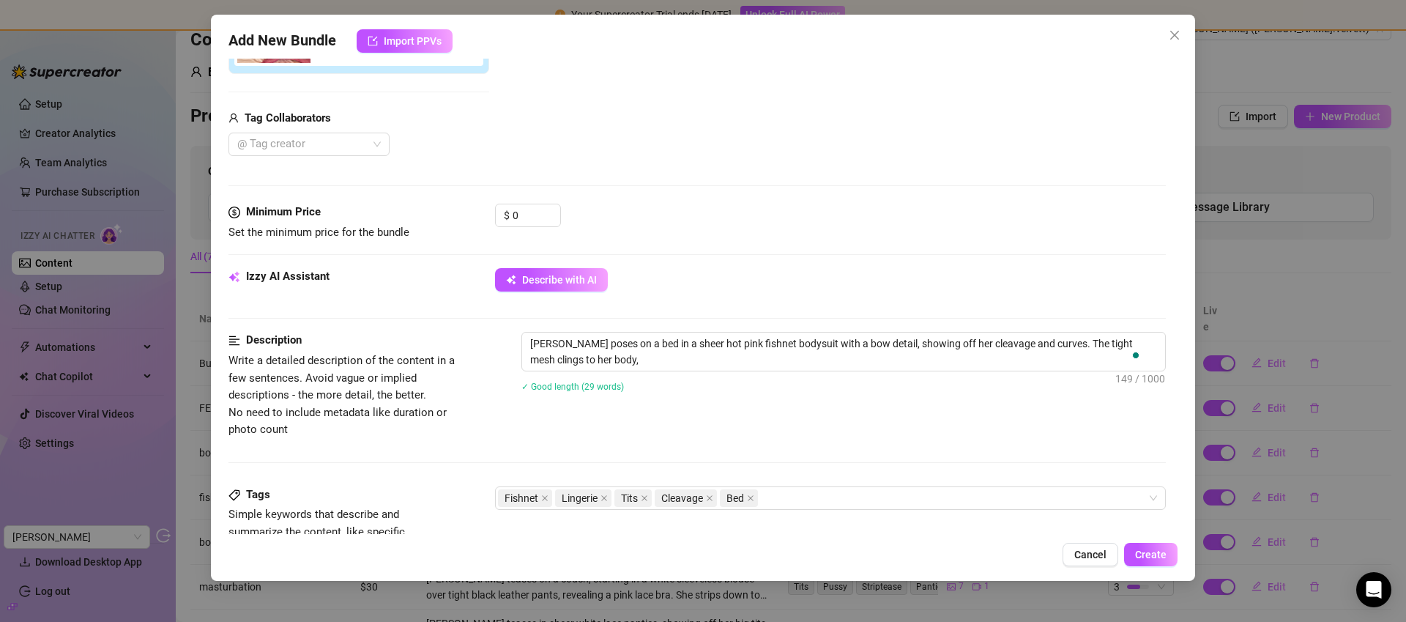
type textarea "Andrea poses on a bed in a sheer hot pink fishnet bodysuit with a bow detail, s…"
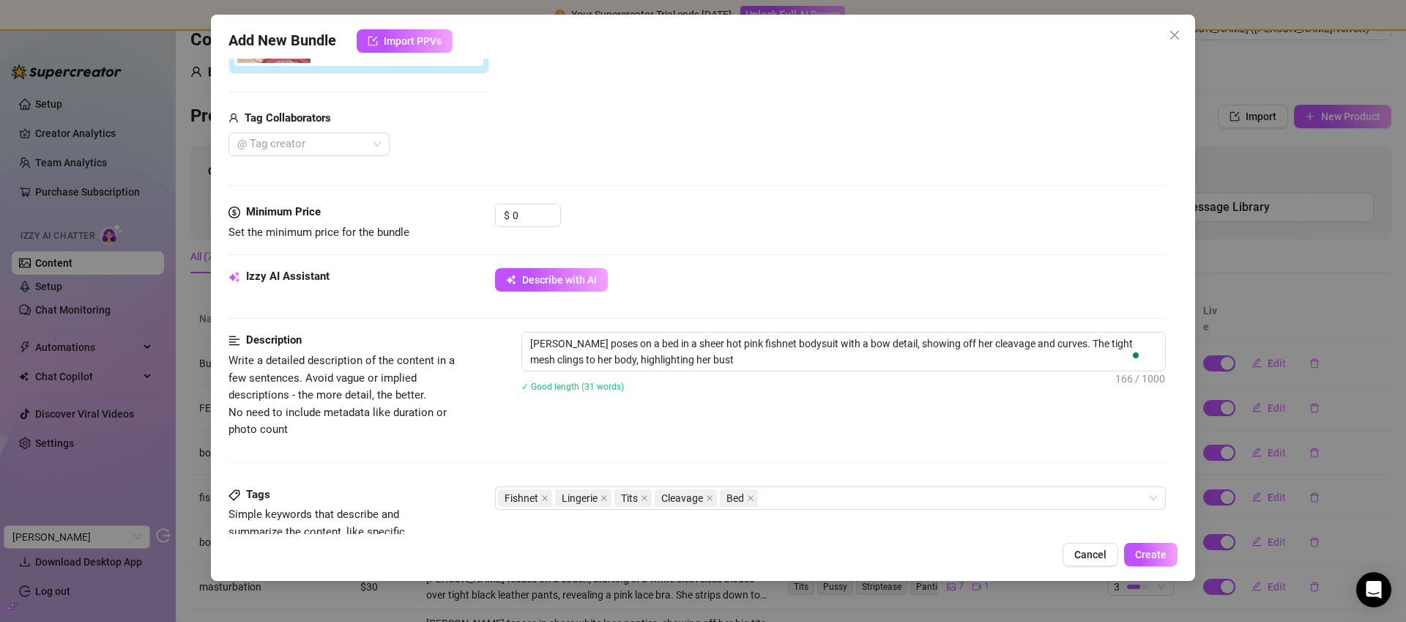
type textarea "Andrea poses on a bed in a sheer hot pink fishnet bodysuit with a bow detail, s…"
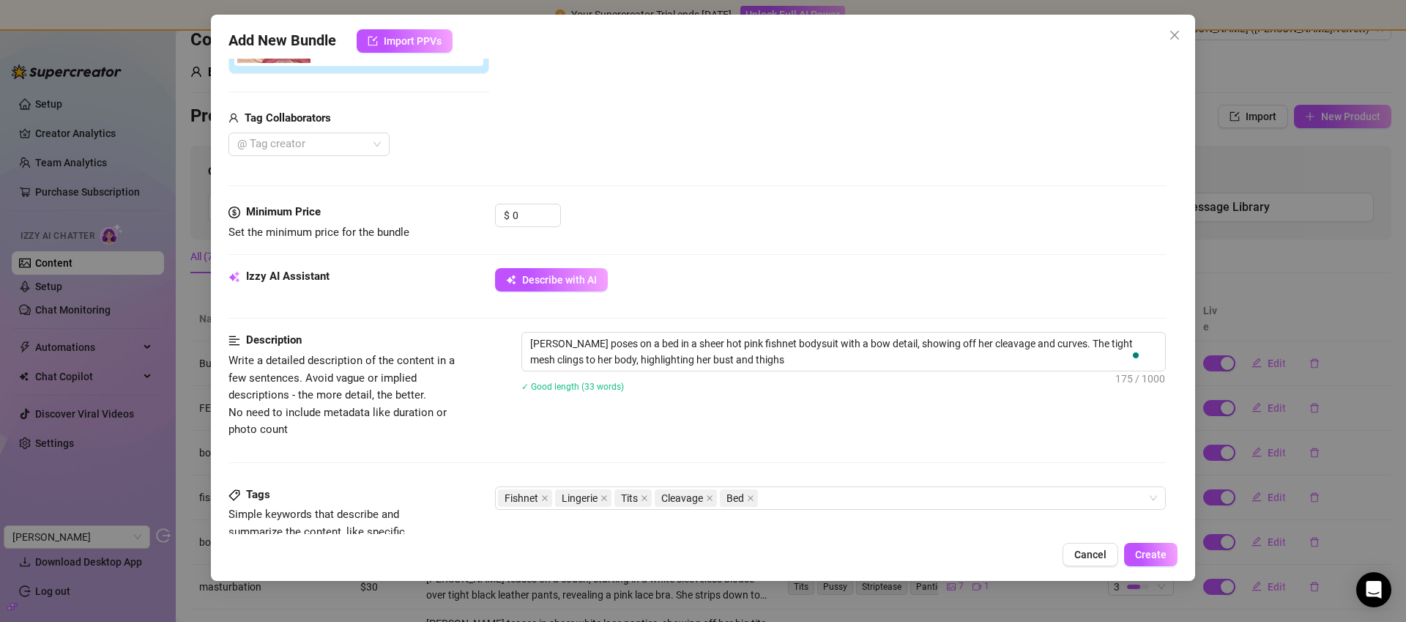
type textarea "Andrea poses on a bed in a sheer hot pink fishnet bodysuit with a bow detail, s…"
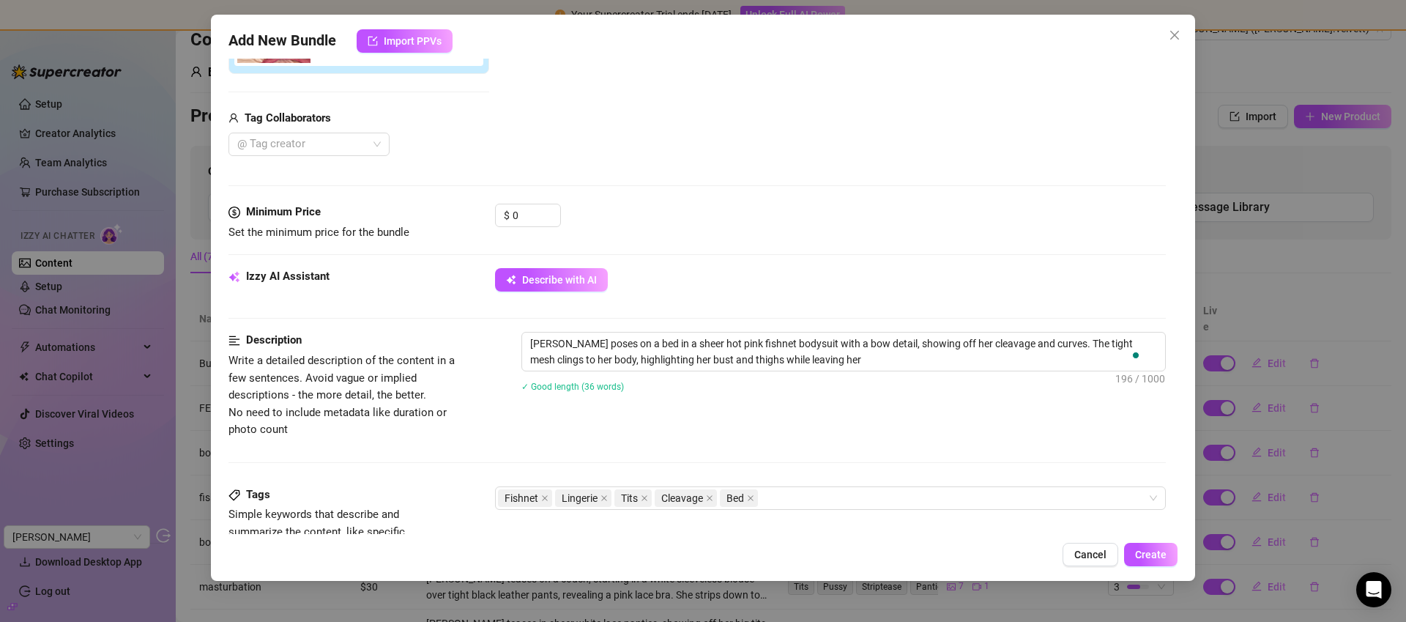
type textarea "Andrea poses on a bed in a sheer hot pink fishnet bodysuit with a bow detail, s…"
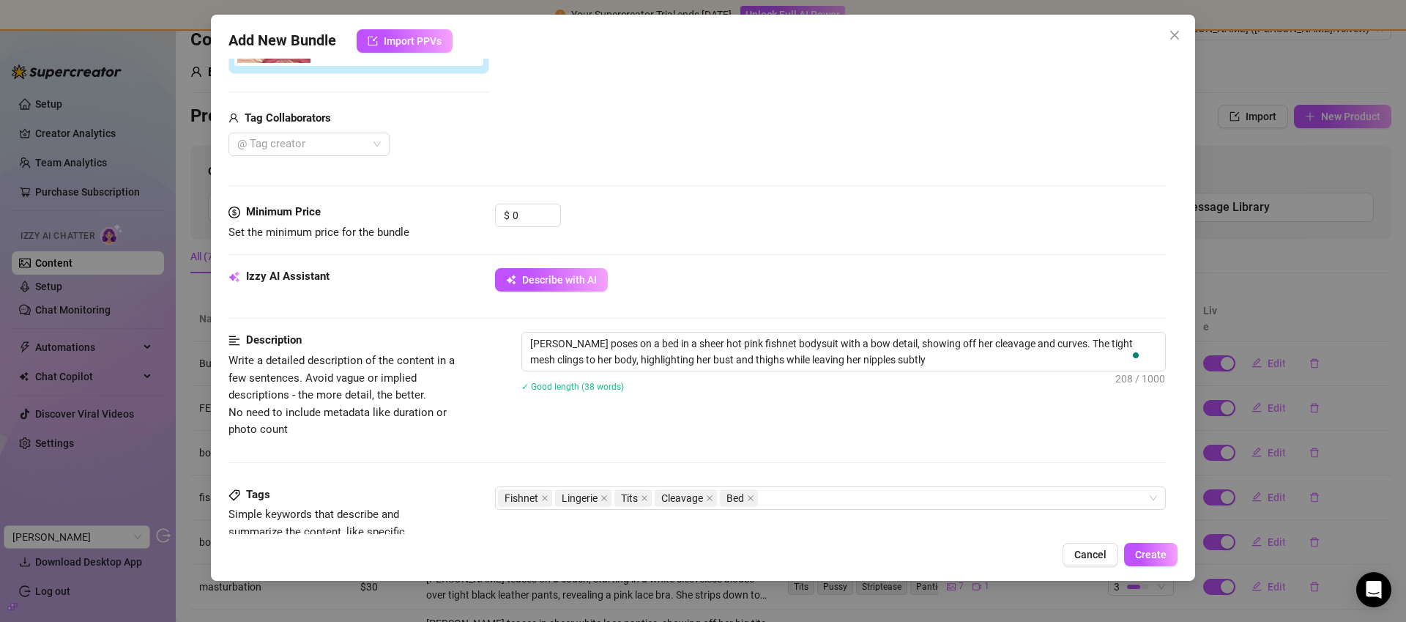
type textarea "Andrea poses on a bed in a sheer hot pink fishnet bodysuit with a bow detail, s…"
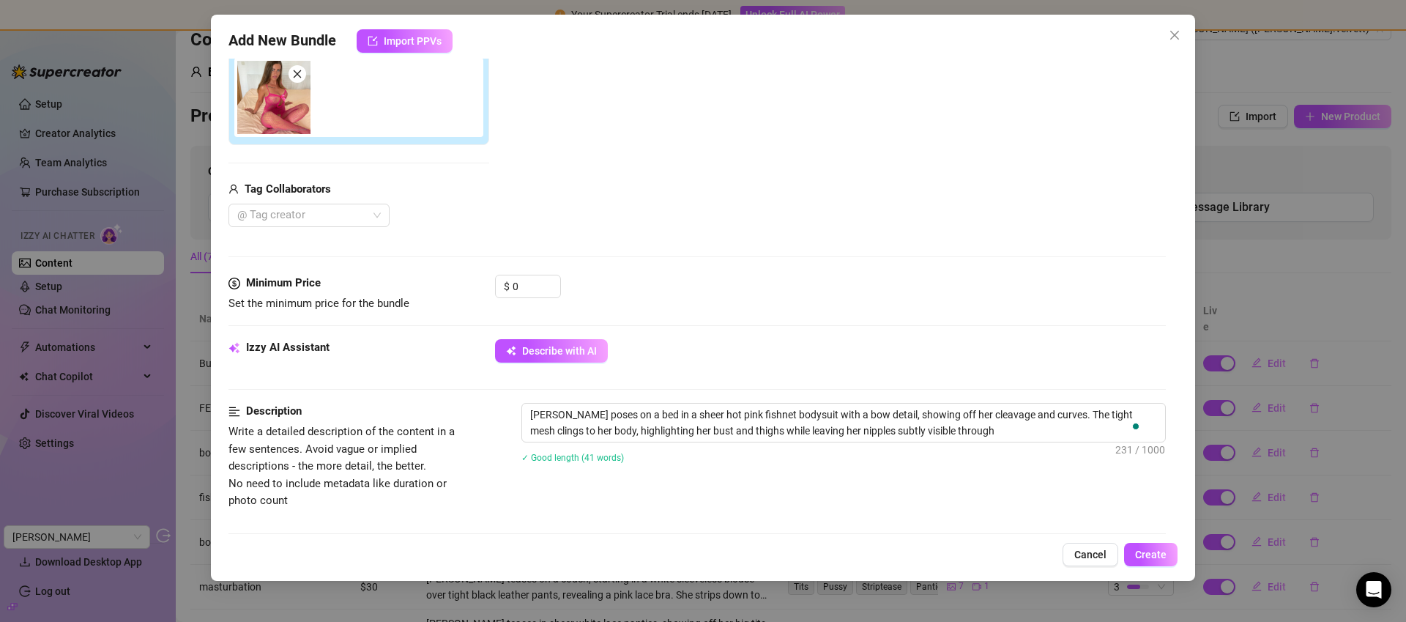
type textarea "Andrea poses on a bed in a sheer hot pink fishnet bodysuit with a bow detail, s…"
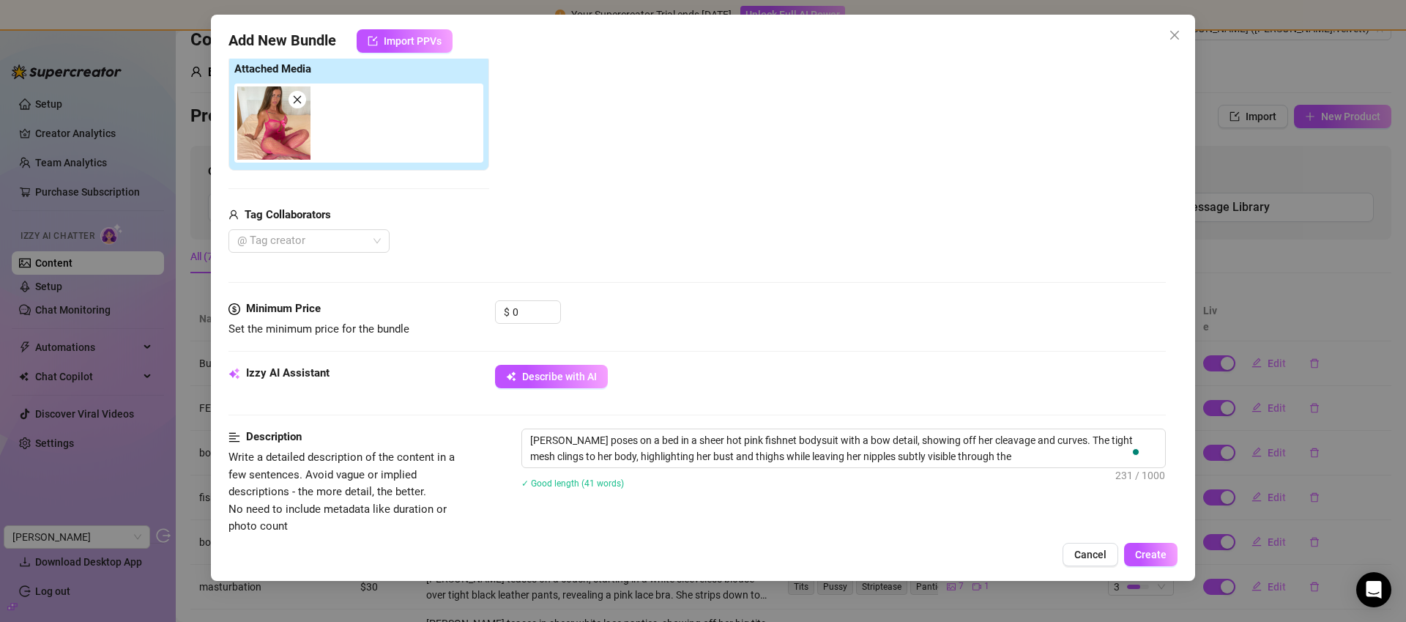
type textarea "Andrea poses on a bed in a sheer hot pink fishnet bodysuit with a bow detail, s…"
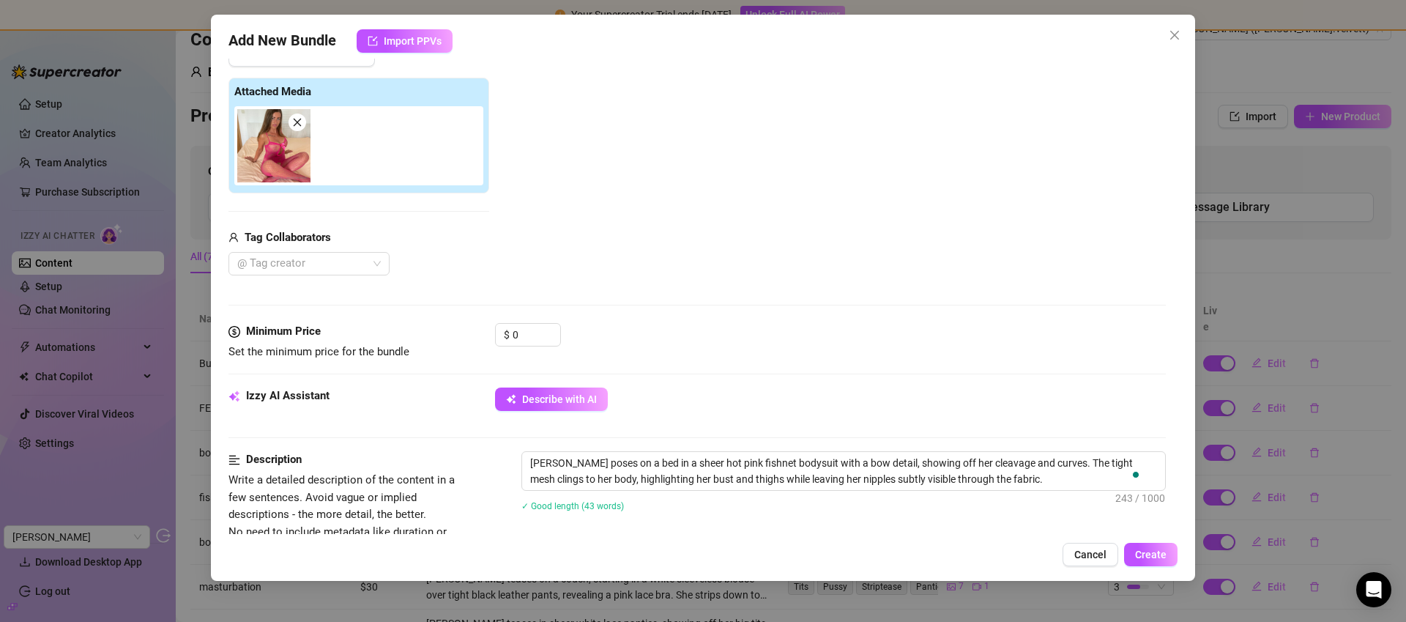
scroll to position [174, 0]
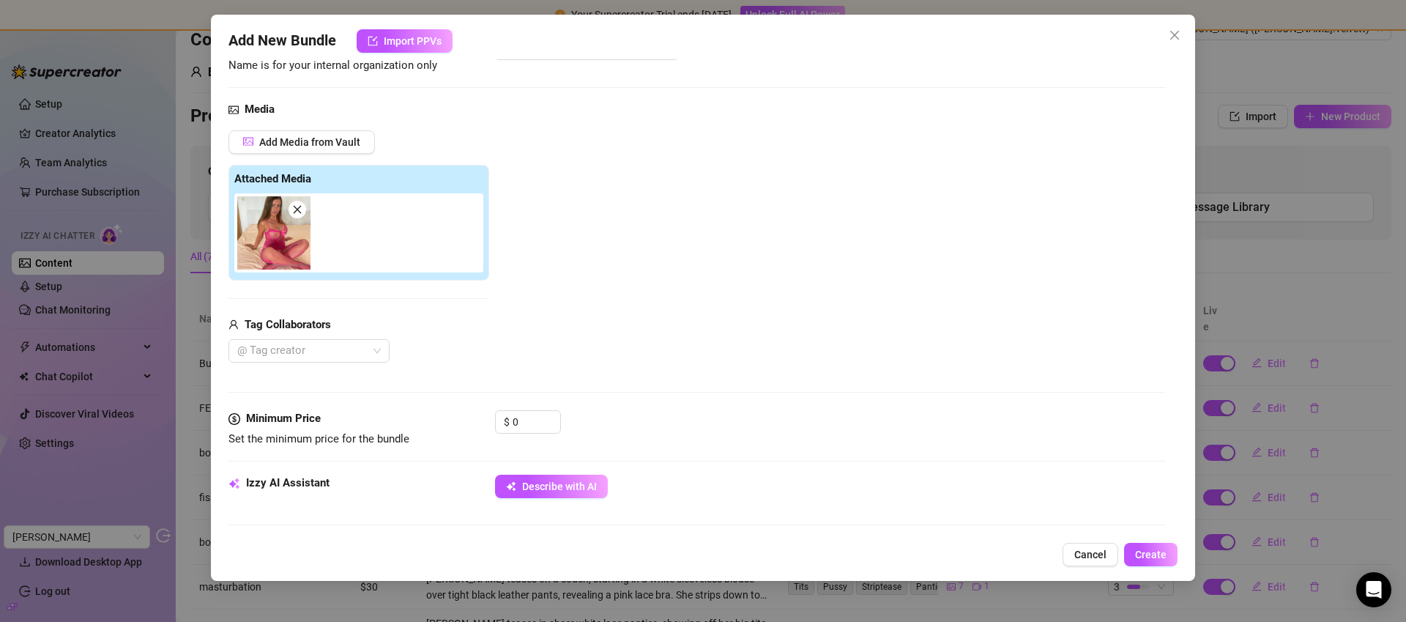
click at [298, 210] on icon "close" at bounding box center [298, 210] width 8 height 8
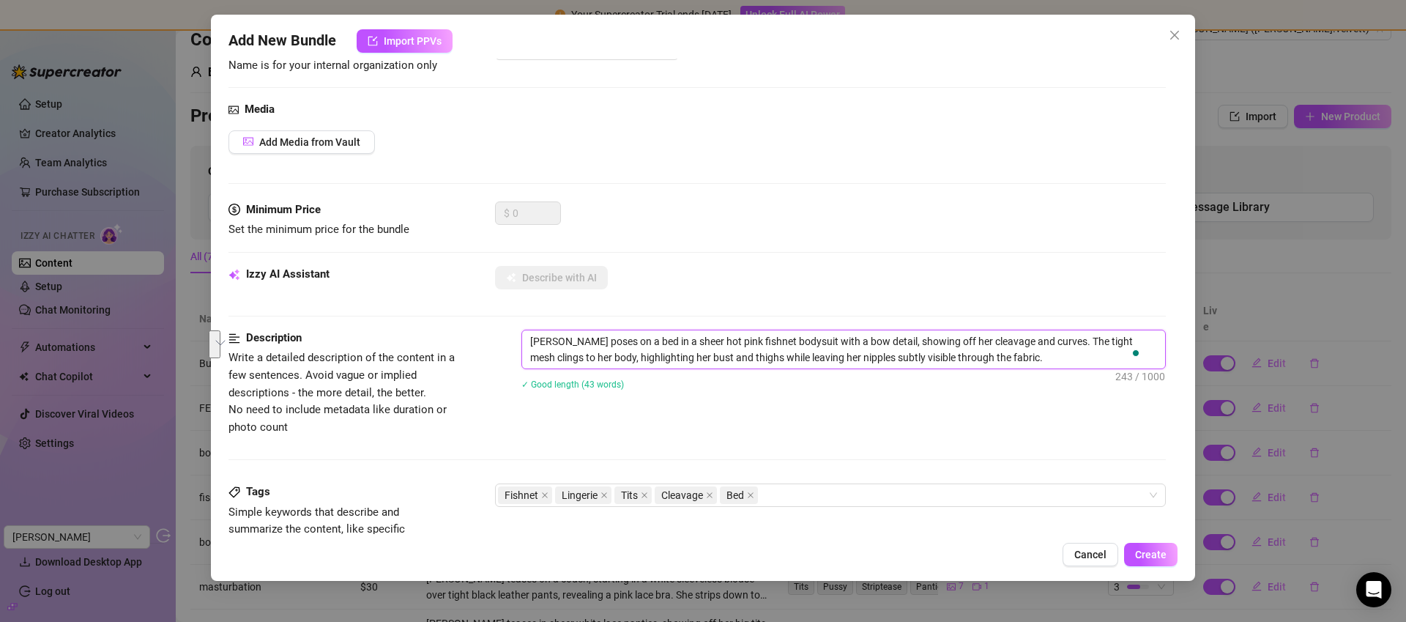
drag, startPoint x: 1059, startPoint y: 360, endPoint x: 543, endPoint y: 319, distance: 517.2
click at [543, 319] on form "Account Andy (@andy.velvett) Name Name is for your internal organization only B…" at bounding box center [698, 476] width 938 height 1042
type textarea "Describe the content (media) in a few sentences"
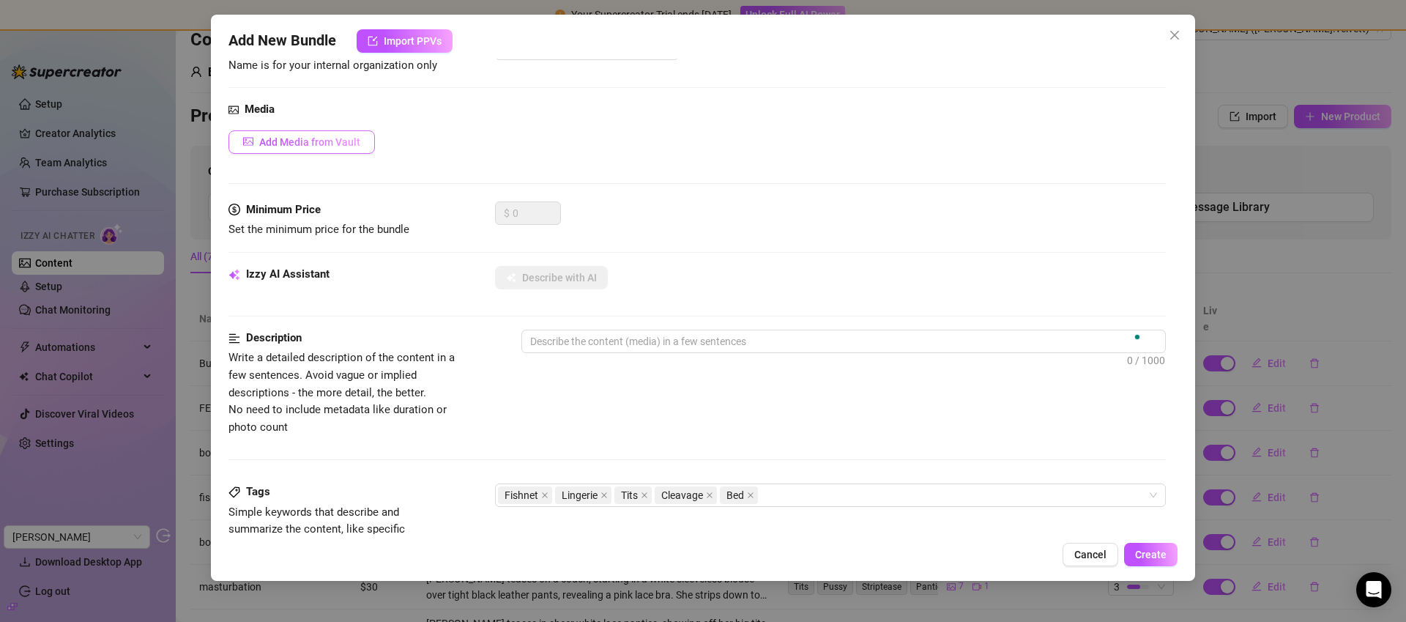
click at [352, 152] on button "Add Media from Vault" at bounding box center [302, 141] width 146 height 23
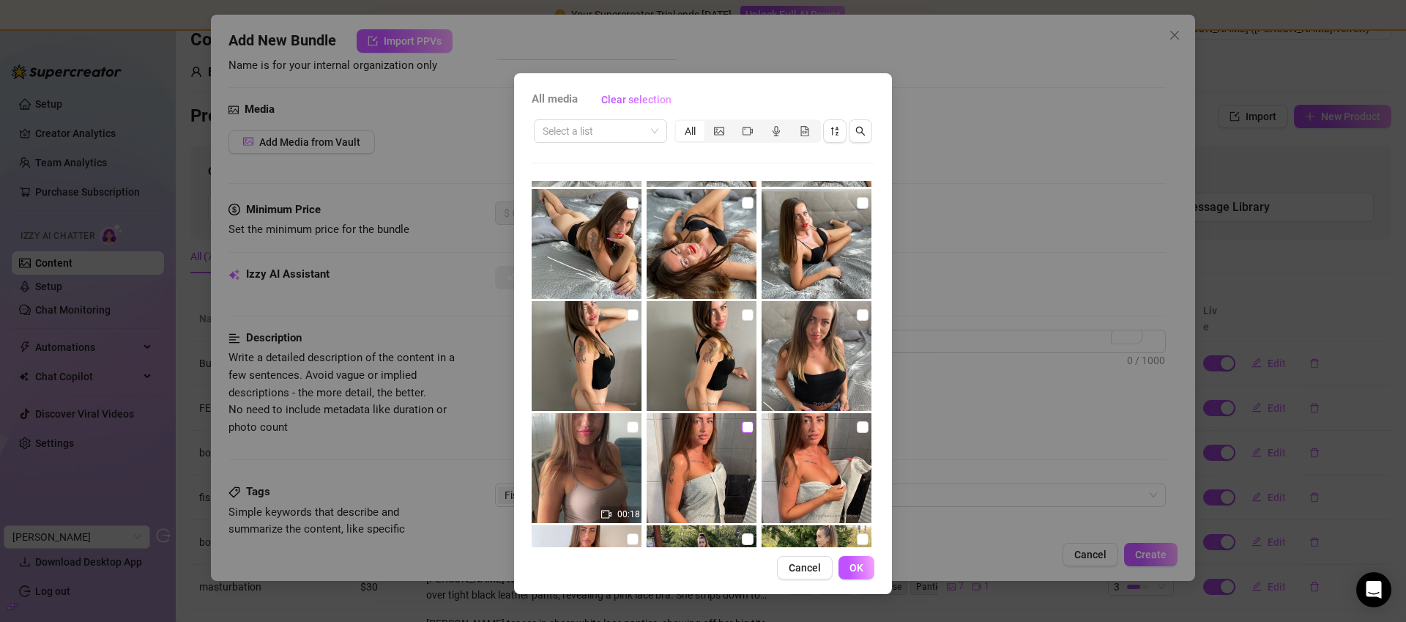
click at [747, 428] on input "checkbox" at bounding box center [748, 427] width 12 height 12
checkbox input "true"
click at [867, 566] on button "OK" at bounding box center [857, 567] width 36 height 23
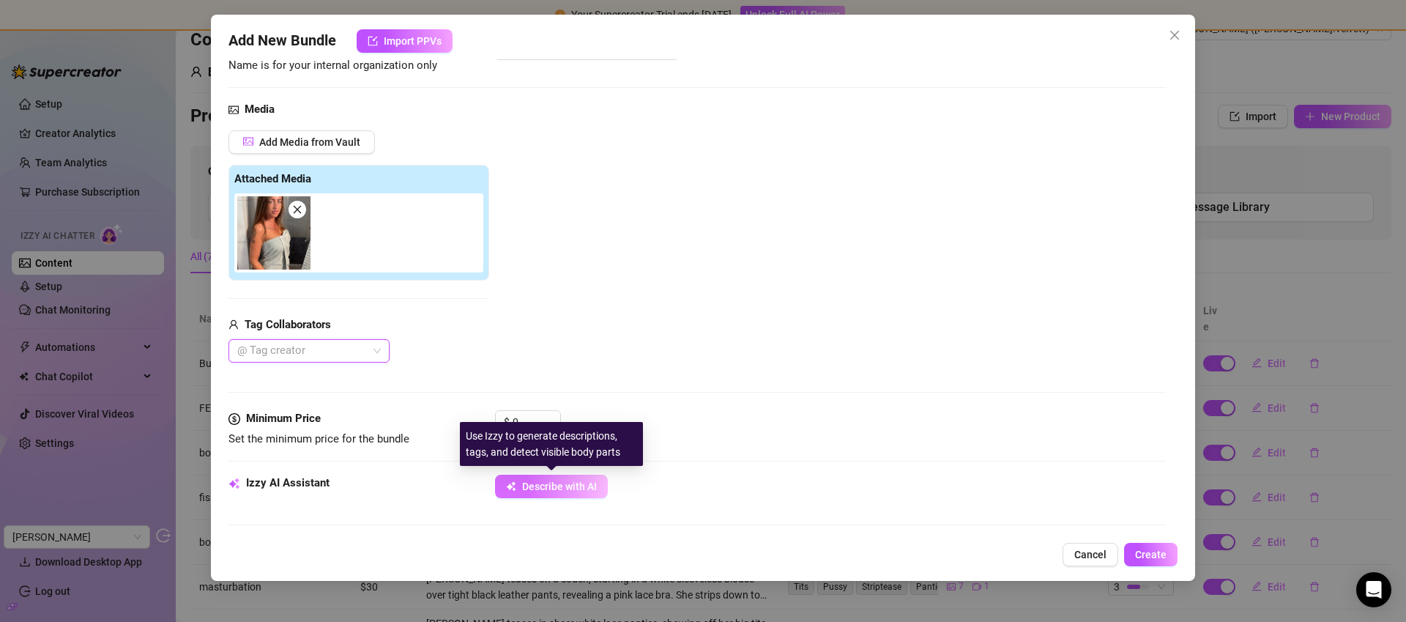
click at [541, 483] on span "Describe with AI" at bounding box center [559, 486] width 75 height 12
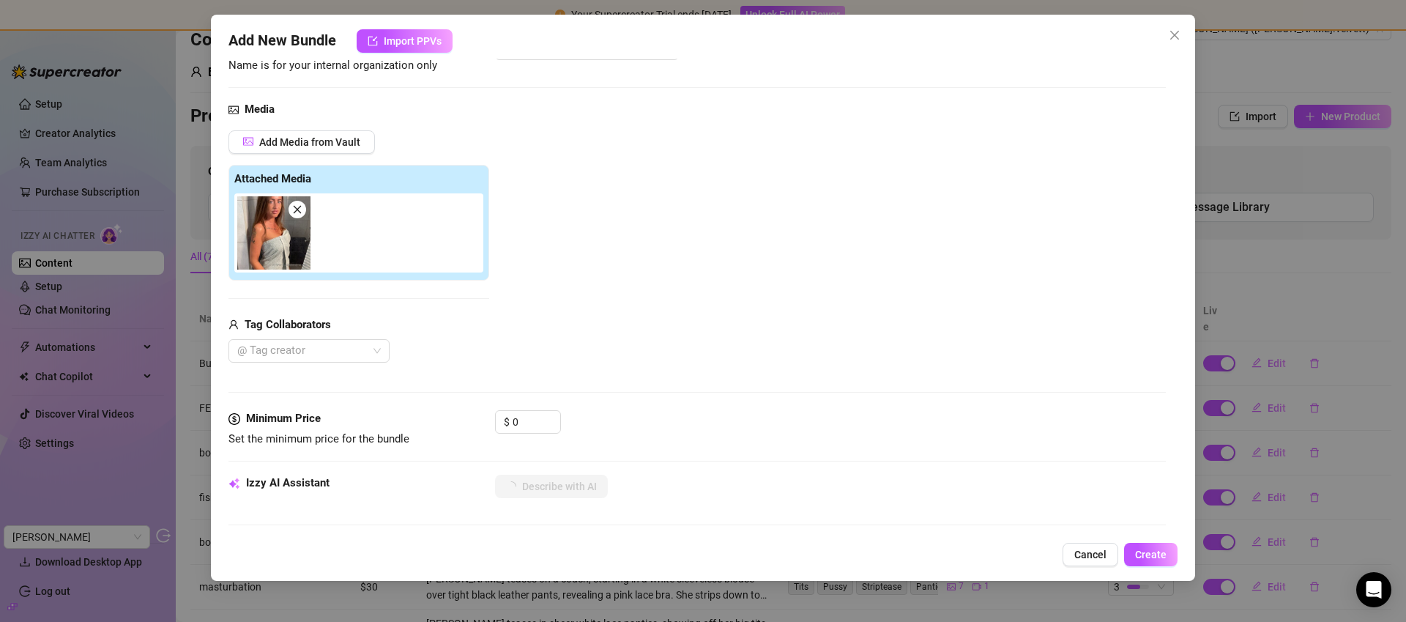
type textarea "Andrea"
type textarea "Andrea stands"
type textarea "Andrea stands in"
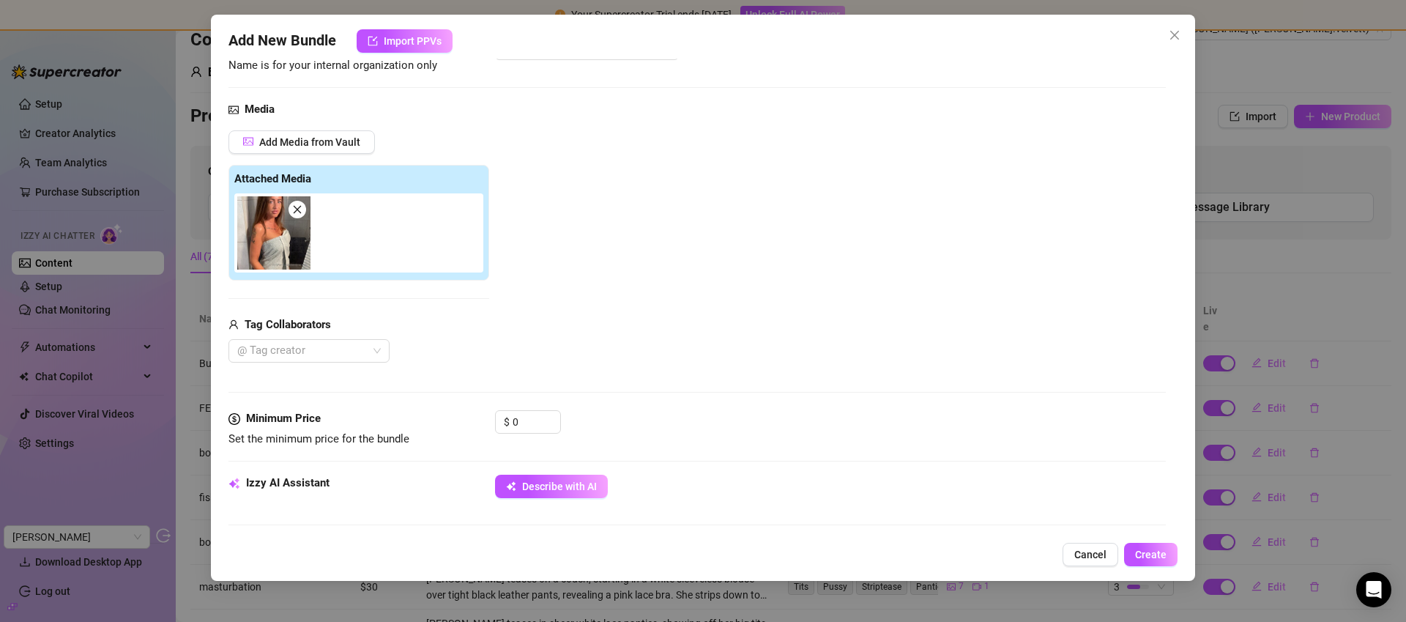
type textarea "Andrea stands in"
type textarea "Andrea stands in a"
type textarea "Andrea stands in a bathroom"
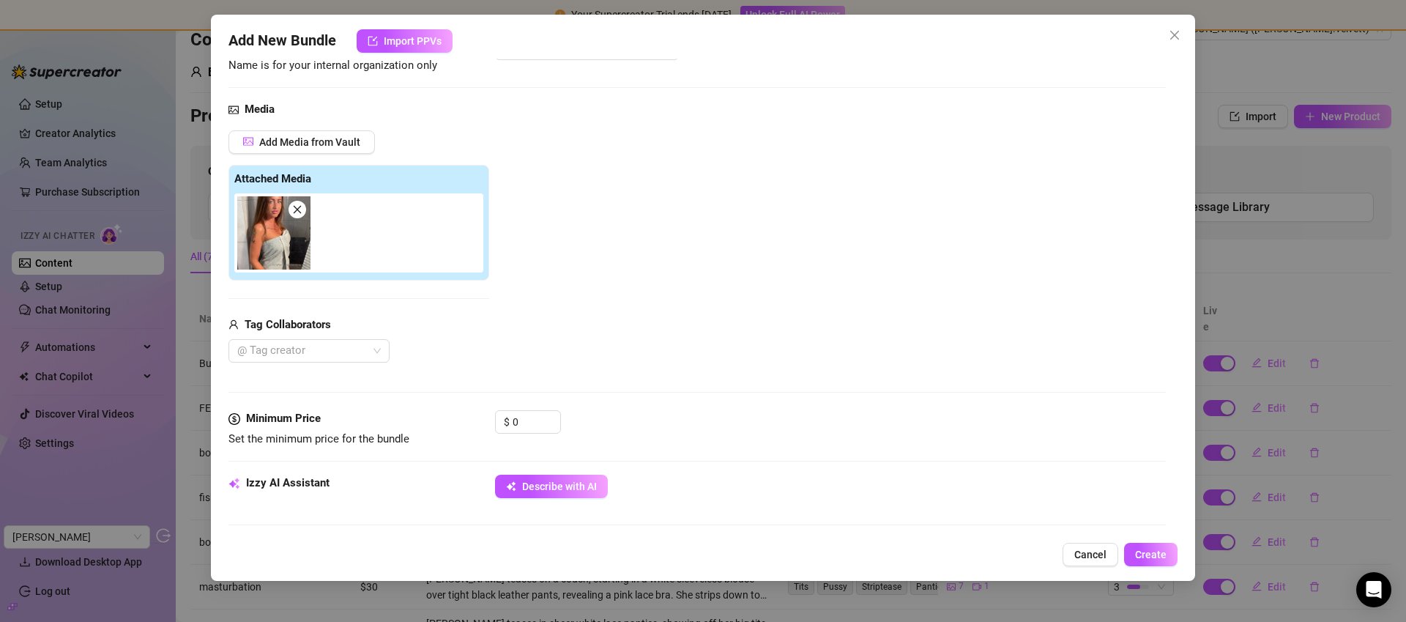
type textarea "Andrea stands in a bathroom wrapped"
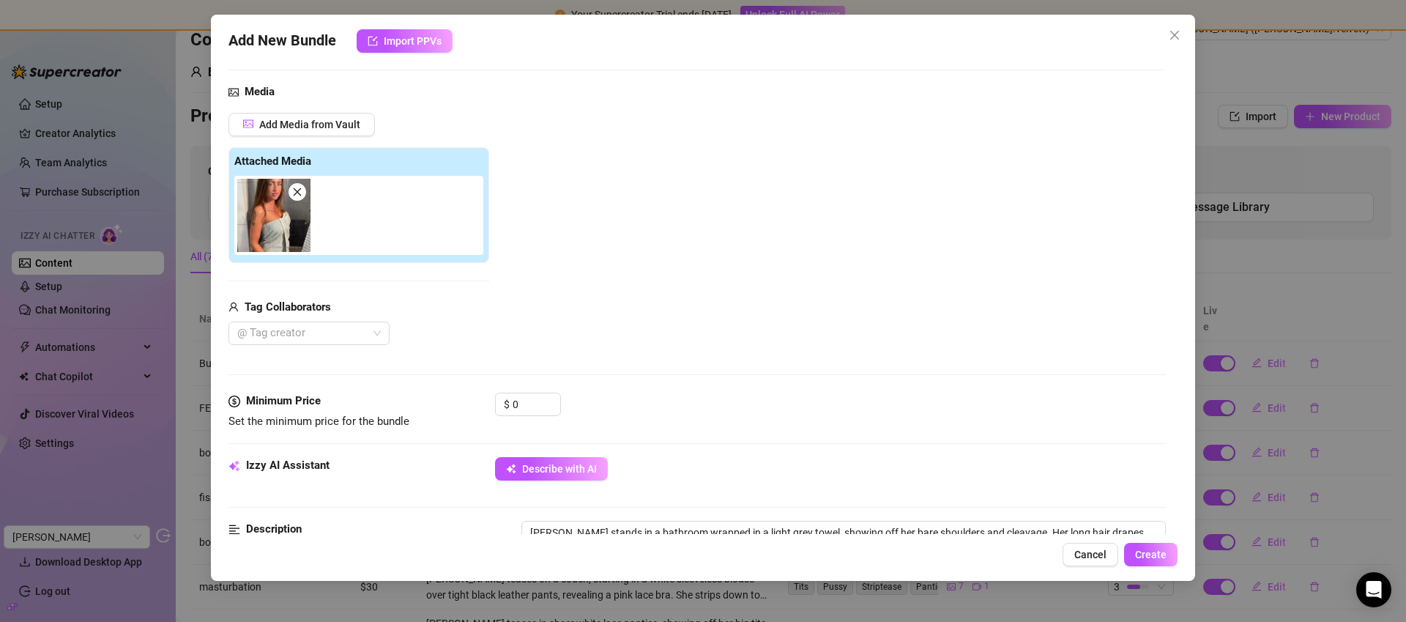
click at [1175, 37] on icon "close" at bounding box center [1175, 35] width 12 height 12
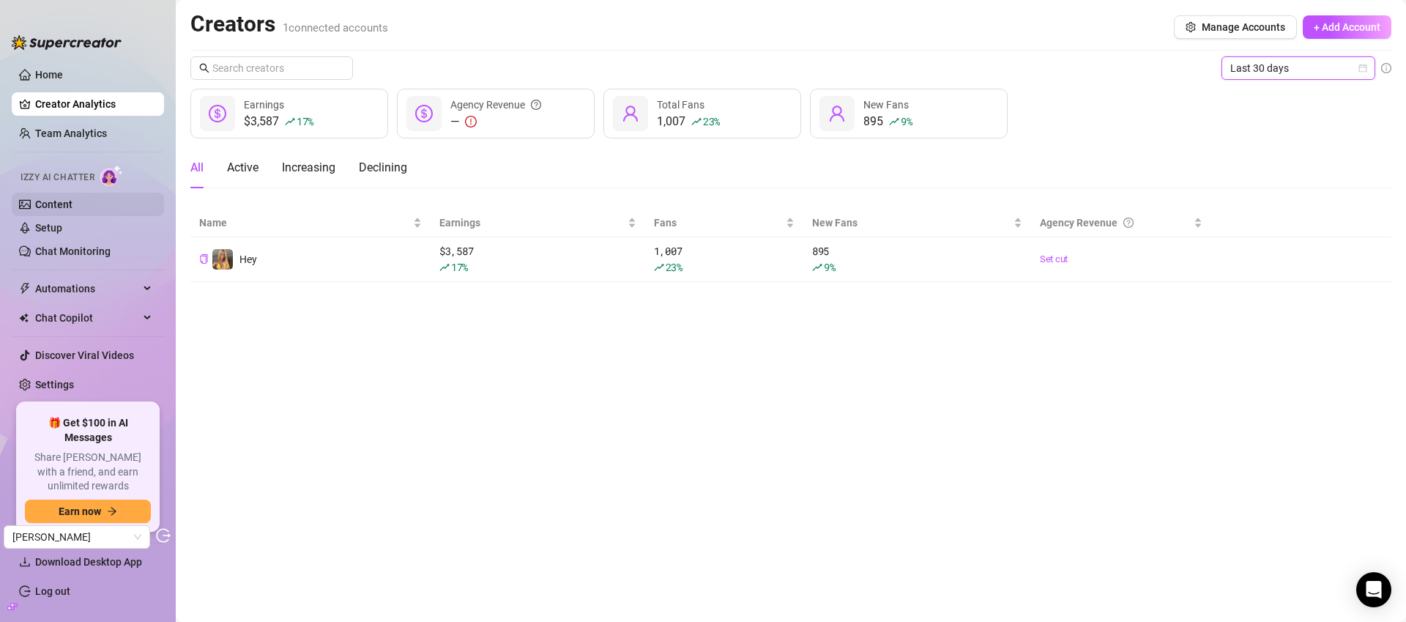
click at [73, 208] on link "Content" at bounding box center [53, 204] width 37 height 12
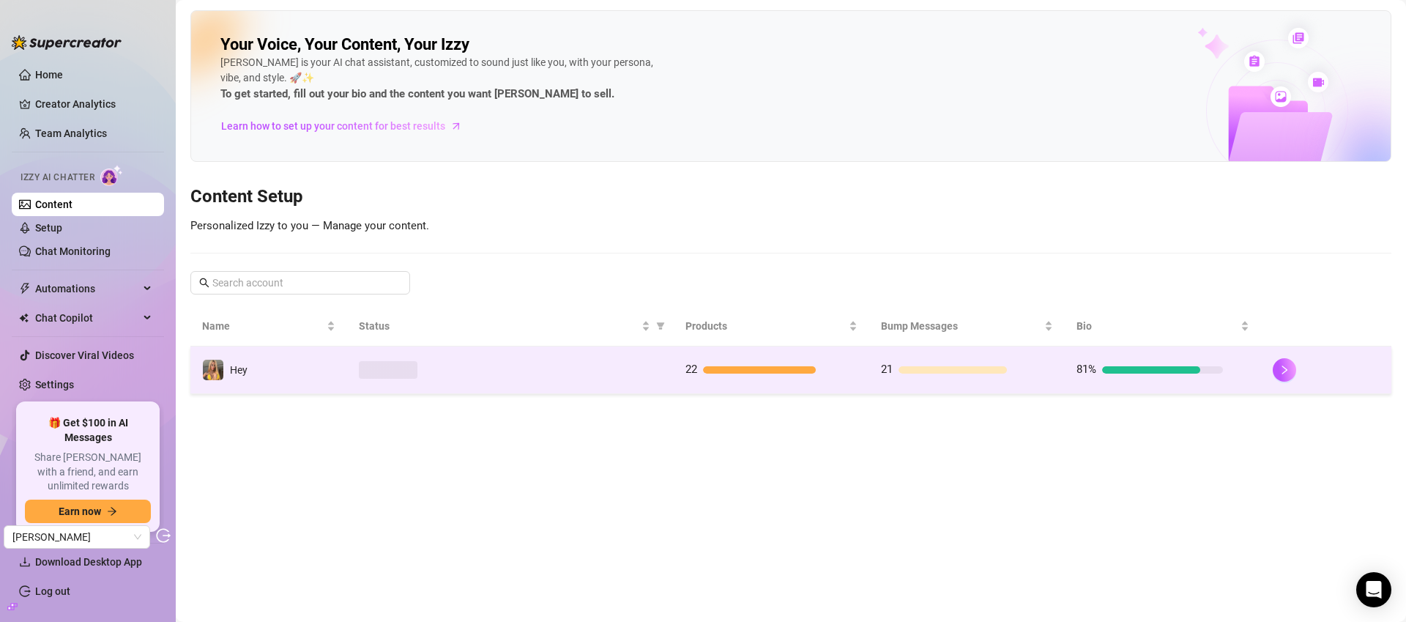
click at [549, 374] on div at bounding box center [510, 370] width 303 height 18
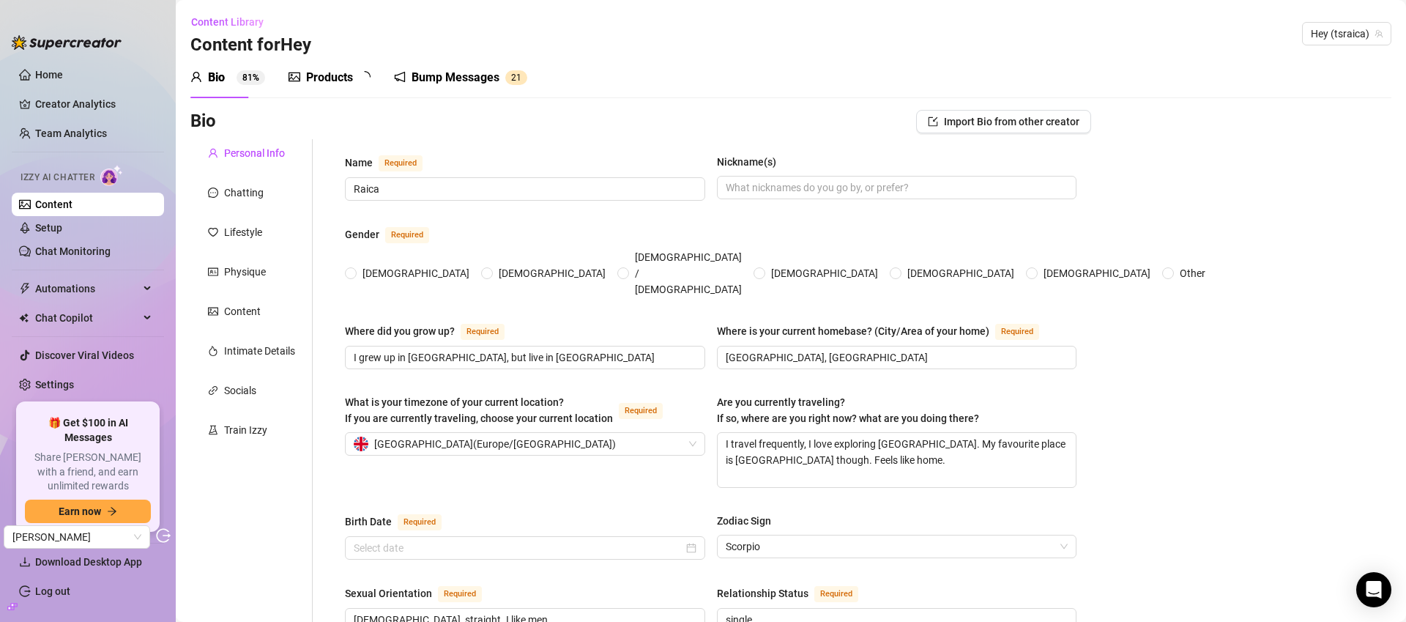
radio input "true"
type input "[DATE]"
click at [310, 76] on div "Products" at bounding box center [329, 78] width 47 height 18
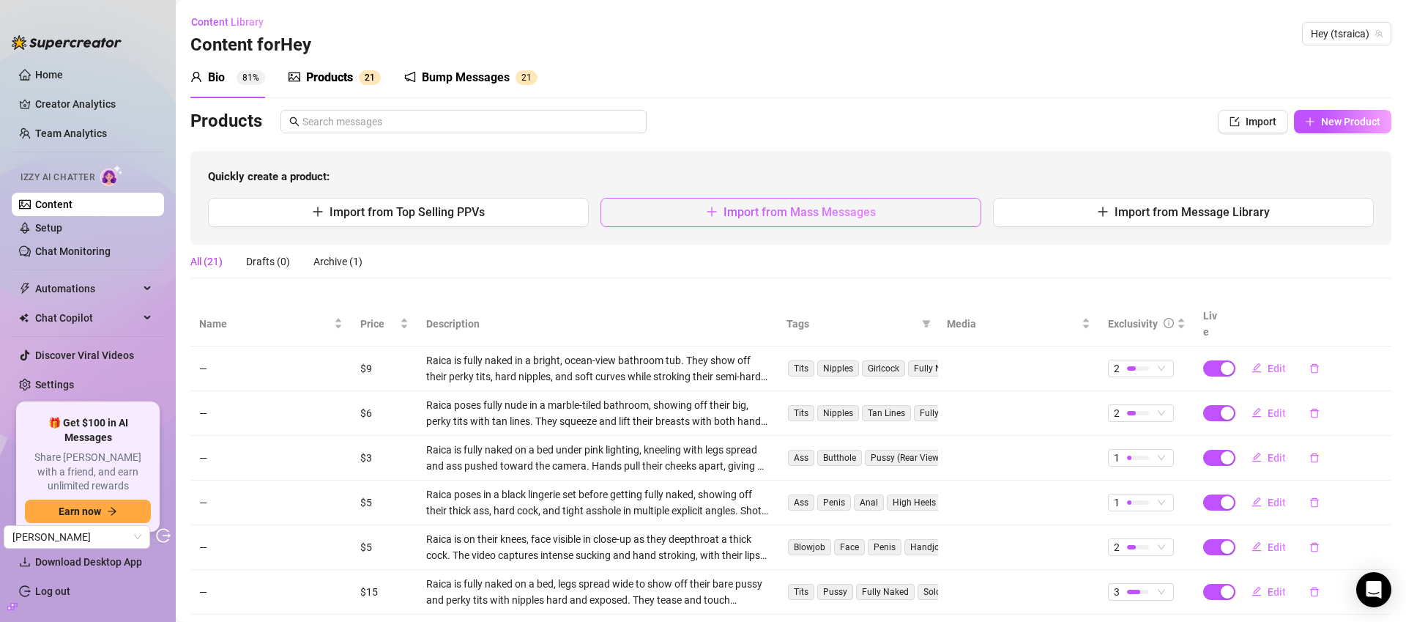
drag, startPoint x: 337, startPoint y: 77, endPoint x: 781, endPoint y: 207, distance: 462.4
click at [336, 77] on div "Products" at bounding box center [329, 78] width 47 height 18
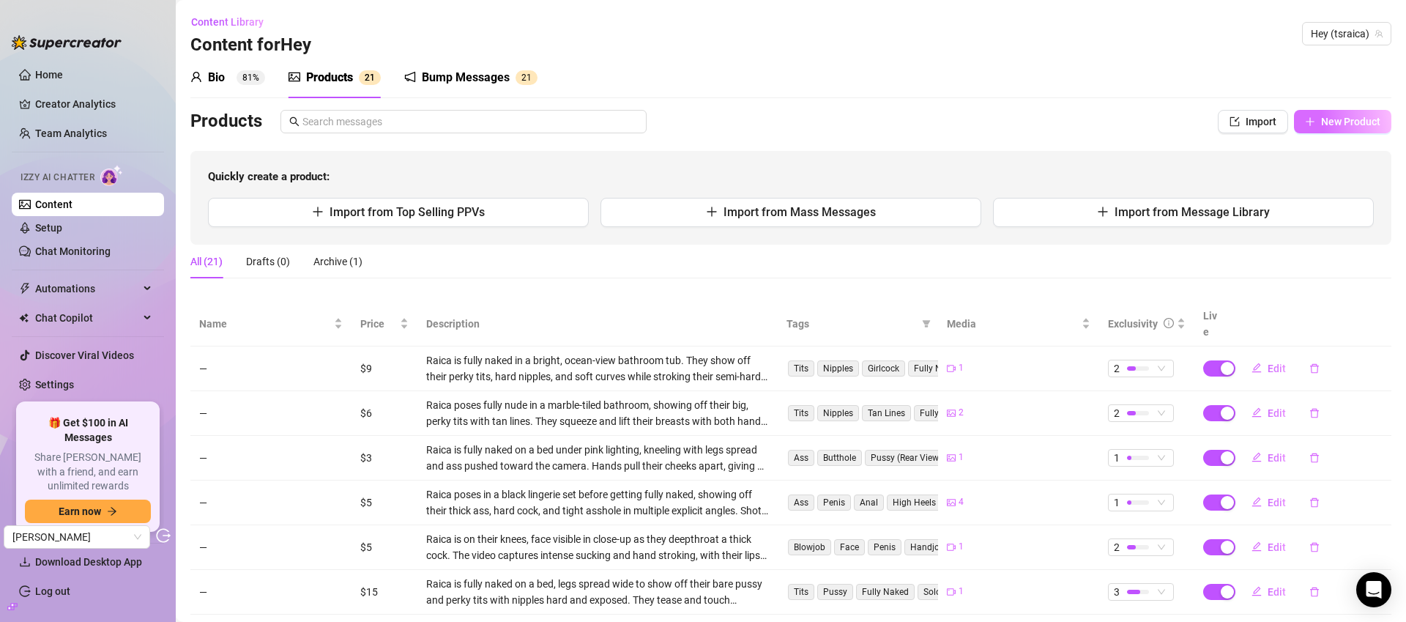
click at [1340, 123] on span "New Product" at bounding box center [1350, 122] width 59 height 12
type textarea "Type your message here..."
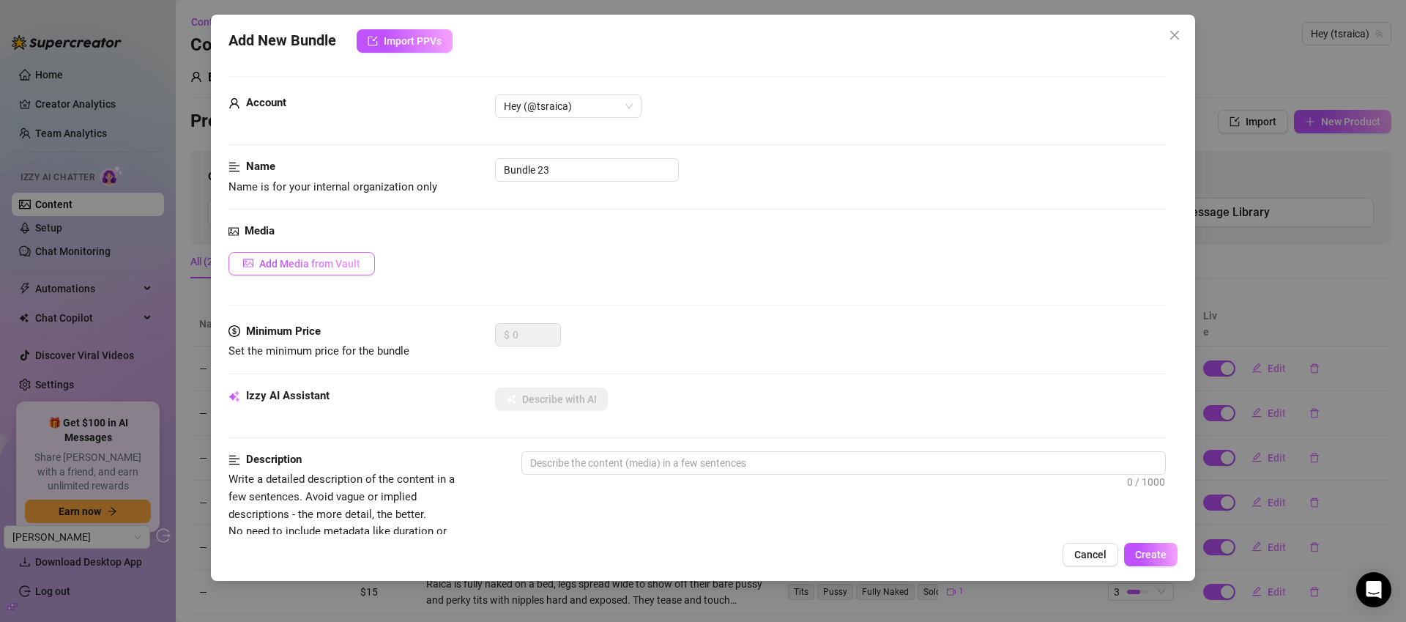
click at [298, 258] on span "Add Media from Vault" at bounding box center [309, 264] width 101 height 12
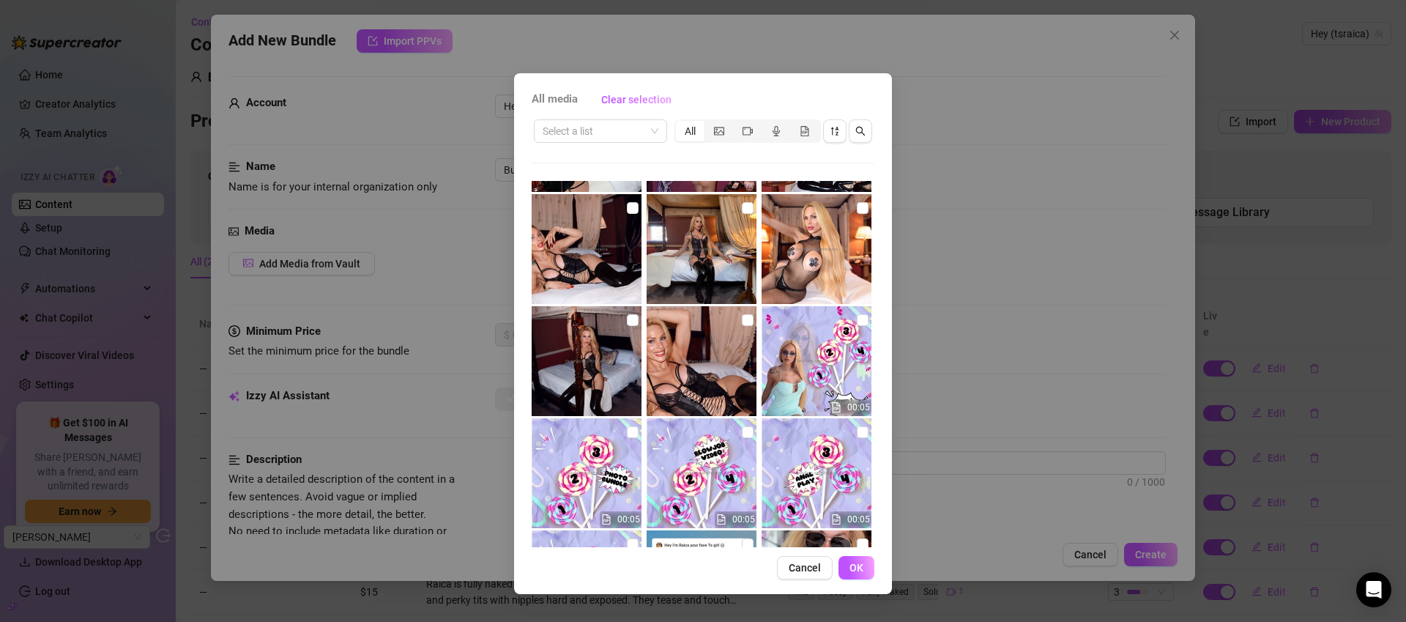
scroll to position [1449, 0]
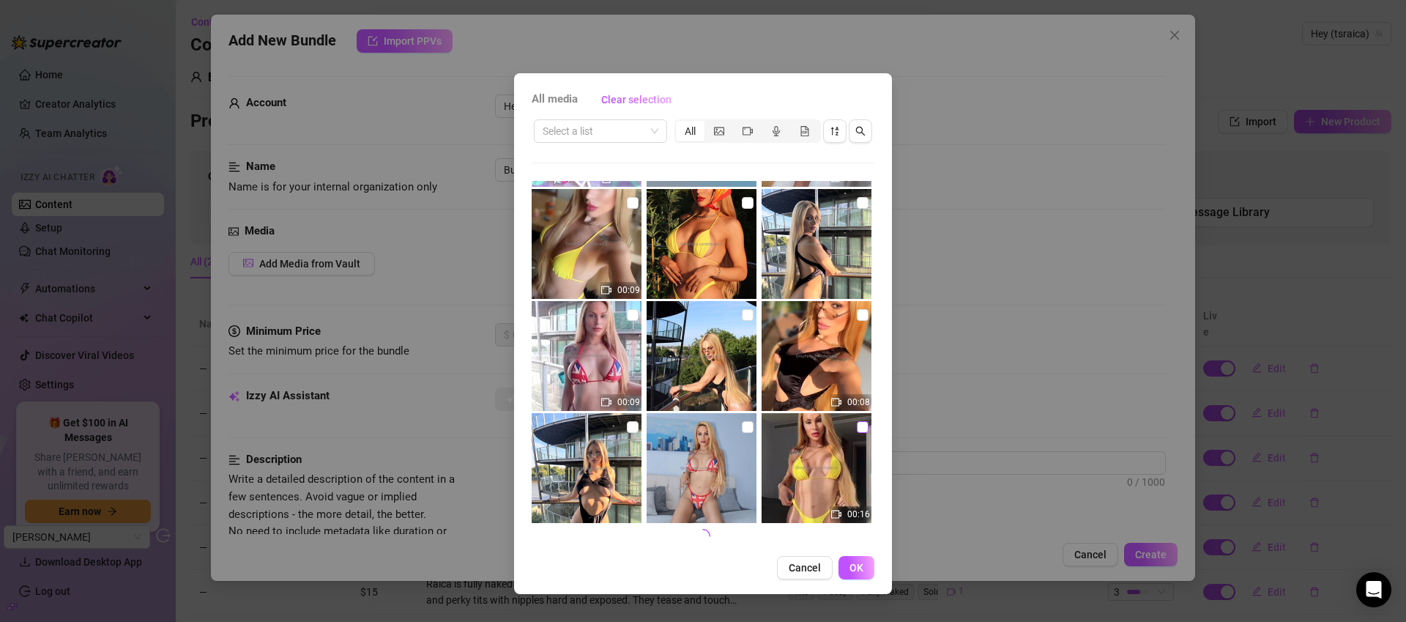
click at [857, 426] on input "checkbox" at bounding box center [863, 427] width 12 height 12
checkbox input "true"
click at [857, 565] on span "OK" at bounding box center [857, 568] width 14 height 12
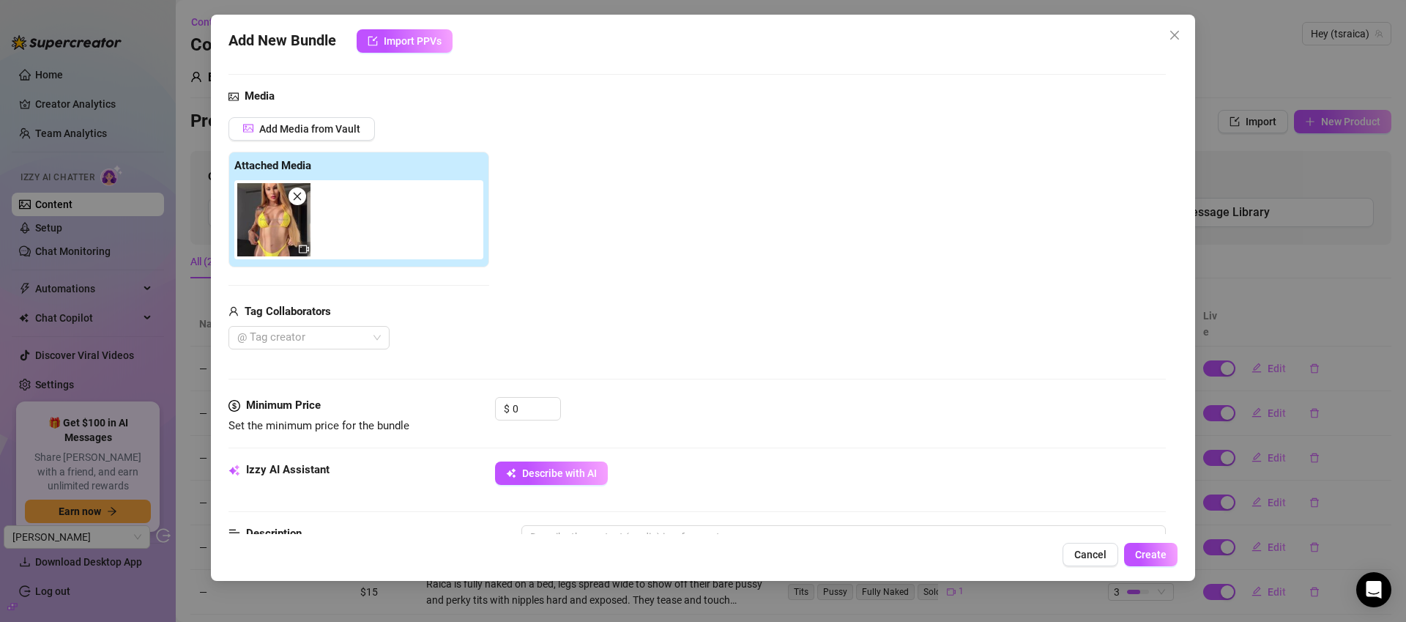
scroll to position [152, 0]
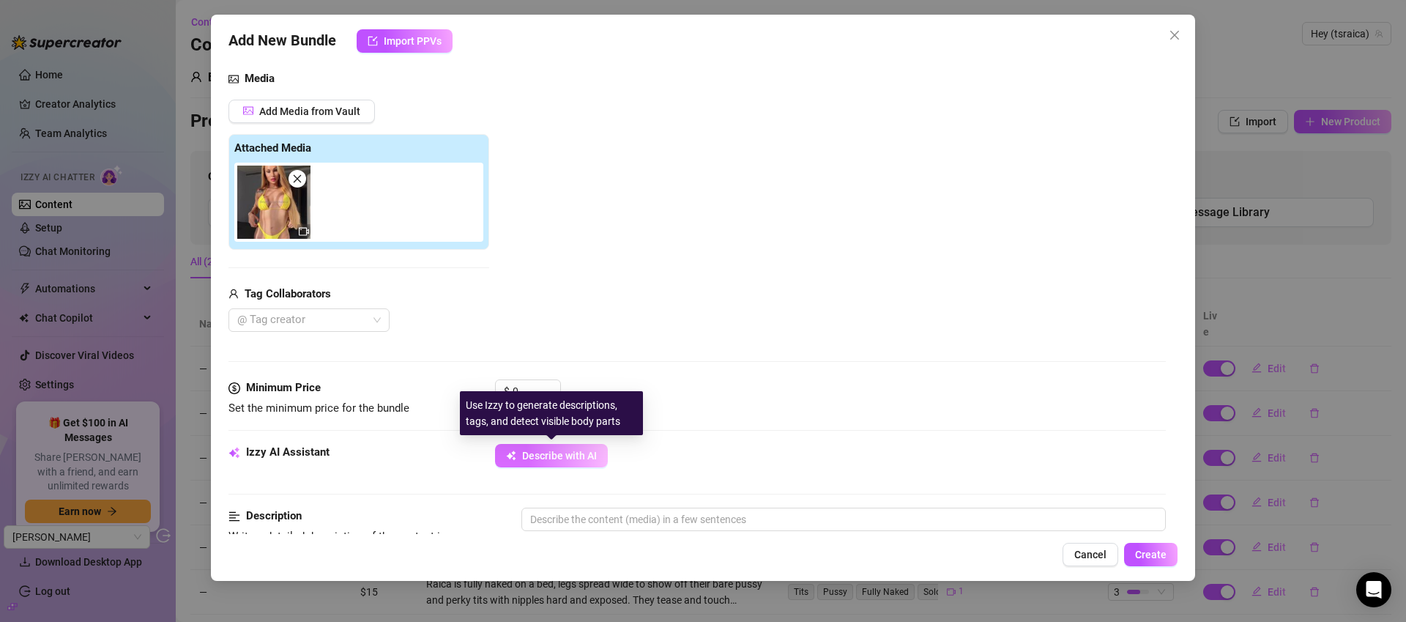
click at [546, 455] on span "Describe with AI" at bounding box center [559, 456] width 75 height 12
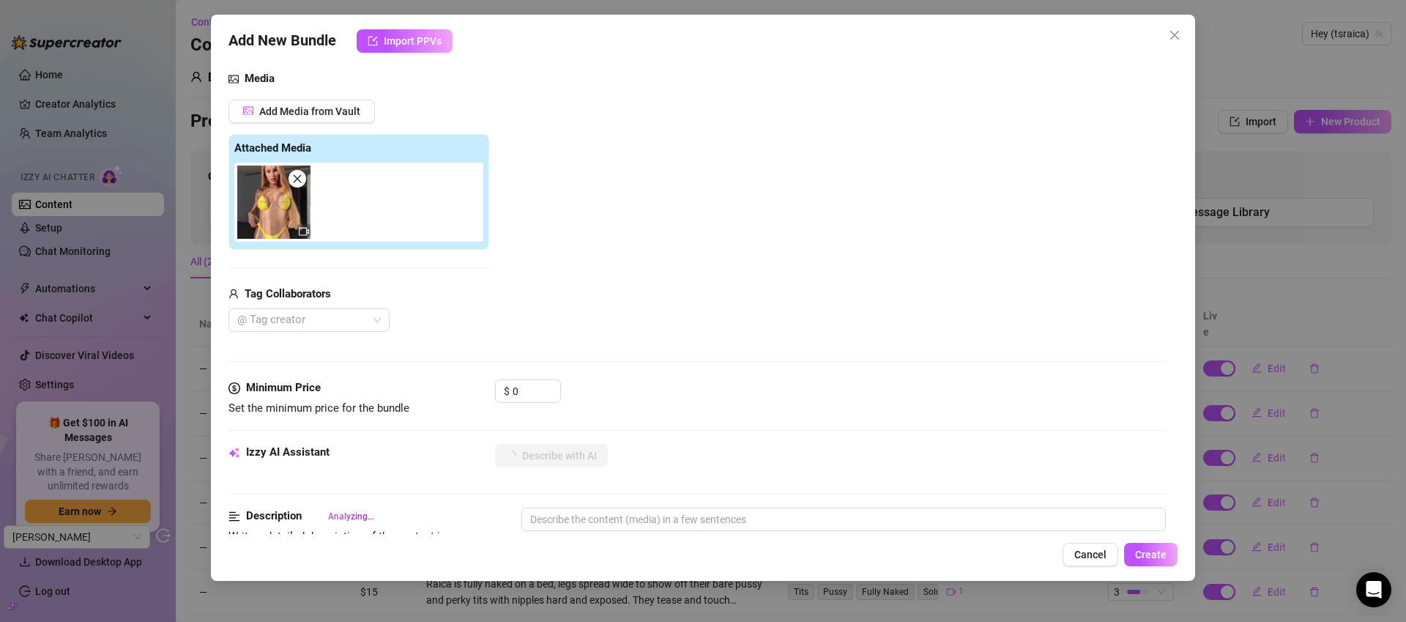
type textarea "Raica"
type textarea "Raica shows"
type textarea "Raica shows off"
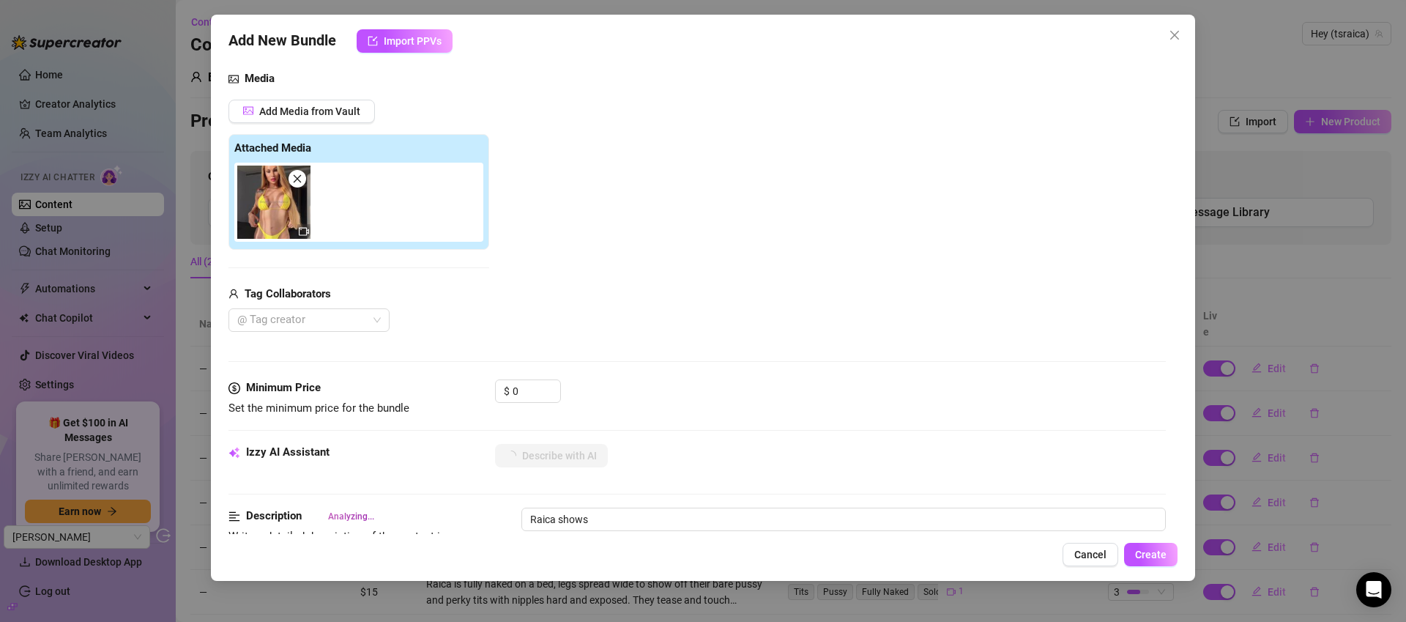
type textarea "Raica shows off"
type textarea "Raica shows off their"
type textarea "Raica shows off their toned"
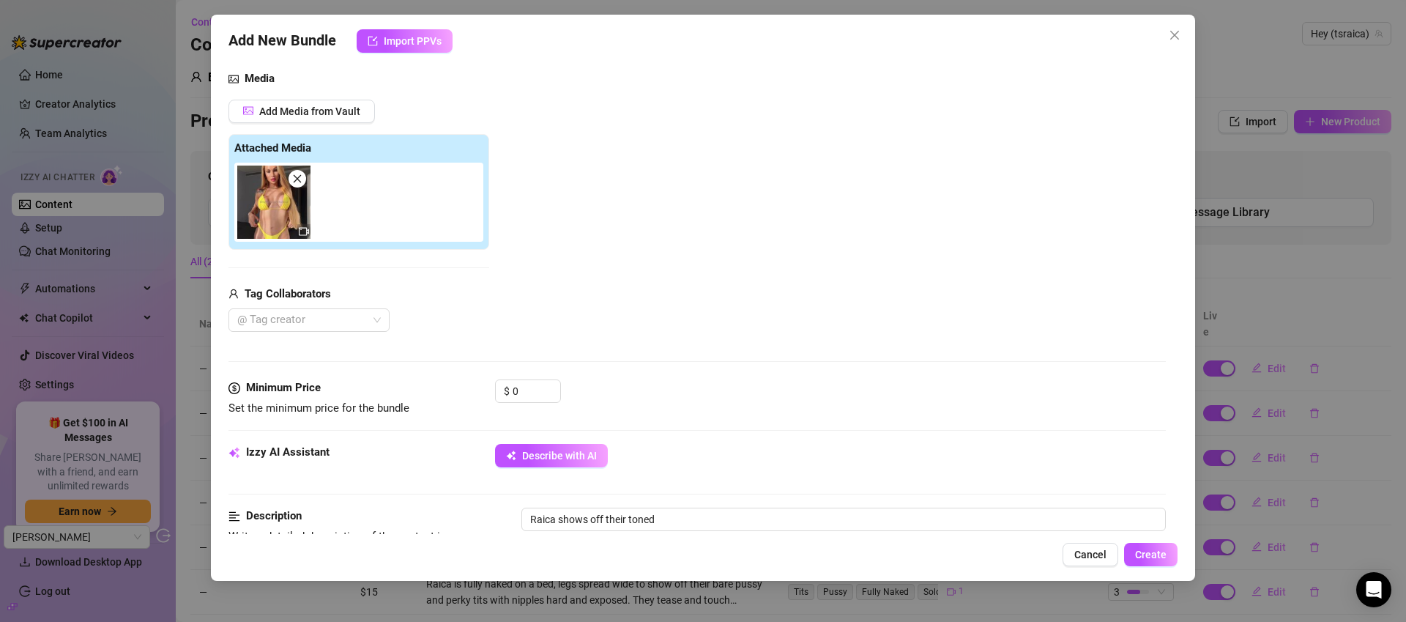
type textarea "Raica shows off their toned body"
type textarea "Raica shows off their toned body in"
type textarea "Raica shows off their toned body in a"
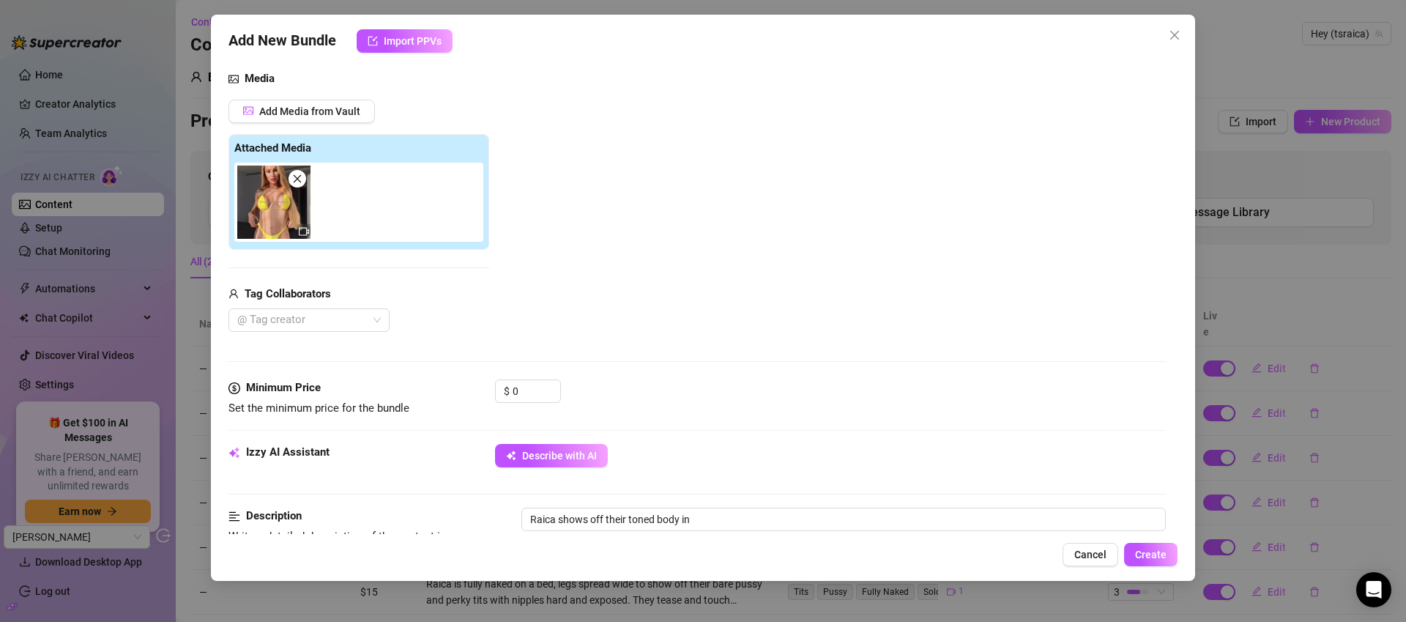
type textarea "Raica shows off their toned body in a"
type textarea "Raica shows off their toned body in a tiny"
type textarea "Raica shows off their toned body in a tiny yellow"
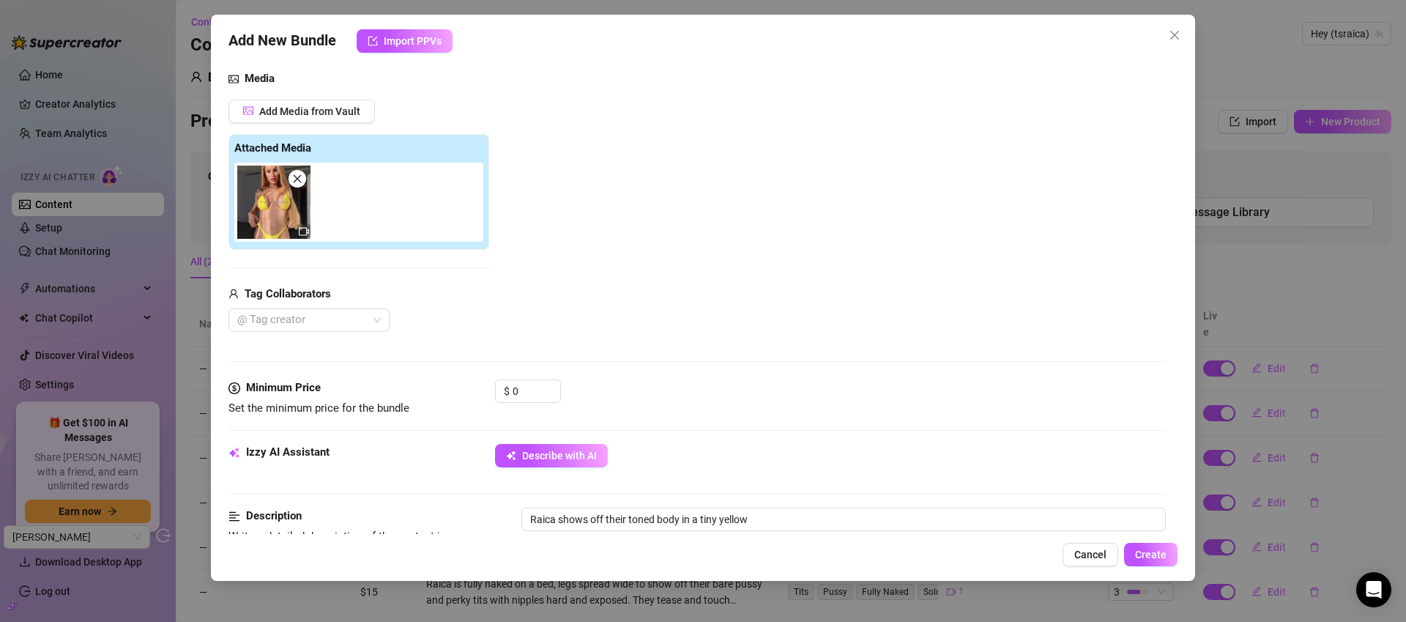
type textarea "Raica shows off their toned body in a tiny yellow bikini,"
type textarea "Raica shows off their toned body in a tiny yellow bikini, the"
type textarea "Raica shows off their toned body in a tiny yellow bikini, the skimpy"
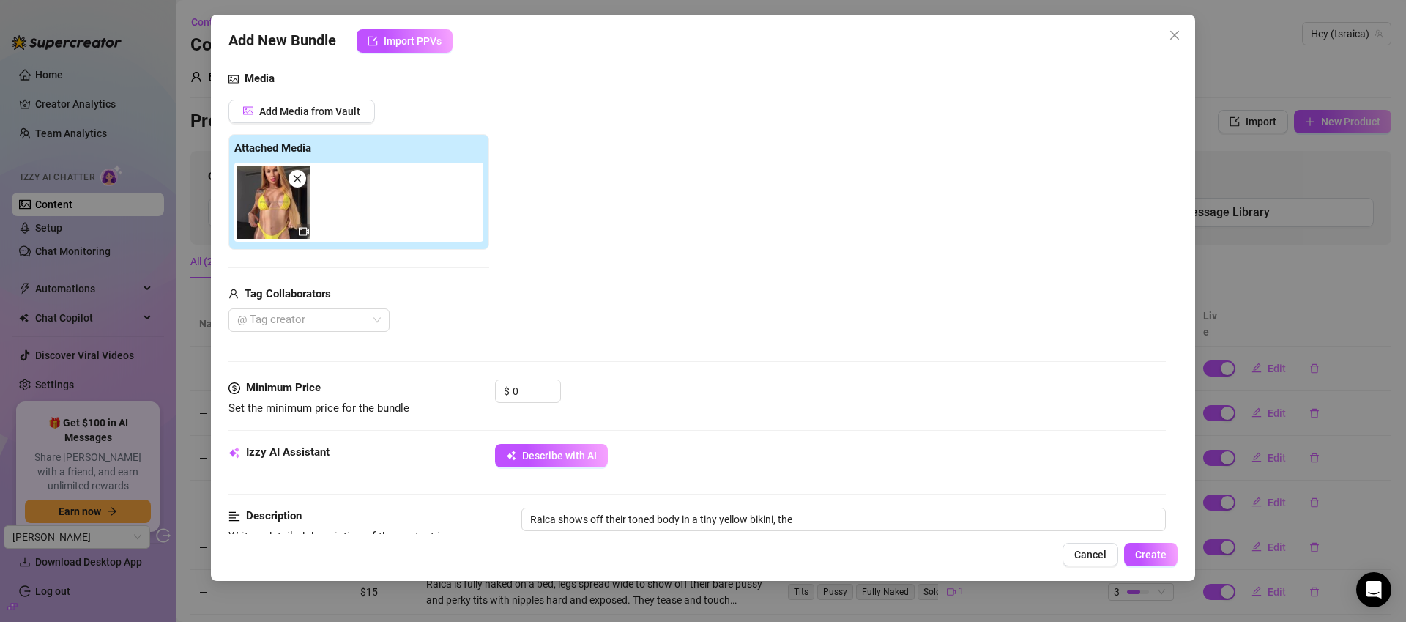
type textarea "Raica shows off their toned body in a tiny yellow bikini, the skimpy"
type textarea "Raica shows off their toned body in a tiny yellow bikini, the skimpy top"
type textarea "Raica shows off their toned body in a tiny yellow bikini, the skimpy top barely"
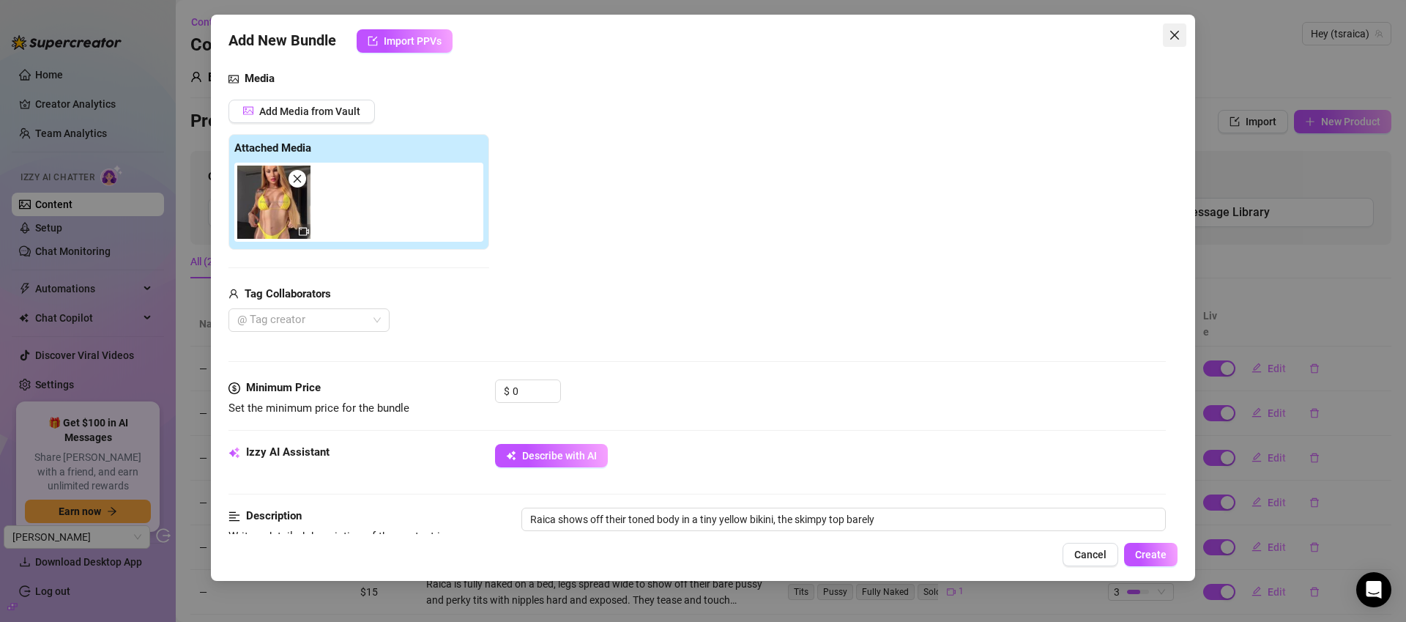
type textarea "Raica shows off their toned body in a tiny yellow bikini, the skimpy top barely…"
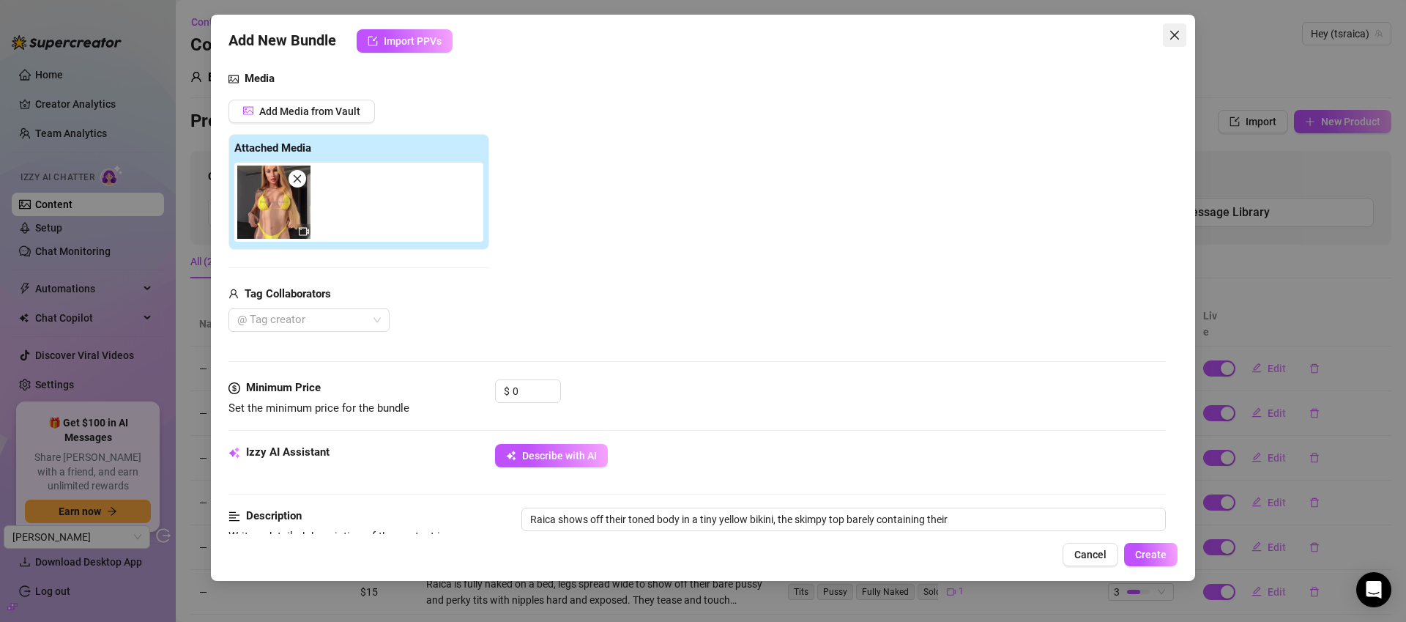
type textarea "Raica shows off their toned body in a tiny yellow bikini, the skimpy top barely…"
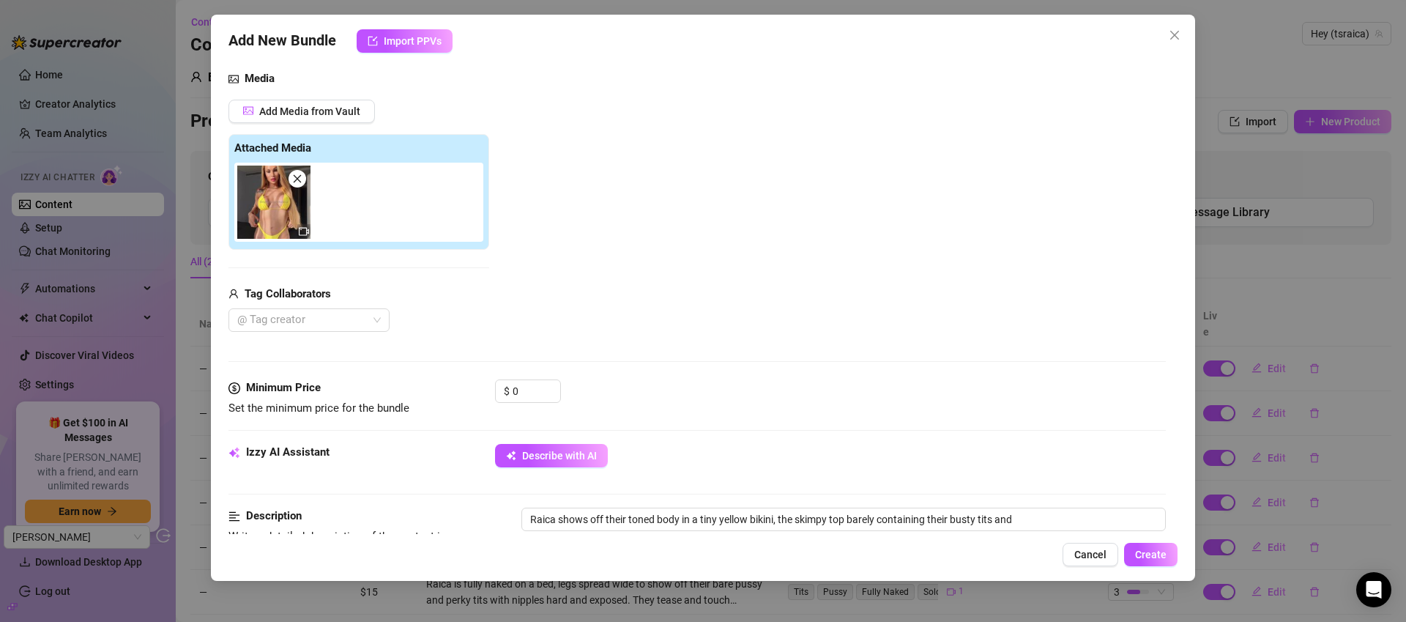
type textarea "Raica shows off their toned body in a tiny yellow bikini, the skimpy top barely…"
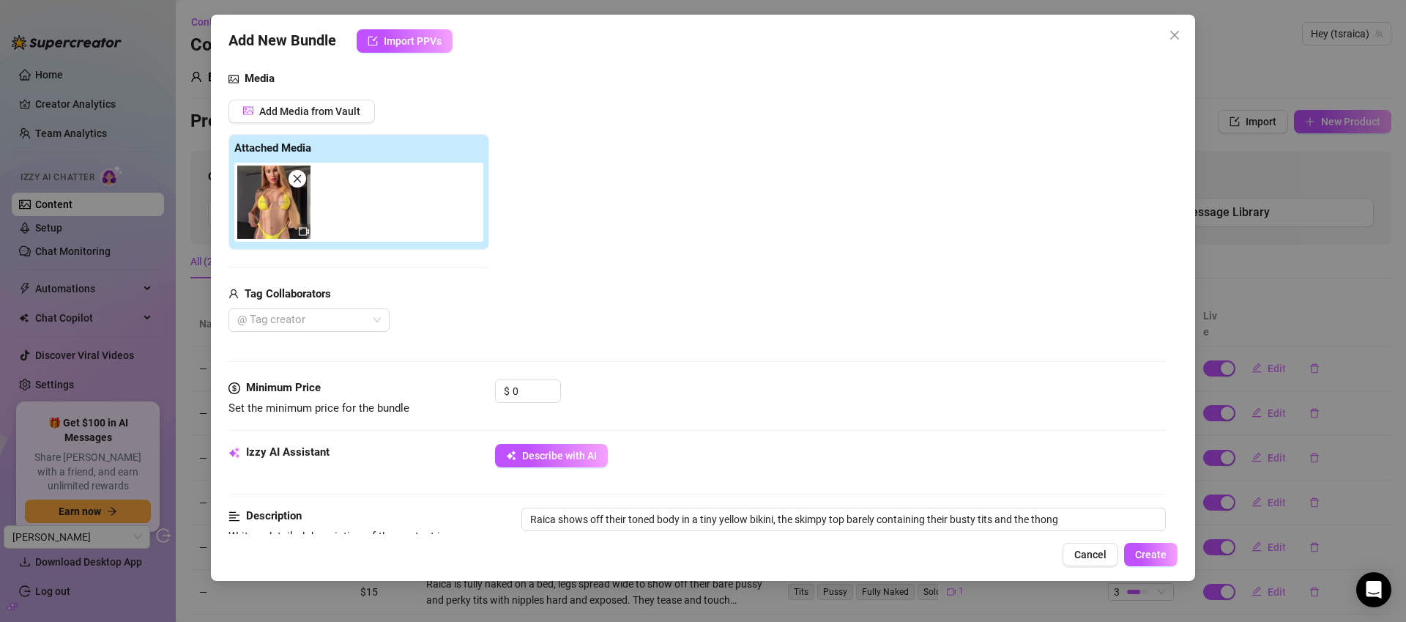
type textarea "Raica shows off their toned body in a tiny yellow bikini, the skimpy top barely…"
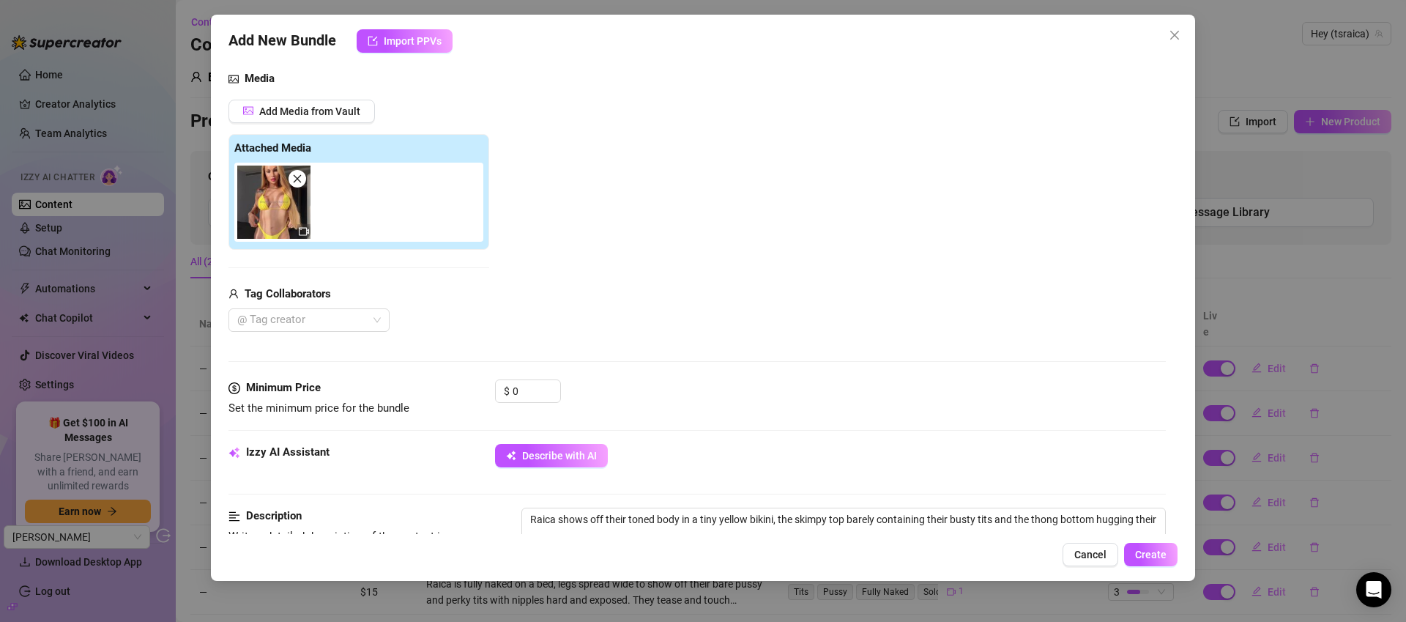
type textarea "Raica shows off their toned body in a tiny yellow bikini, the skimpy top barely…"
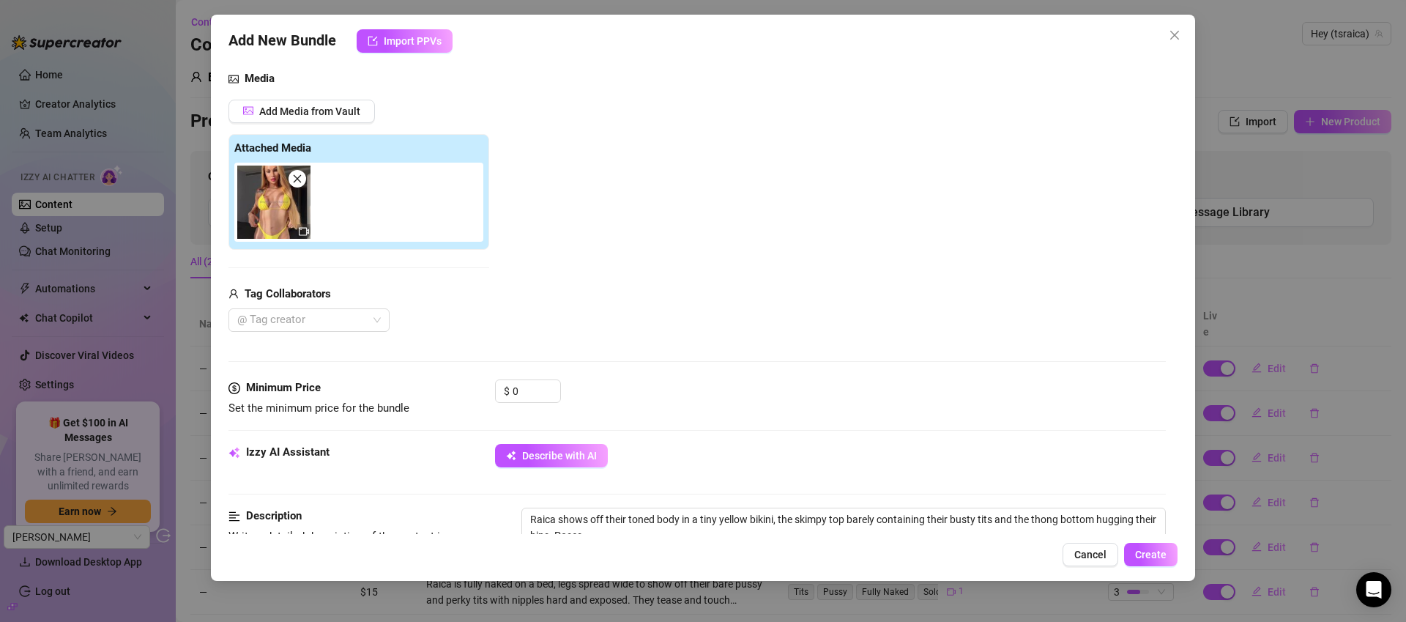
type textarea "Raica shows off their toned body in a tiny yellow bikini, the skimpy top barely…"
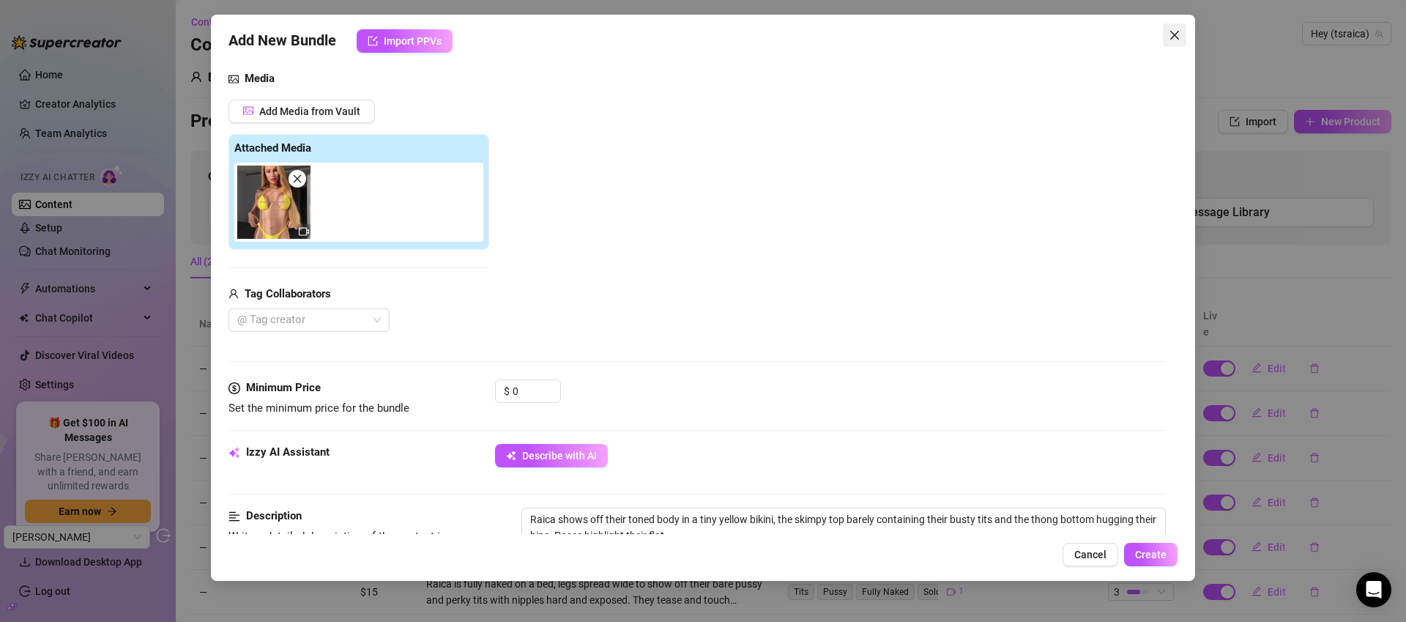
type textarea "Raica shows off their toned body in a tiny yellow bikini, the skimpy top barely…"
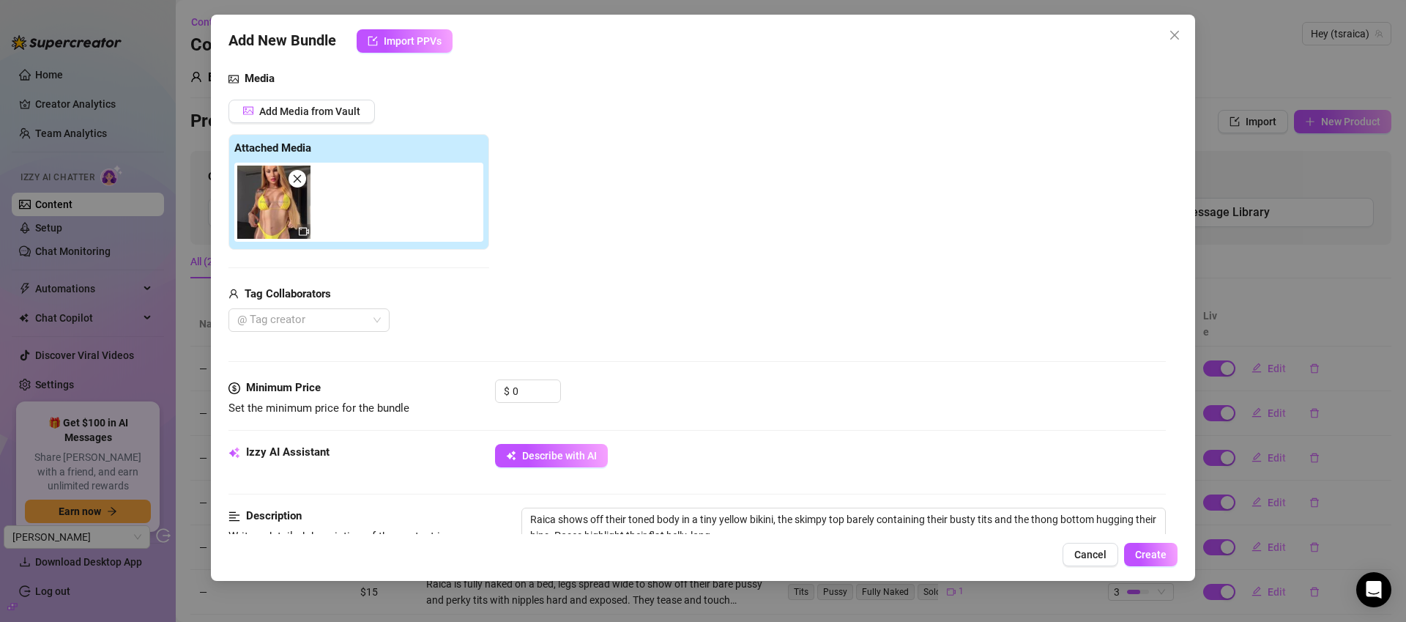
type textarea "Raica shows off their toned body in a tiny yellow bikini, the skimpy top barely…"
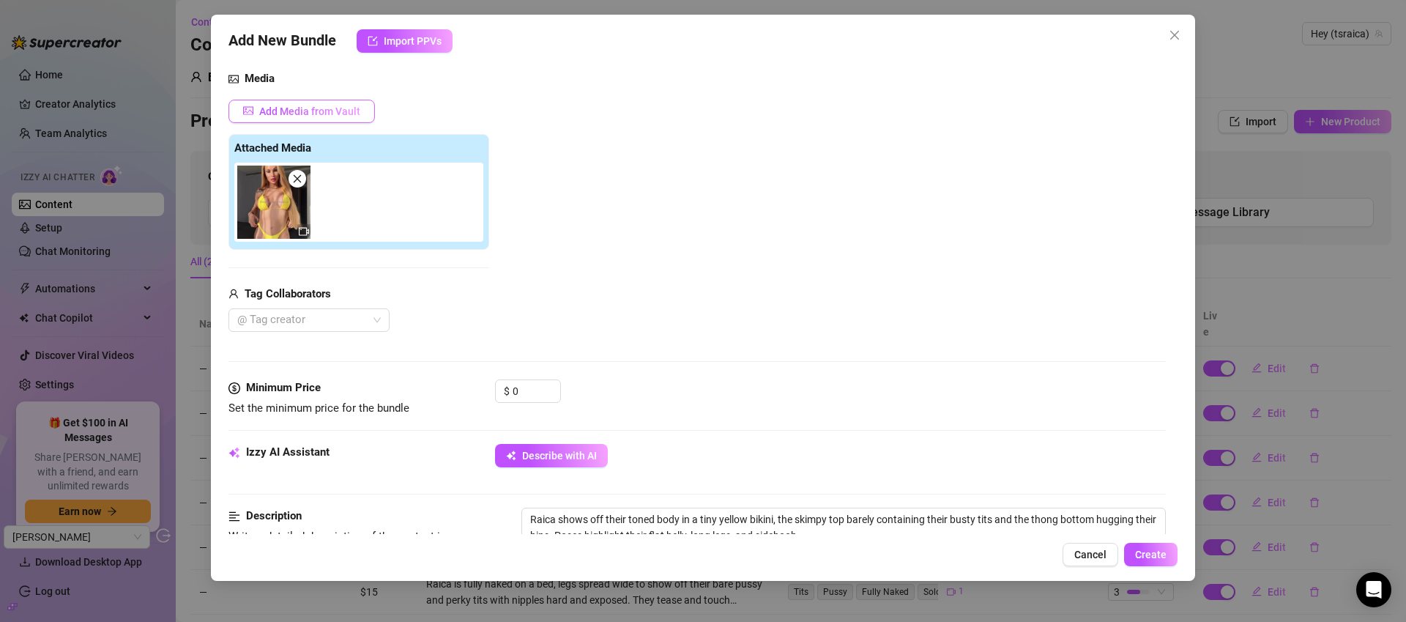
type textarea "Raica shows off their toned body in a tiny yellow bikini, the skimpy top barely…"
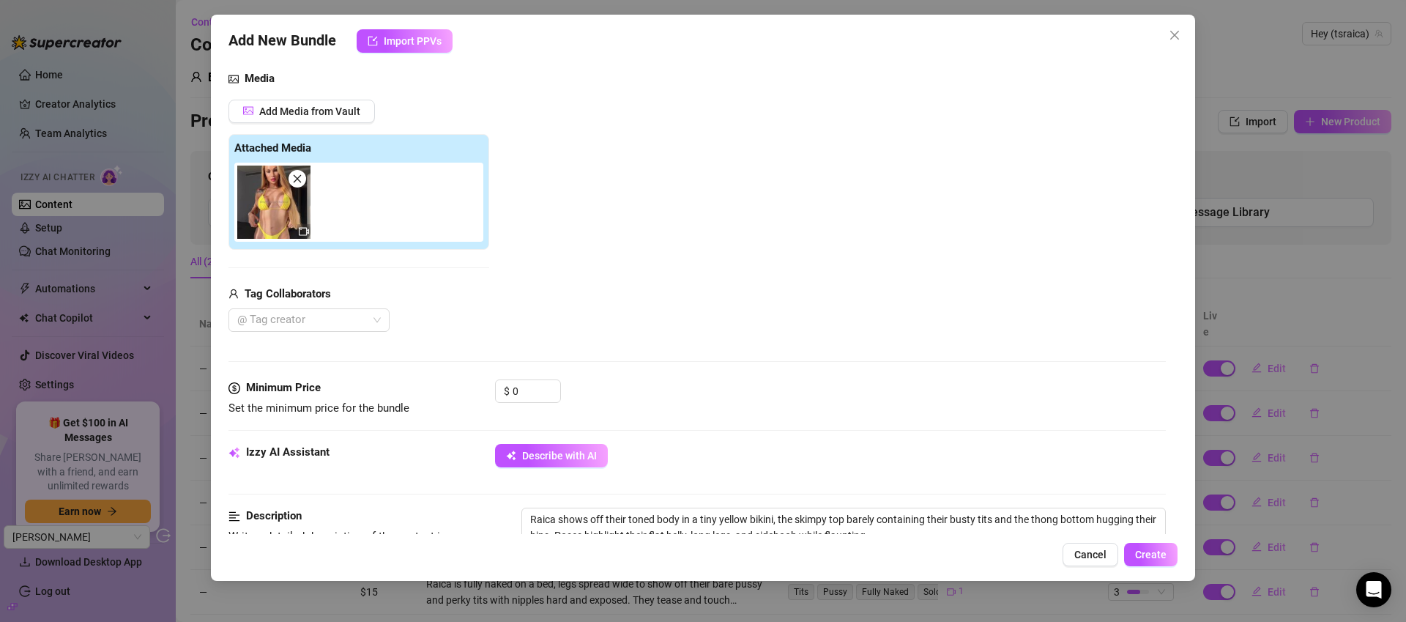
type textarea "Raica shows off their toned body in a tiny yellow bikini, the skimpy top barely…"
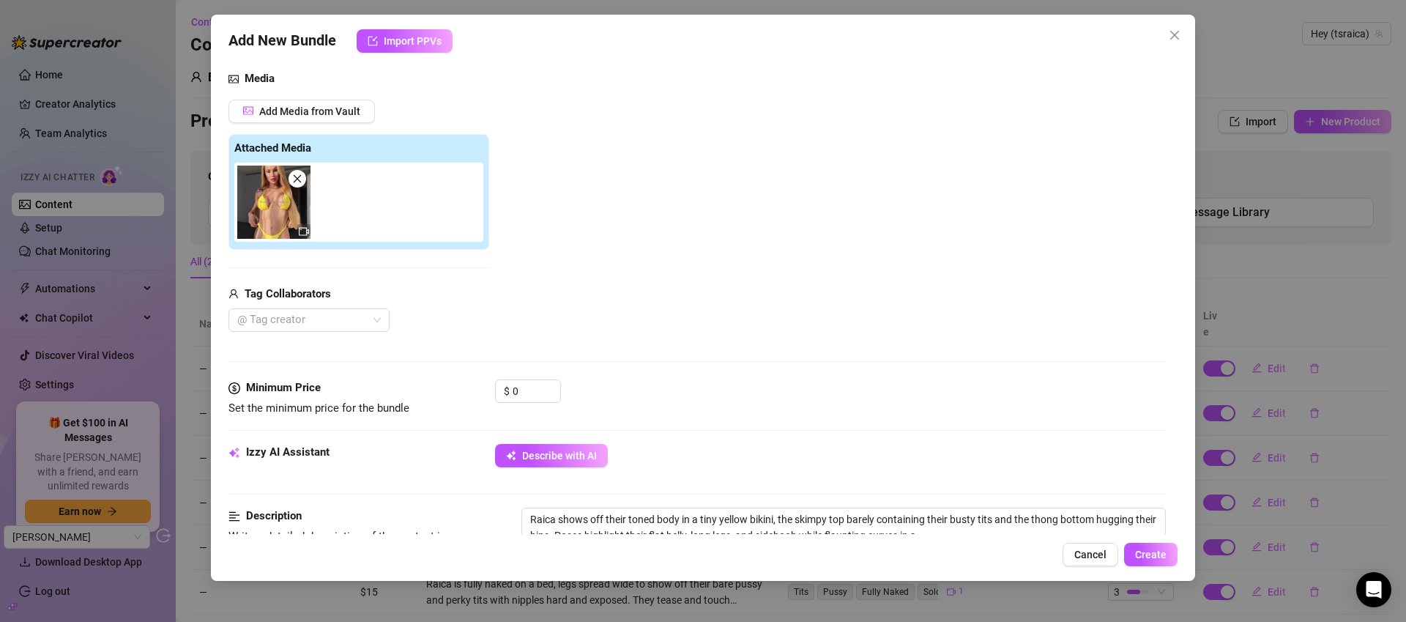
type textarea "Raica shows off their toned body in a tiny yellow bikini, the skimpy top barely…"
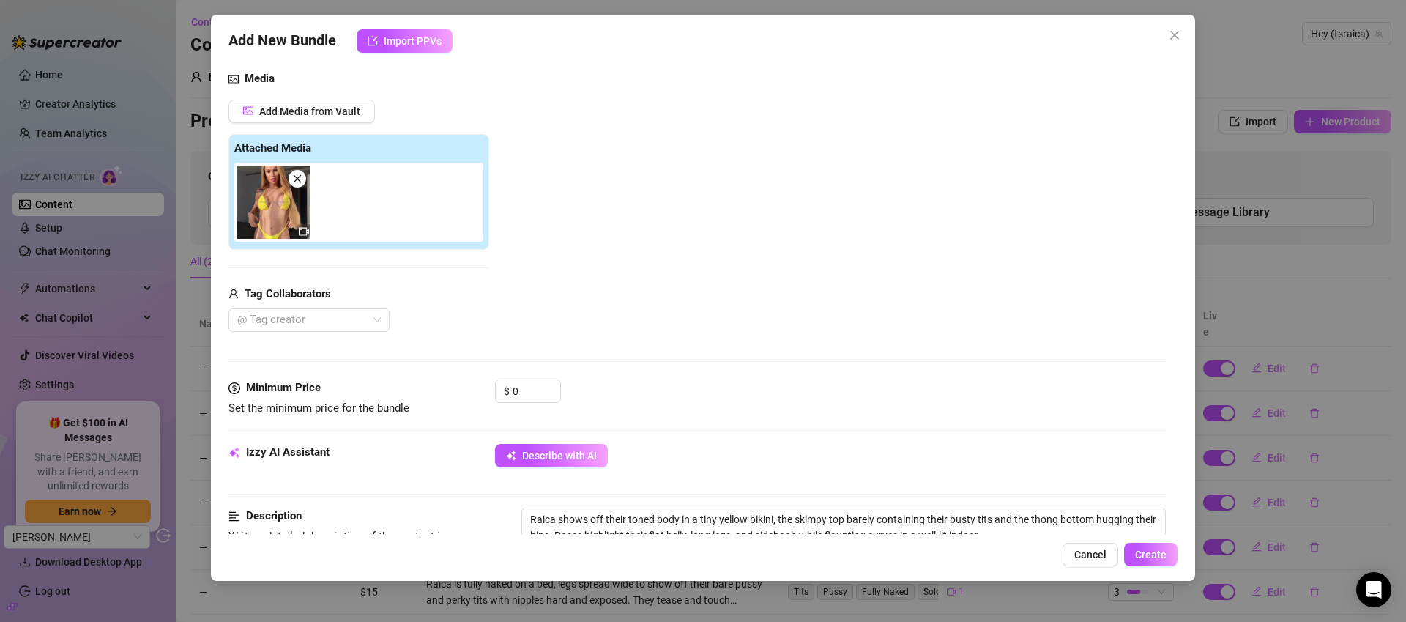
type textarea "Raica shows off their toned body in a tiny yellow bikini, the skimpy top barely…"
click at [295, 177] on icon "close" at bounding box center [297, 179] width 10 height 10
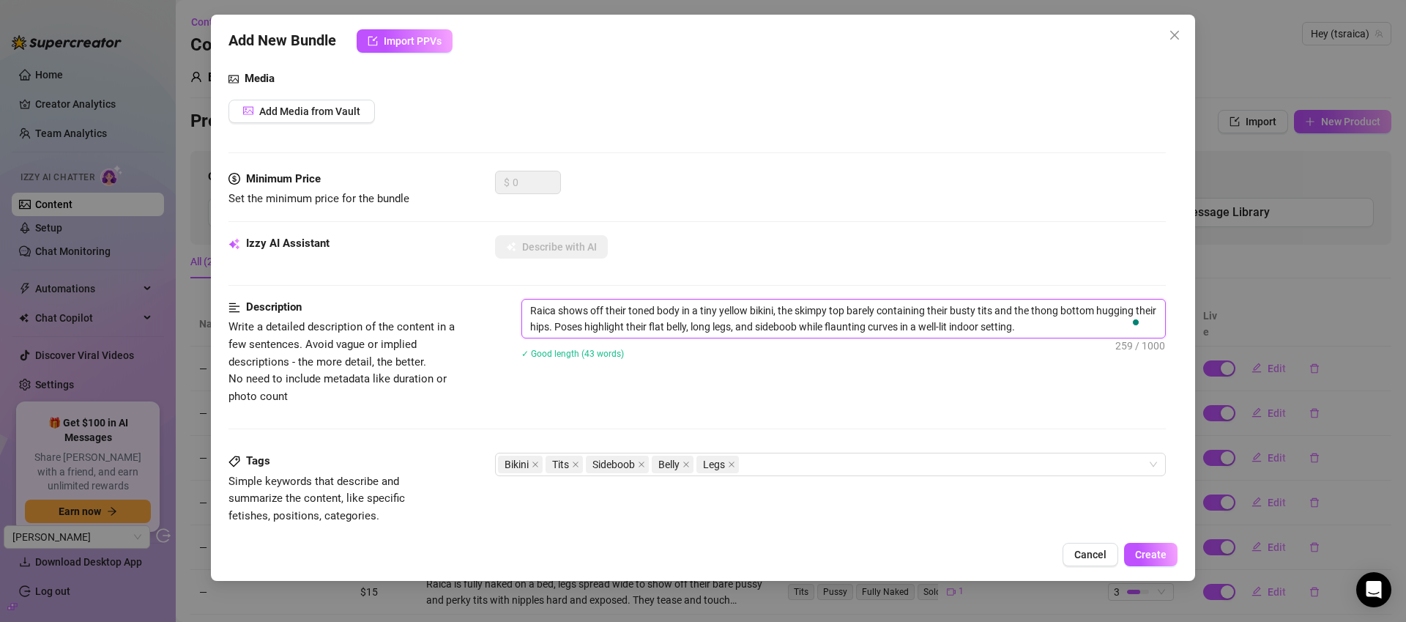
drag, startPoint x: 1109, startPoint y: 333, endPoint x: 503, endPoint y: 303, distance: 606.4
click at [503, 304] on div "Description Write a detailed description of the content in a few sentences. Avo…" at bounding box center [698, 352] width 938 height 106
type textarea "Describe the content (media) in a few sentences"
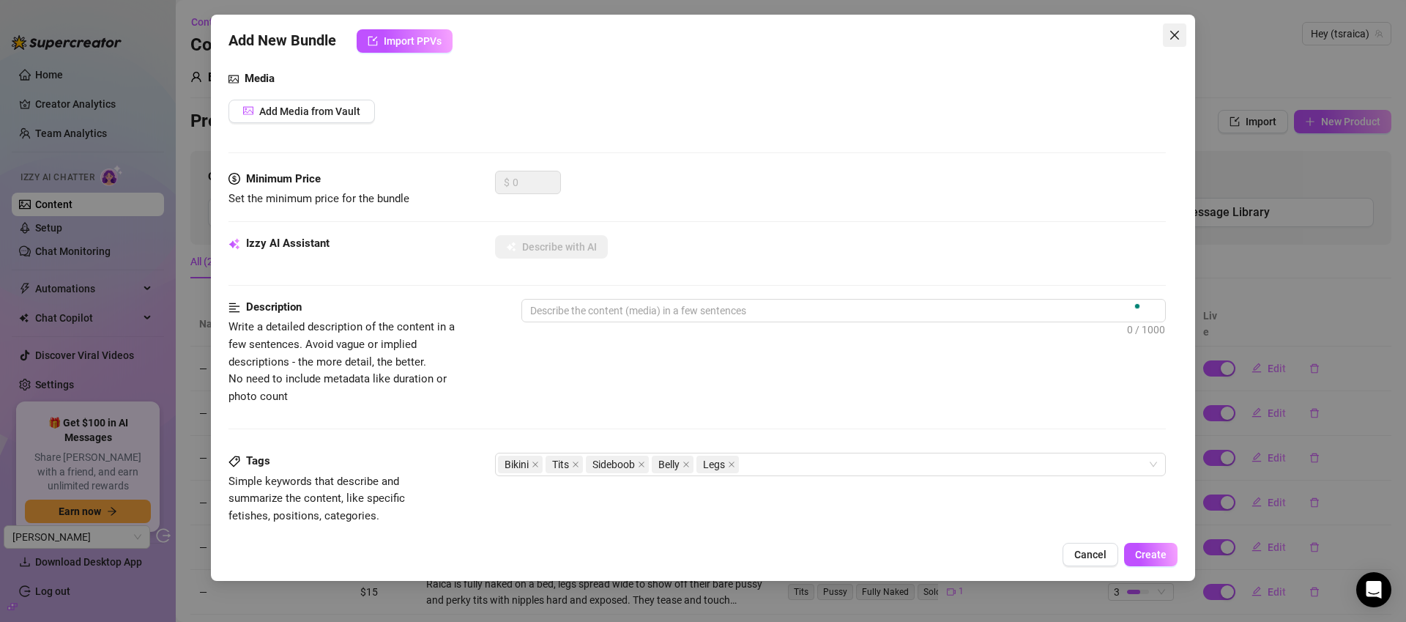
click at [1170, 44] on button "Close" at bounding box center [1174, 34] width 23 height 23
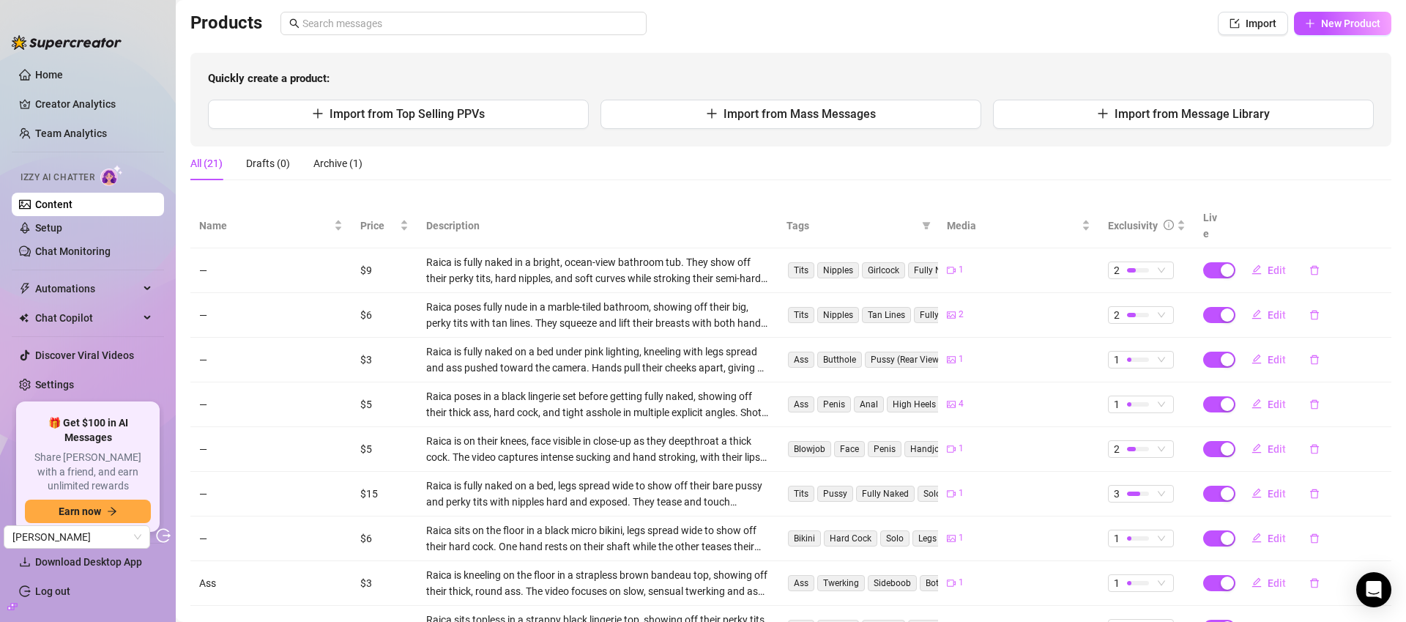
scroll to position [240, 0]
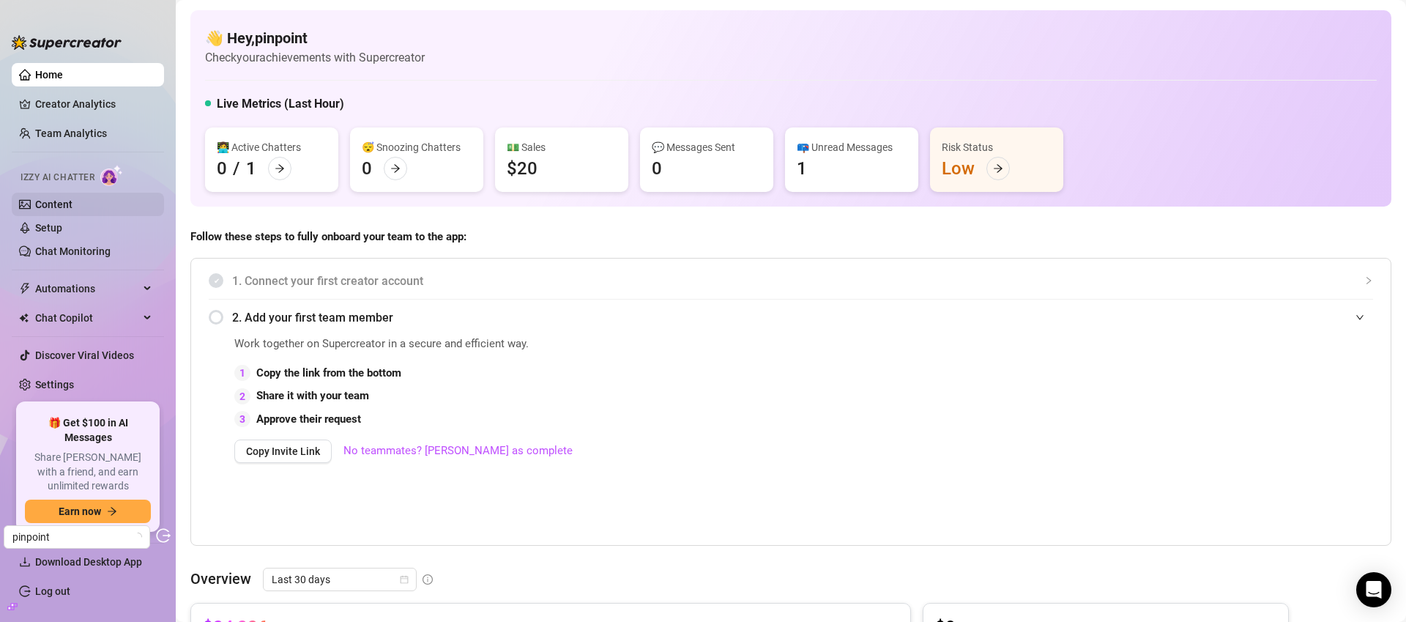
click at [52, 208] on link "Content" at bounding box center [53, 204] width 37 height 12
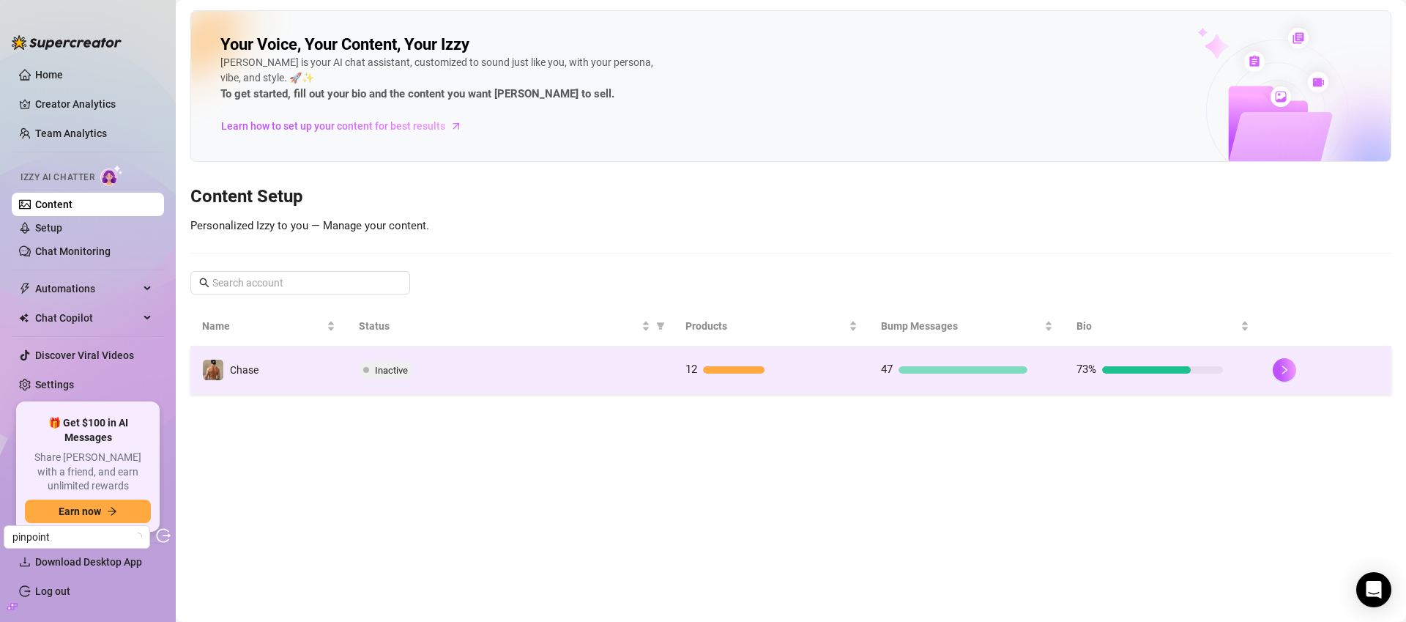
click at [639, 382] on td "Inactive" at bounding box center [510, 370] width 327 height 48
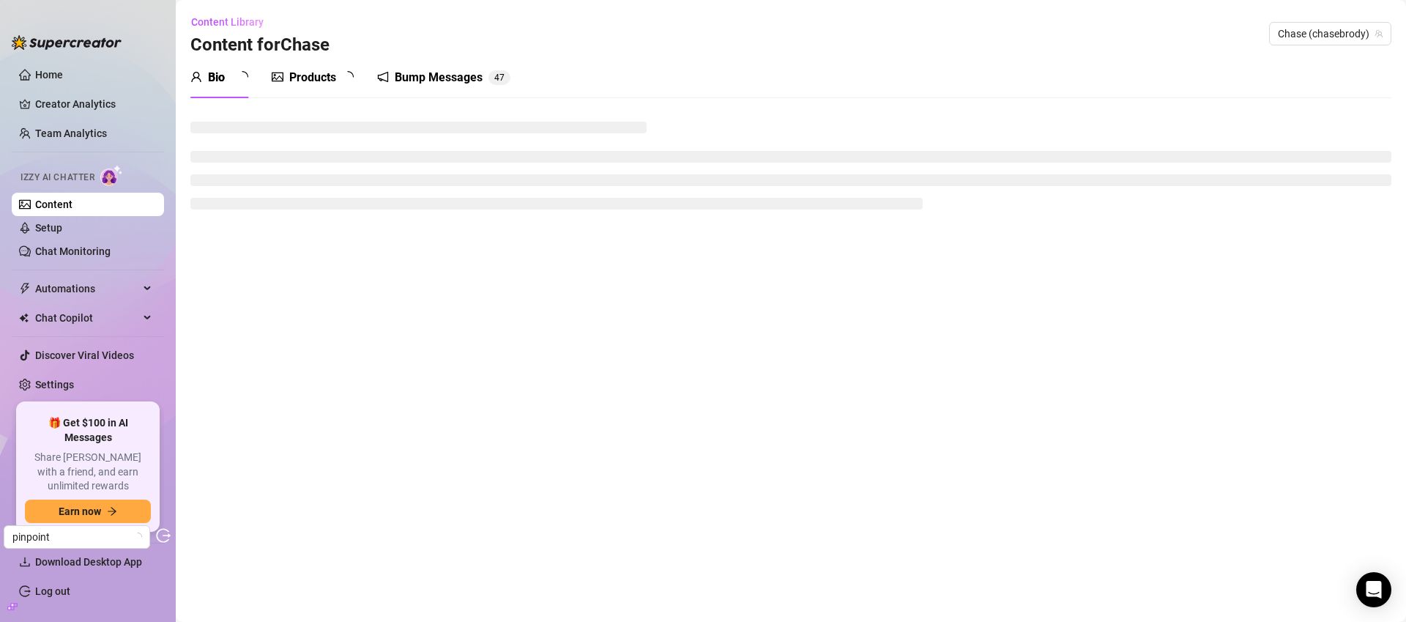
click at [294, 74] on div "Products" at bounding box center [312, 78] width 47 height 18
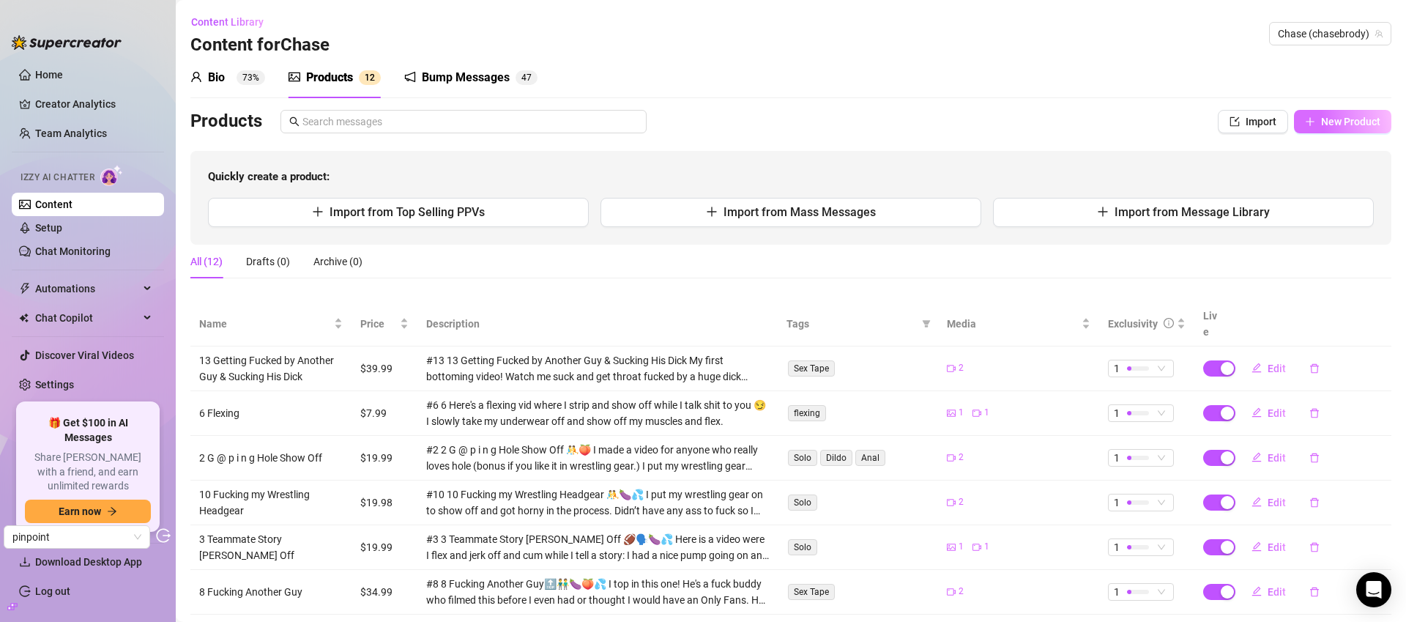
click at [1329, 122] on span "New Product" at bounding box center [1350, 122] width 59 height 12
type textarea "Type your message here..."
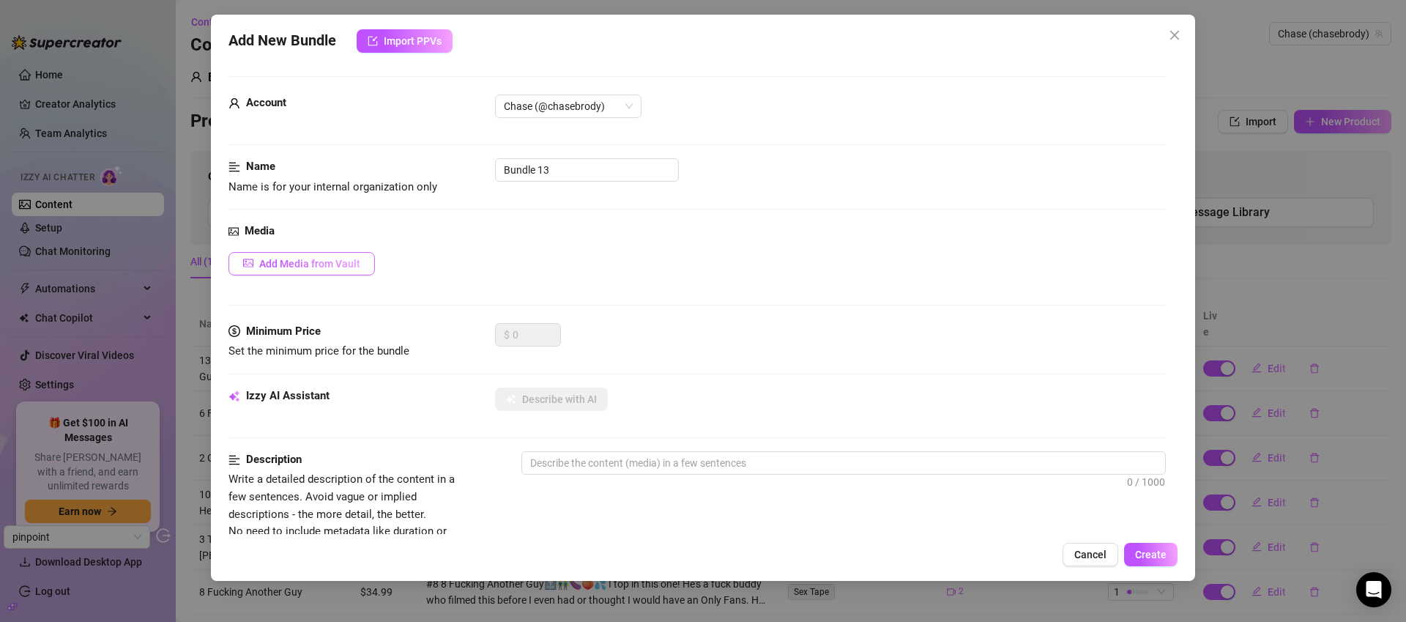
click at [309, 261] on span "Add Media from Vault" at bounding box center [309, 264] width 101 height 12
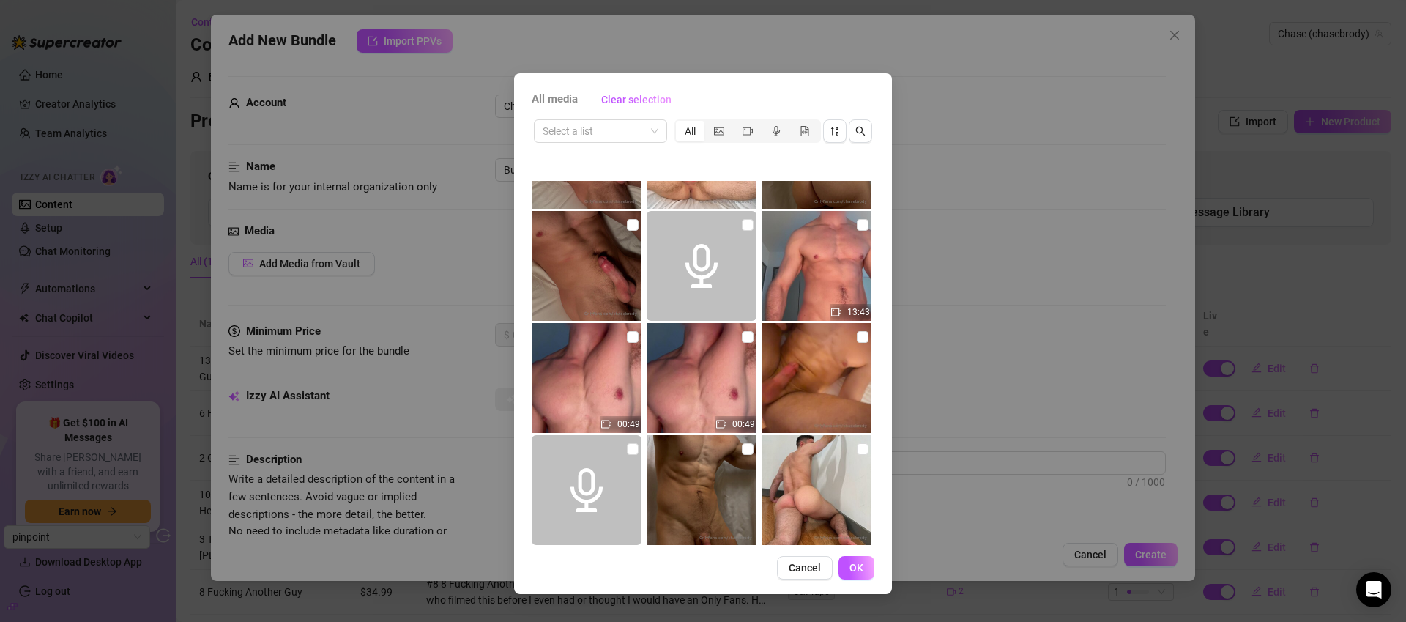
scroll to position [552, 0]
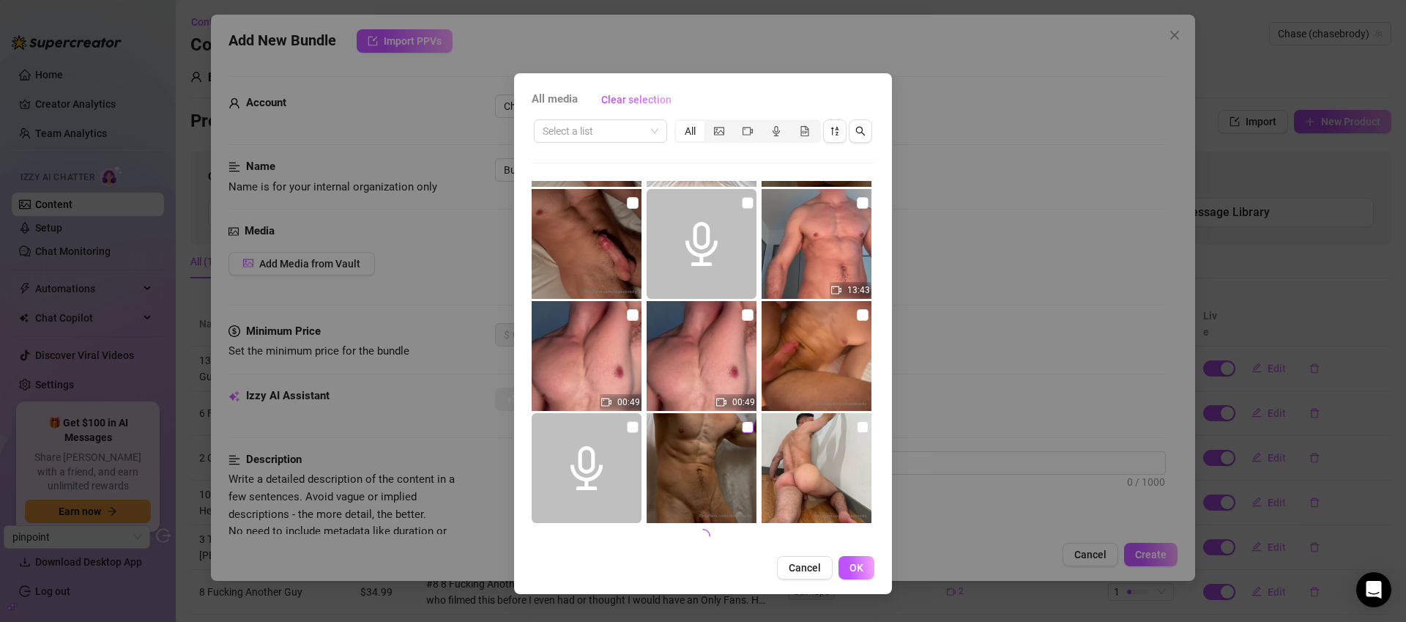
click at [742, 426] on input "checkbox" at bounding box center [748, 427] width 12 height 12
checkbox input "true"
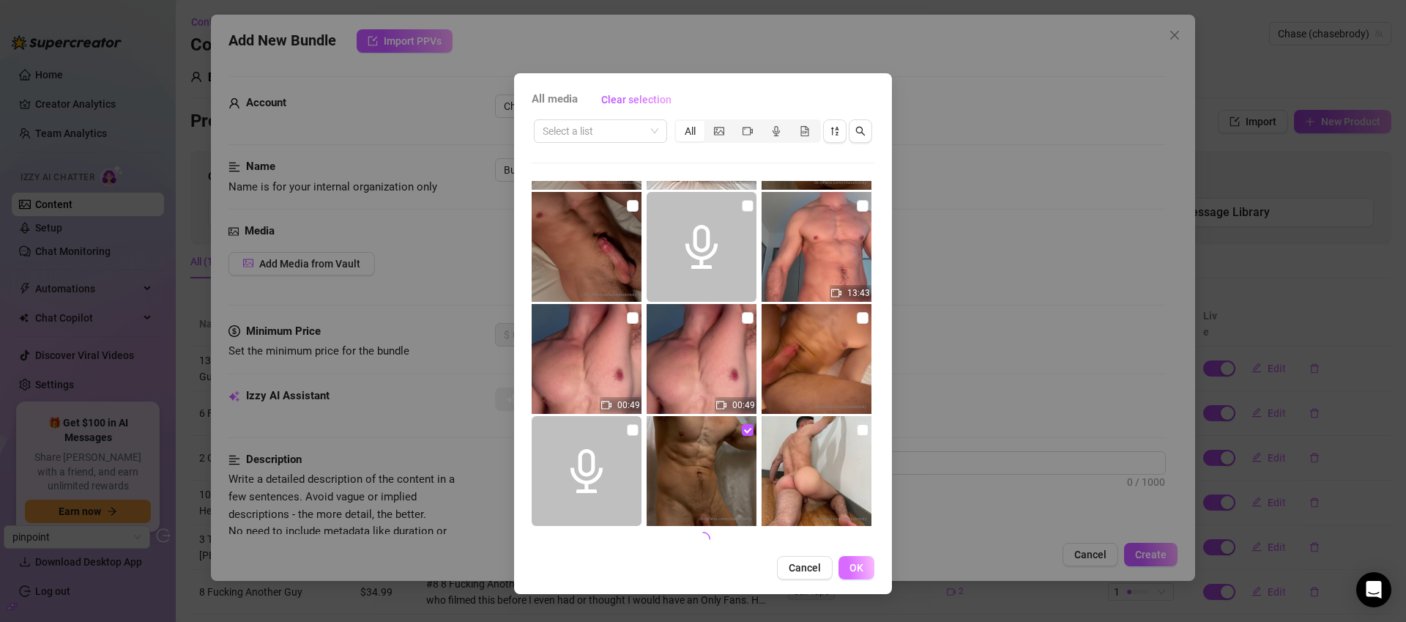
click at [850, 563] on span "OK" at bounding box center [857, 568] width 14 height 12
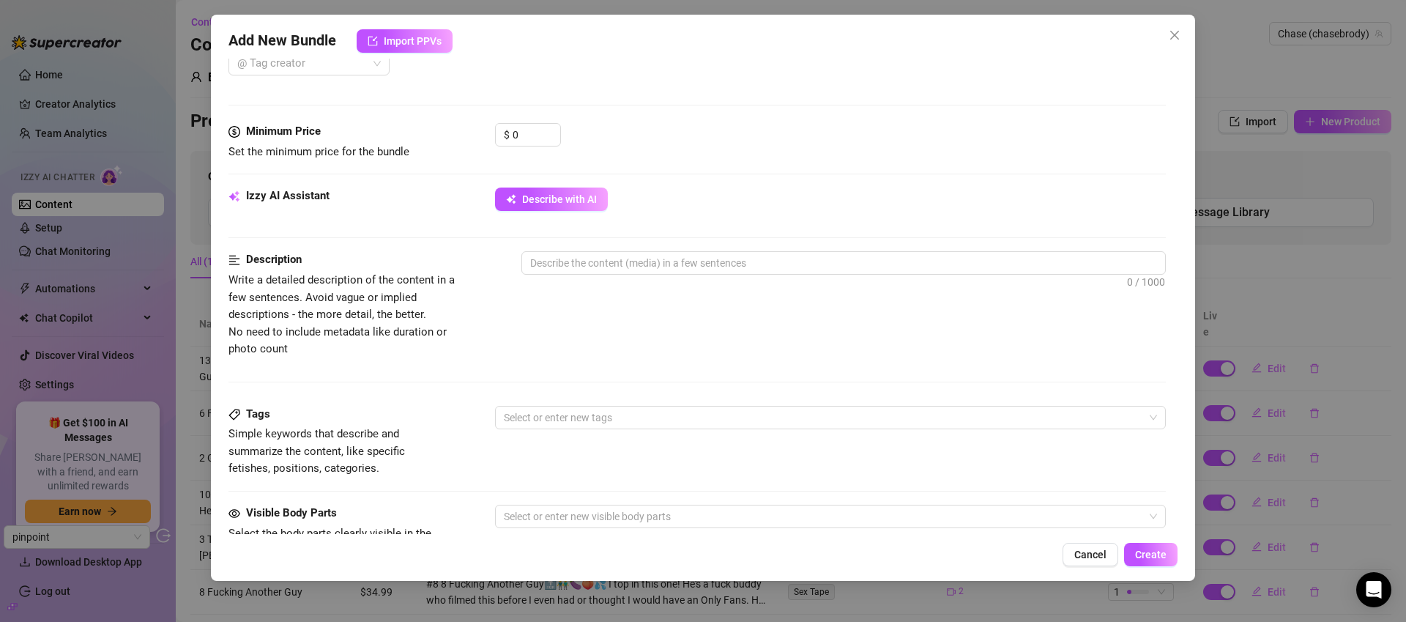
scroll to position [437, 0]
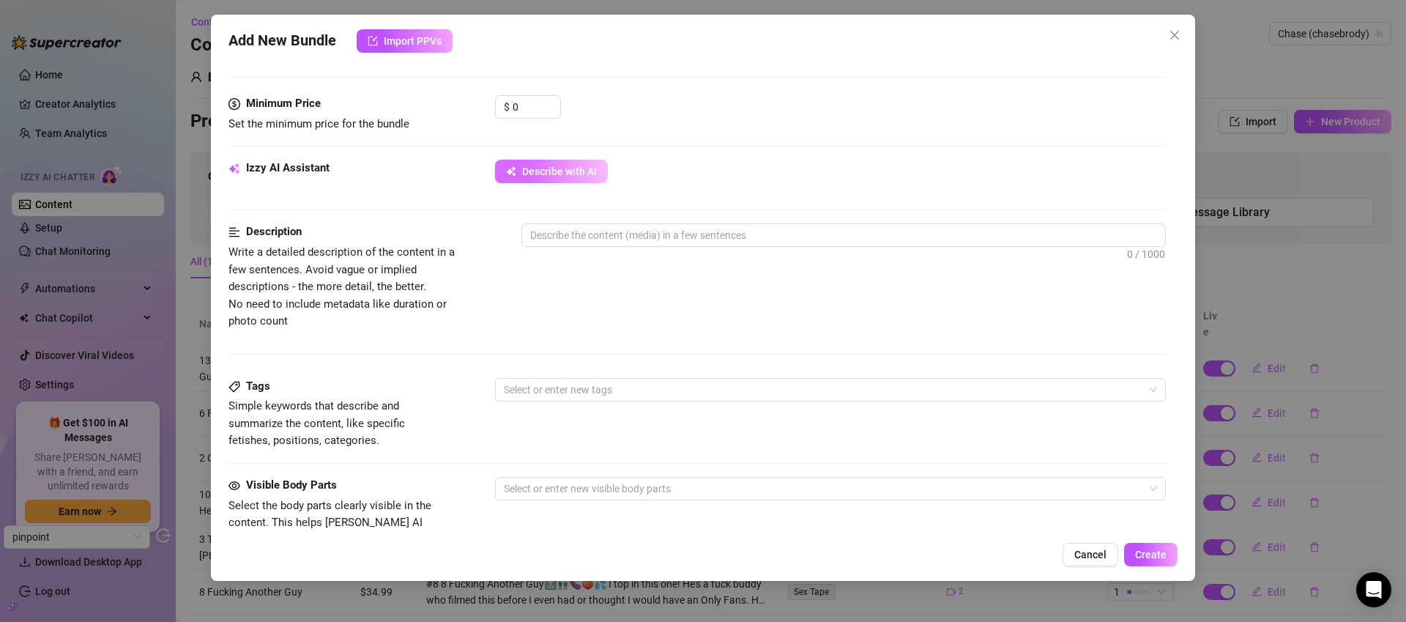
click at [587, 168] on span "Describe with AI" at bounding box center [559, 172] width 75 height 12
type textarea "Chase"
type textarea "Chase poses"
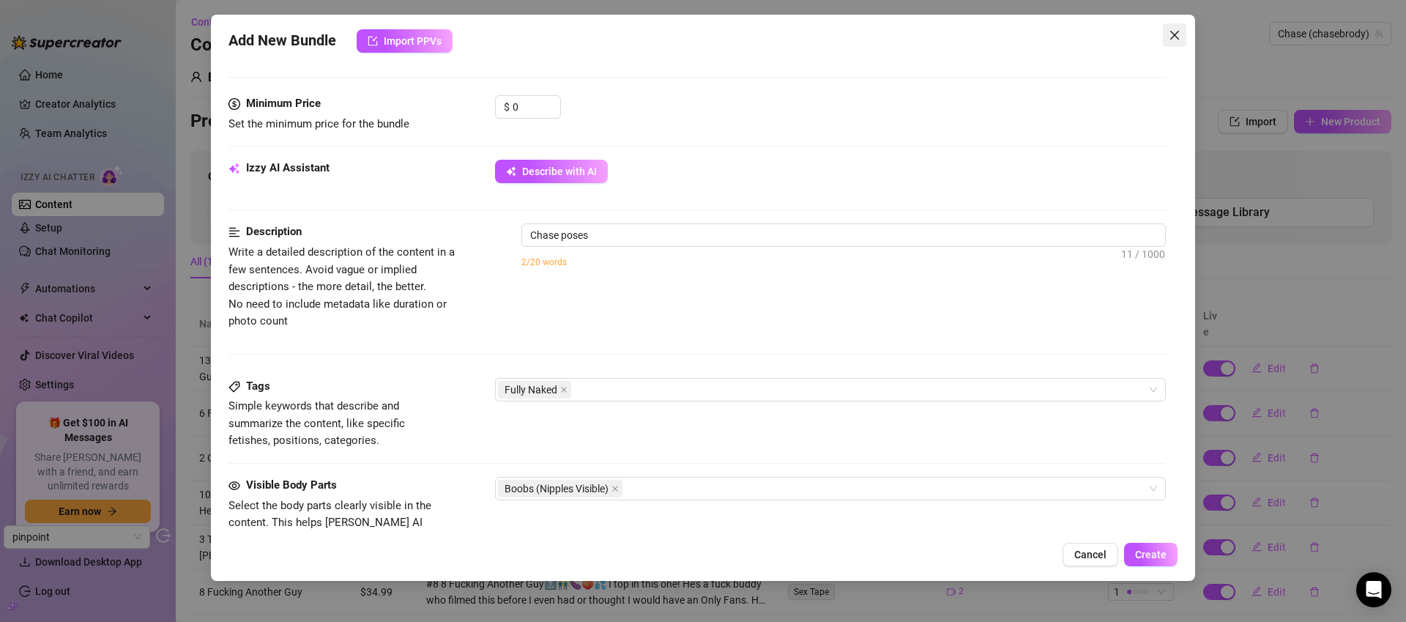
type textarea "Chase poses fully"
type textarea "Chase poses fully naked"
type textarea "Chase poses fully naked in"
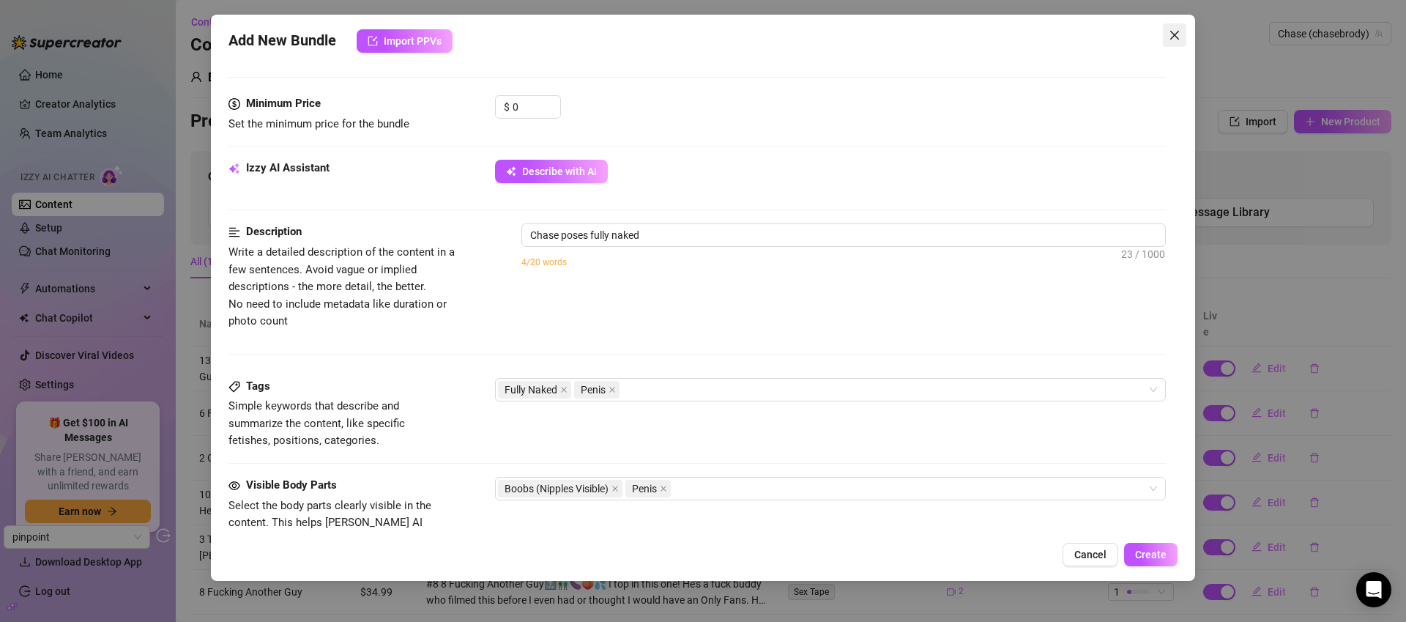
type textarea "Chase poses fully naked in"
type textarea "Chase poses fully naked in front"
type textarea "Chase poses fully naked in front of"
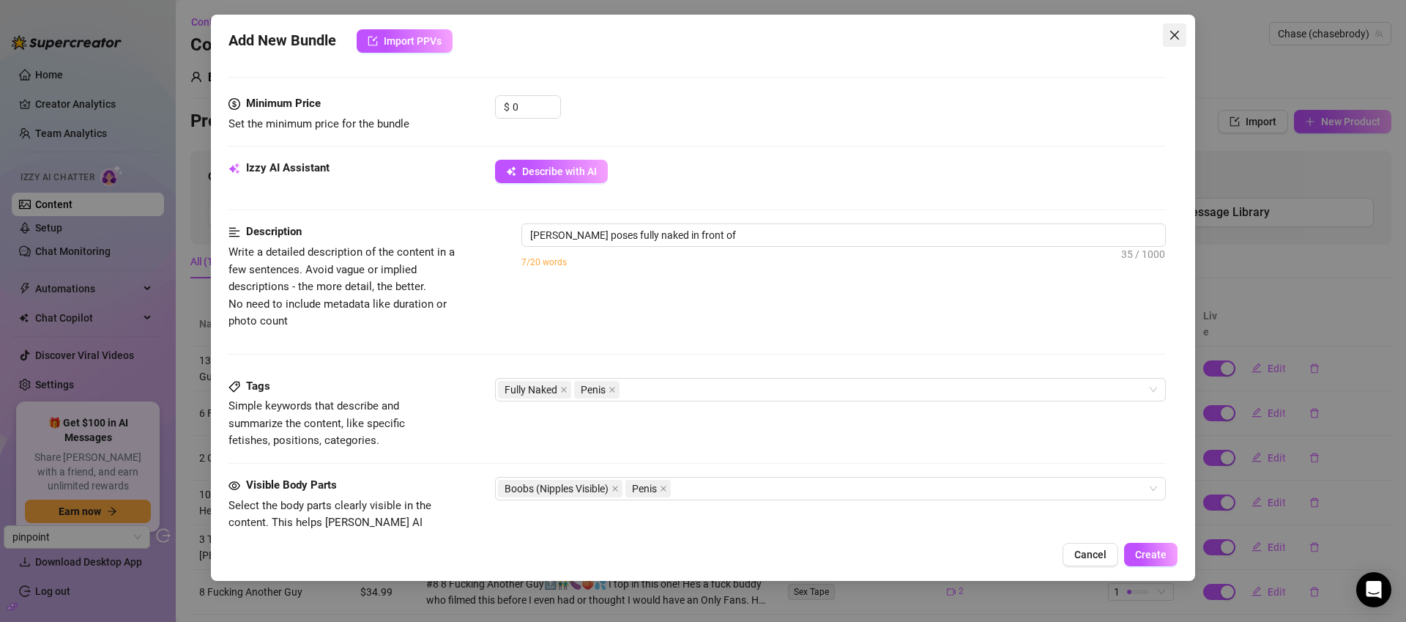
type textarea "Chase poses fully naked in front of a"
click at [1178, 31] on icon "close" at bounding box center [1174, 35] width 9 height 9
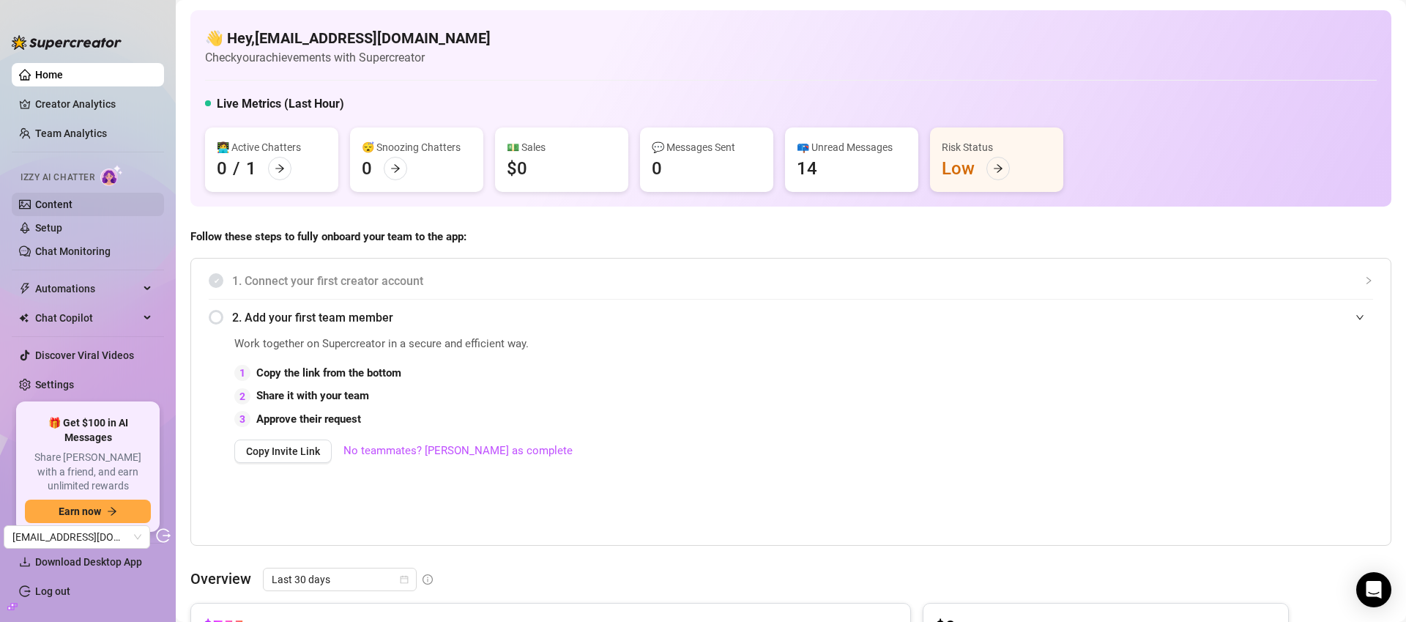
click at [73, 198] on link "Content" at bounding box center [53, 204] width 37 height 12
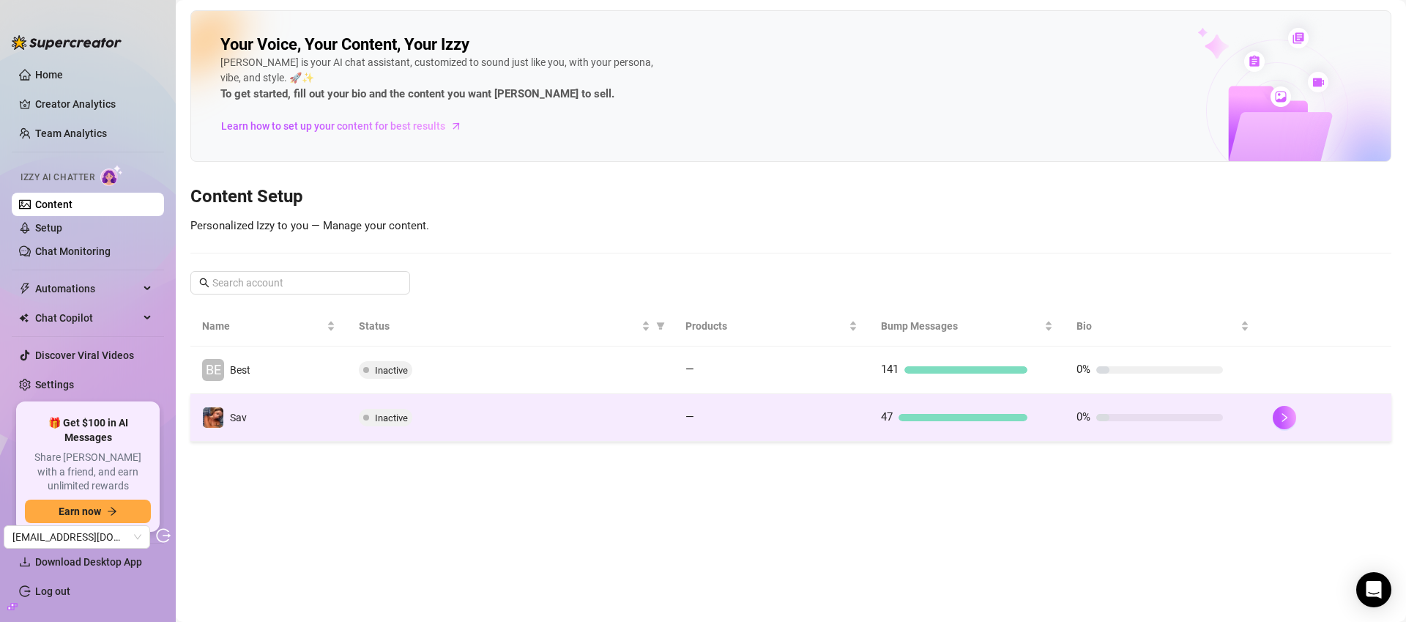
click at [768, 428] on td "—" at bounding box center [772, 418] width 196 height 48
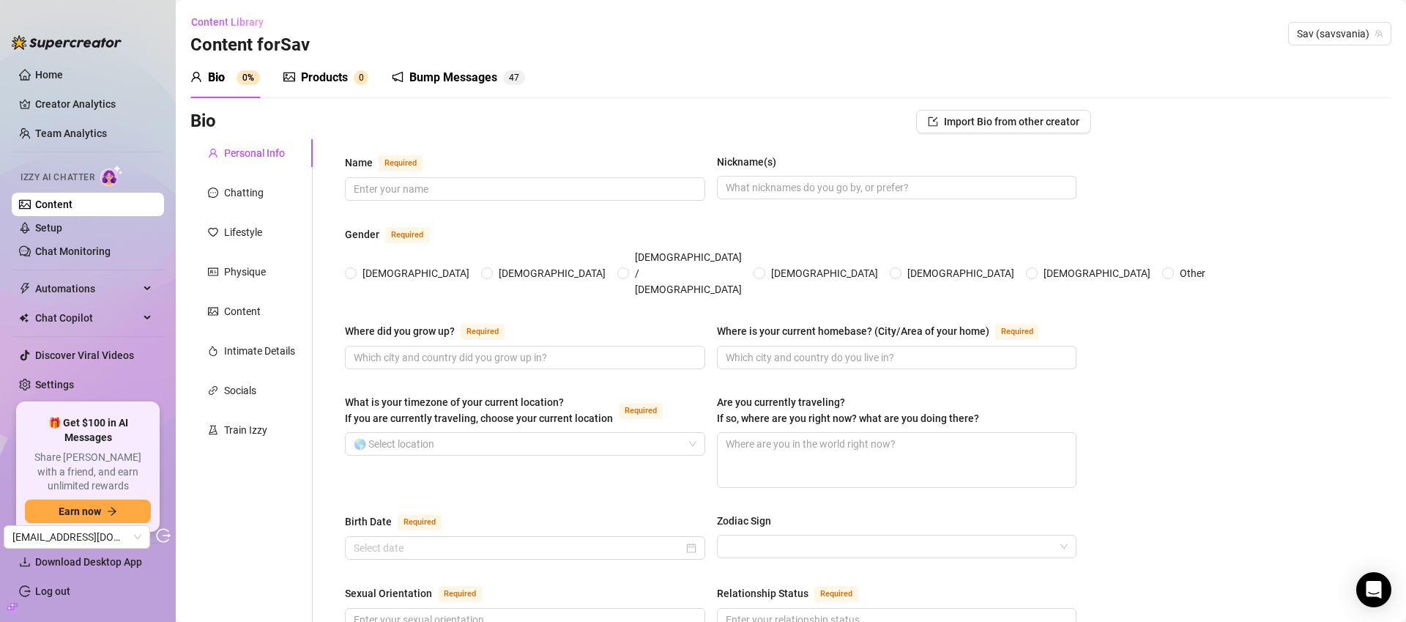
click at [327, 75] on div "Products" at bounding box center [324, 78] width 47 height 18
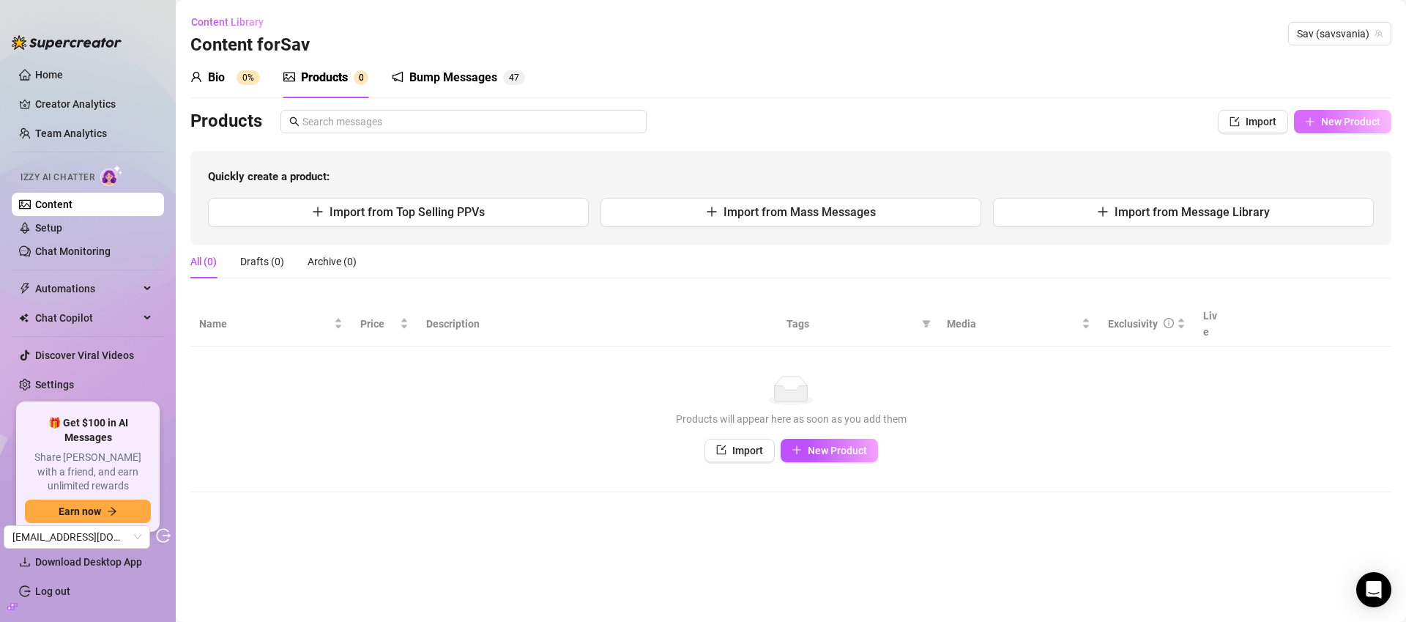
click at [1335, 124] on span "New Product" at bounding box center [1350, 122] width 59 height 12
type textarea "Type your message here..."
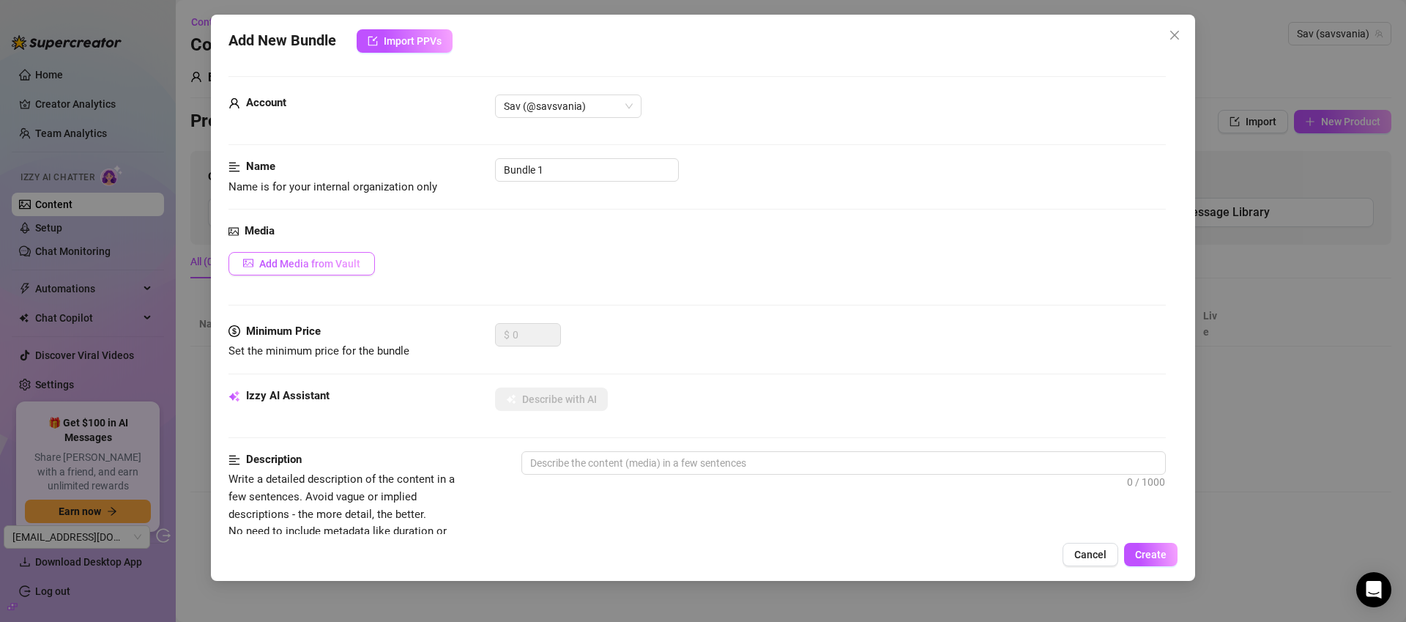
click at [356, 270] on button "Add Media from Vault" at bounding box center [302, 263] width 146 height 23
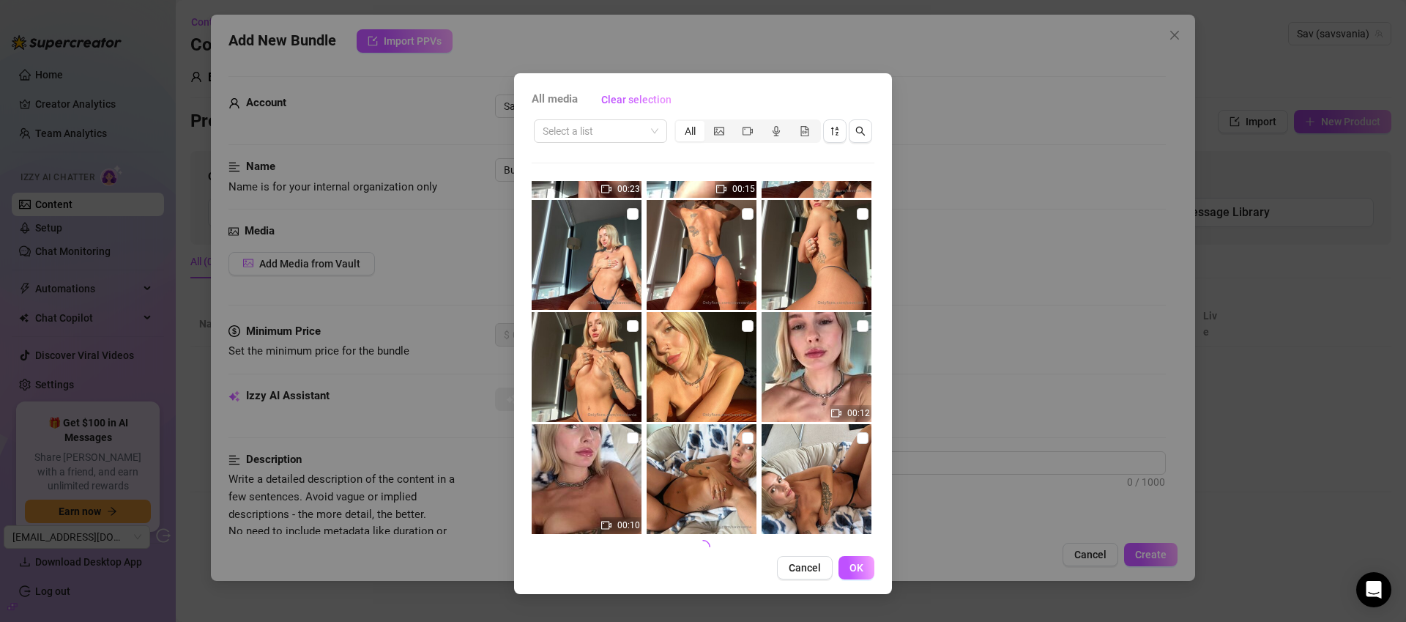
scroll to position [539, 0]
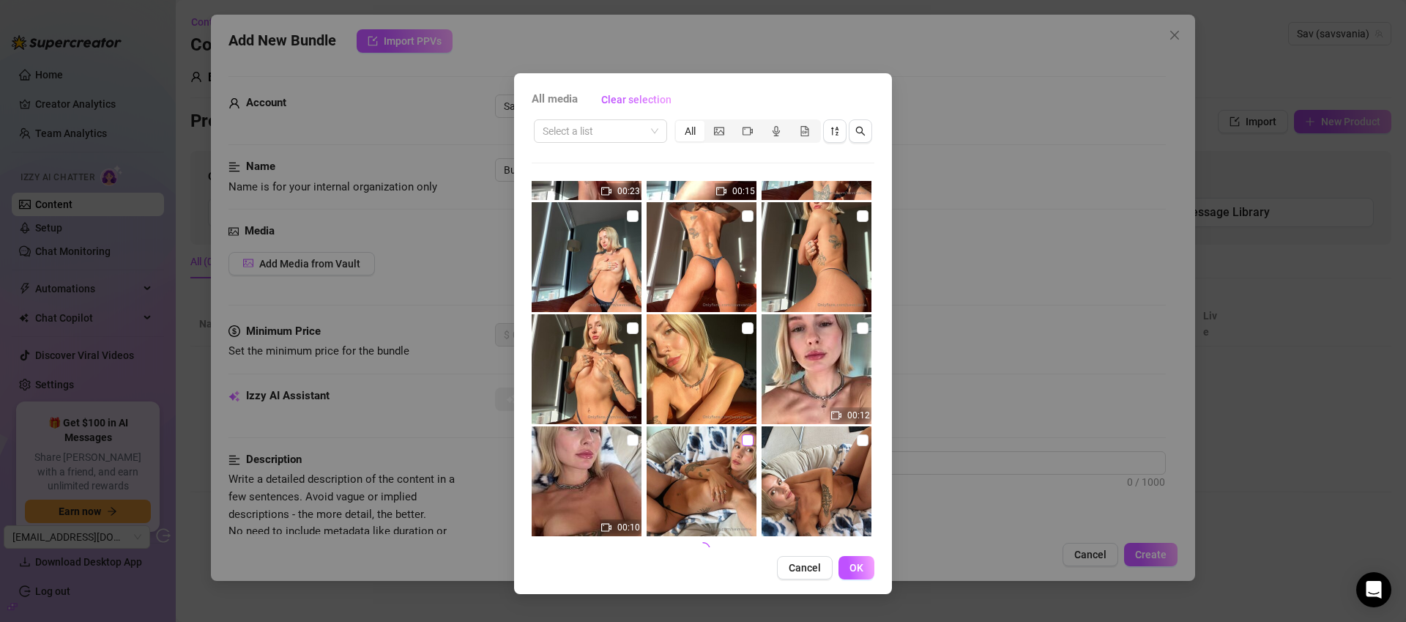
click at [746, 445] on input "checkbox" at bounding box center [748, 440] width 12 height 12
checkbox input "true"
click at [847, 571] on button "OK" at bounding box center [857, 567] width 36 height 23
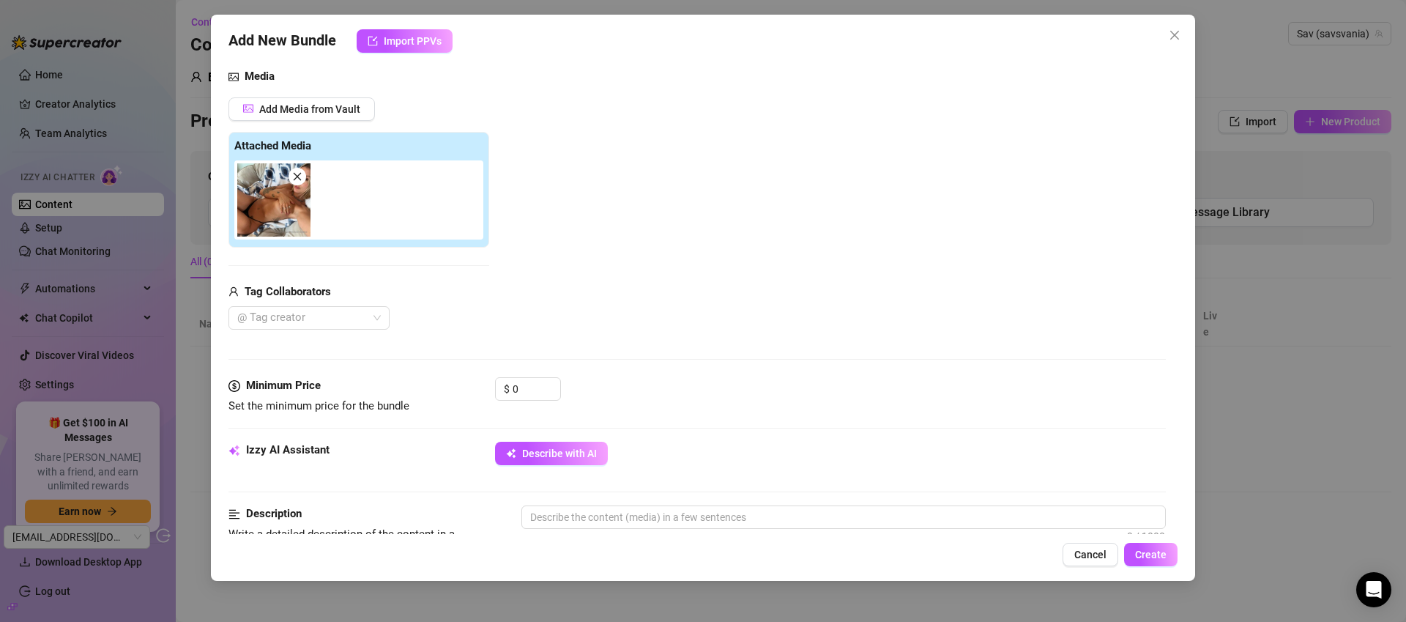
scroll to position [183, 0]
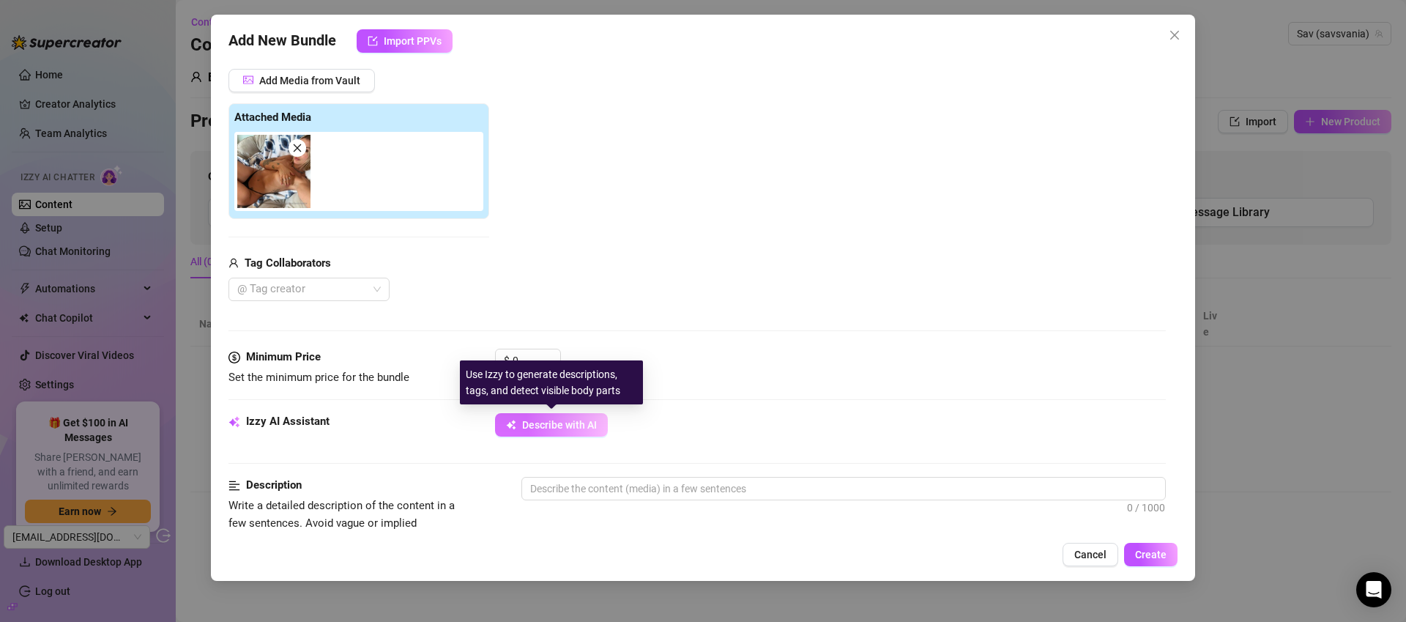
click at [590, 417] on button "Describe with AI" at bounding box center [551, 424] width 113 height 23
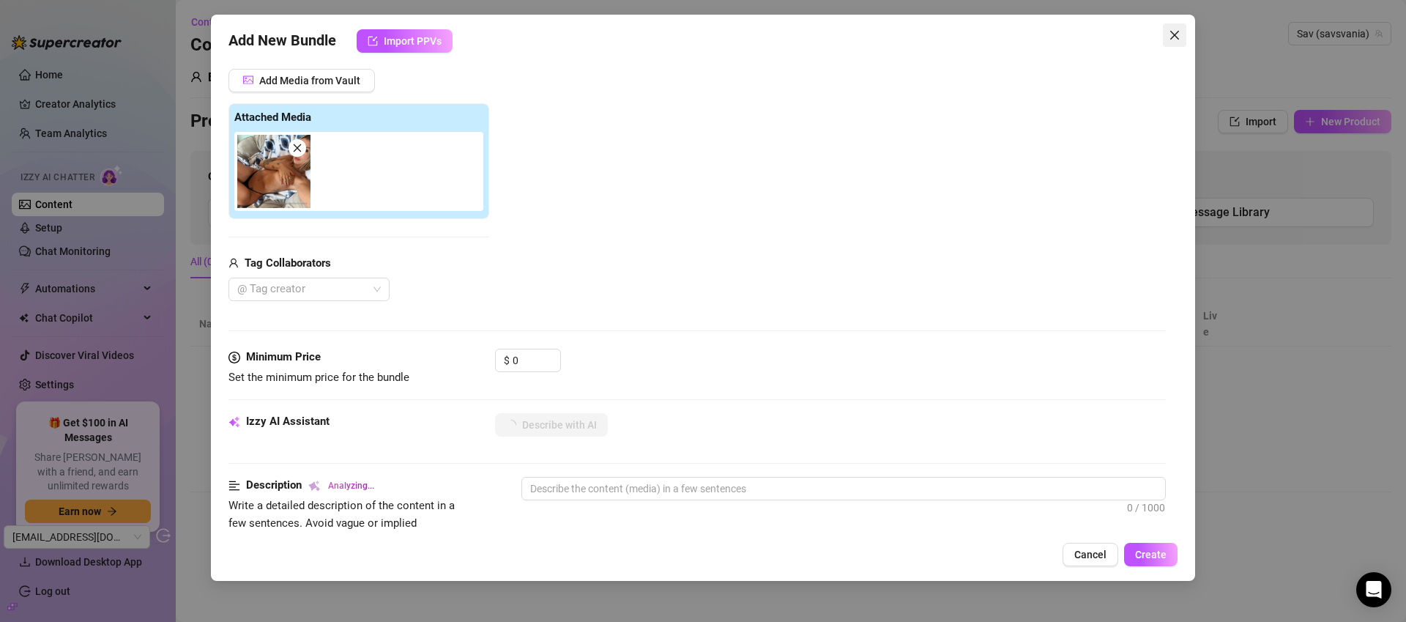
type textarea "Lying"
type textarea "Lying back"
type textarea "Lying back topless"
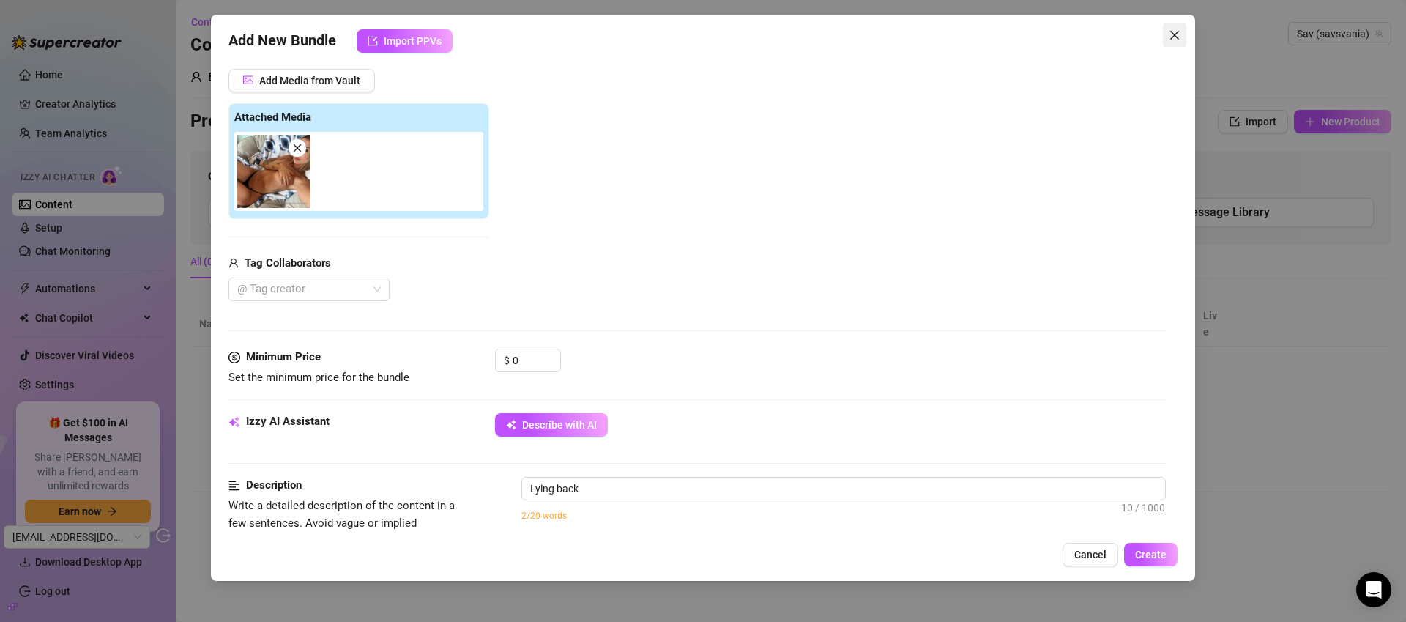
type textarea "Lying back topless"
type textarea "Lying back topless on"
type textarea "Lying back topless on a"
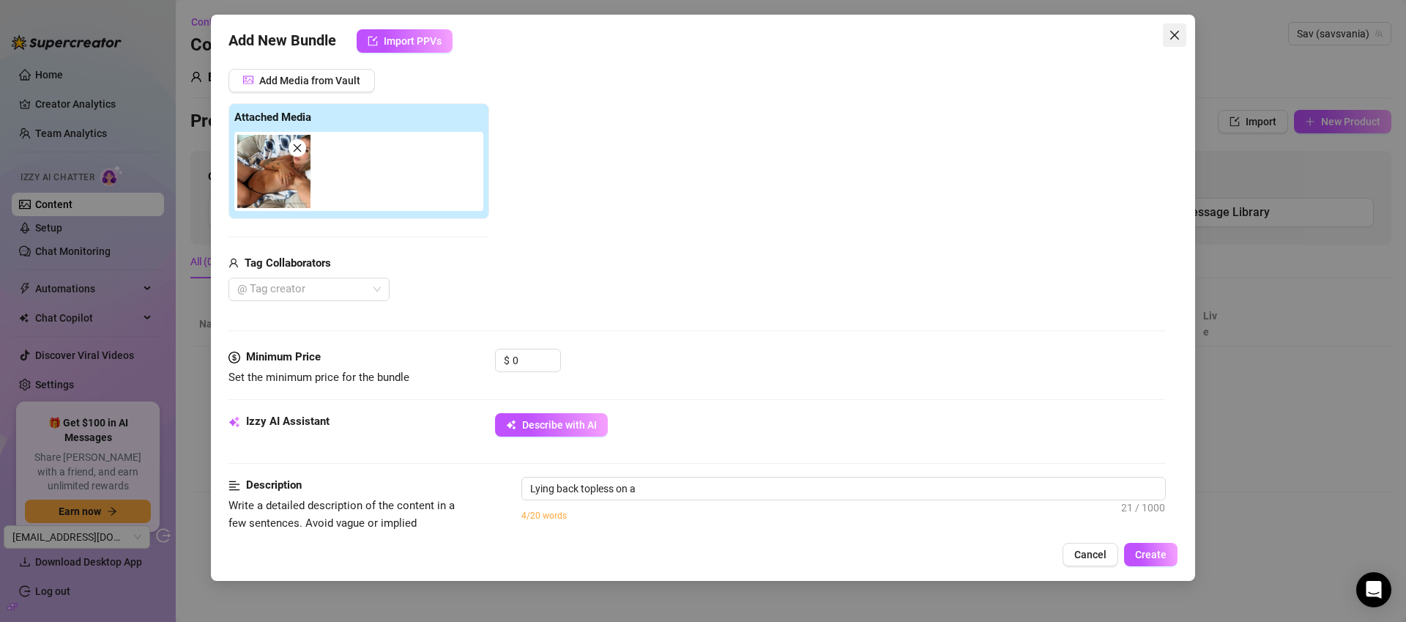
type textarea "Lying back topless on a couch,"
type textarea "Lying back topless on a couch, wearing"
type textarea "Lying back topless on a couch, wearing only"
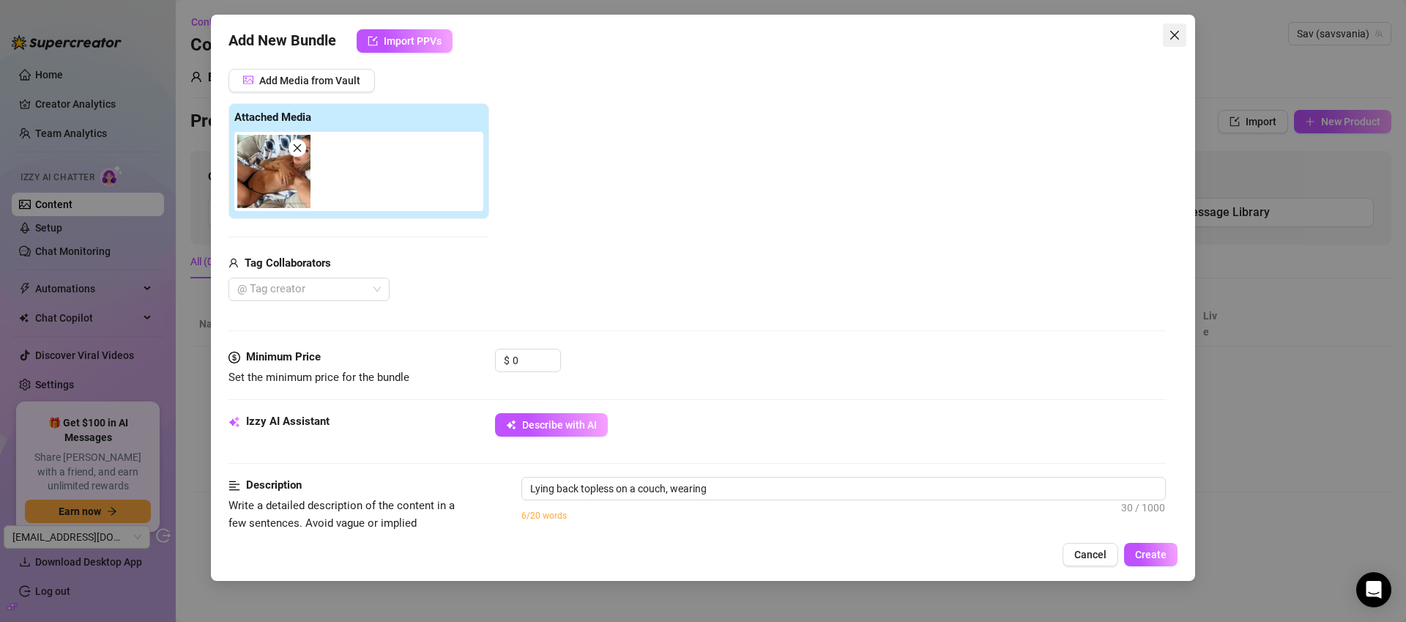
type textarea "Lying back topless on a couch, wearing only"
type textarea "Lying back topless on a couch, wearing only a"
click at [1175, 30] on icon "close" at bounding box center [1175, 35] width 12 height 12
type textarea "Lying back topless on a couch, wearing only a tiny"
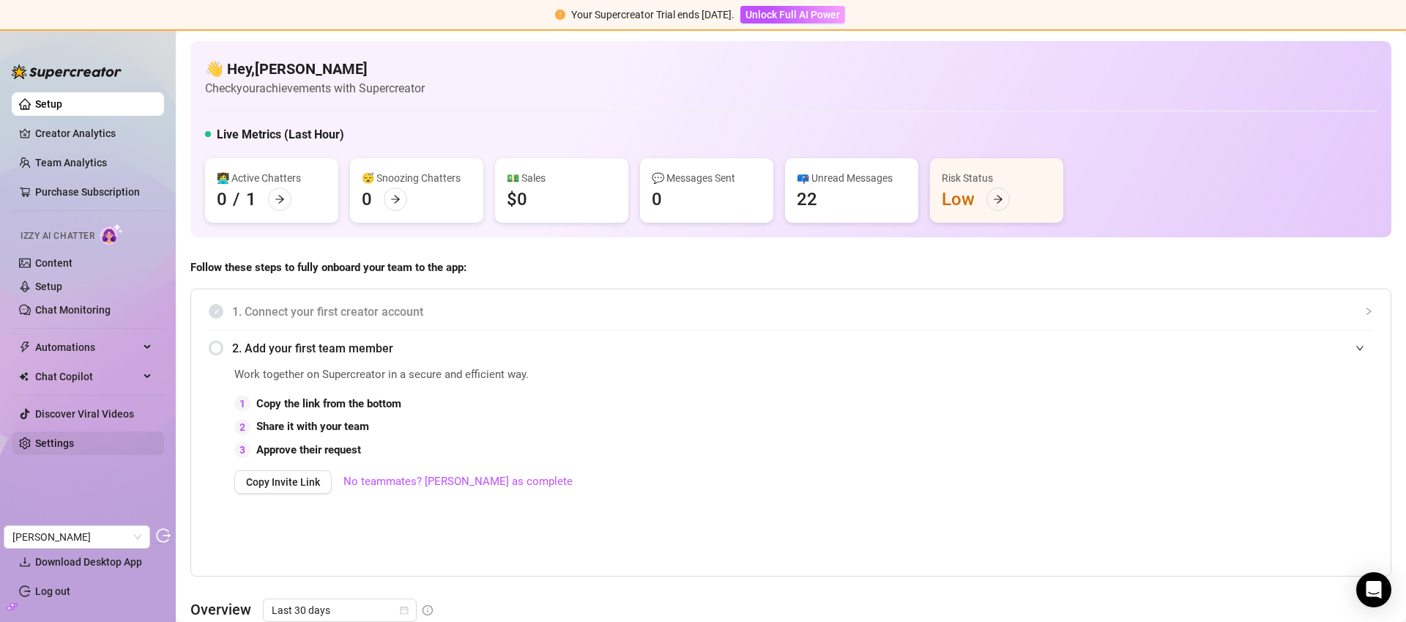
click at [46, 445] on link "Settings" at bounding box center [54, 443] width 39 height 12
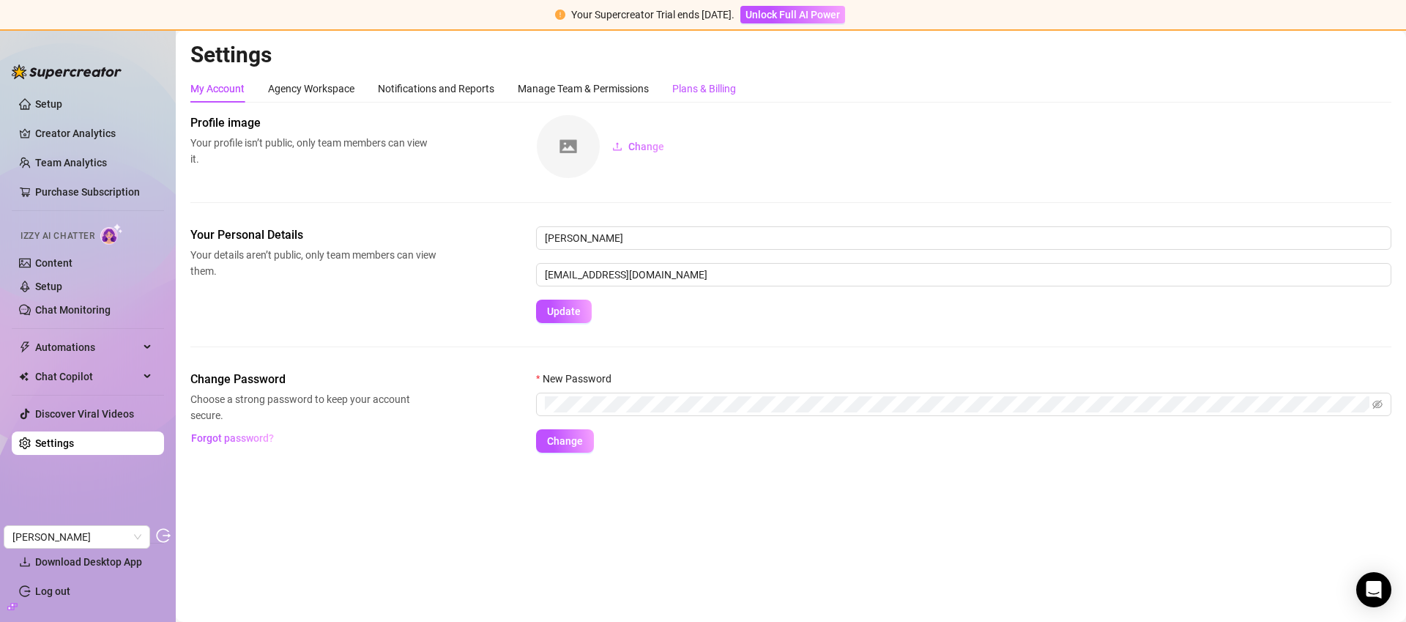
click at [700, 86] on div "Plans & Billing" at bounding box center [704, 89] width 64 height 16
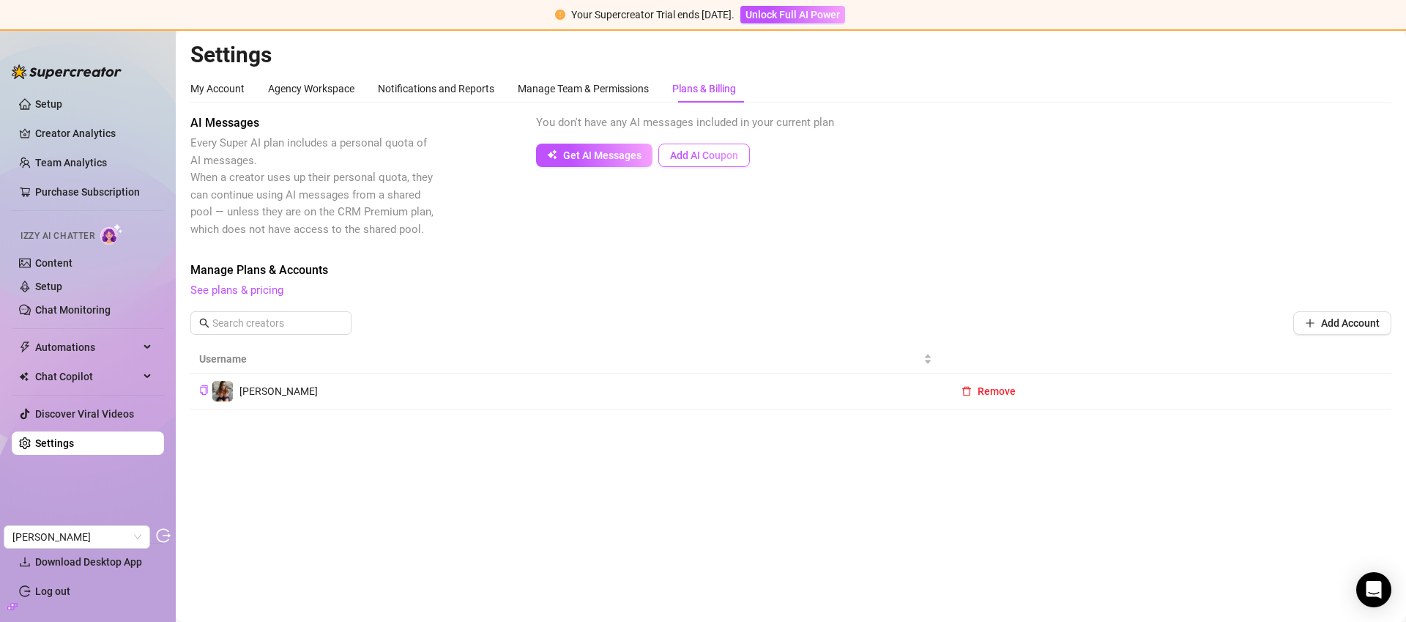
click at [710, 159] on span "Add AI Coupon" at bounding box center [704, 155] width 68 height 12
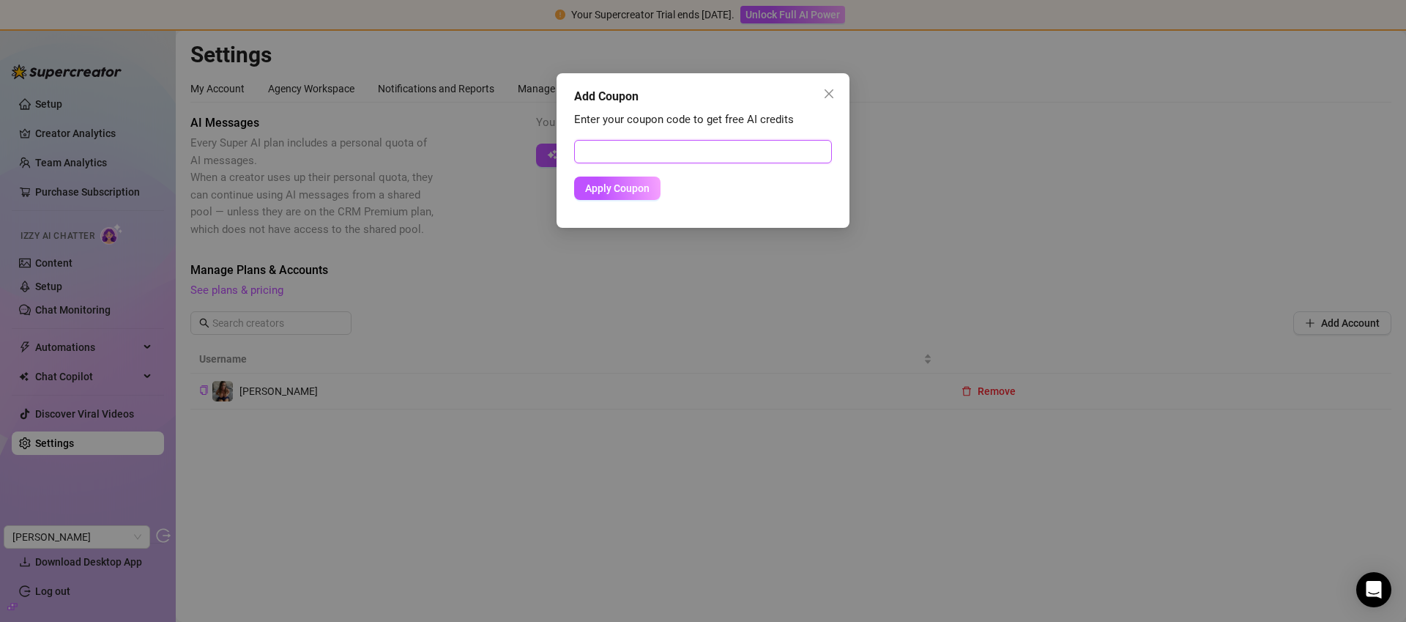
click at [740, 153] on input "text" at bounding box center [703, 151] width 258 height 23
paste input "2C145E5F00RS0KKZ0242"
type input "2C145E5F00RS0KKZ0242"
click at [631, 194] on button "Apply Coupon" at bounding box center [617, 188] width 86 height 23
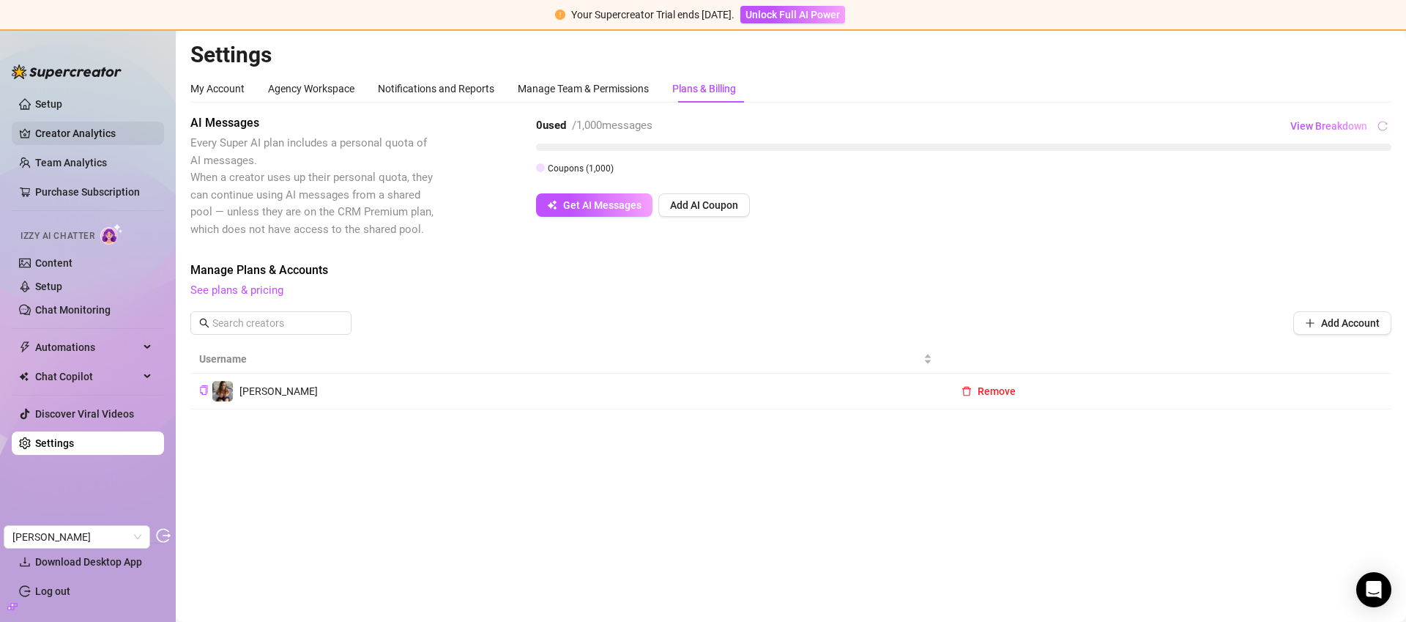
click at [84, 140] on link "Creator Analytics" at bounding box center [93, 133] width 117 height 23
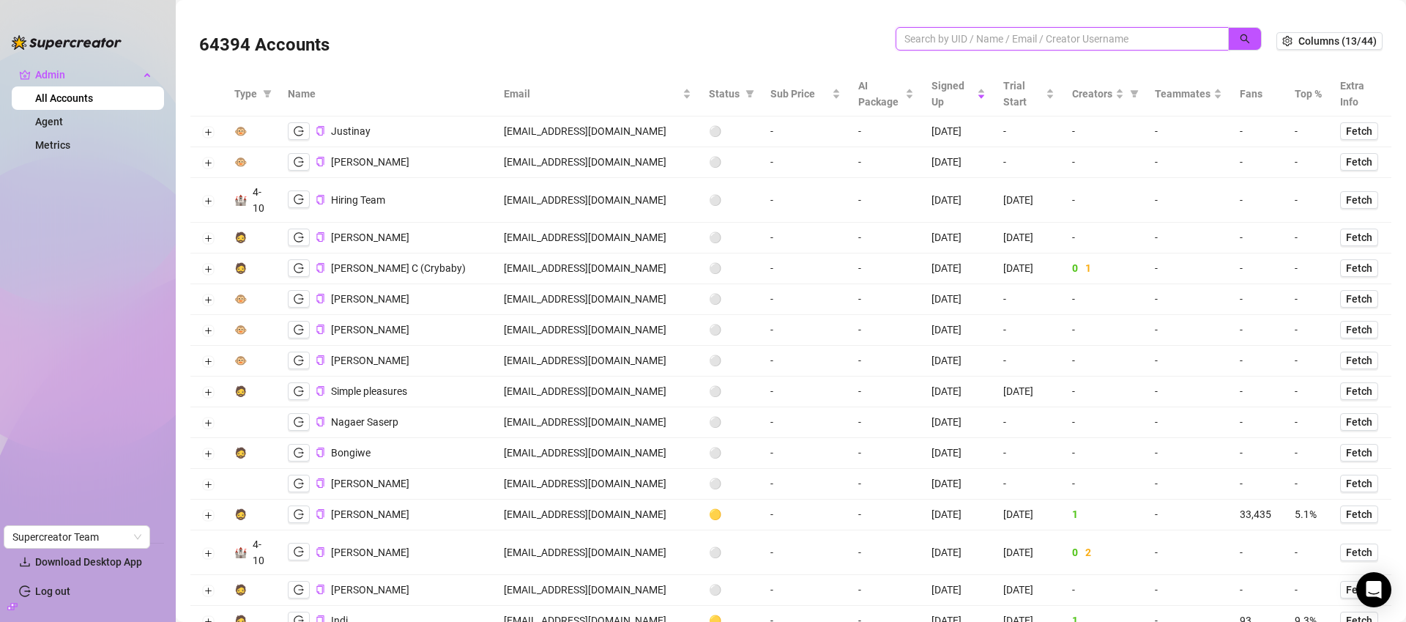
click at [1041, 43] on input "search" at bounding box center [1057, 39] width 304 height 16
paste input "FGXQ1NOF8zMZjITgESP5N5LZxMT2"
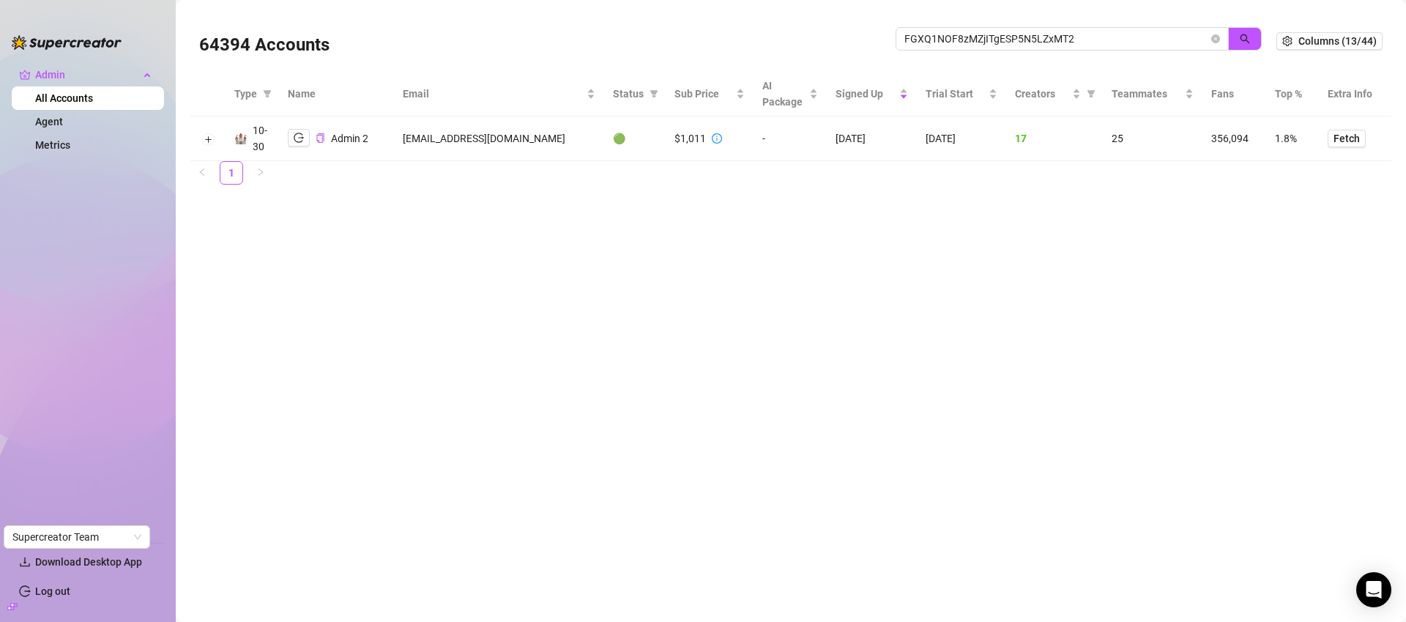
click at [449, 138] on td "[EMAIL_ADDRESS][DOMAIN_NAME]" at bounding box center [499, 138] width 210 height 45
click at [450, 136] on td "[EMAIL_ADDRESS][DOMAIN_NAME]" at bounding box center [499, 138] width 210 height 45
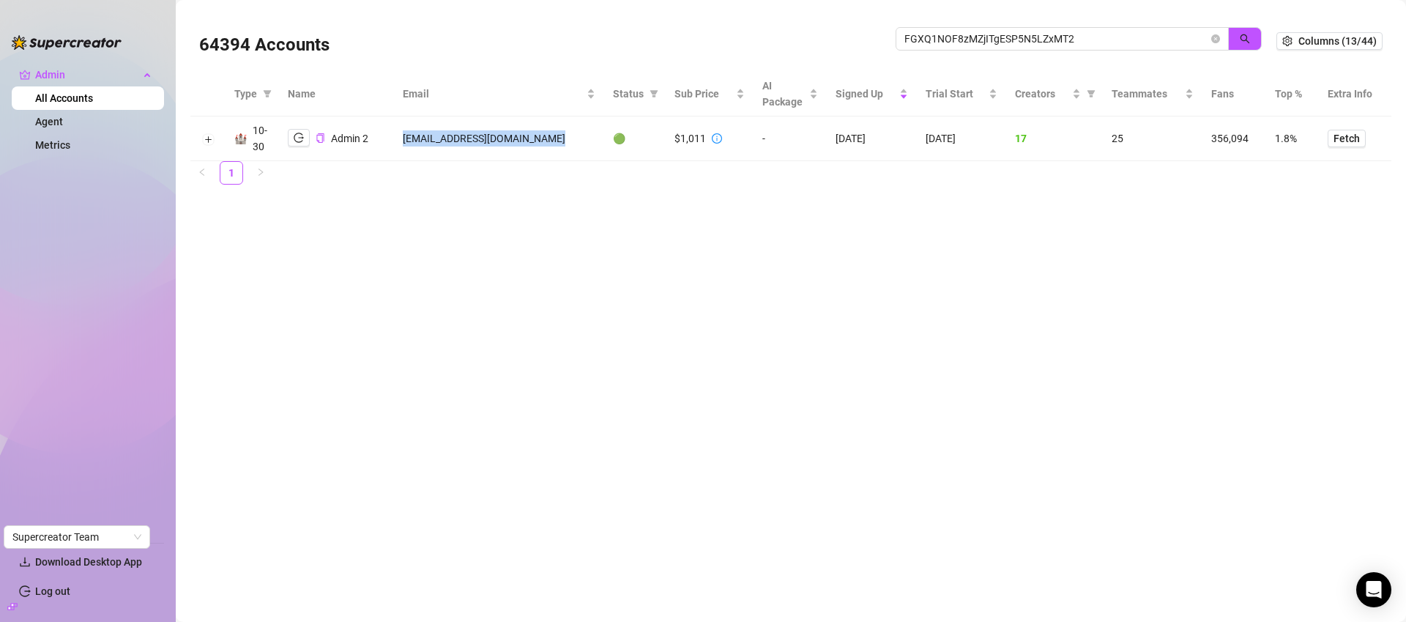
click at [450, 136] on td "[EMAIL_ADDRESS][DOMAIN_NAME]" at bounding box center [499, 138] width 210 height 45
copy td "[EMAIL_ADDRESS][DOMAIN_NAME]"
click at [1011, 35] on input "FGXQ1NOF8zMZjITgESP5N5LZxMT2" at bounding box center [1057, 39] width 304 height 16
click at [1013, 37] on input "FGXQ1NOF8zMZjITgESP5N5LZxMT2" at bounding box center [1057, 39] width 304 height 16
click at [1015, 38] on input "FGXQ1NOF8zMZjITgESP5N5LZxMT2" at bounding box center [1057, 39] width 304 height 16
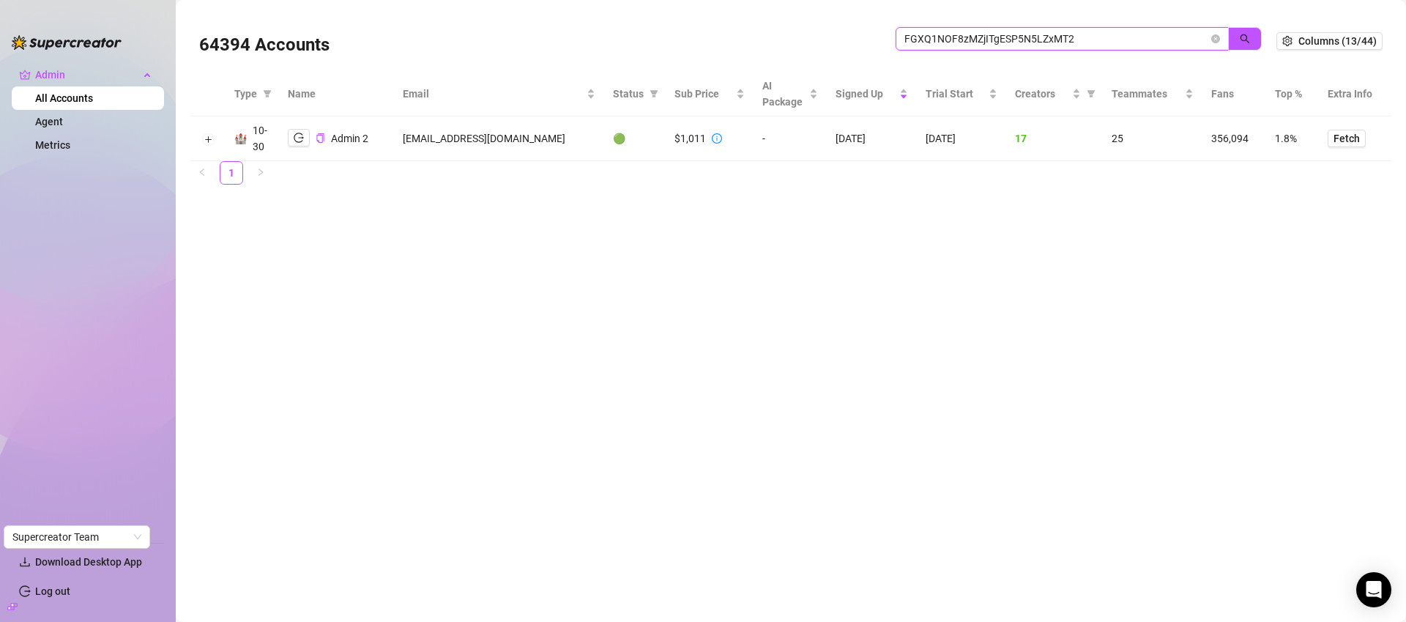
click at [1015, 38] on input "FGXQ1NOF8zMZjITgESP5N5LZxMT2" at bounding box center [1057, 39] width 304 height 16
paste input "david@greymatterdigital.ai"
type input "david@greymatterdigital.ai"
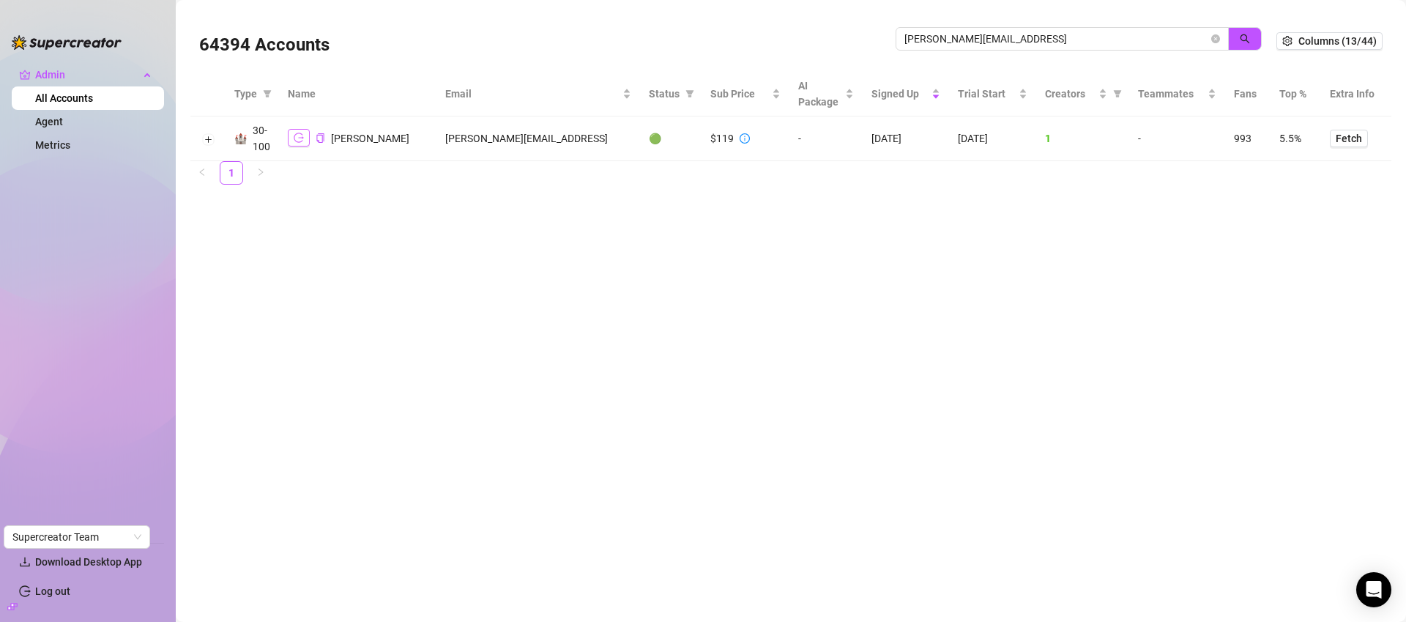
click at [296, 141] on icon "logout" at bounding box center [299, 138] width 10 height 10
click at [1050, 37] on input "david@greymatterdigital.ai" at bounding box center [1057, 39] width 304 height 16
click at [1052, 37] on input "david@greymatterdigital.ai" at bounding box center [1057, 39] width 304 height 16
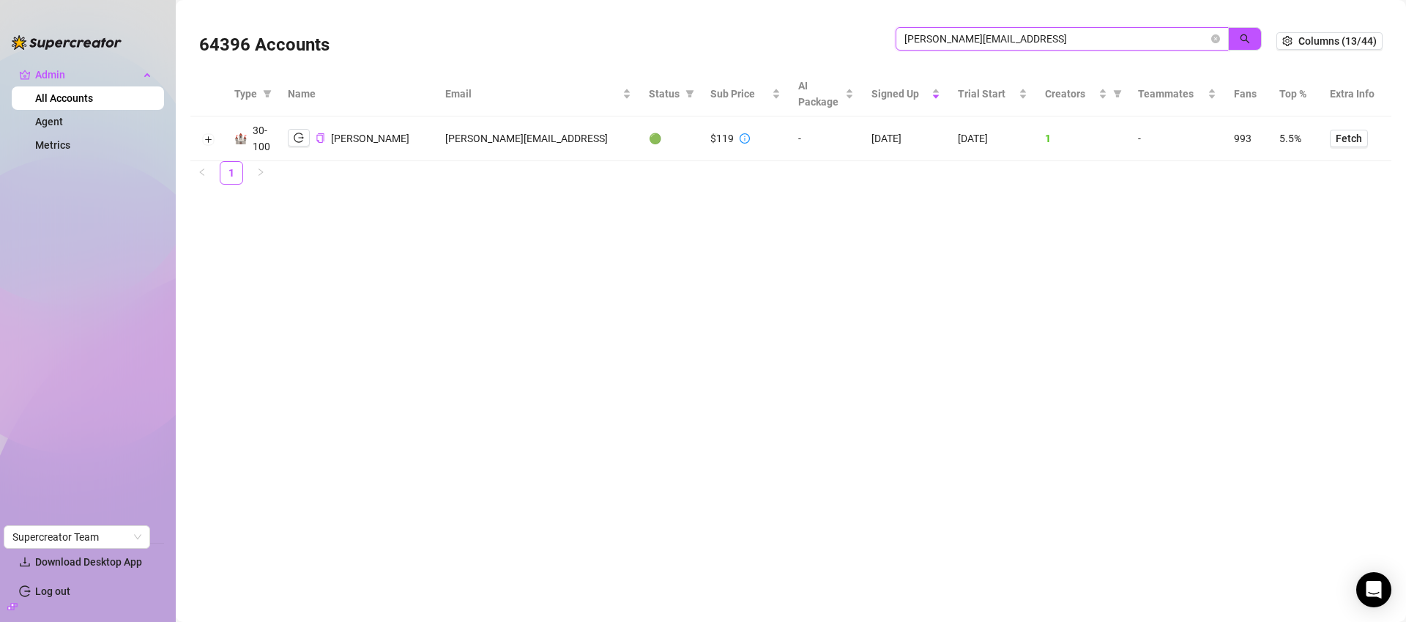
click at [1053, 37] on input "david@greymatterdigital.ai" at bounding box center [1057, 39] width 304 height 16
click at [1218, 38] on icon "close-circle" at bounding box center [1215, 38] width 9 height 9
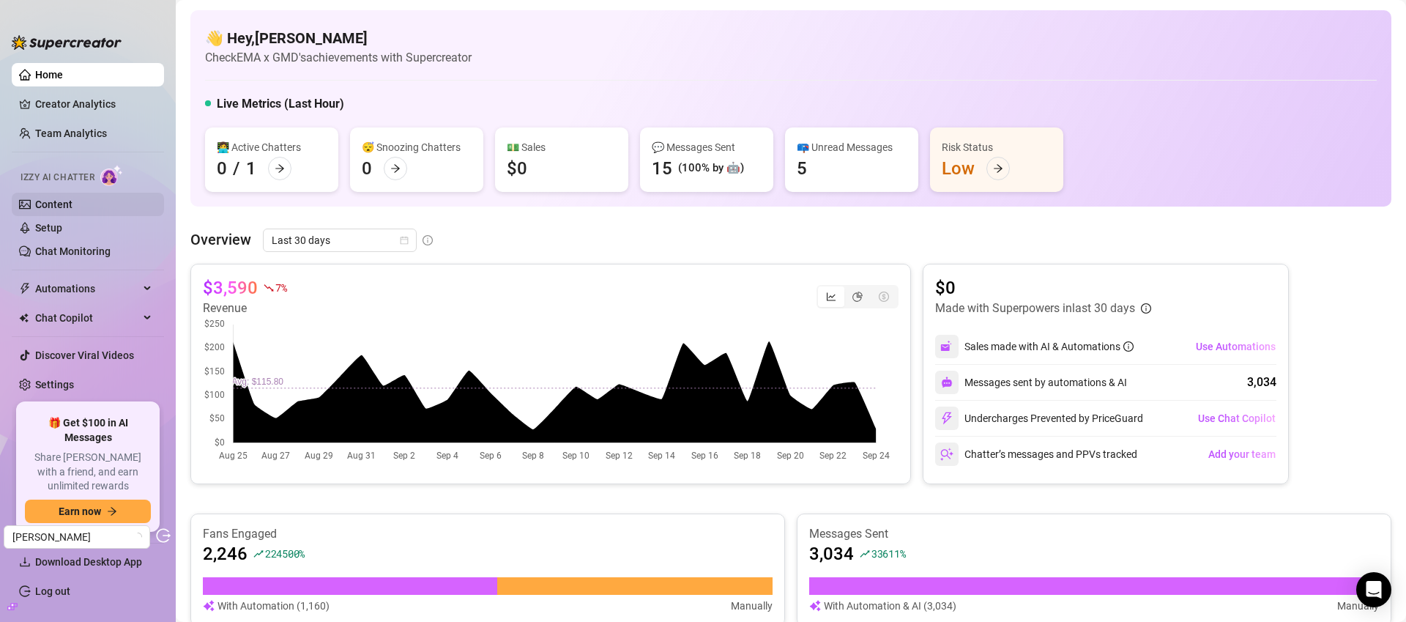
click at [67, 205] on link "Content" at bounding box center [53, 204] width 37 height 12
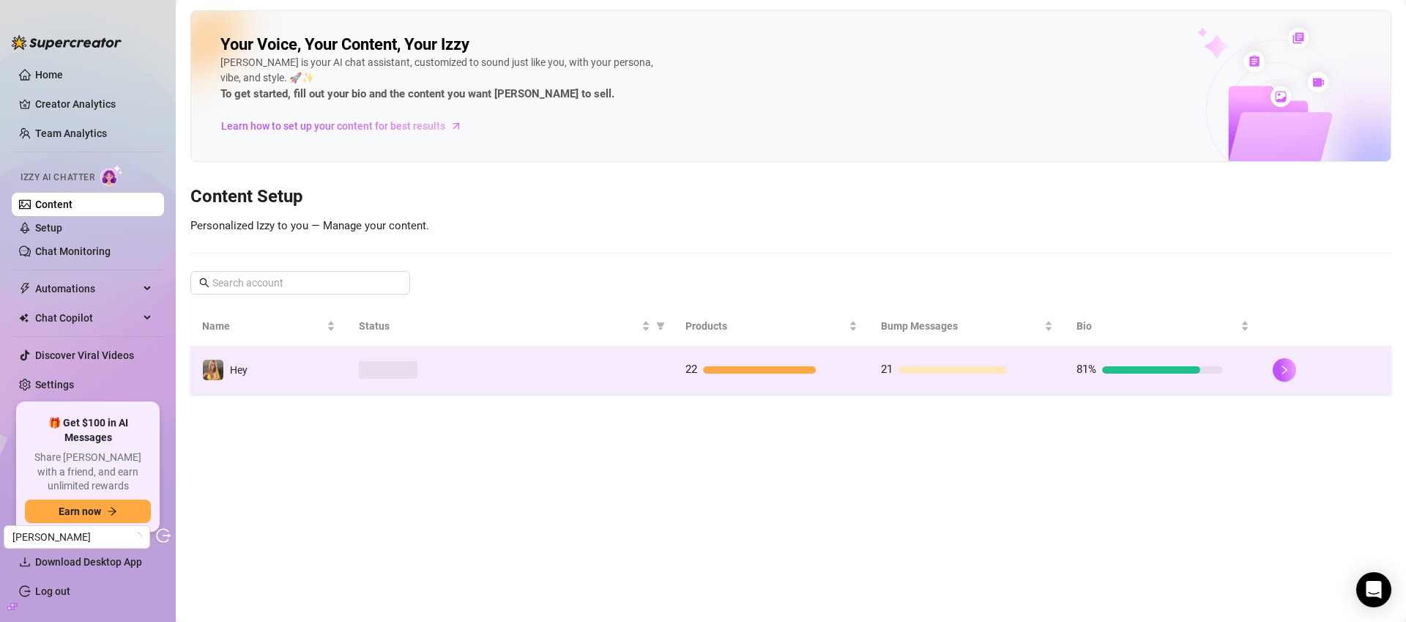
click at [516, 373] on div at bounding box center [510, 370] width 303 height 18
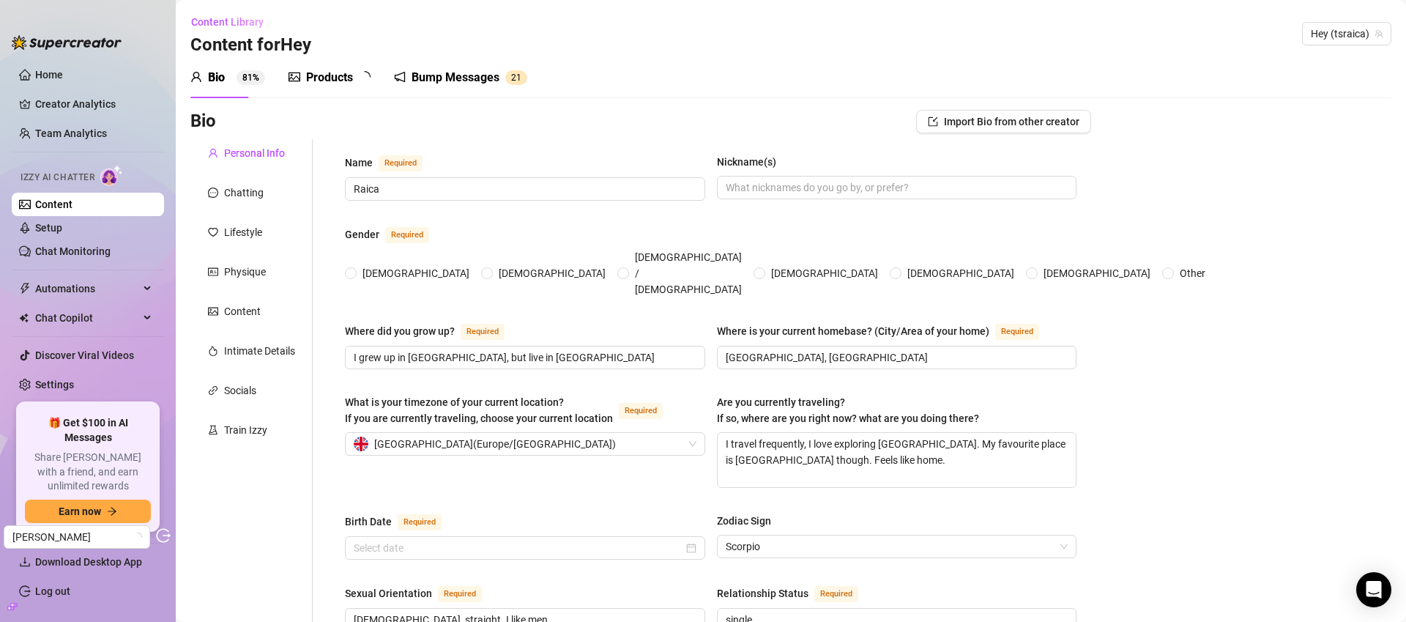
type input "Raica"
type input "I grew up in [GEOGRAPHIC_DATA], but live in [GEOGRAPHIC_DATA]"
type input "[GEOGRAPHIC_DATA], [GEOGRAPHIC_DATA]"
type textarea "I travel frequently, I love exploring [GEOGRAPHIC_DATA]. My favourite place is …"
type input "[DEMOGRAPHIC_DATA], straight. I like men."
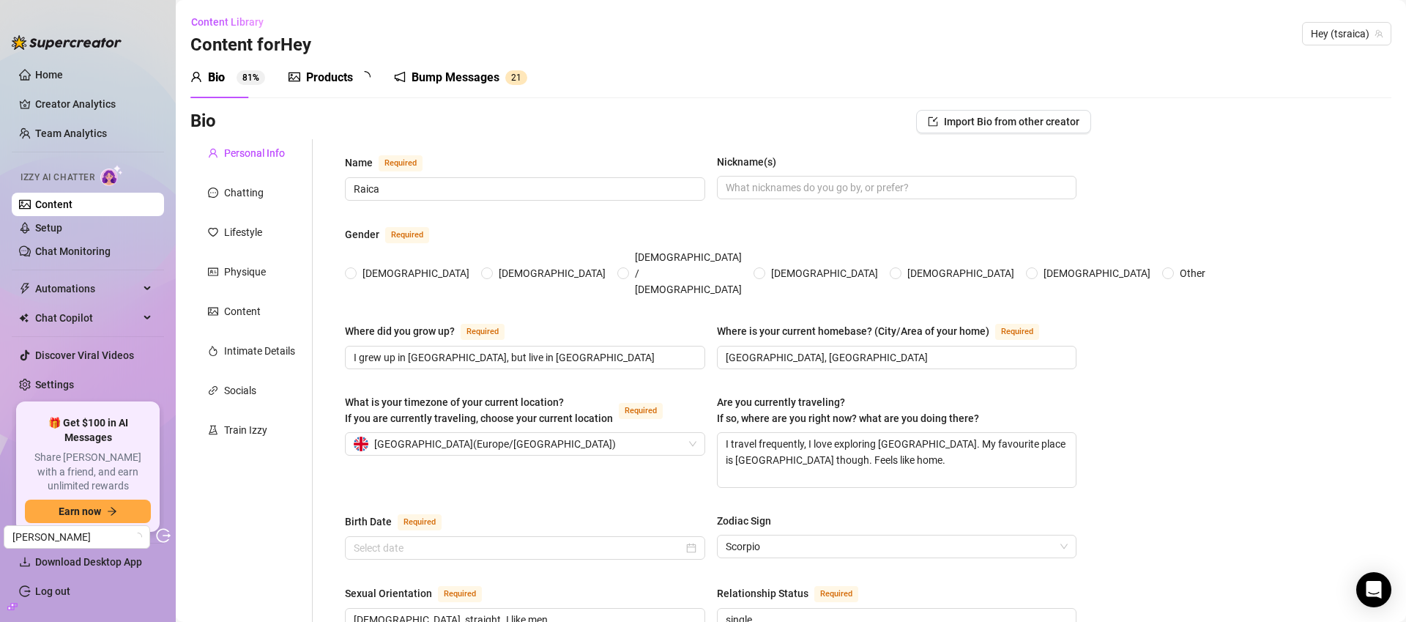
type input "single"
type input "I don't like discussing family online."
type input "no"
type input "no I don't have any pets."
type input "Onlyfans"
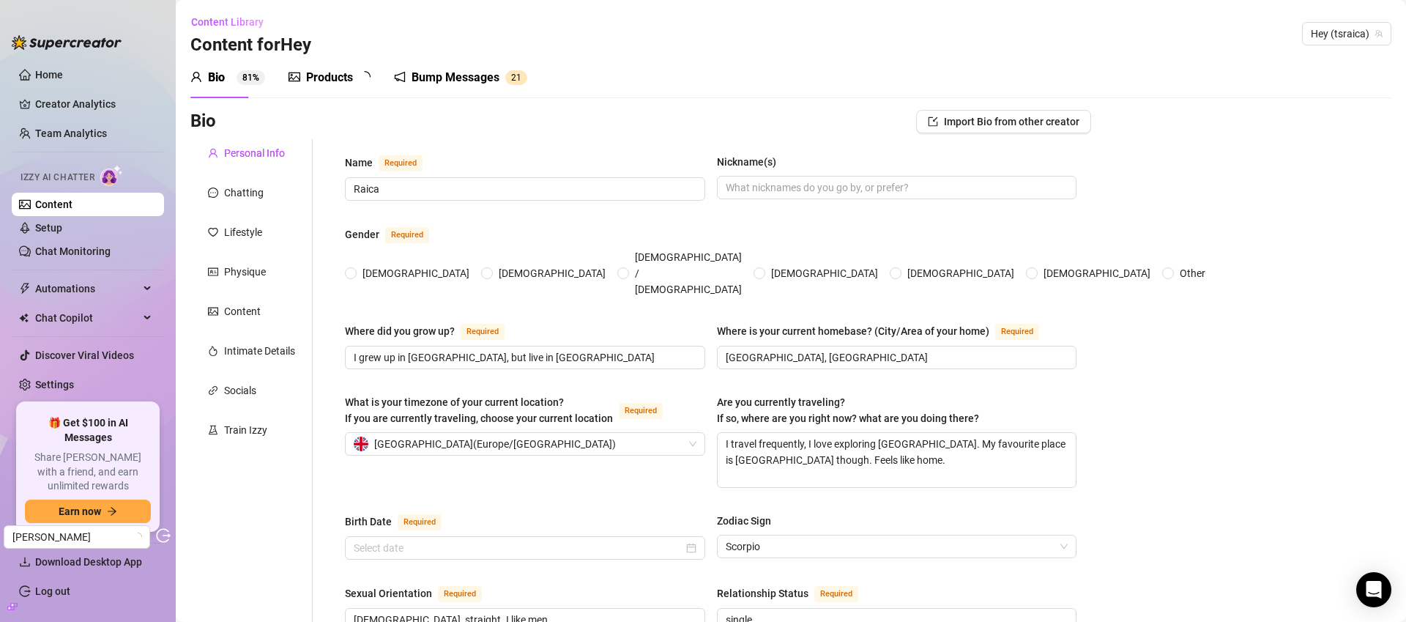
type input "I didn't attend college"
type textarea "To live a great life full of passion, travel, shopping, and self care."
type textarea "I love cooking and sex. My personality is barbie hot vibes, I'm open, supportiv…"
type textarea "I have 2 tattoos on my back and a flower tattoo on my shoulder. My bra size is …"
radio input "true"
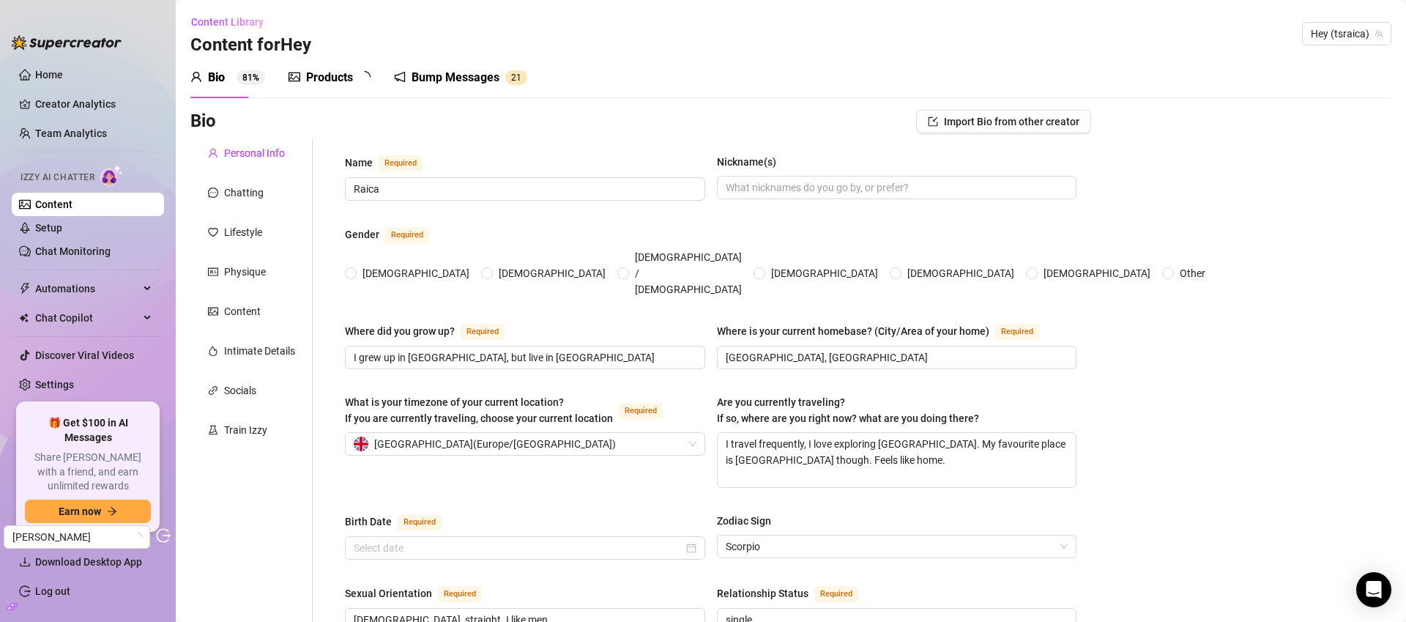
type input "[DATE]"
click at [255, 430] on div "Train Izzy" at bounding box center [245, 430] width 43 height 16
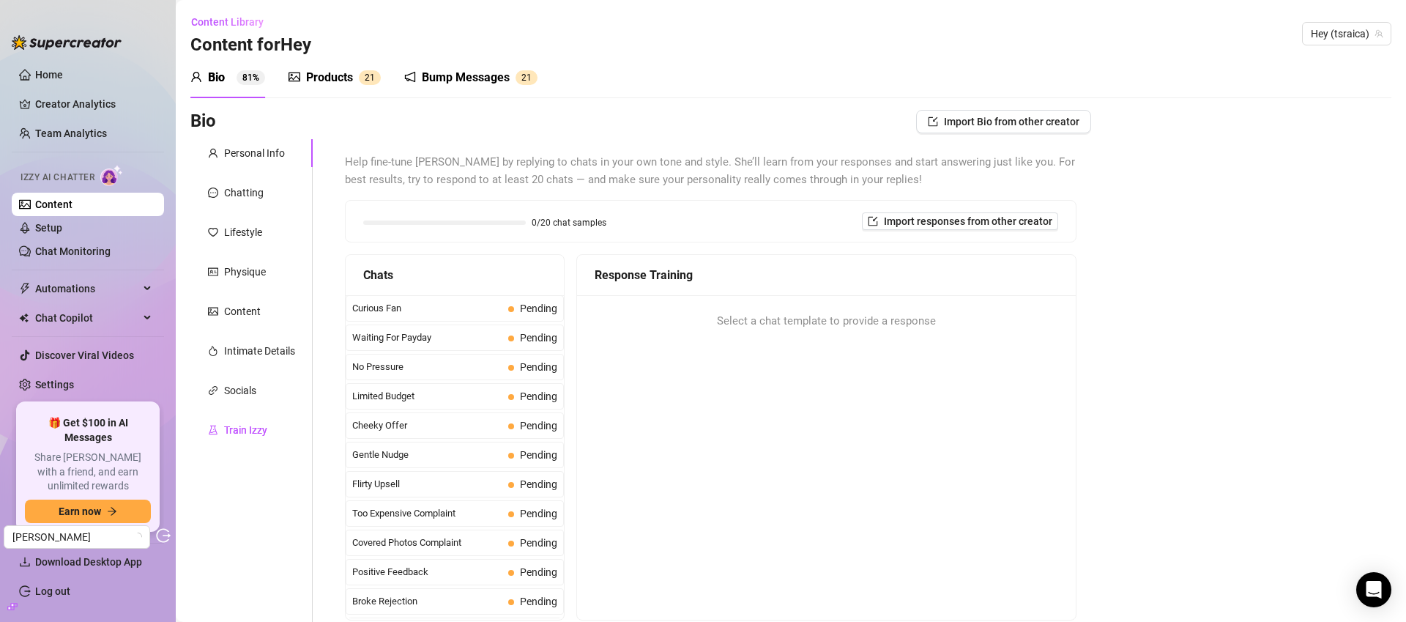
click at [229, 433] on div "Train Izzy" at bounding box center [245, 430] width 43 height 16
click at [260, 156] on div "Personal Info" at bounding box center [254, 153] width 61 height 16
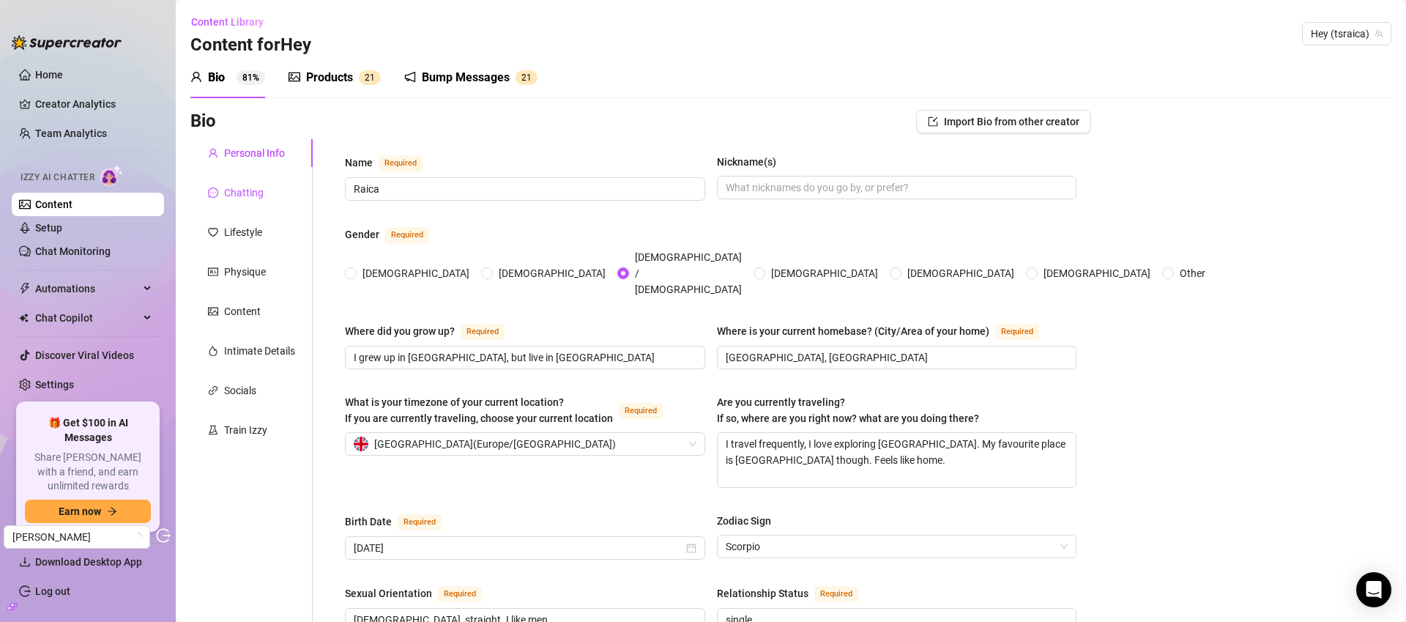
click at [254, 198] on div "Chatting" at bounding box center [244, 193] width 40 height 16
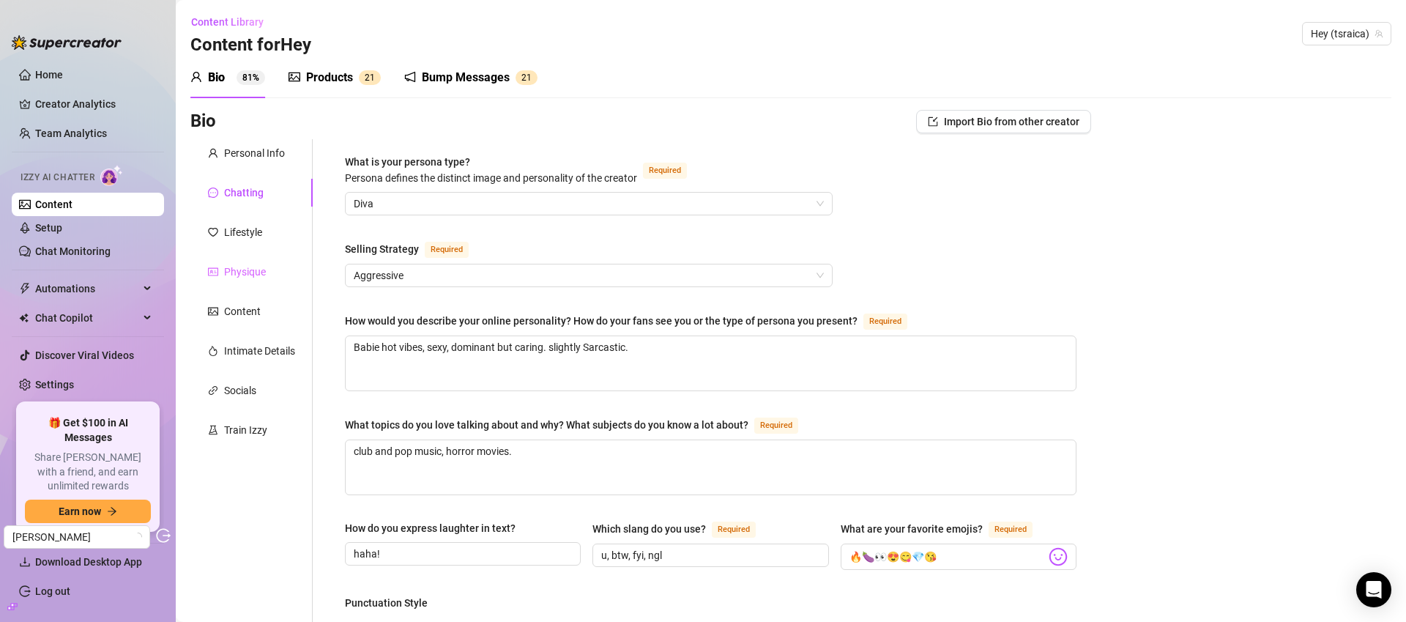
click at [256, 259] on div "Physique" at bounding box center [251, 272] width 122 height 28
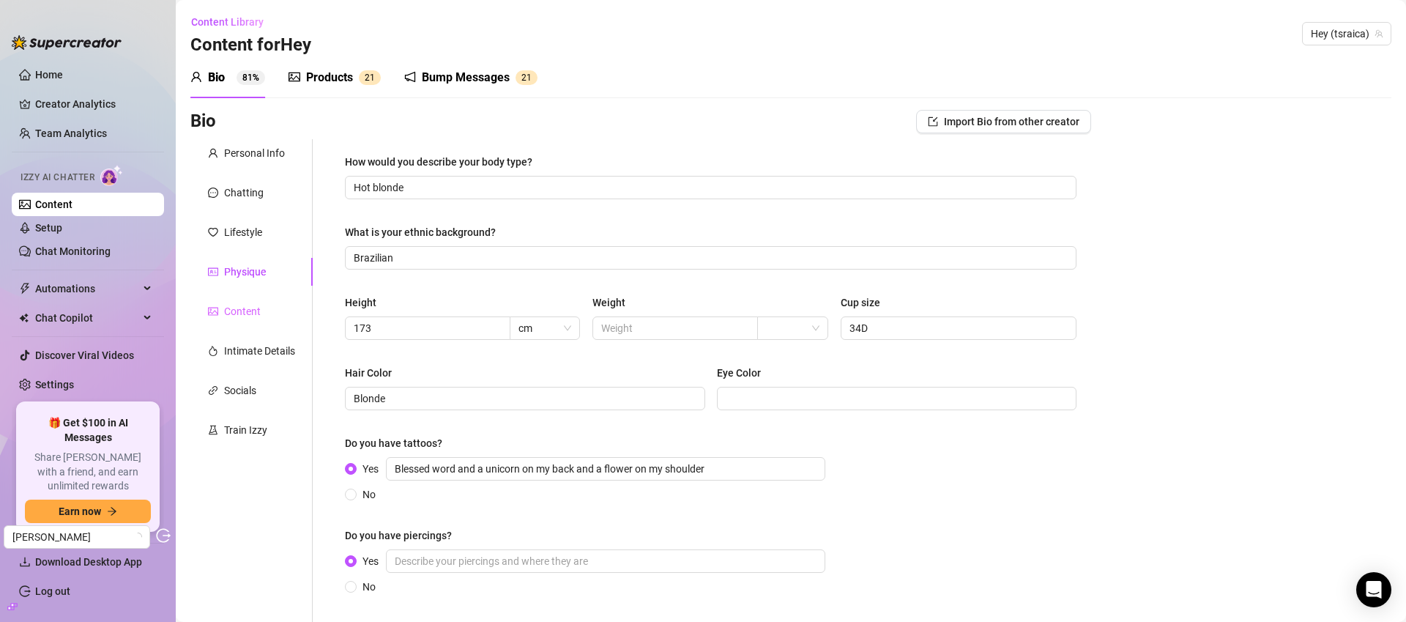
click at [264, 322] on div "Content" at bounding box center [251, 311] width 122 height 28
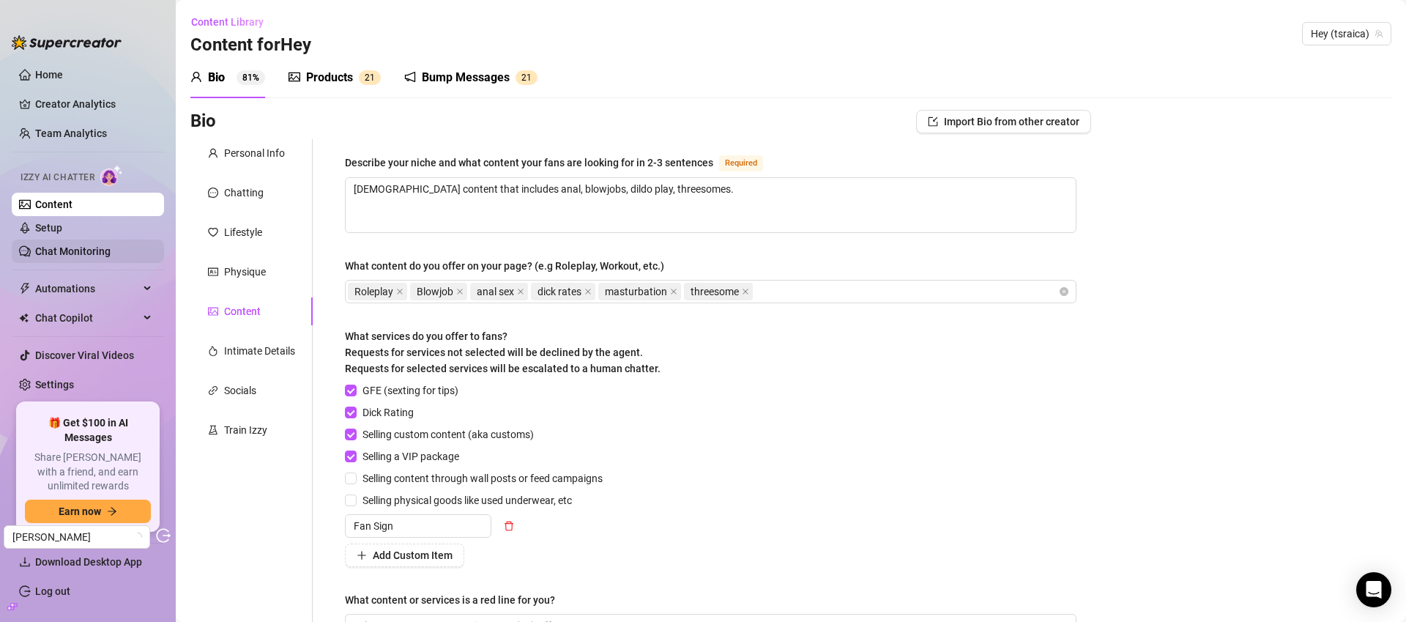
click at [86, 257] on link "Chat Monitoring" at bounding box center [72, 251] width 75 height 12
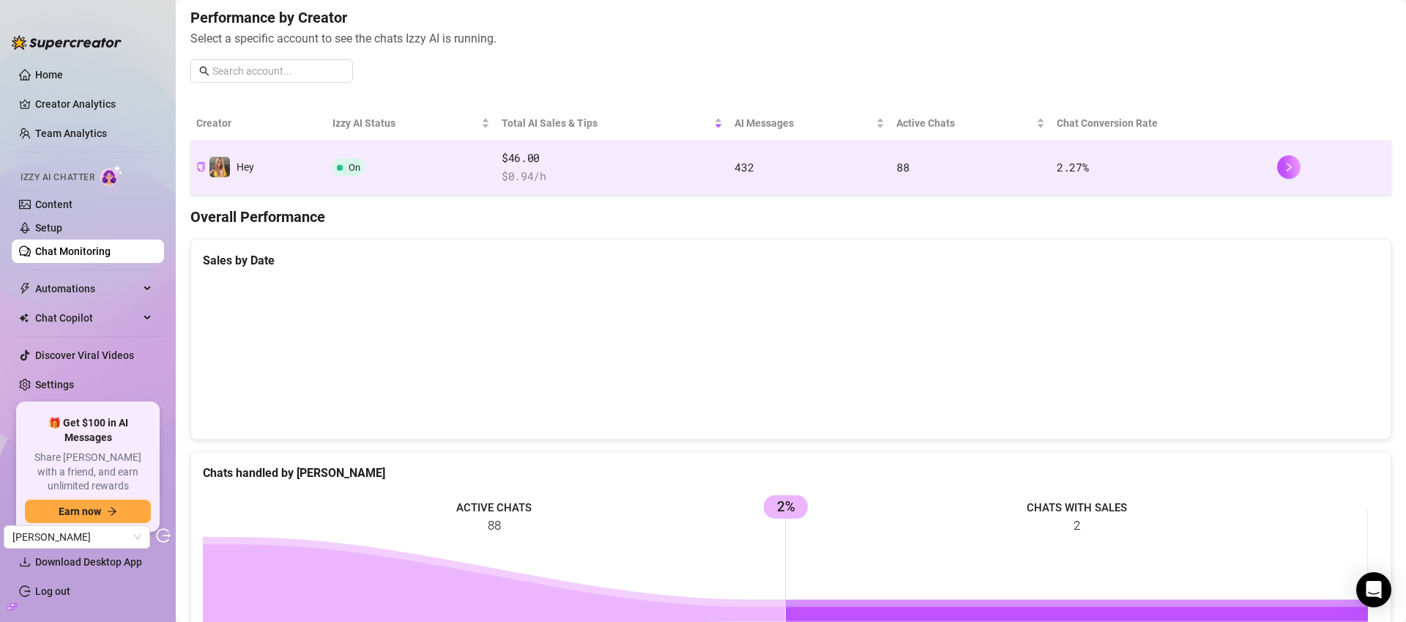
scroll to position [186, 0]
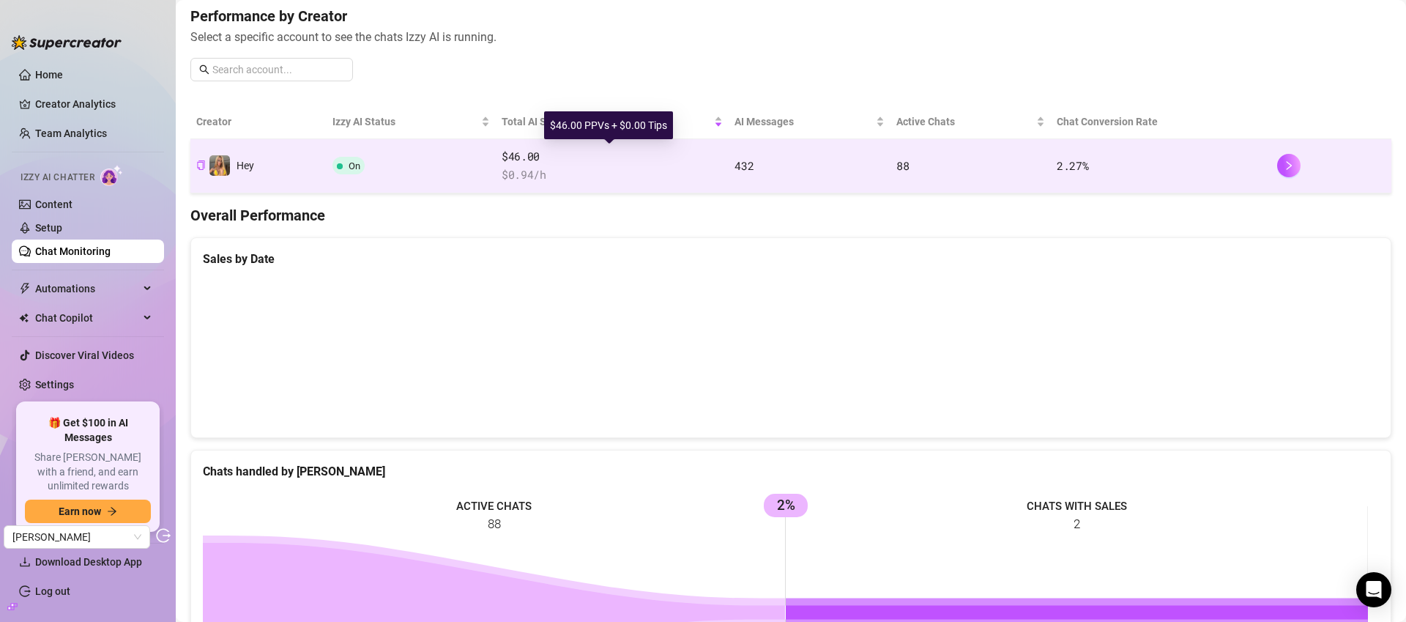
click at [568, 163] on span "$46.00" at bounding box center [613, 157] width 222 height 18
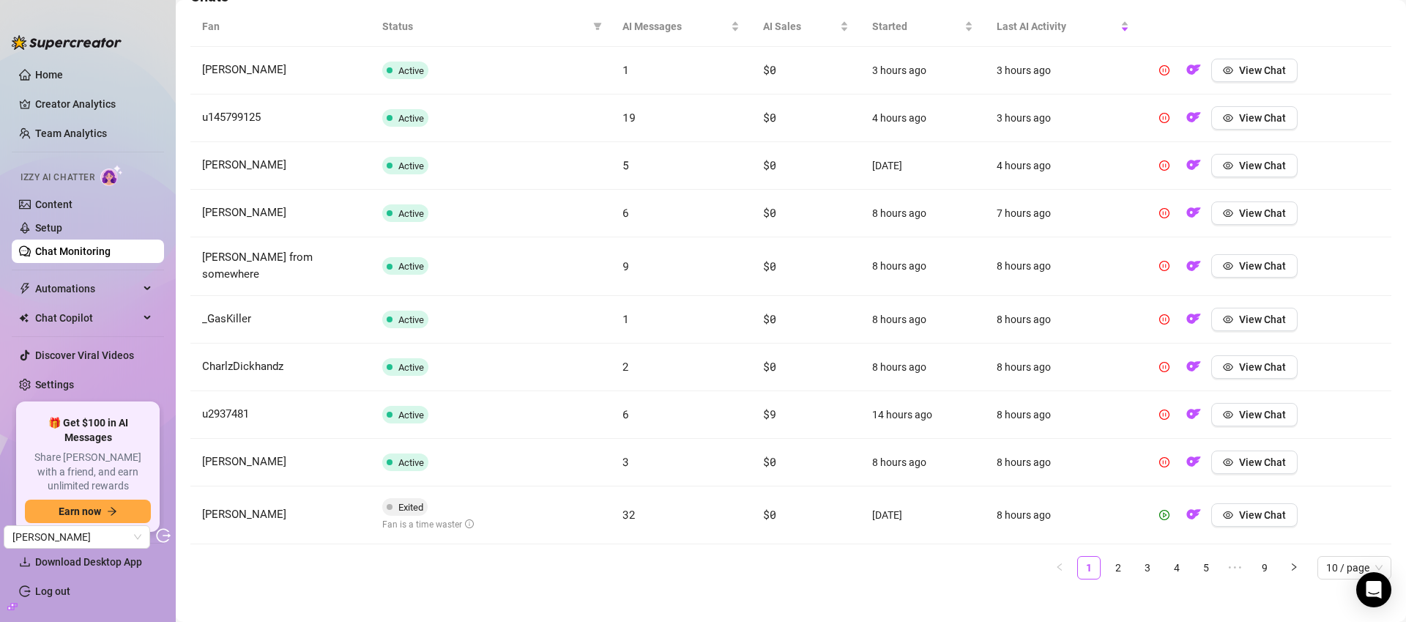
scroll to position [538, 0]
click at [1168, 557] on link "4" at bounding box center [1177, 568] width 22 height 22
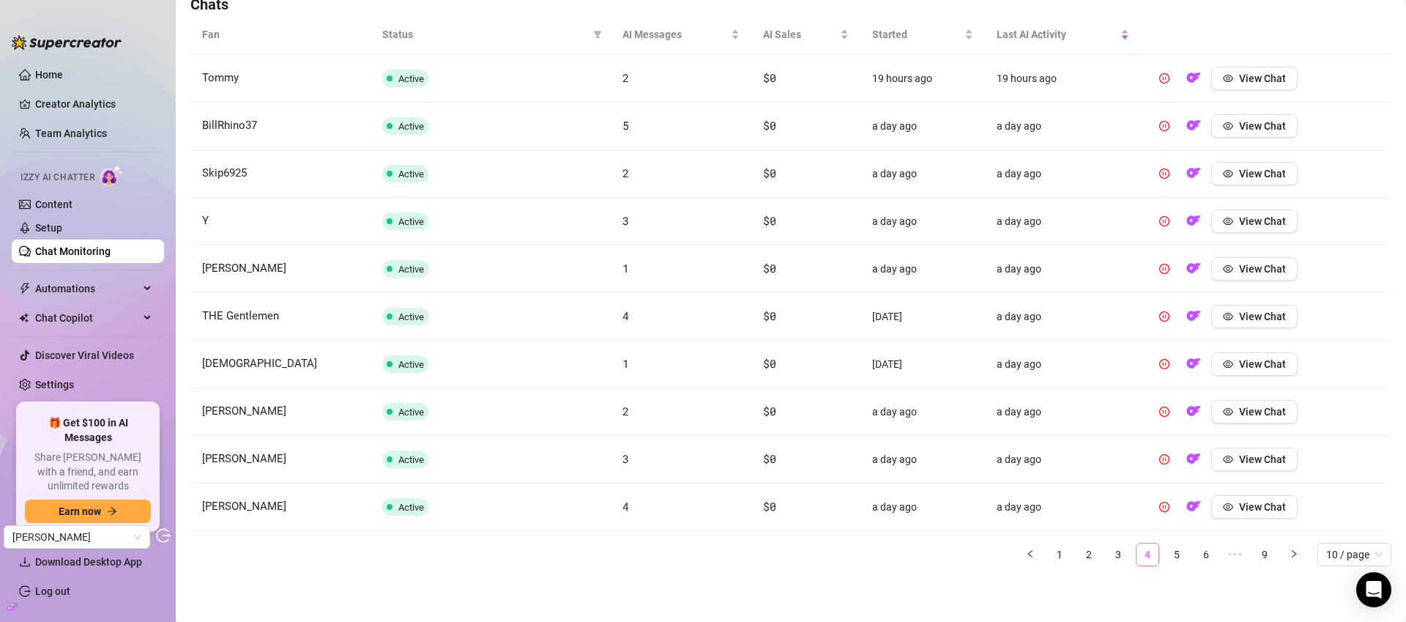
scroll to position [530, 0]
